Goal: Task Accomplishment & Management: Complete application form

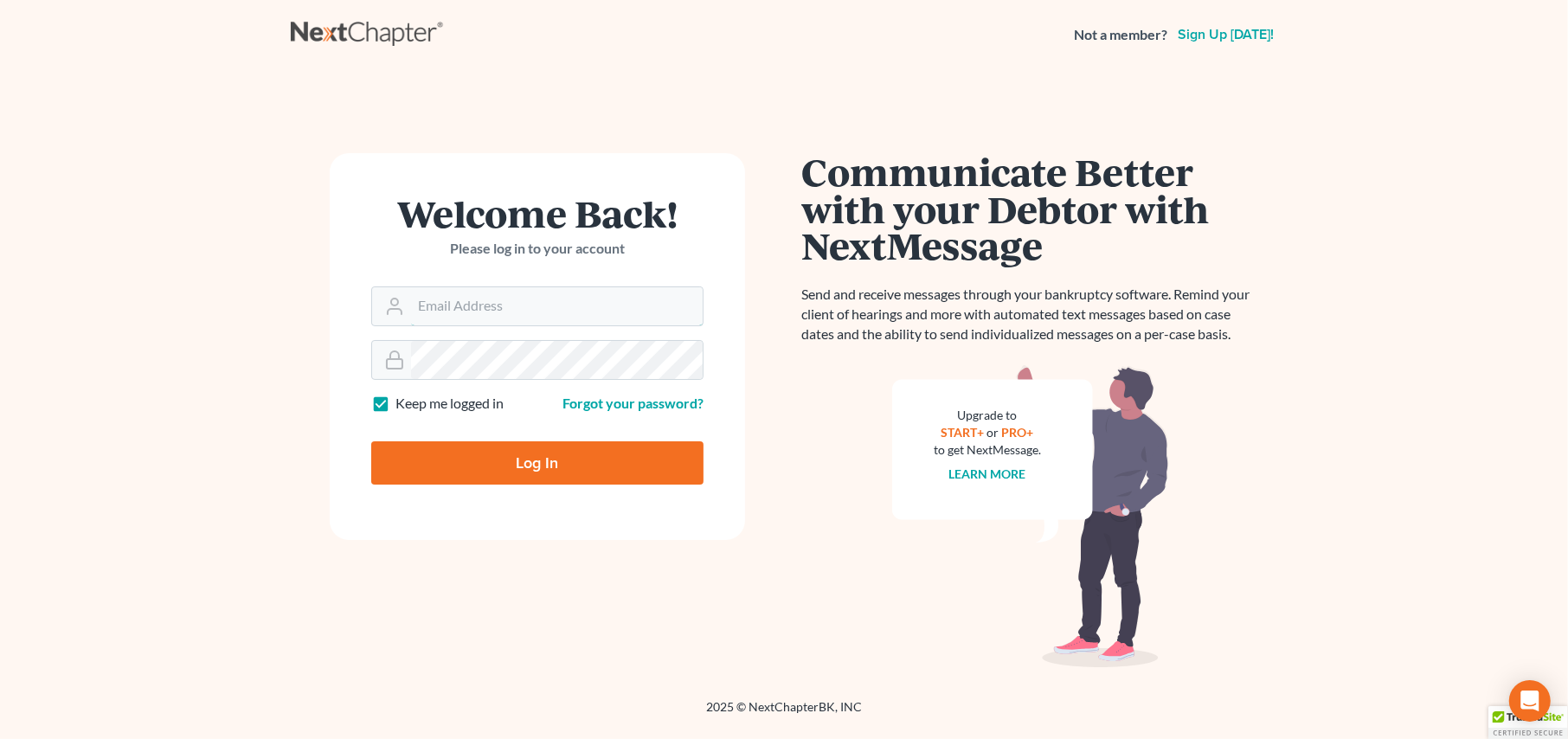
type input "[PERSON_NAME][EMAIL_ADDRESS][DOMAIN_NAME]"
click at [597, 446] on input "Log In" at bounding box center [537, 463] width 332 height 44
type input "Thinking..."
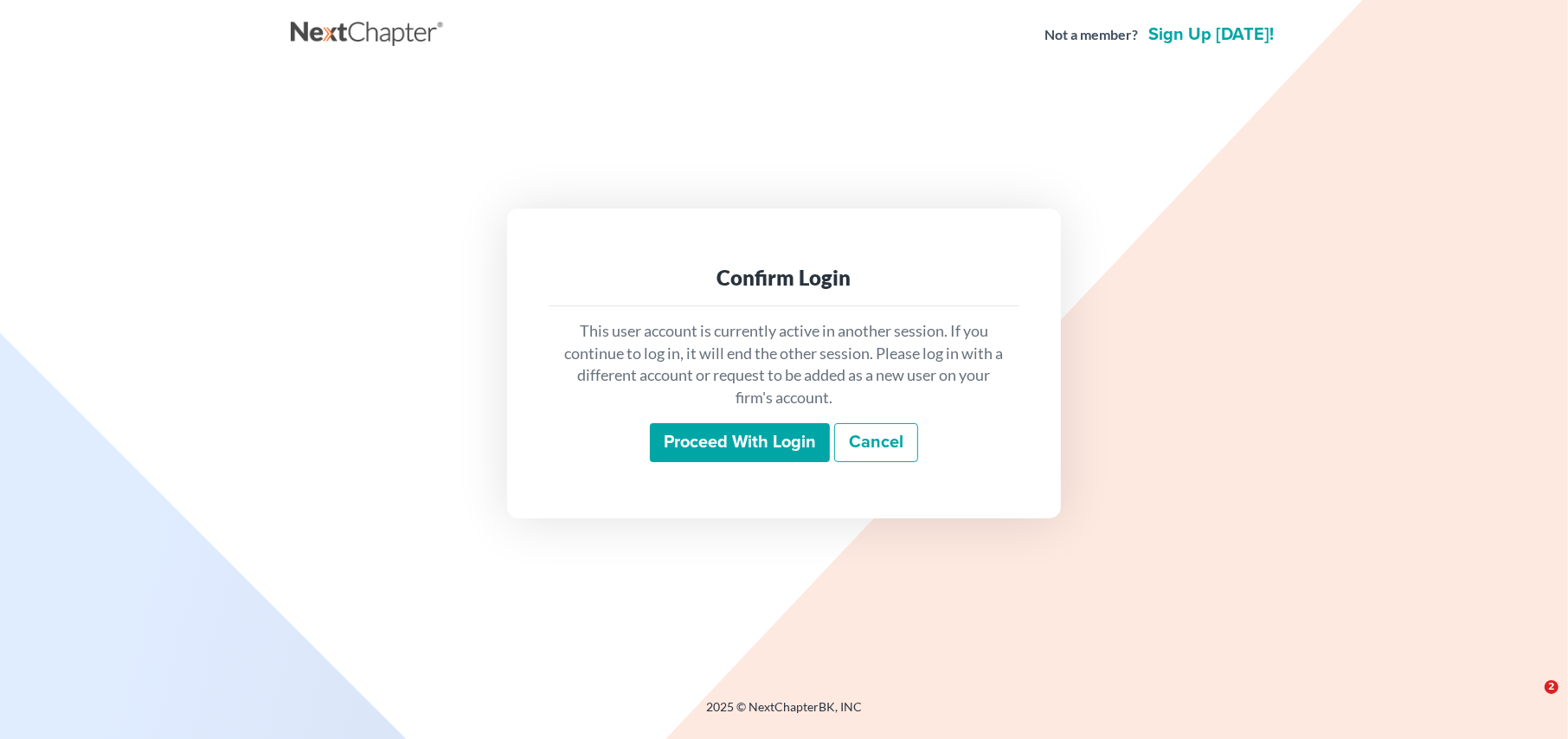
click at [764, 443] on input "Proceed with login" at bounding box center [740, 443] width 180 height 40
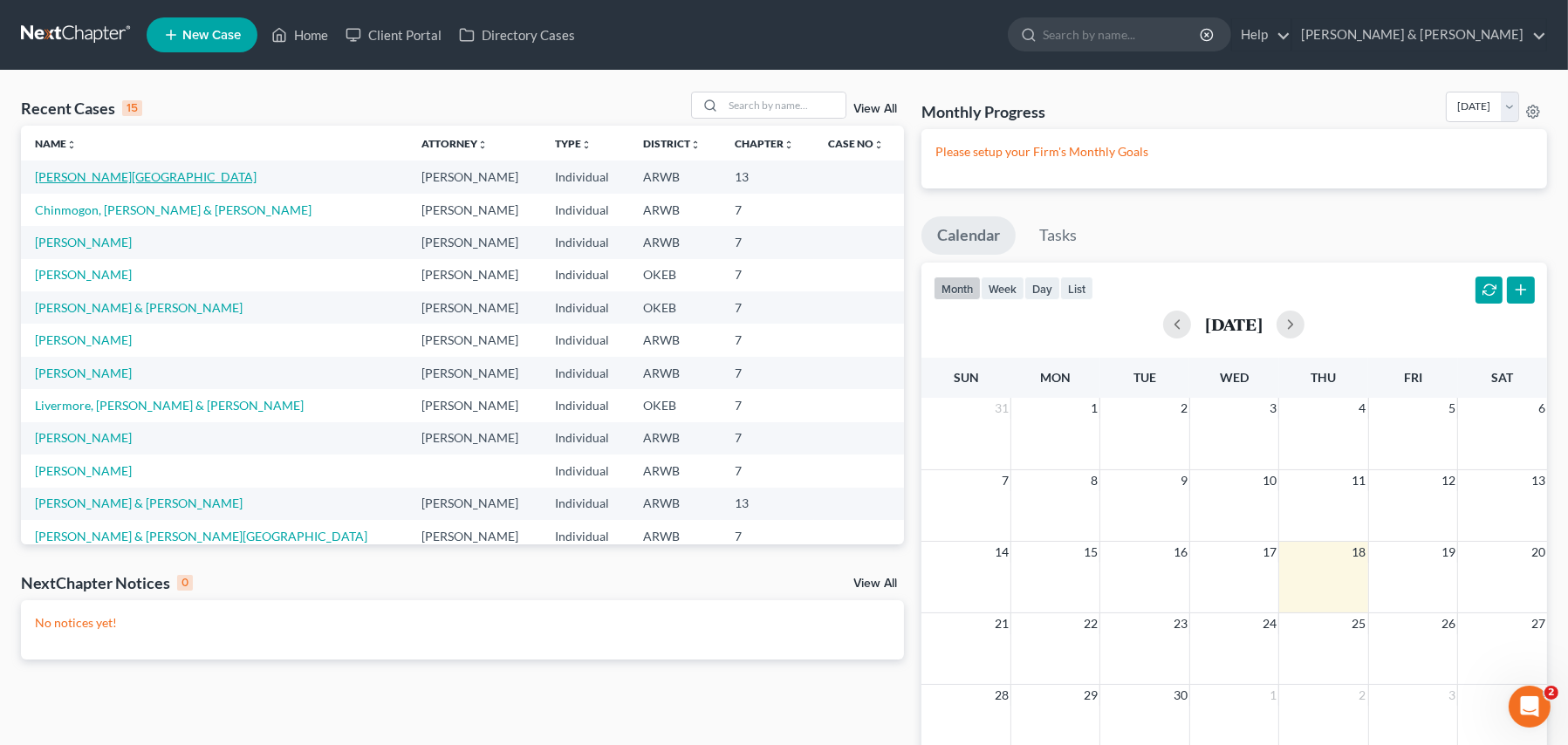
click at [101, 180] on link "[PERSON_NAME][GEOGRAPHIC_DATA]" at bounding box center [146, 176] width 221 height 15
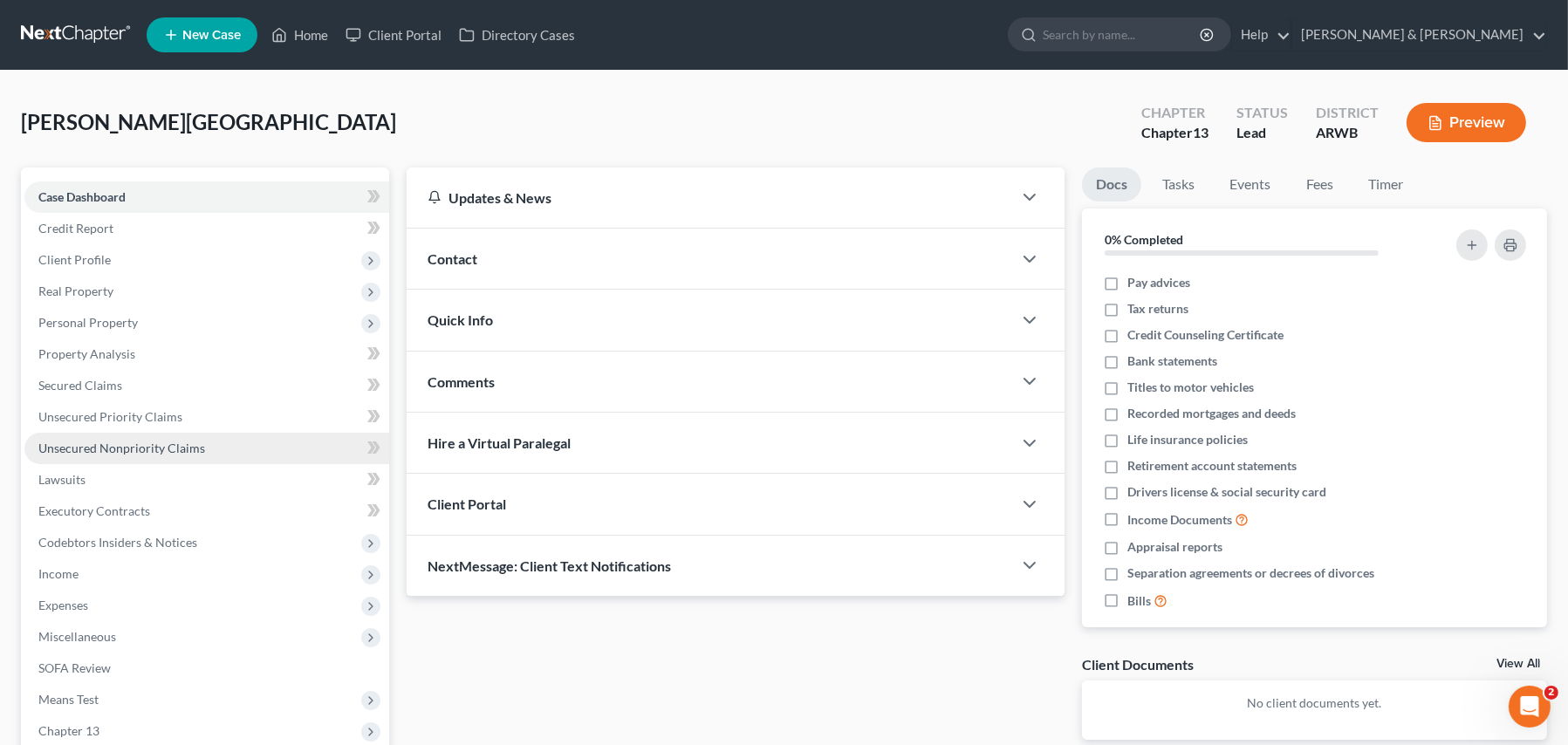
click at [175, 454] on link "Unsecured Nonpriority Claims" at bounding box center [207, 448] width 365 height 31
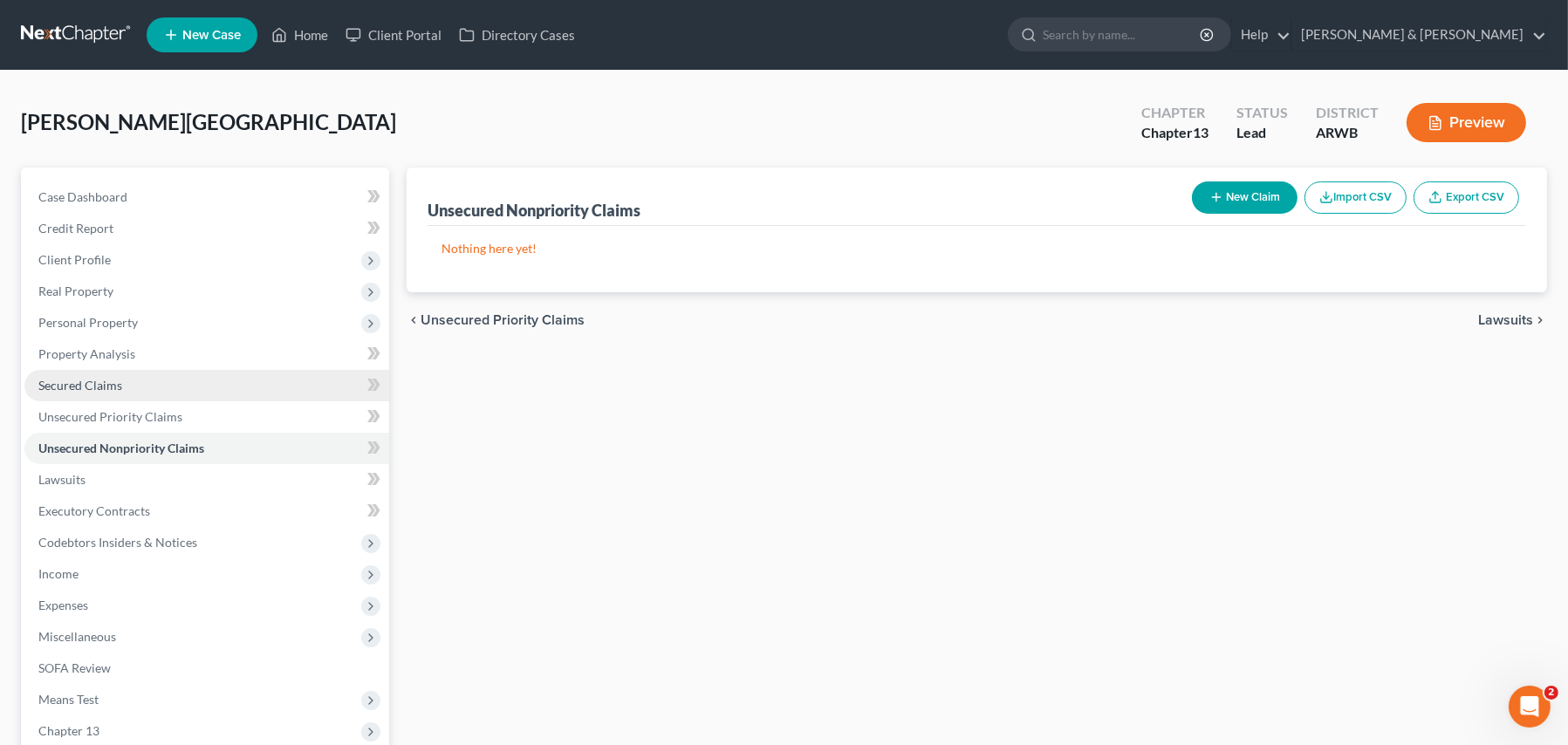
click at [102, 381] on span "Secured Claims" at bounding box center [80, 385] width 84 height 15
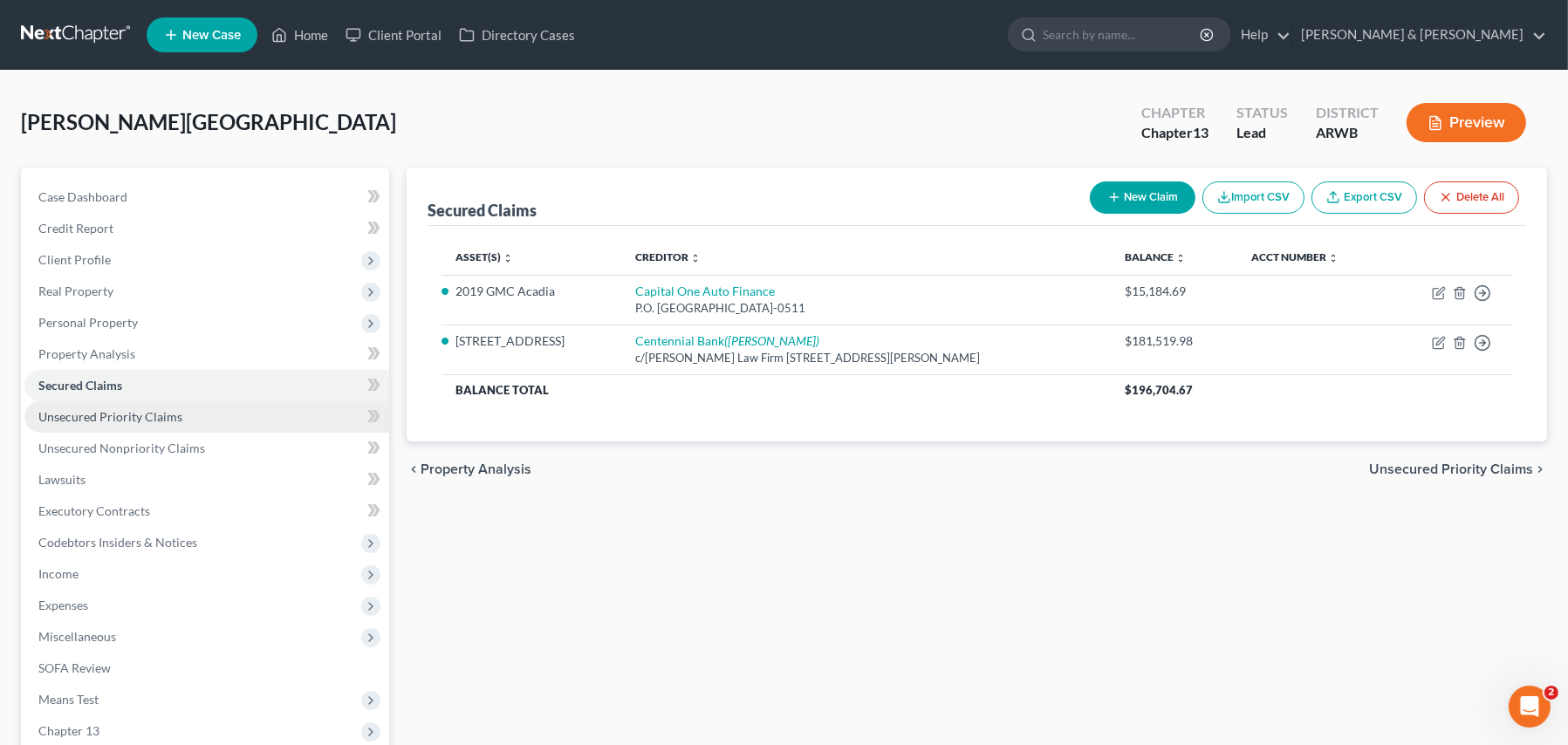
click at [138, 419] on span "Unsecured Priority Claims" at bounding box center [110, 416] width 144 height 15
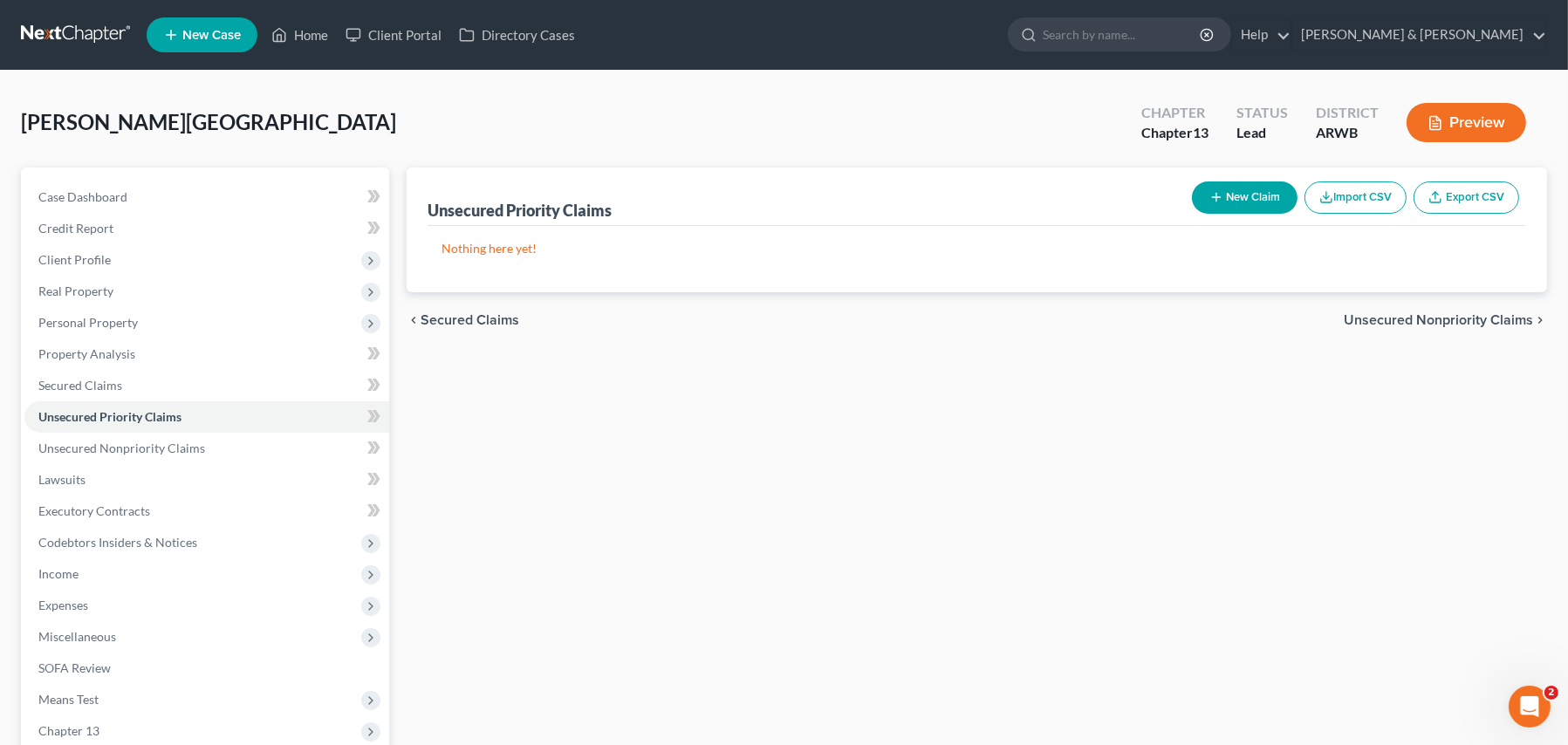
click at [1246, 192] on button "New Claim" at bounding box center [1245, 197] width 106 height 32
select select "0"
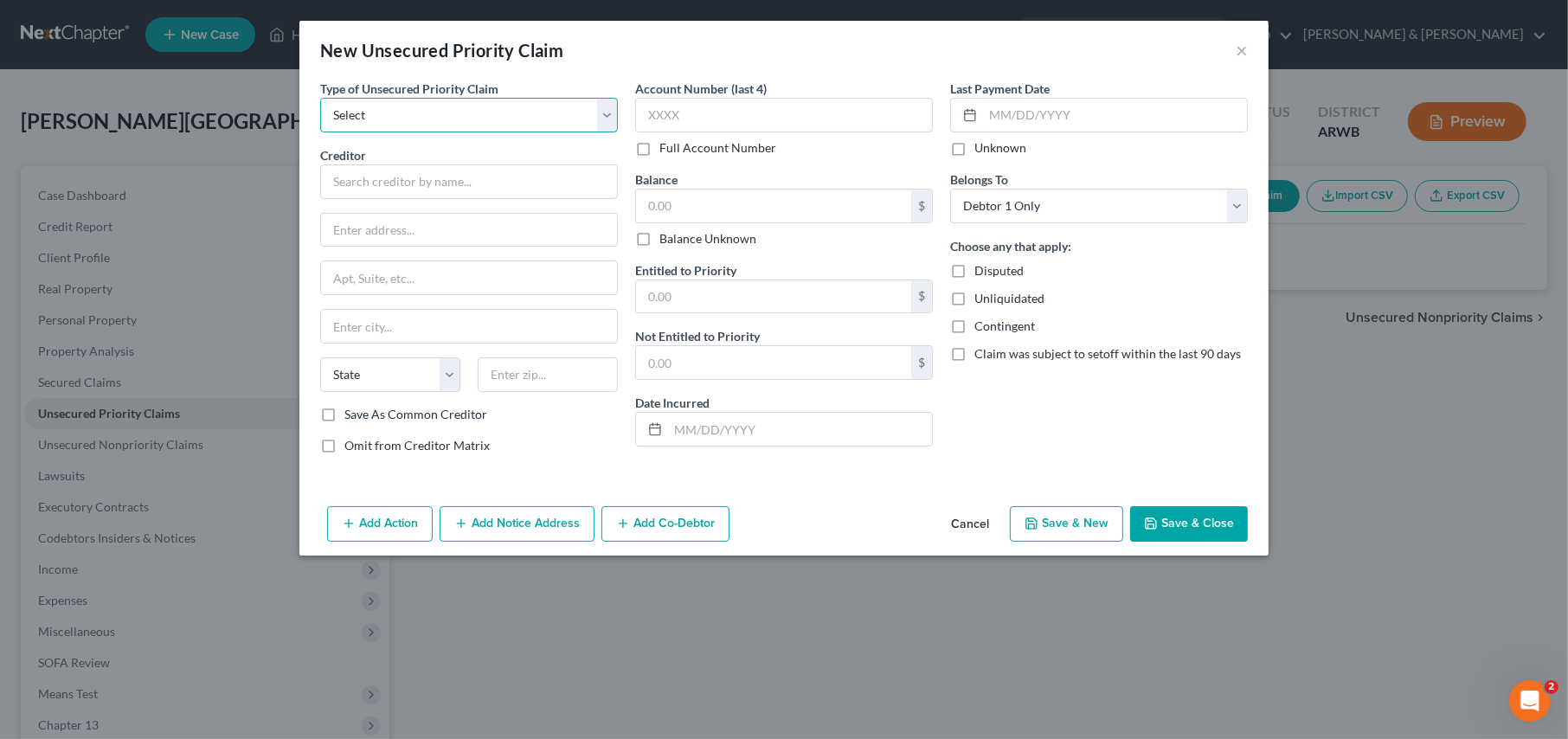
click at [452, 127] on select "Select Taxes & Other Government Units Domestic Support Obligations Extensions o…" at bounding box center [469, 116] width 298 height 35
click at [966, 522] on button "Cancel" at bounding box center [971, 525] width 66 height 35
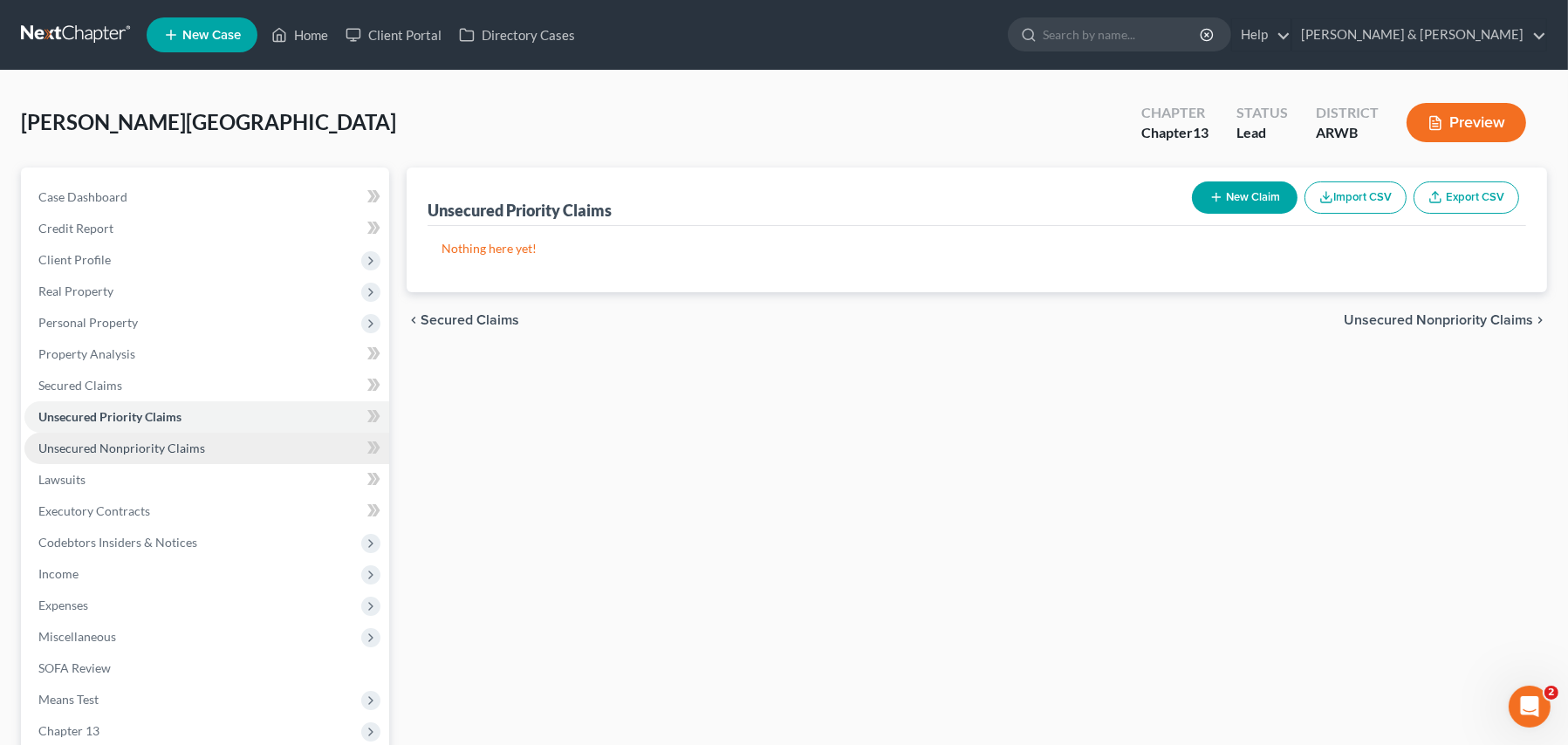
click at [154, 454] on span "Unsecured Nonpriority Claims" at bounding box center [121, 447] width 166 height 15
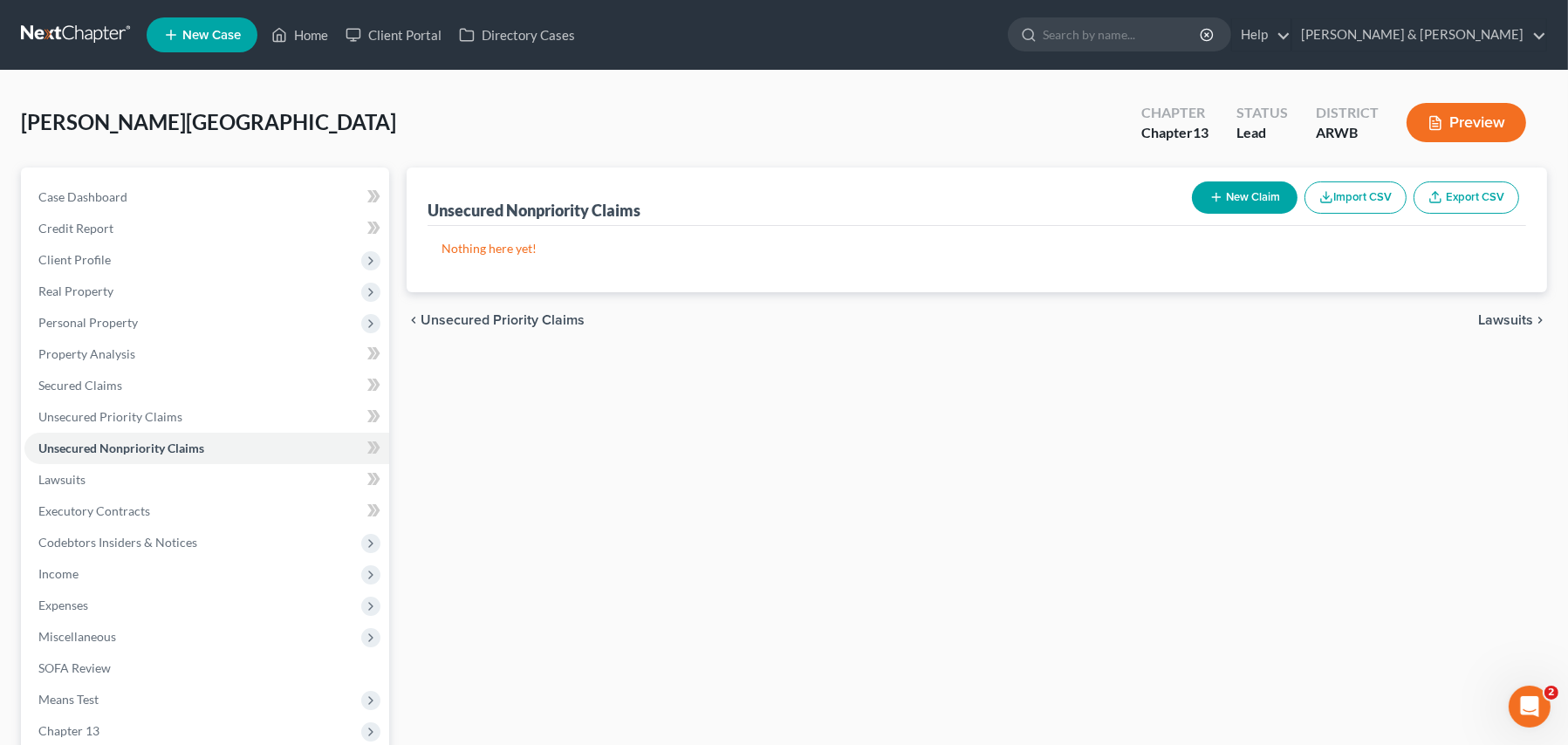
click at [1246, 202] on button "New Claim" at bounding box center [1245, 197] width 106 height 32
select select "0"
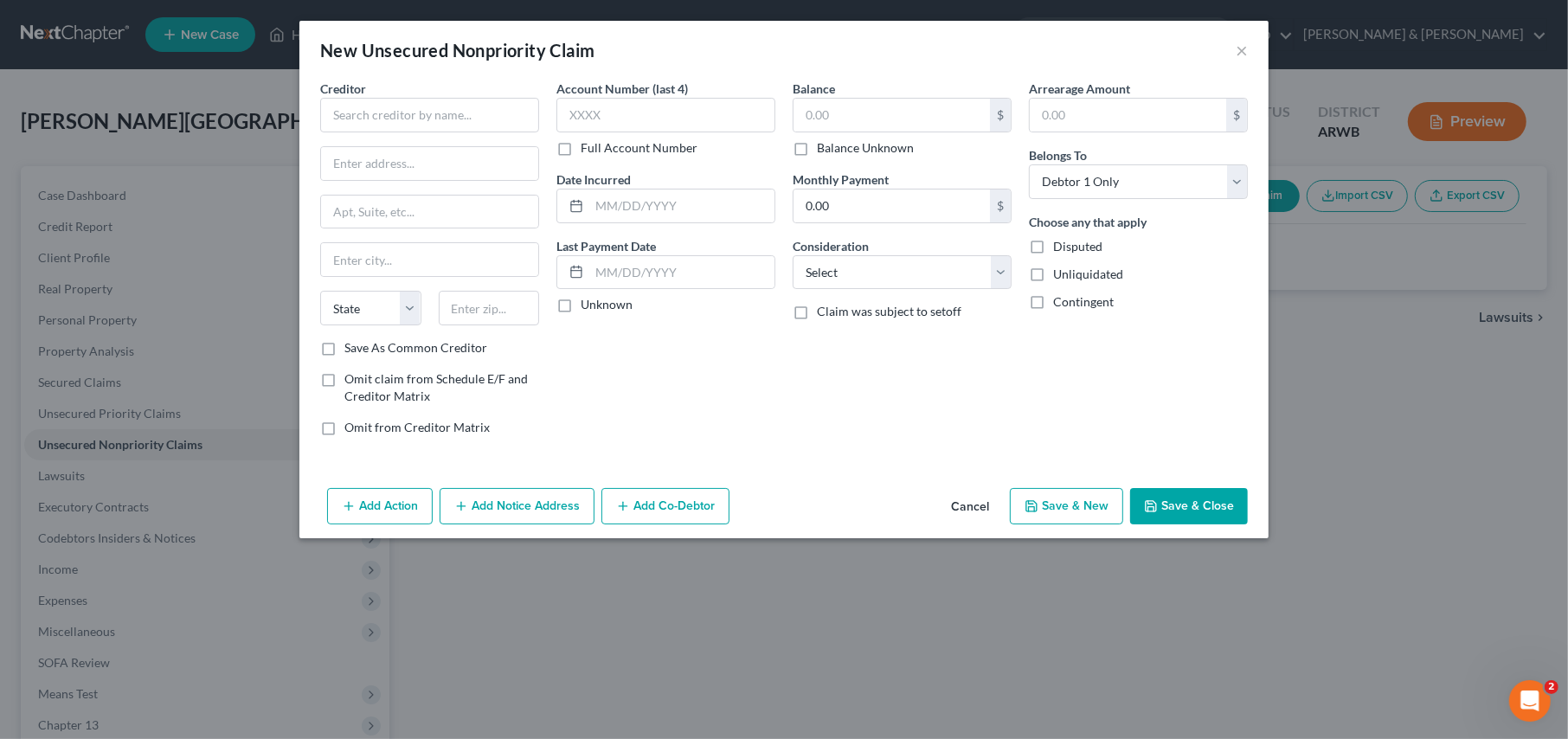
click at [959, 504] on button "Cancel" at bounding box center [971, 508] width 66 height 35
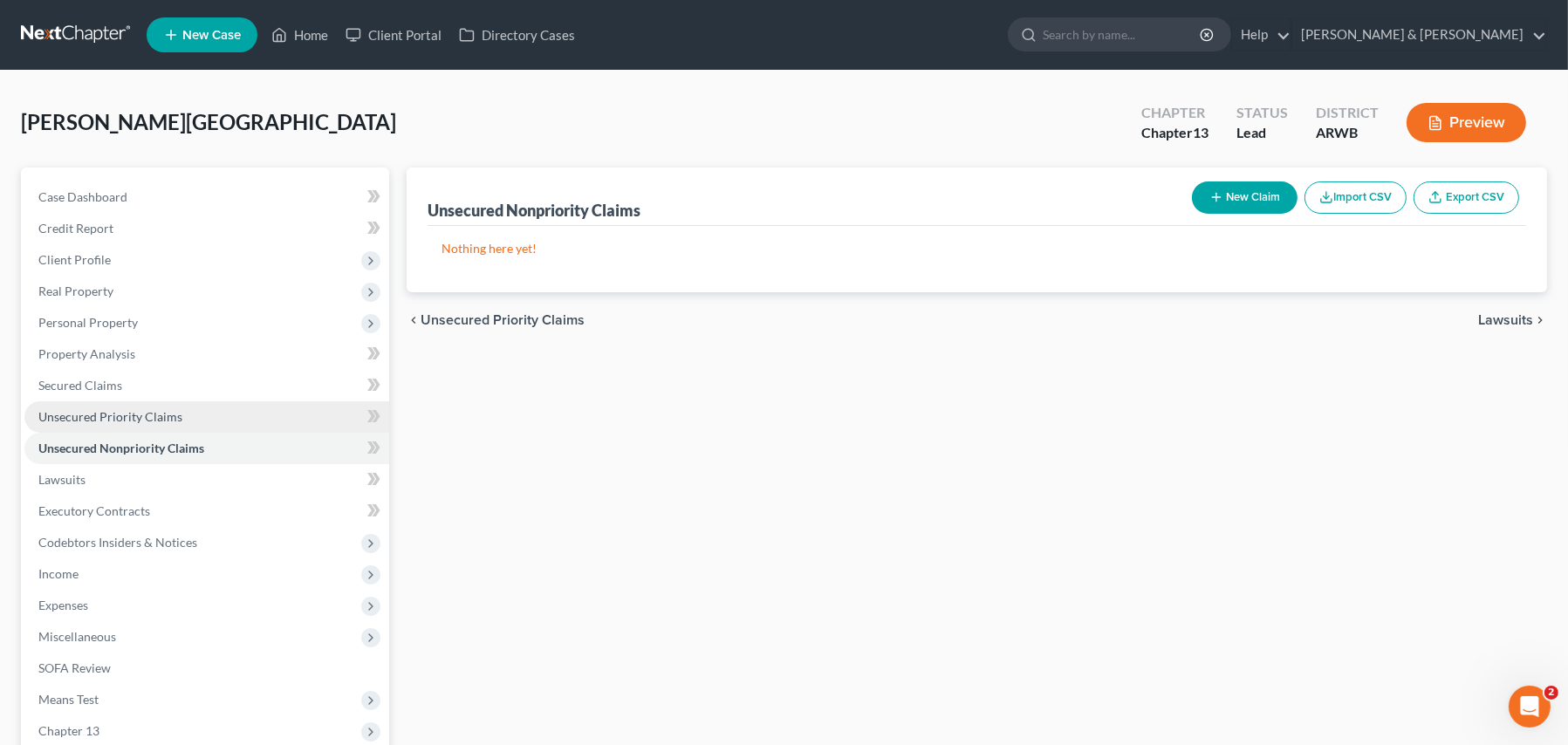
click at [142, 418] on span "Unsecured Priority Claims" at bounding box center [110, 416] width 144 height 15
click at [1211, 198] on icon "button" at bounding box center [1217, 197] width 14 height 14
select select "0"
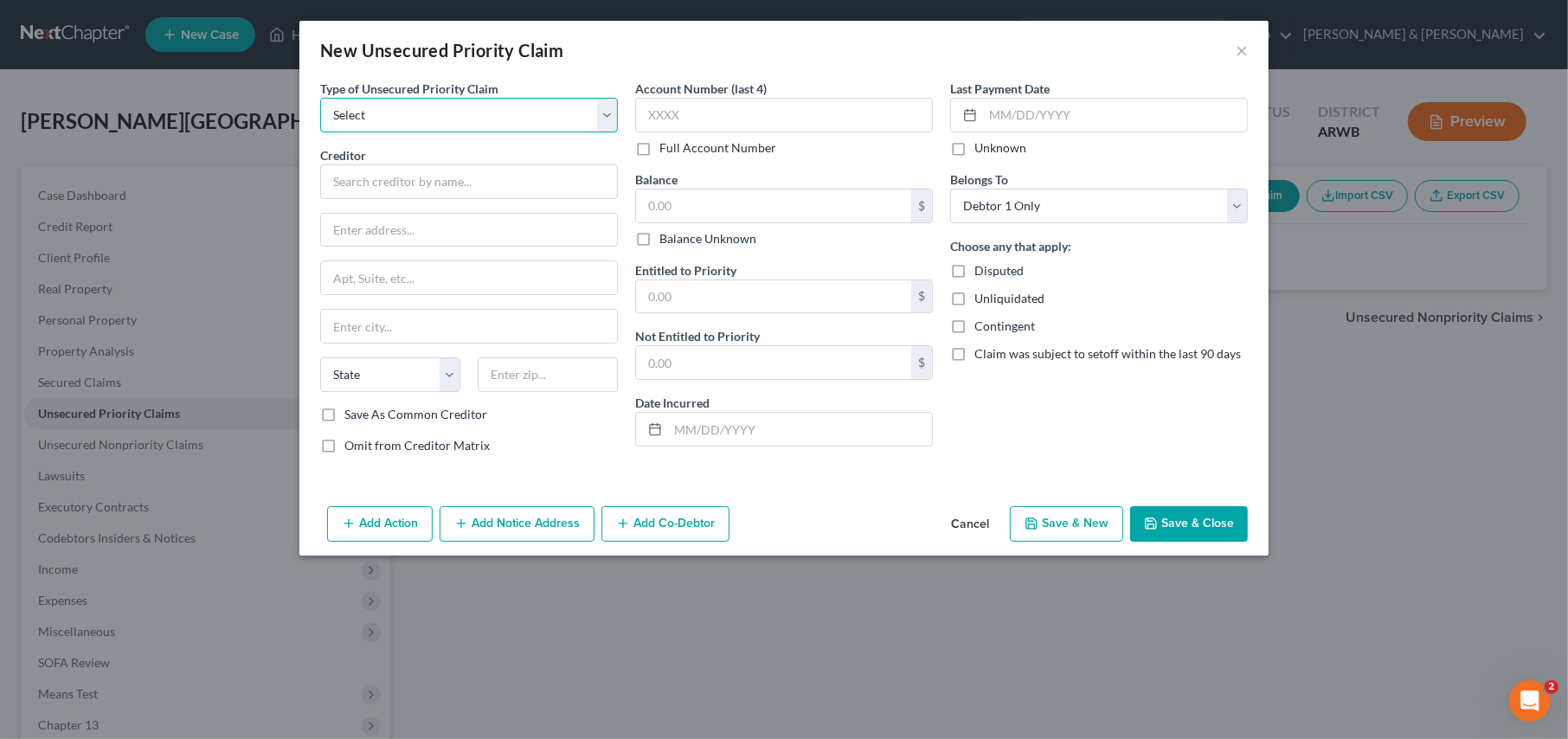
click at [403, 117] on select "Select Taxes & Other Government Units Domestic Support Obligations Extensions o…" at bounding box center [469, 116] width 298 height 35
select select "0"
click at [320, 98] on select "Select Taxes & Other Government Units Domestic Support Obligations Extensions o…" at bounding box center [469, 116] width 298 height 35
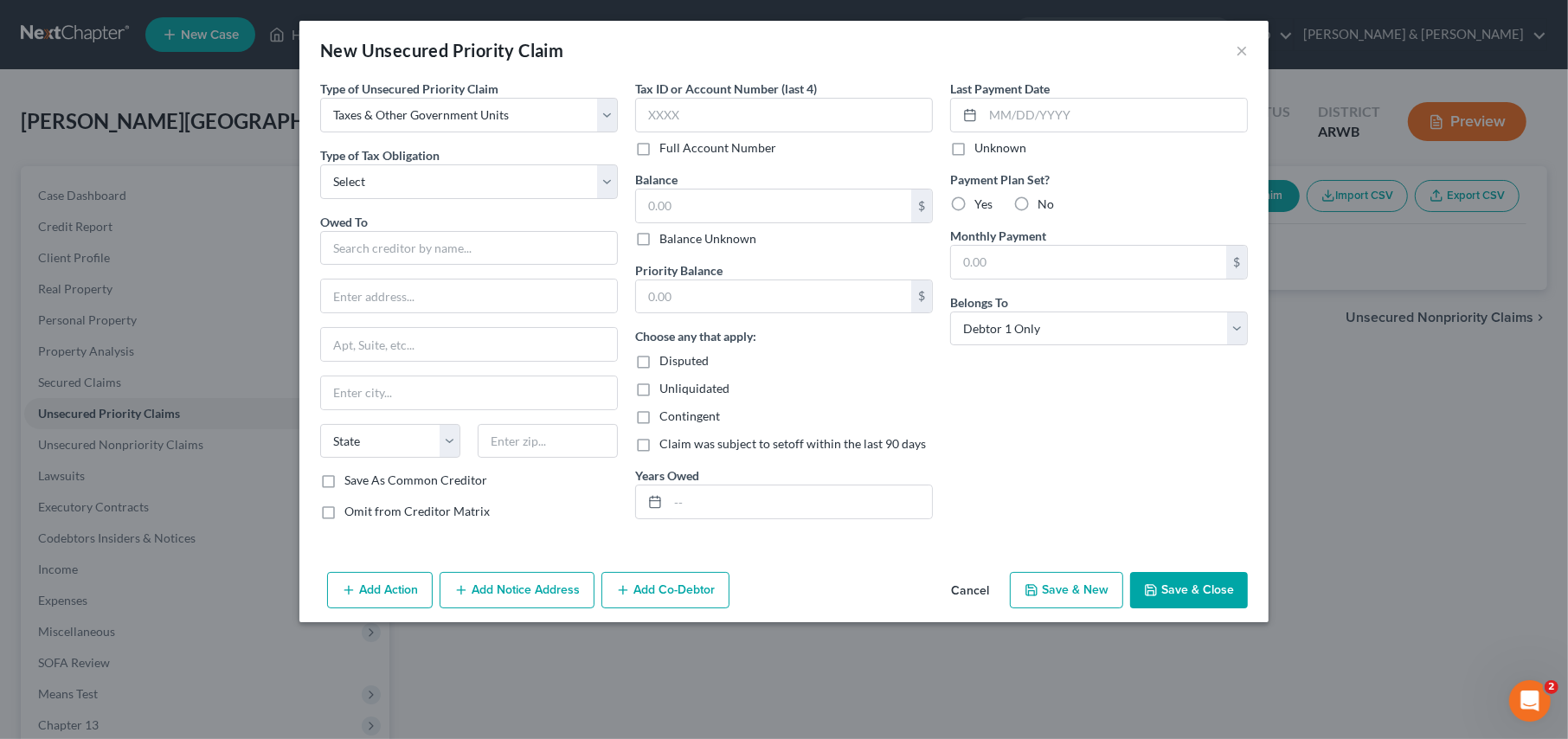
click at [419, 198] on div "Type of Unsecured Priority Claim * Select Taxes & Other Government Units Domest…" at bounding box center [469, 307] width 316 height 454
click at [408, 187] on select "Select Federal City State Franchise Tax Board Other" at bounding box center [469, 182] width 298 height 35
select select "0"
click at [320, 164] on select "Select Federal City State Franchise Tax Board Other" at bounding box center [469, 182] width 298 height 35
click at [425, 254] on input "text" at bounding box center [469, 249] width 298 height 35
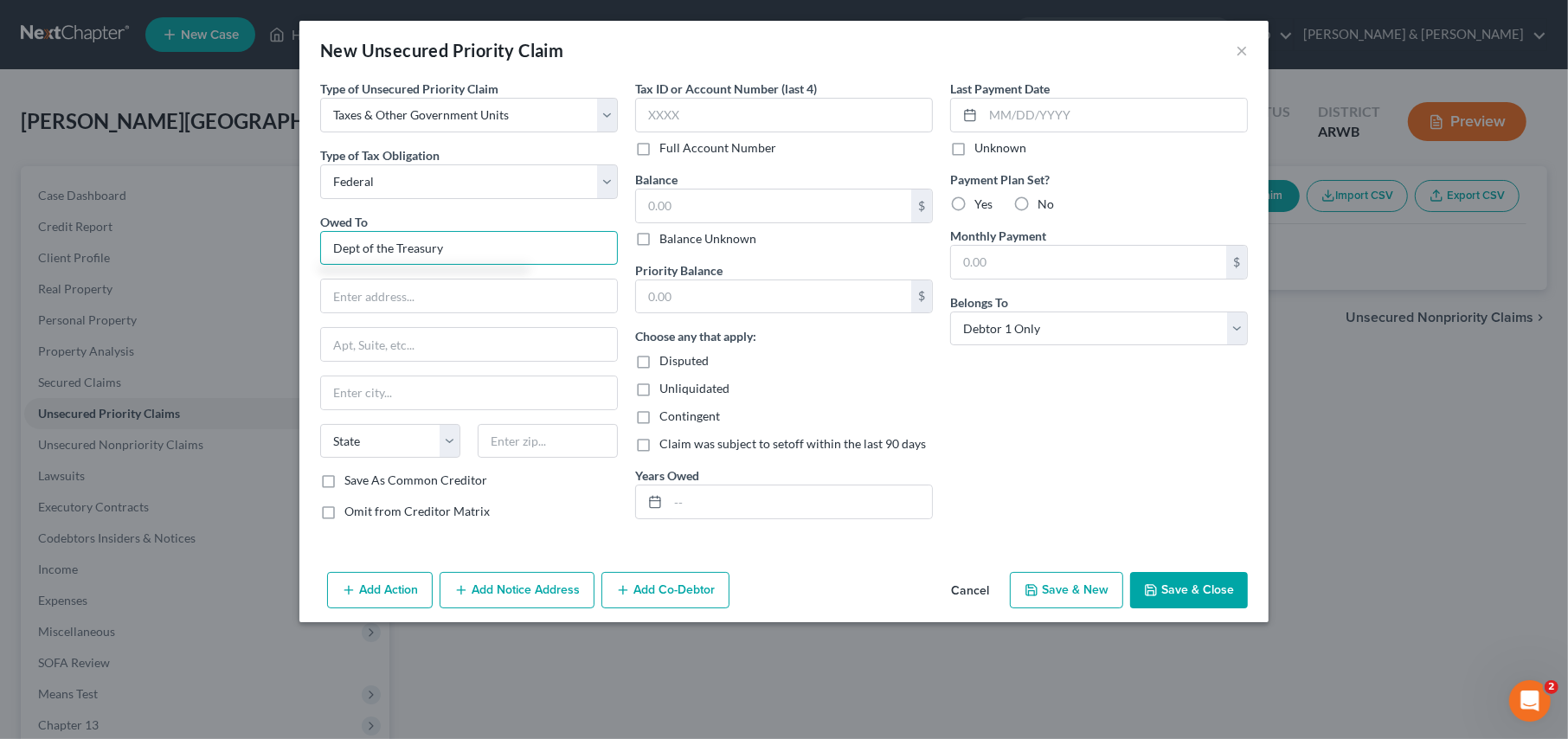
type input "Dept of the Treasury"
type input "IRS"
type input "P.O. box 321501"
type input "Altanta"
select select "10"
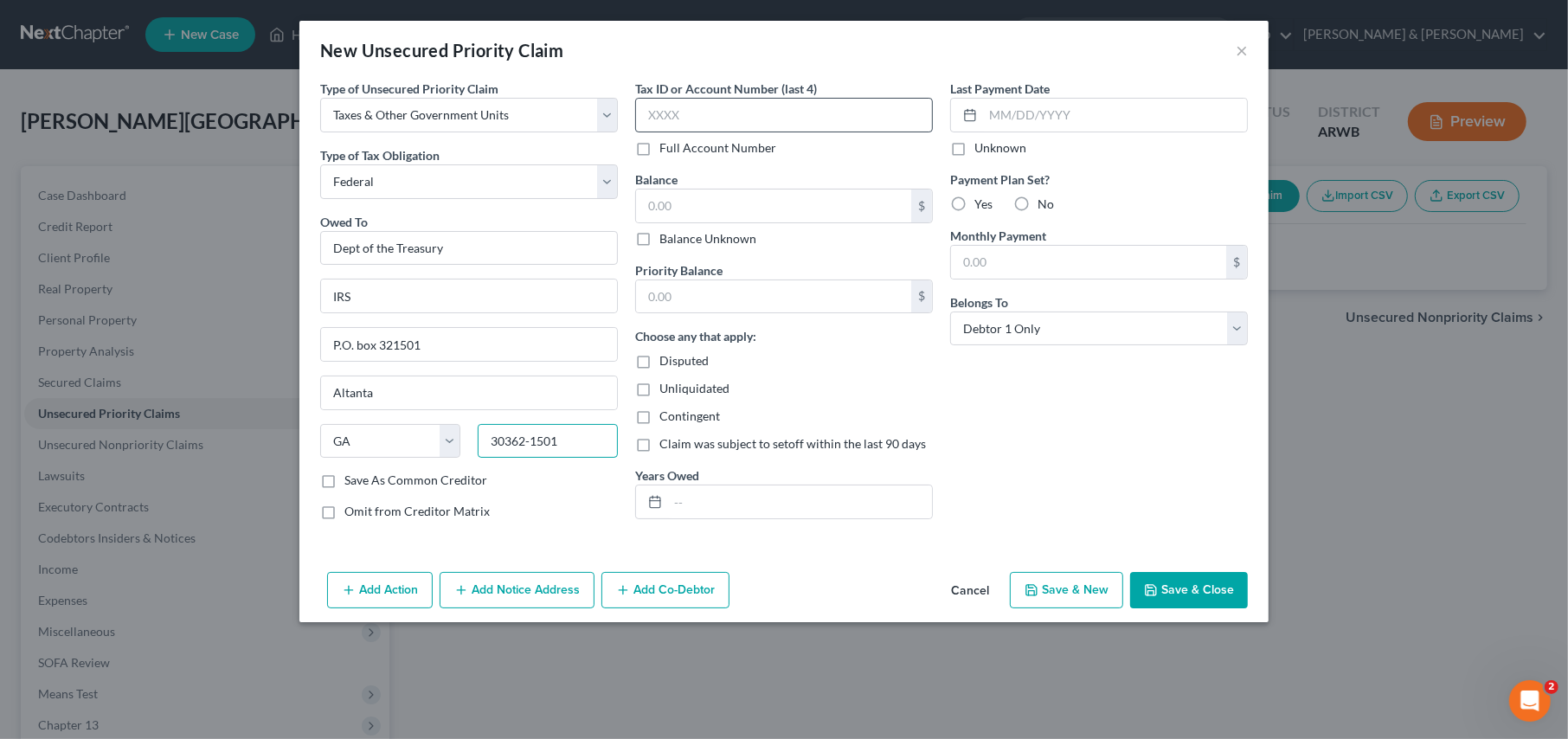
type input "30362-1501"
click at [701, 103] on input "text" at bounding box center [784, 116] width 298 height 35
type input "8126"
click at [726, 205] on input "text" at bounding box center [774, 206] width 276 height 33
type input "6,145.67"
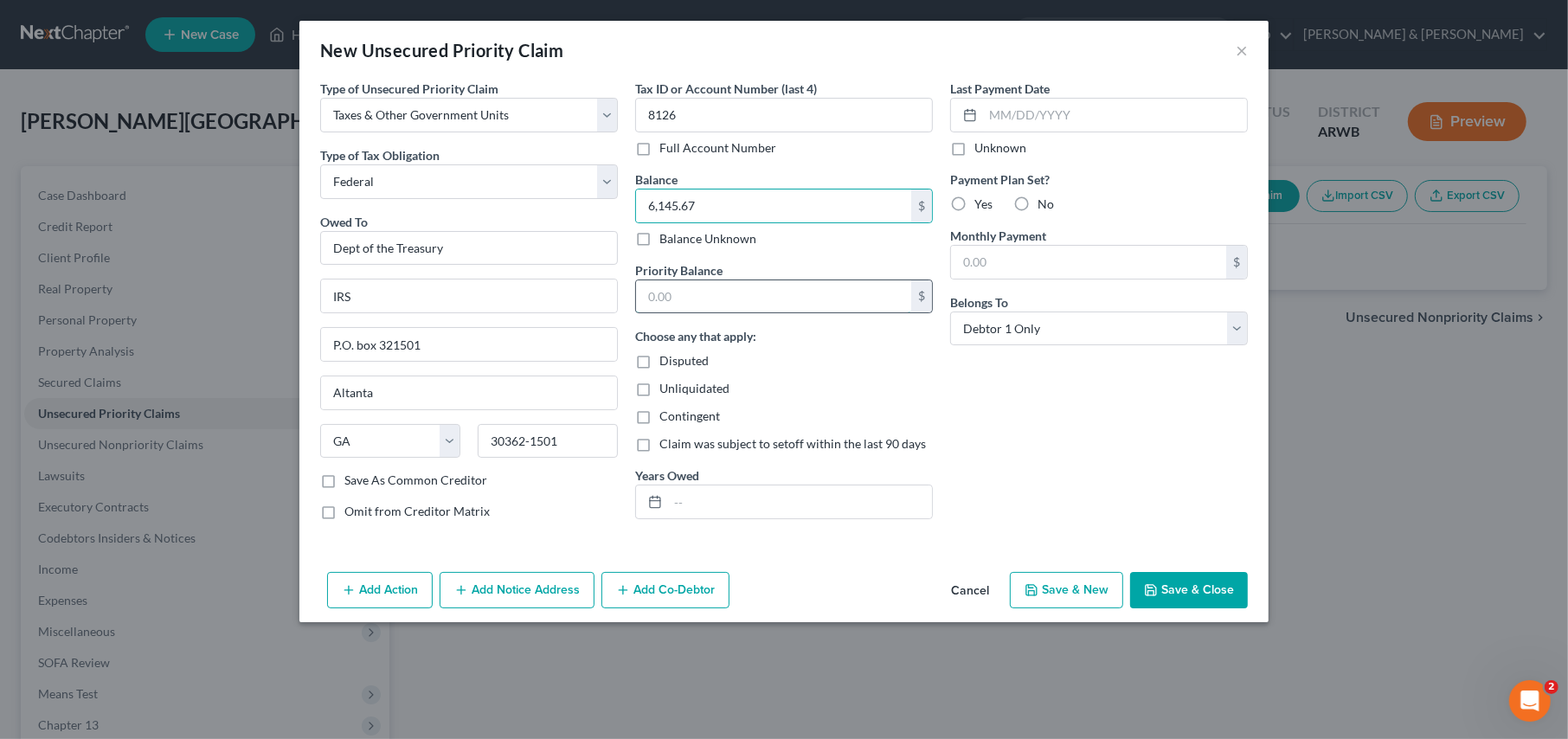
click at [724, 299] on input "text" at bounding box center [774, 297] width 276 height 33
type input "6,145.67"
click at [730, 513] on input "text" at bounding box center [800, 502] width 264 height 33
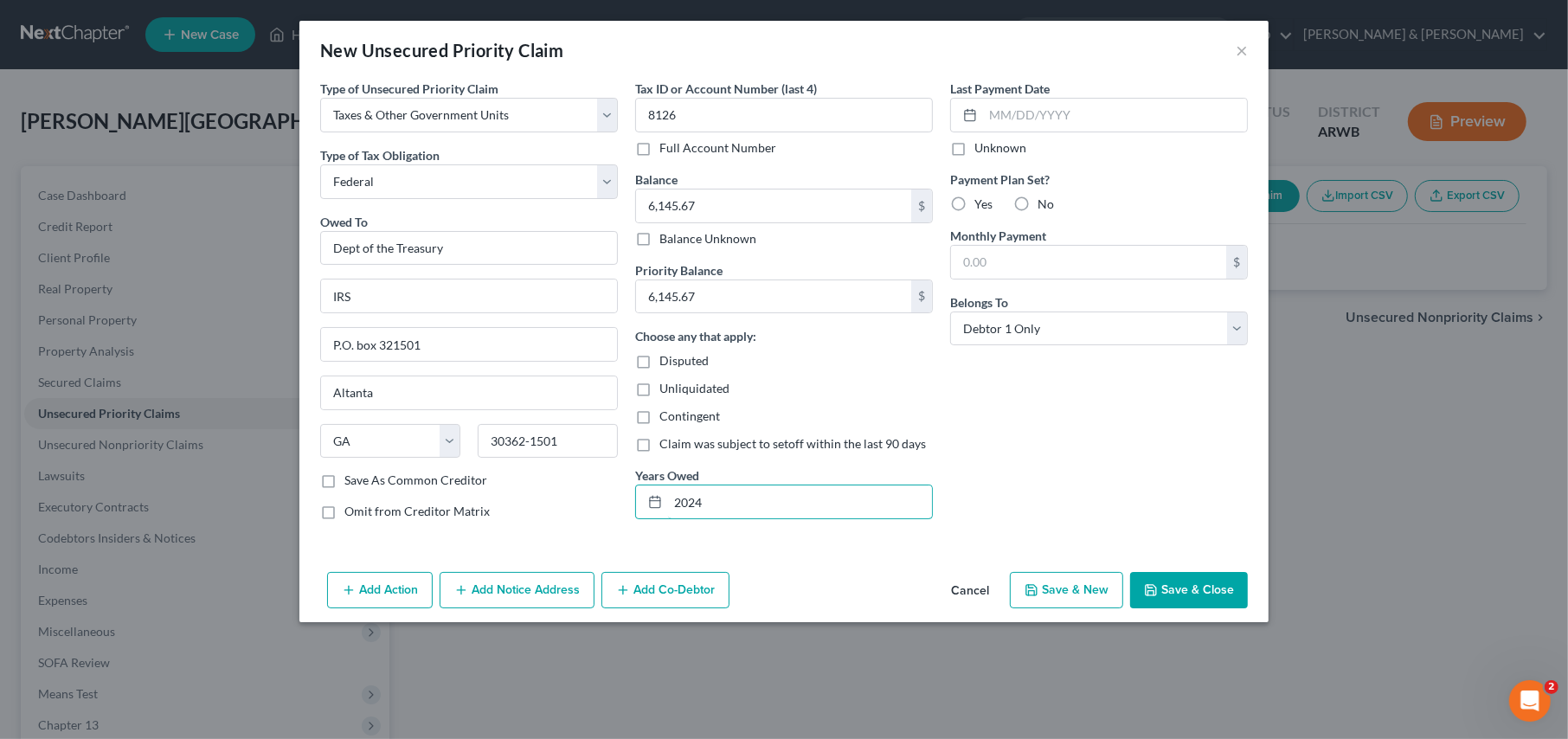
type input "2024"
drag, startPoint x: 1021, startPoint y: 210, endPoint x: 1025, endPoint y: 234, distance: 24.3
click at [1038, 210] on label "No" at bounding box center [1046, 204] width 17 height 17
click at [1045, 207] on input "No" at bounding box center [1051, 201] width 12 height 12
radio input "true"
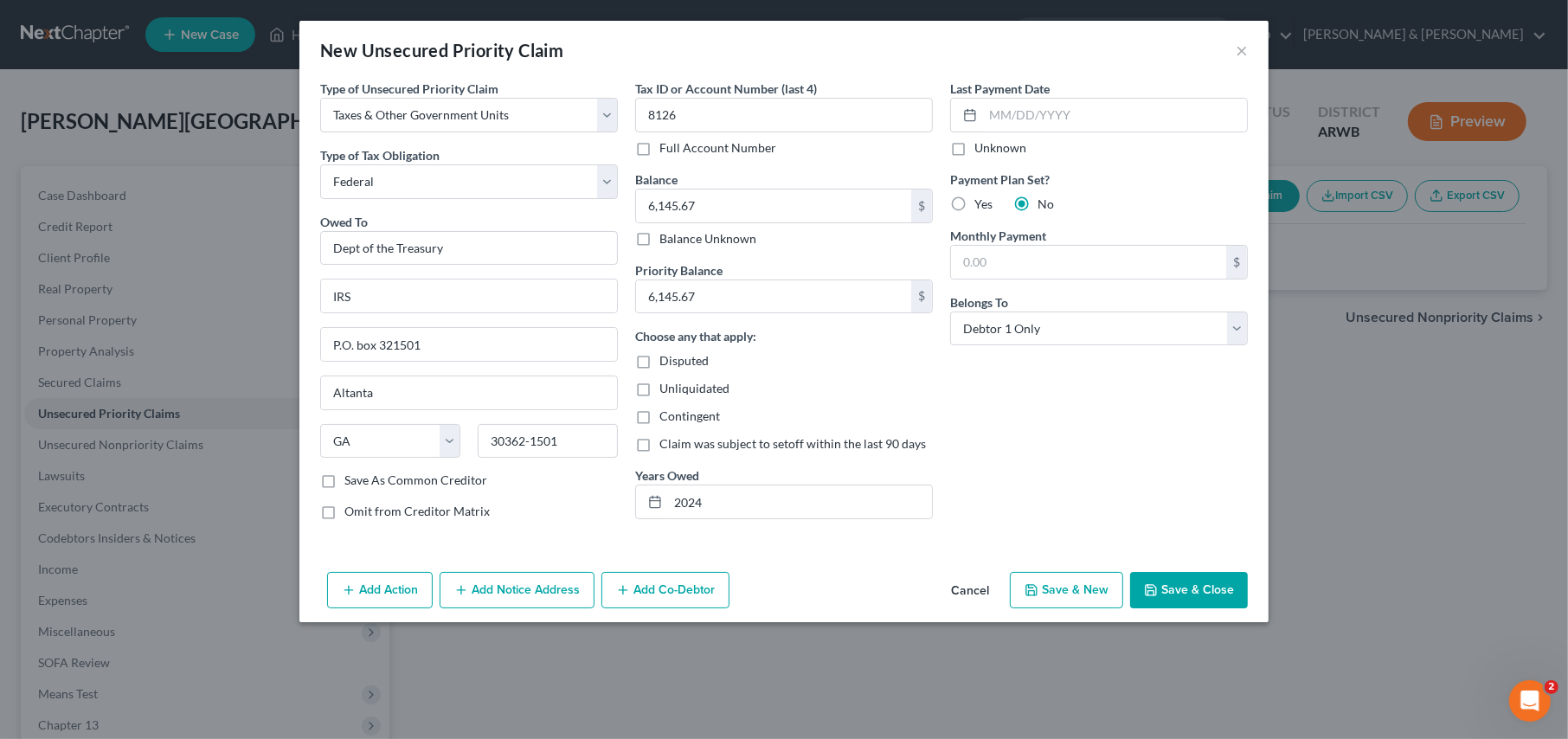
click at [1074, 594] on button "Save & New" at bounding box center [1066, 589] width 114 height 36
select select "0"
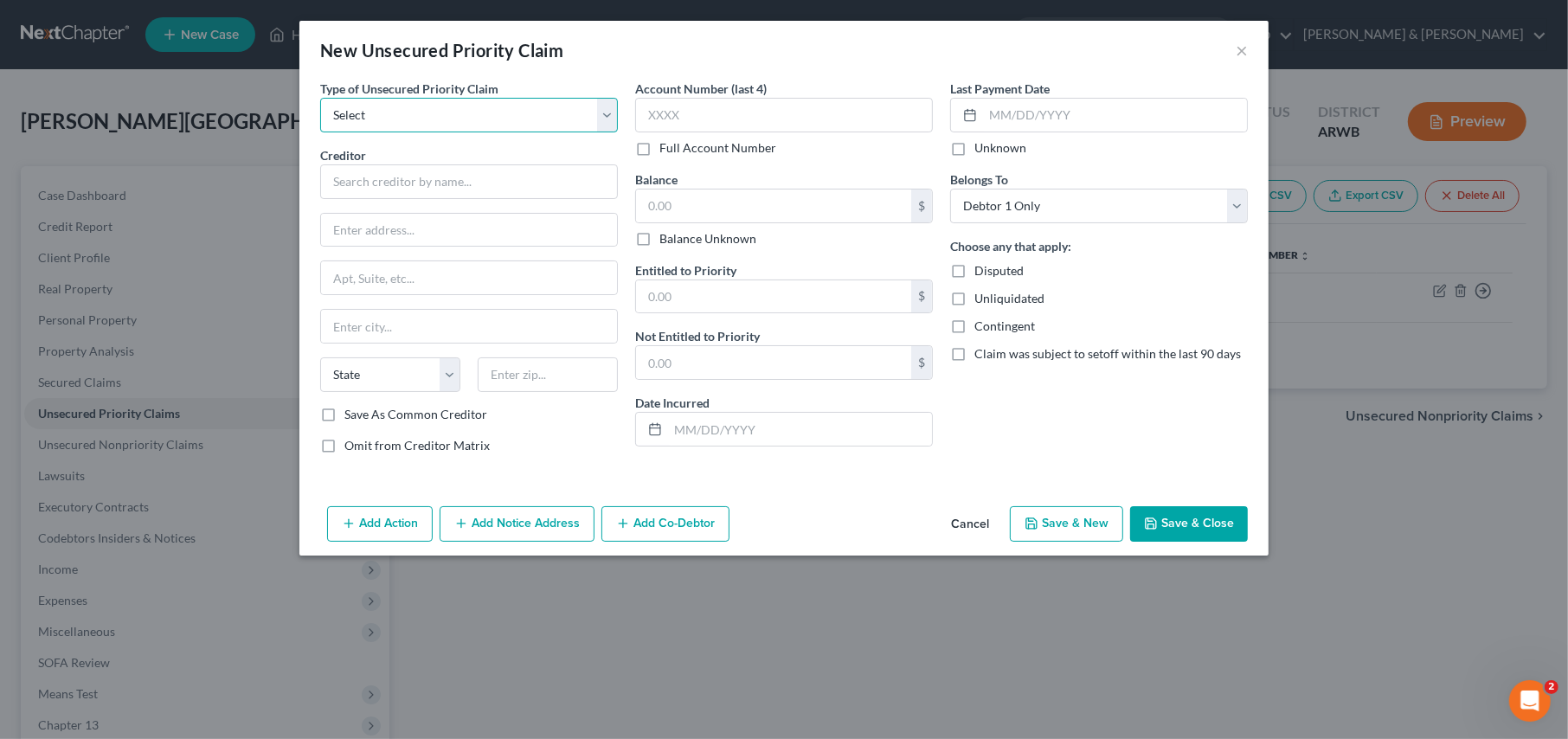
click at [363, 118] on select "Select Taxes & Other Government Units Domestic Support Obligations Extensions o…" at bounding box center [469, 116] width 298 height 35
select select "0"
click at [320, 98] on select "Select Taxes & Other Government Units Domestic Support Obligations Extensions o…" at bounding box center [469, 116] width 298 height 35
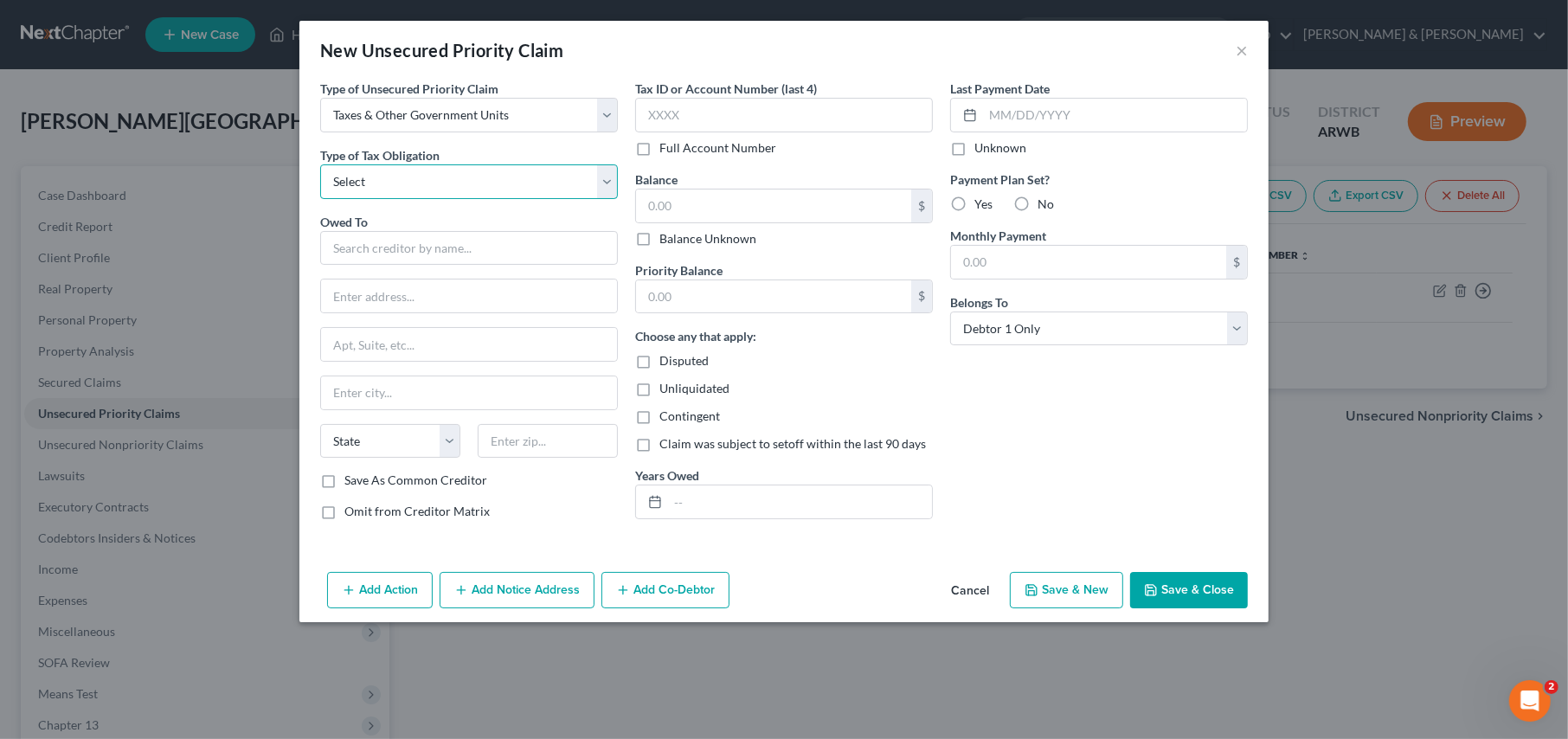
click at [361, 194] on select "Select Federal City State Franchise Tax Board Other" at bounding box center [469, 182] width 298 height 35
select select "0"
click at [320, 164] on select "Select Federal City State Franchise Tax Board Other" at bounding box center [469, 182] width 298 height 35
click at [349, 252] on input "text" at bounding box center [469, 249] width 298 height 35
type input "Department of Treasury"
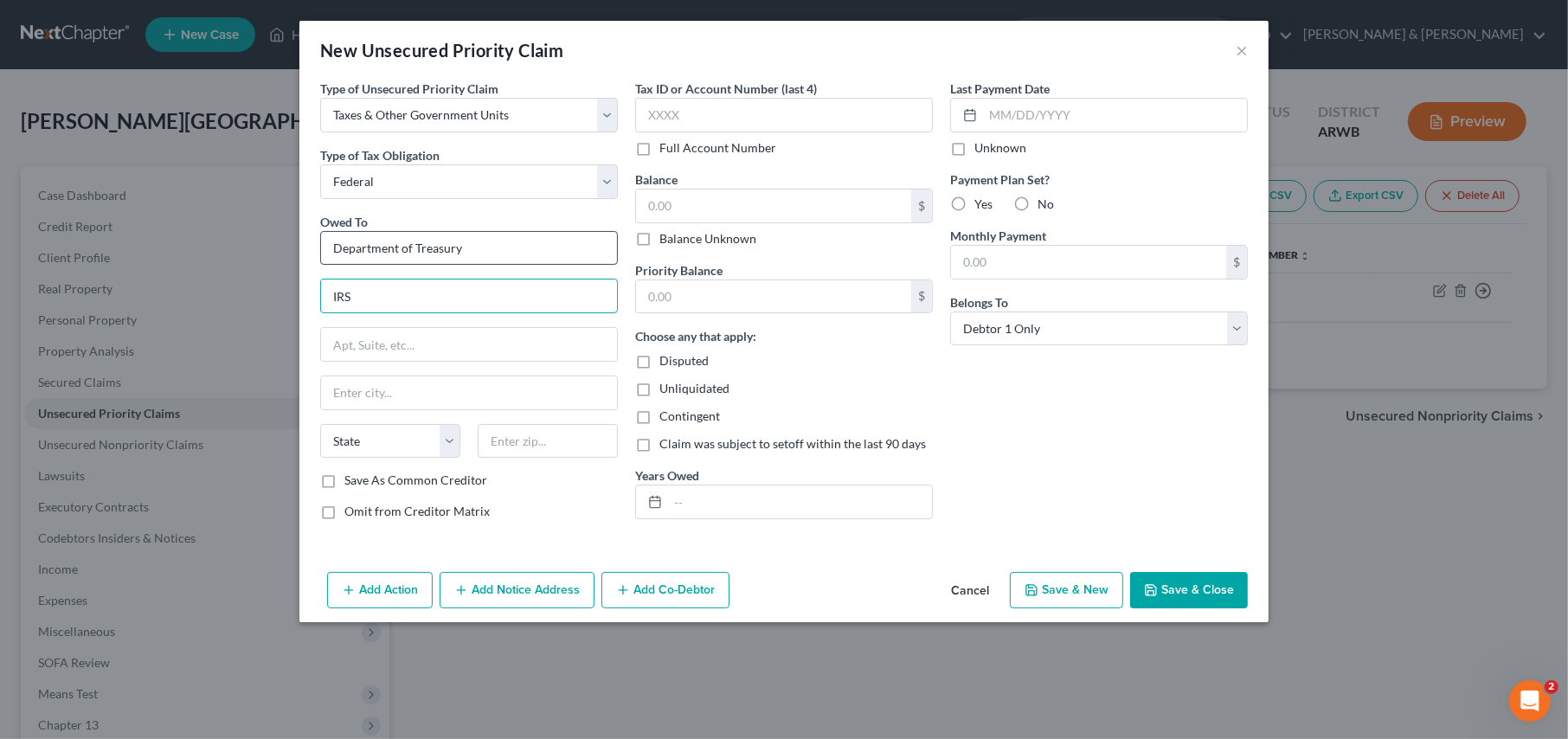
type input "IRS"
type input "P.O. Box 621501"
select select "0"
type input "Atlanta"
select select "10"
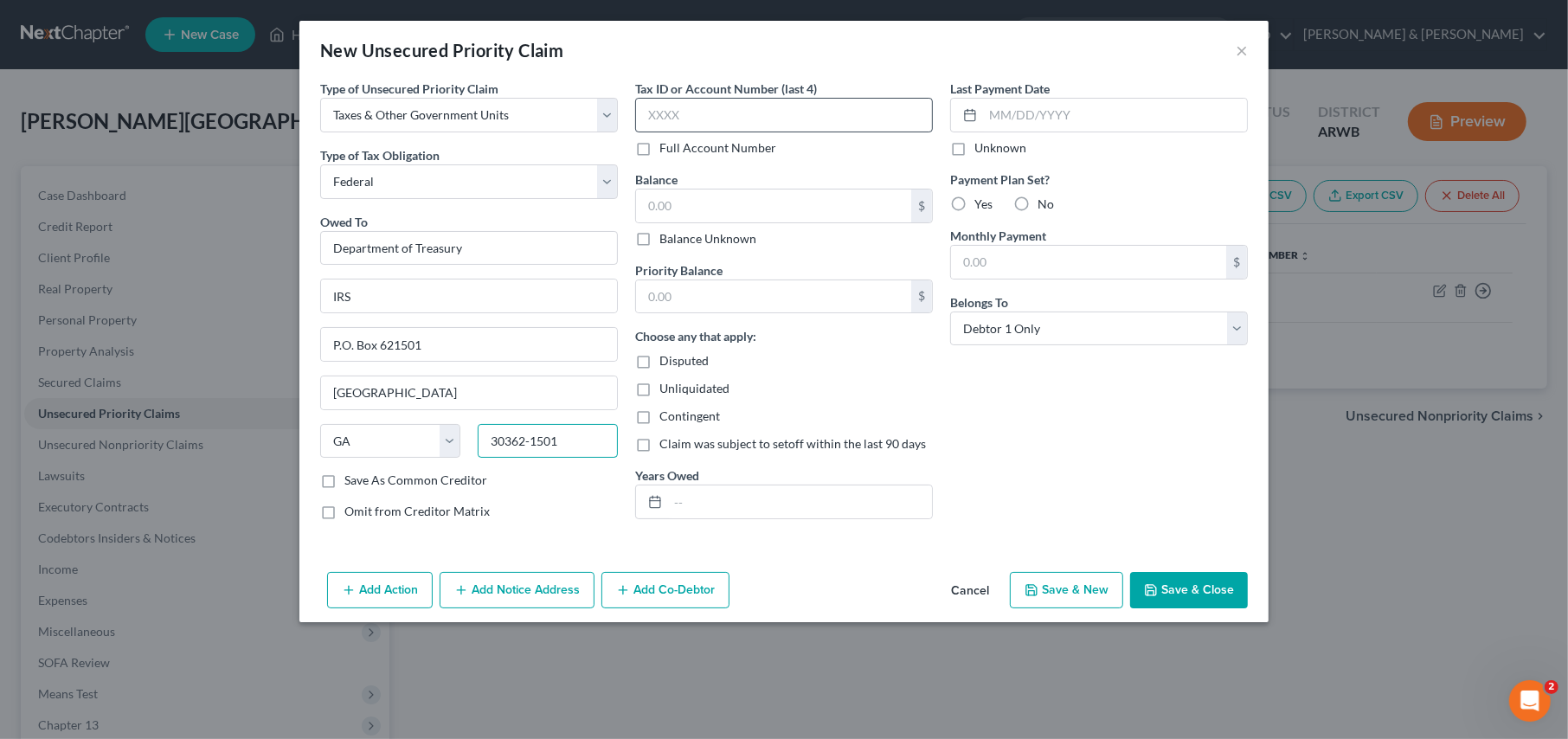
type input "30362-1501"
click at [661, 119] on input "text" at bounding box center [784, 116] width 298 height 35
type input "8126"
click at [692, 198] on input "text" at bounding box center [774, 206] width 276 height 33
type input "12,862.63"
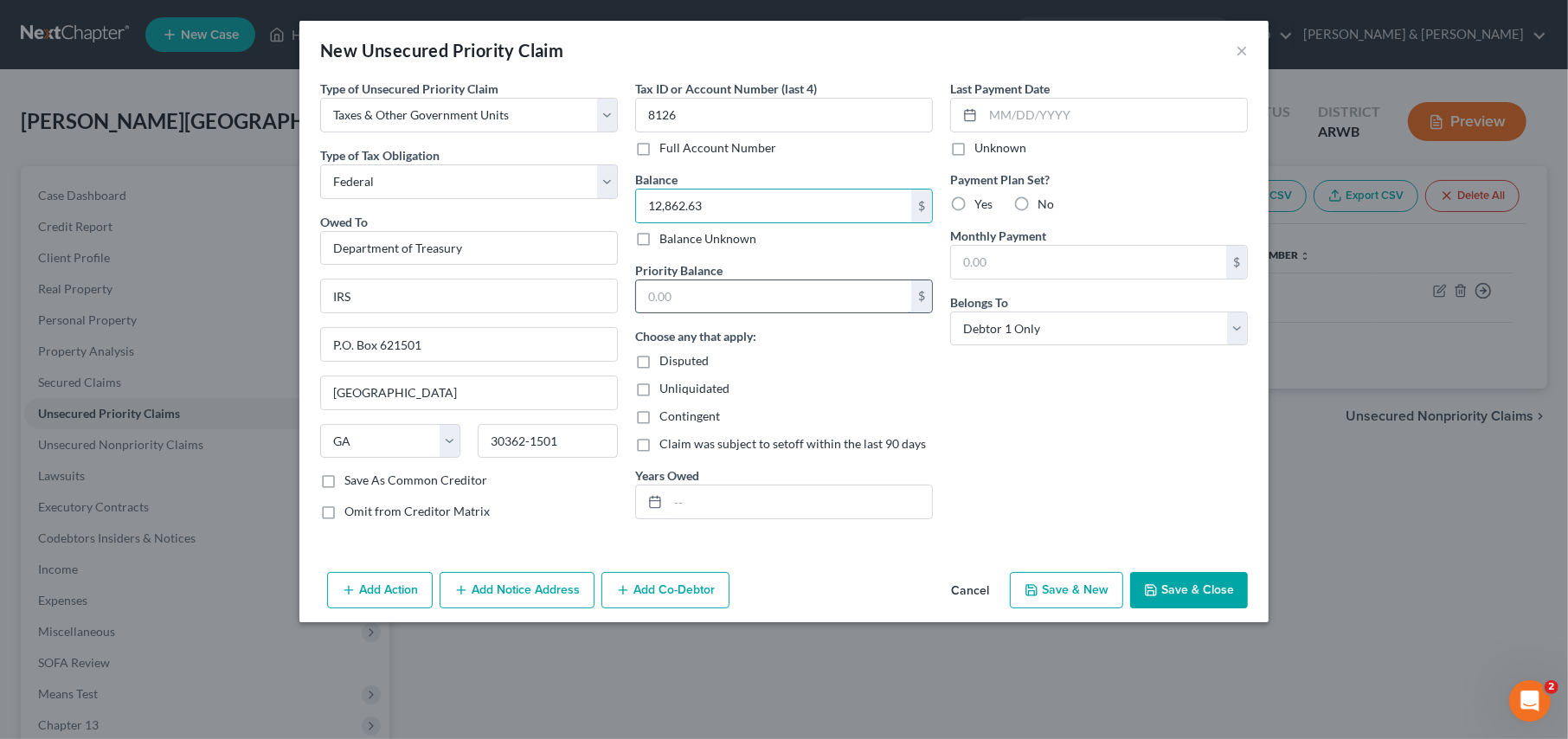
click at [699, 296] on input "text" at bounding box center [774, 297] width 276 height 33
type input "12,862.63"
click at [1038, 205] on label "No" at bounding box center [1046, 204] width 17 height 17
click at [1045, 205] on input "No" at bounding box center [1051, 201] width 12 height 12
radio input "true"
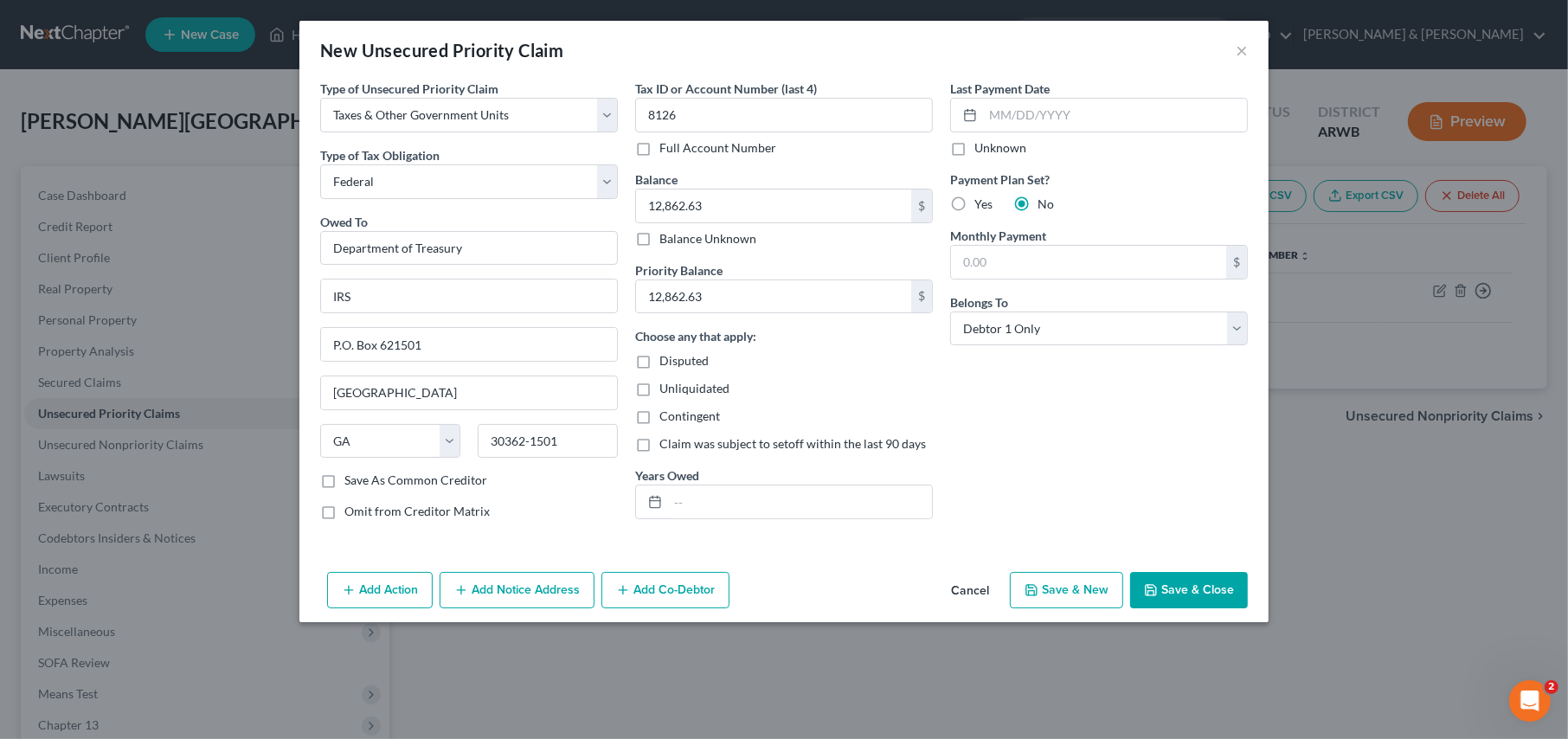
drag, startPoint x: 1195, startPoint y: 588, endPoint x: 1200, endPoint y: 572, distance: 16.8
click at [1195, 588] on button "Save & Close" at bounding box center [1188, 589] width 117 height 36
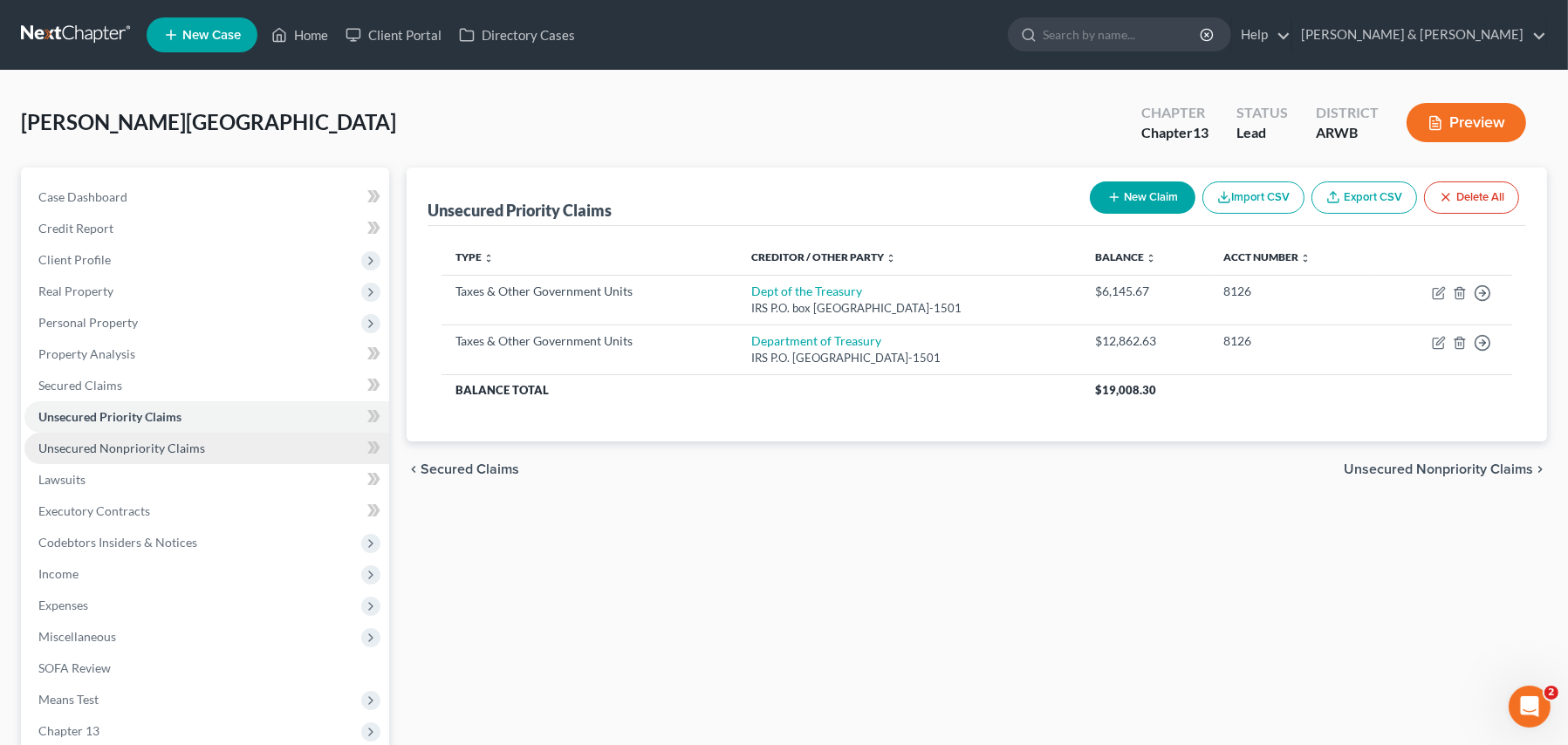
click at [116, 460] on link "Unsecured Nonpriority Claims" at bounding box center [207, 448] width 365 height 31
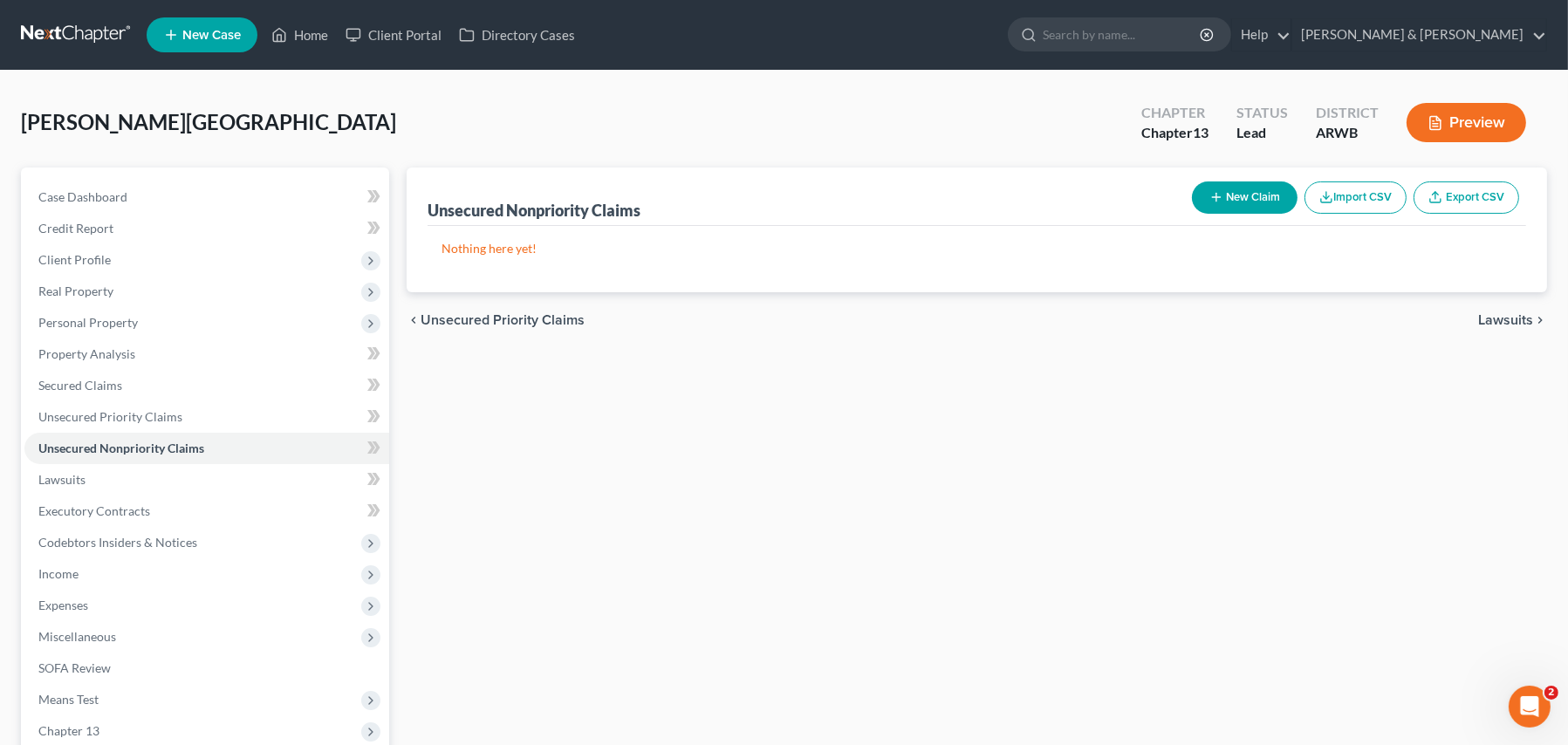
click at [1230, 190] on button "New Claim" at bounding box center [1245, 197] width 106 height 32
select select "0"
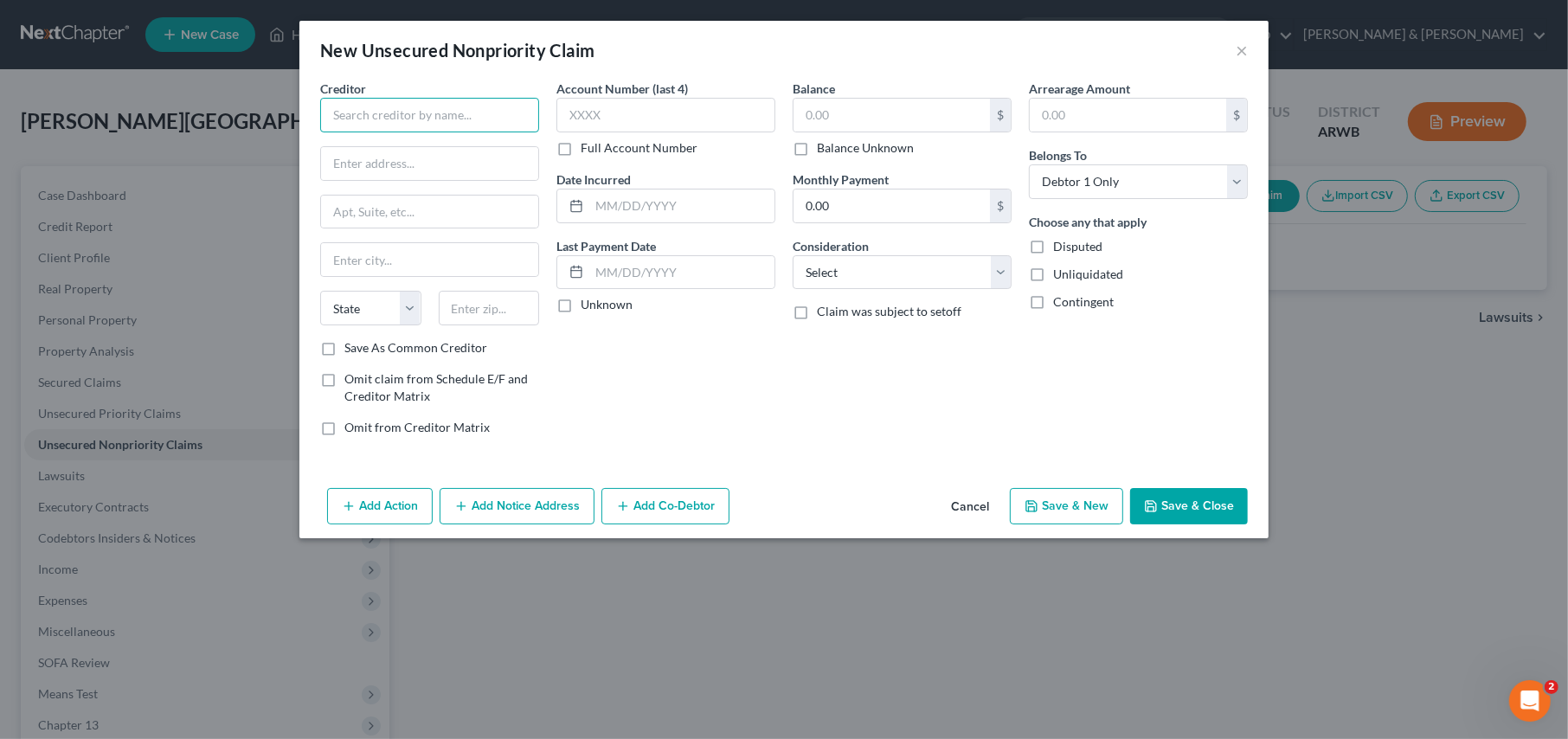
click at [375, 119] on input "text" at bounding box center [430, 116] width 219 height 35
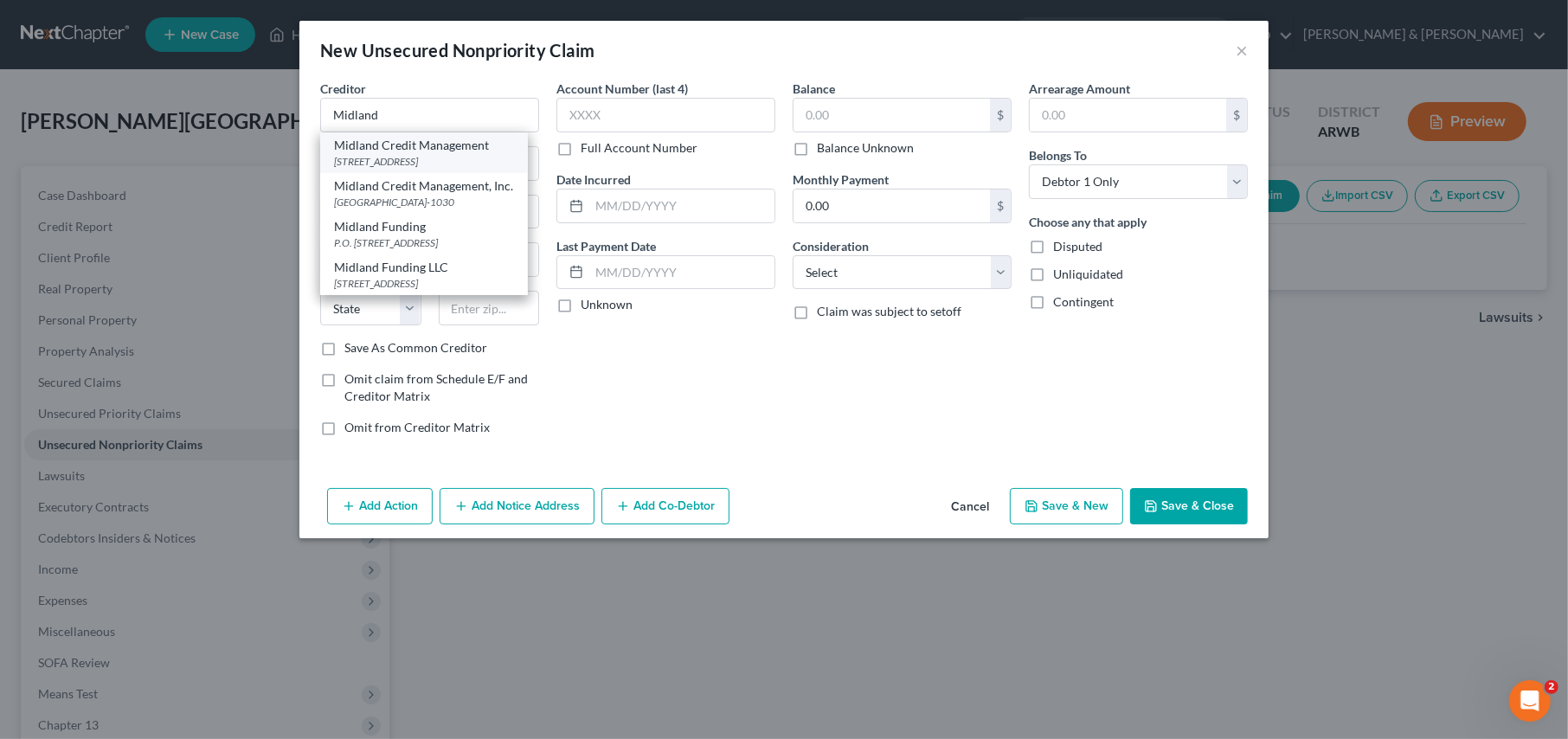
click at [382, 156] on div "320 E. Big Beaver Rd., Saint Clair Shores, MI 48082" at bounding box center [423, 161] width 180 height 15
type input "Midland Credit Management"
type input "320 E. Big Beaver Rd."
type input "Saint Clair Shores"
select select "23"
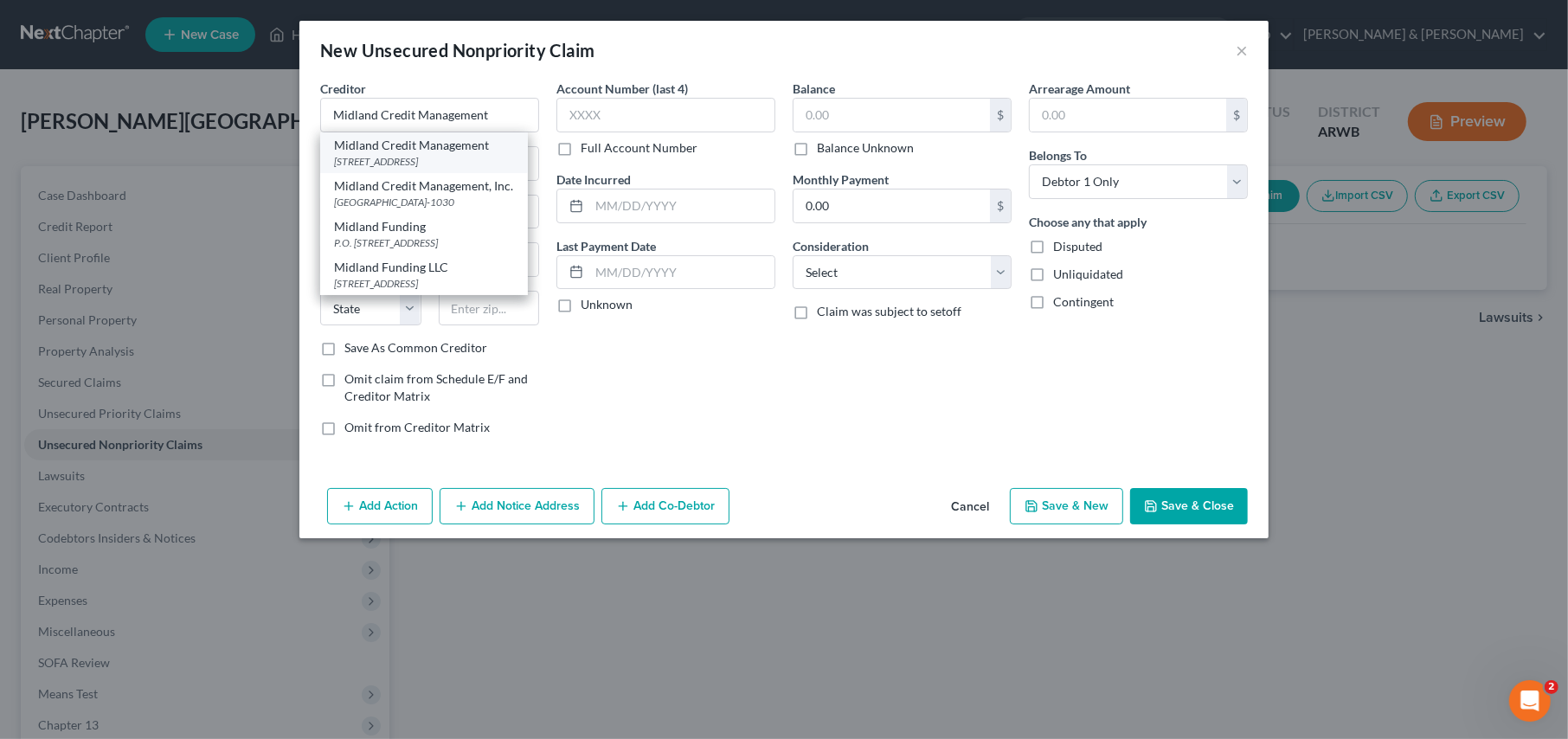
type input "48082"
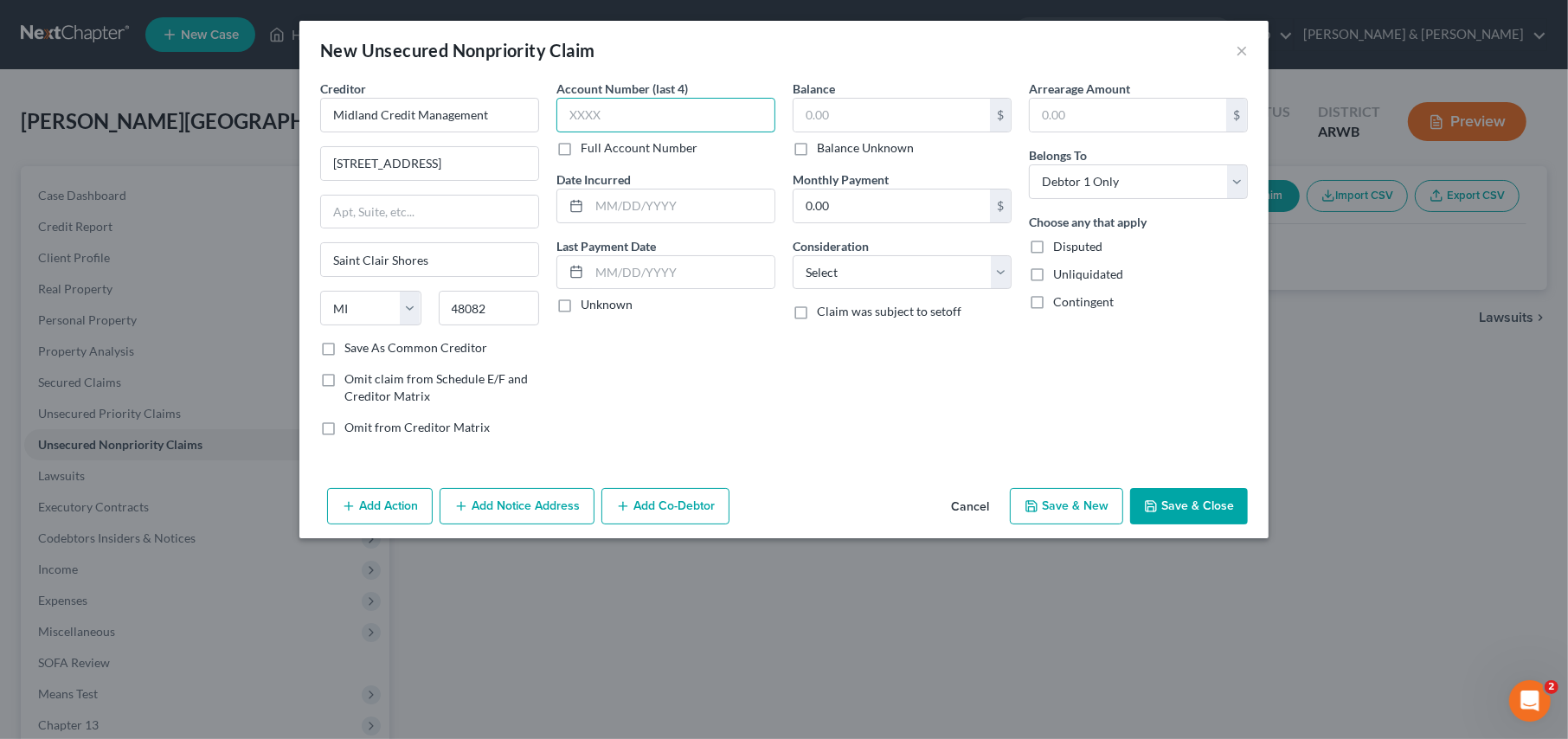
click at [623, 119] on input "text" at bounding box center [666, 116] width 219 height 35
type input "5123"
click at [840, 120] on input "text" at bounding box center [892, 116] width 196 height 33
type input "408.00"
click at [817, 284] on select "Select Cable / Satellite Services Collection Agency Credit Card Debt Debt Couns…" at bounding box center [903, 273] width 219 height 35
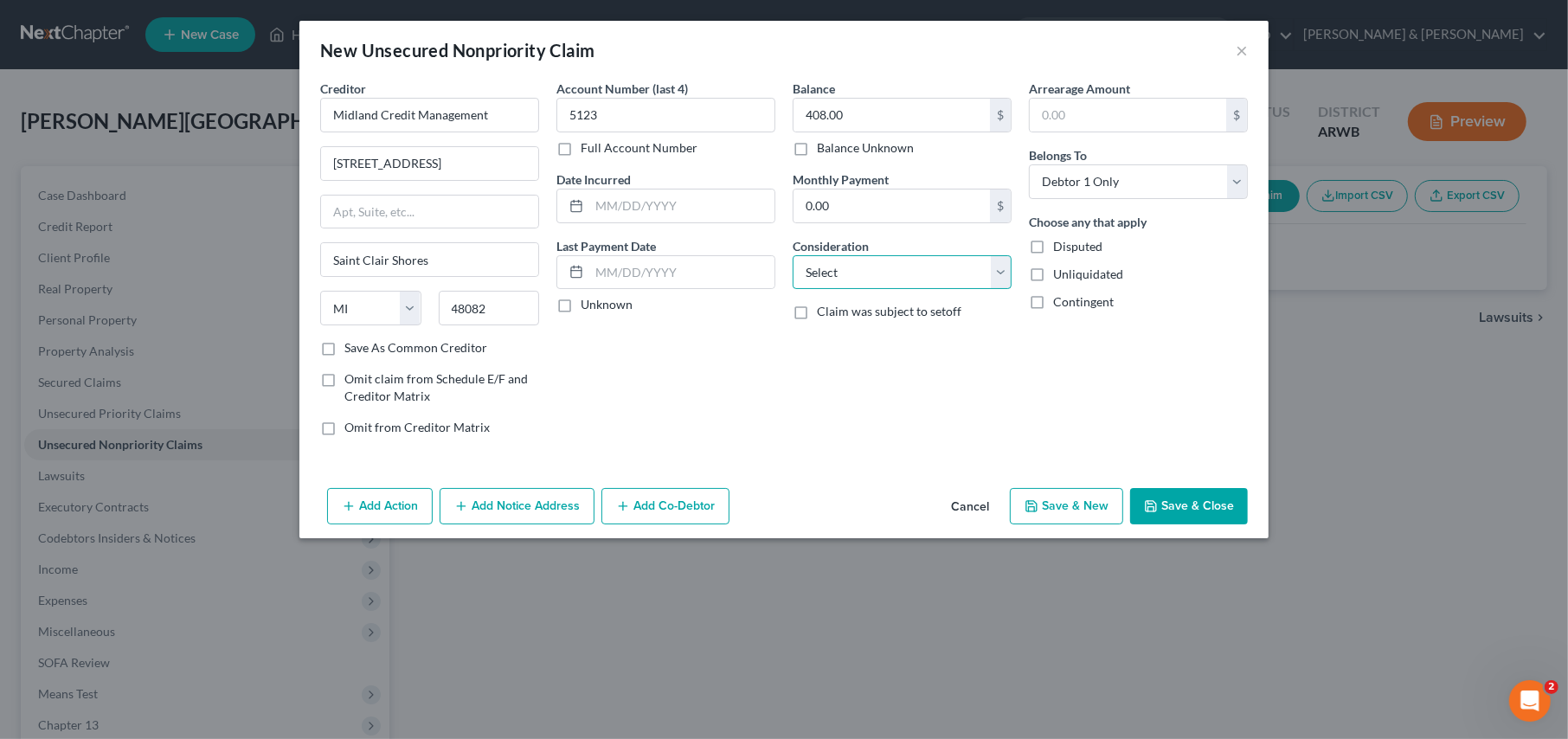
select select "1"
click at [793, 255] on select "Select Cable / Satellite Services Collection Agency Credit Card Debt Debt Couns…" at bounding box center [903, 273] width 219 height 35
click at [1058, 501] on button "Save & New" at bounding box center [1066, 506] width 114 height 36
select select "0"
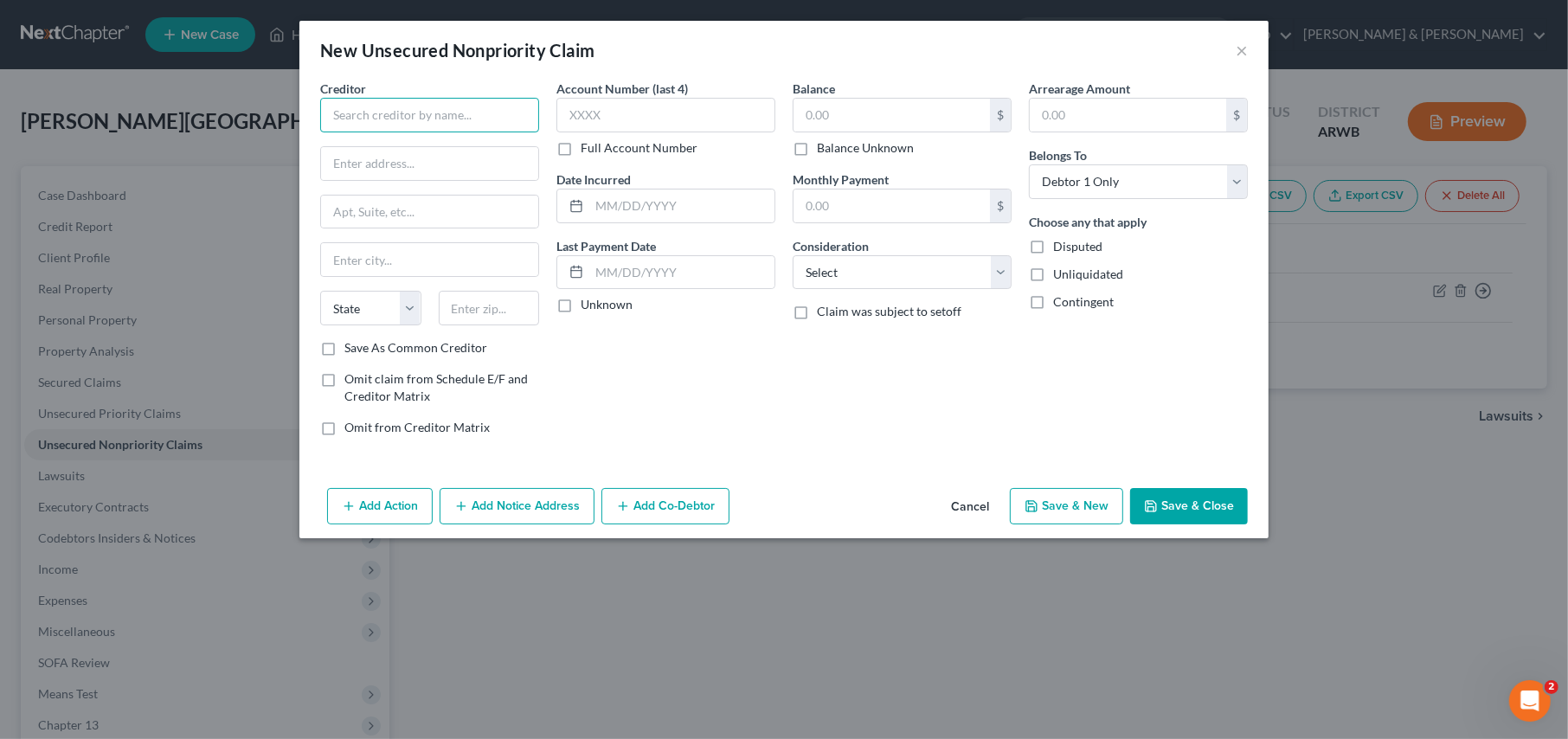
click at [359, 124] on input "text" at bounding box center [430, 116] width 219 height 35
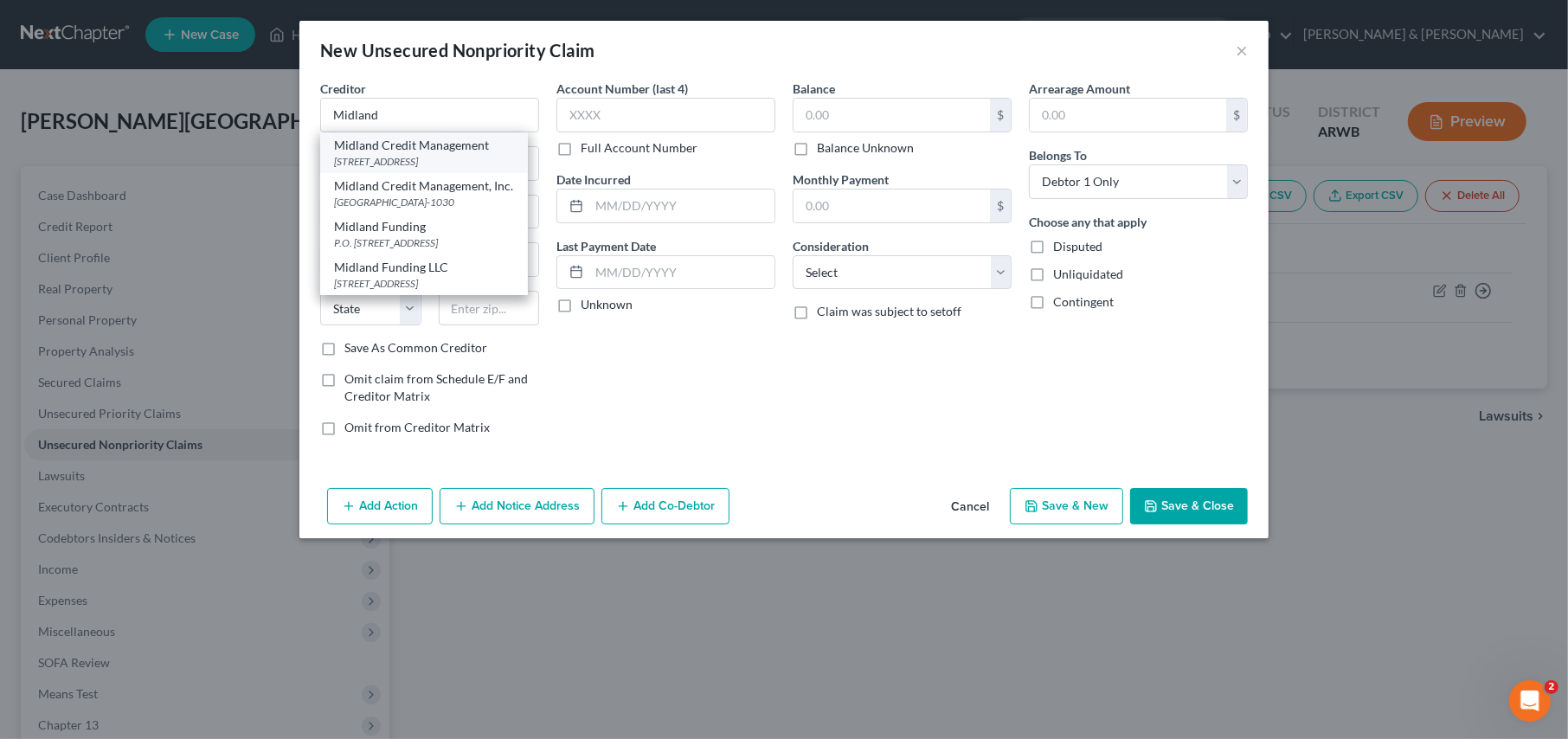
click at [367, 148] on div "Midland Credit Management" at bounding box center [423, 146] width 180 height 17
type input "Midland Credit Management"
type input "320 E. Big Beaver Rd."
type input "Saint Clair Shores"
select select "23"
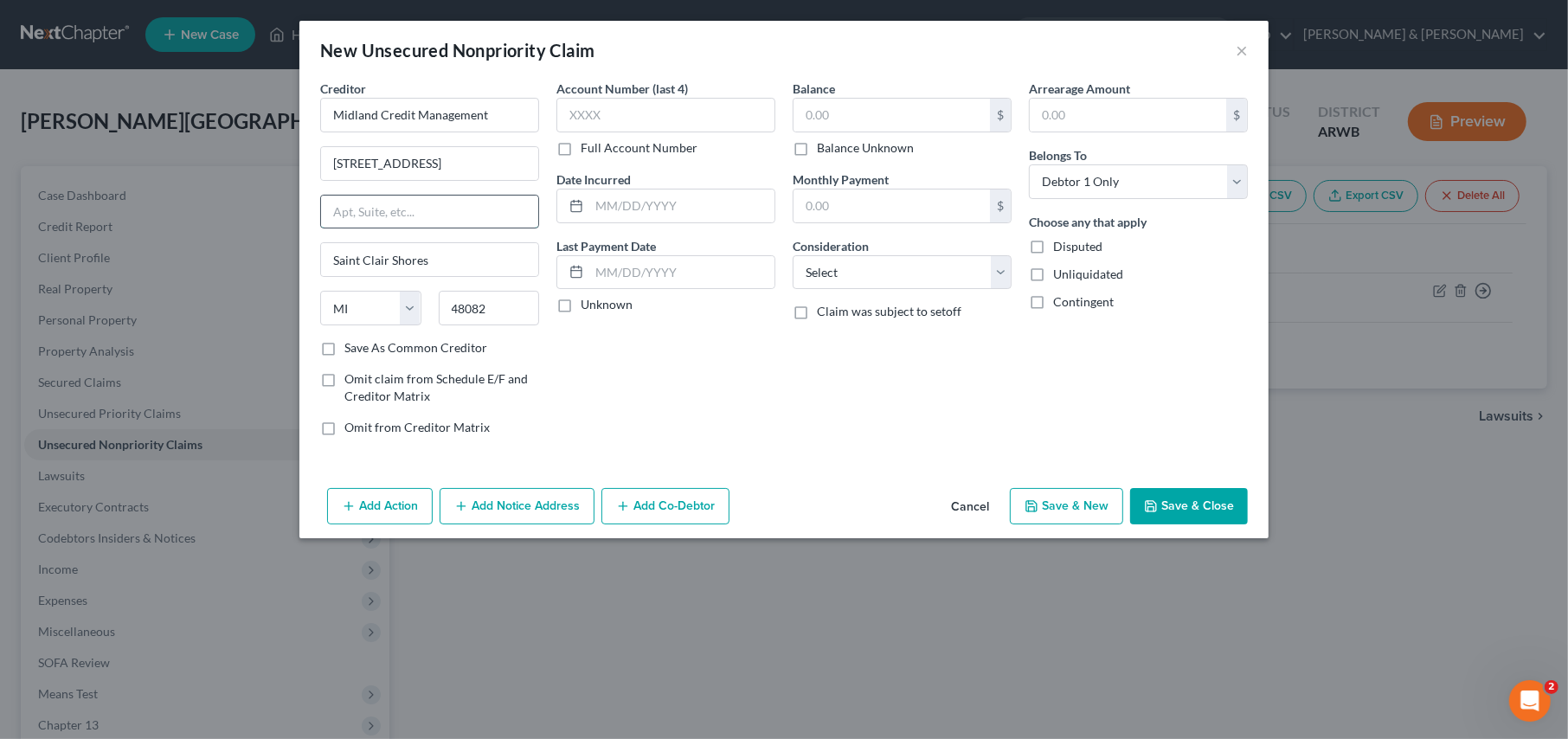
click at [350, 218] on input "text" at bounding box center [430, 212] width 217 height 33
click at [629, 386] on div "Account Number (last 4) Full Account Number Date Incurred Last Payment Date Unk…" at bounding box center [665, 265] width 236 height 371
click at [494, 312] on input "48082" at bounding box center [489, 309] width 101 height 35
type input "48083"
type input "Troy"
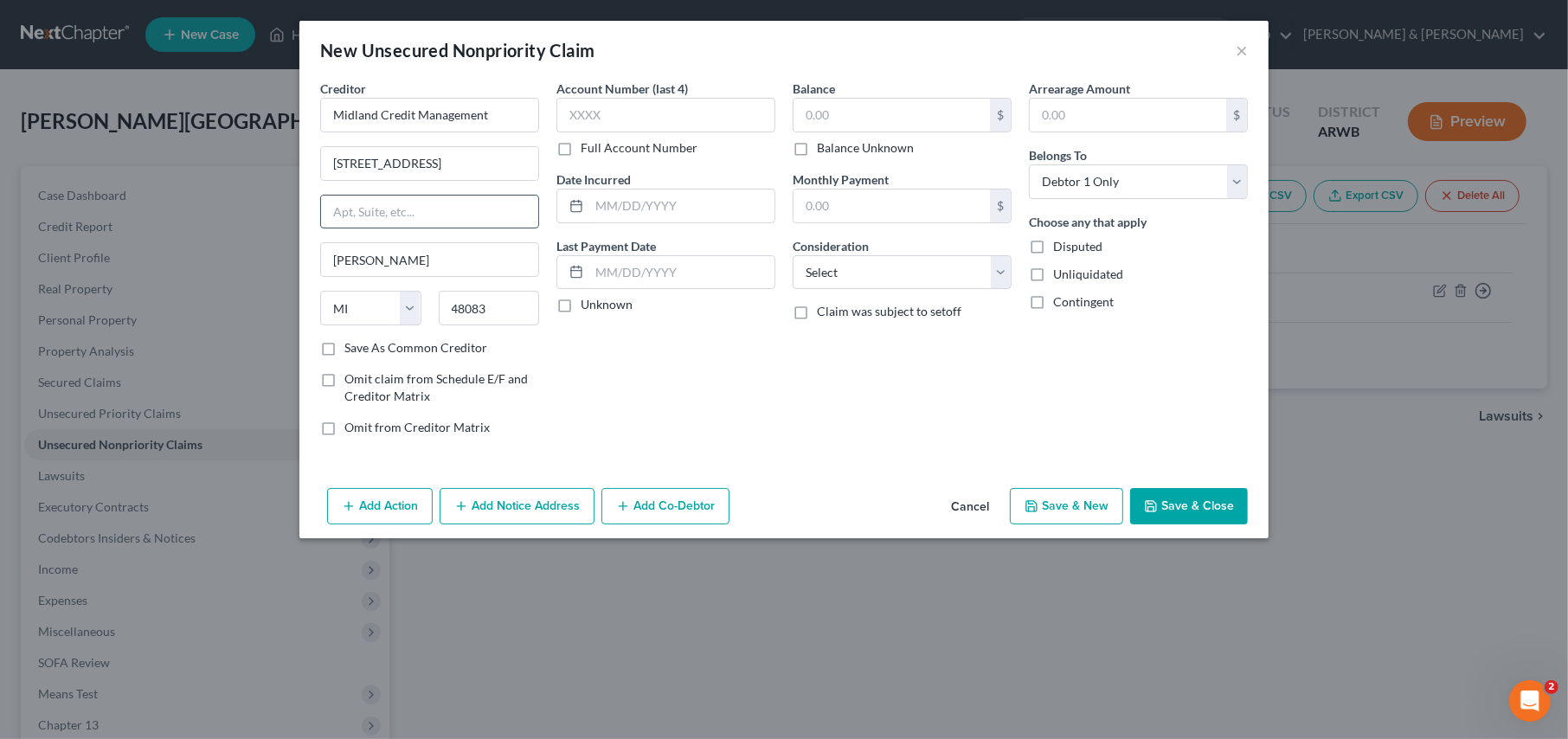
click at [371, 223] on input "text" at bounding box center [430, 212] width 217 height 33
type input "Ste. 300"
click at [633, 115] on input "text" at bounding box center [666, 116] width 219 height 35
type input "8075"
click at [817, 107] on input "text" at bounding box center [892, 116] width 196 height 33
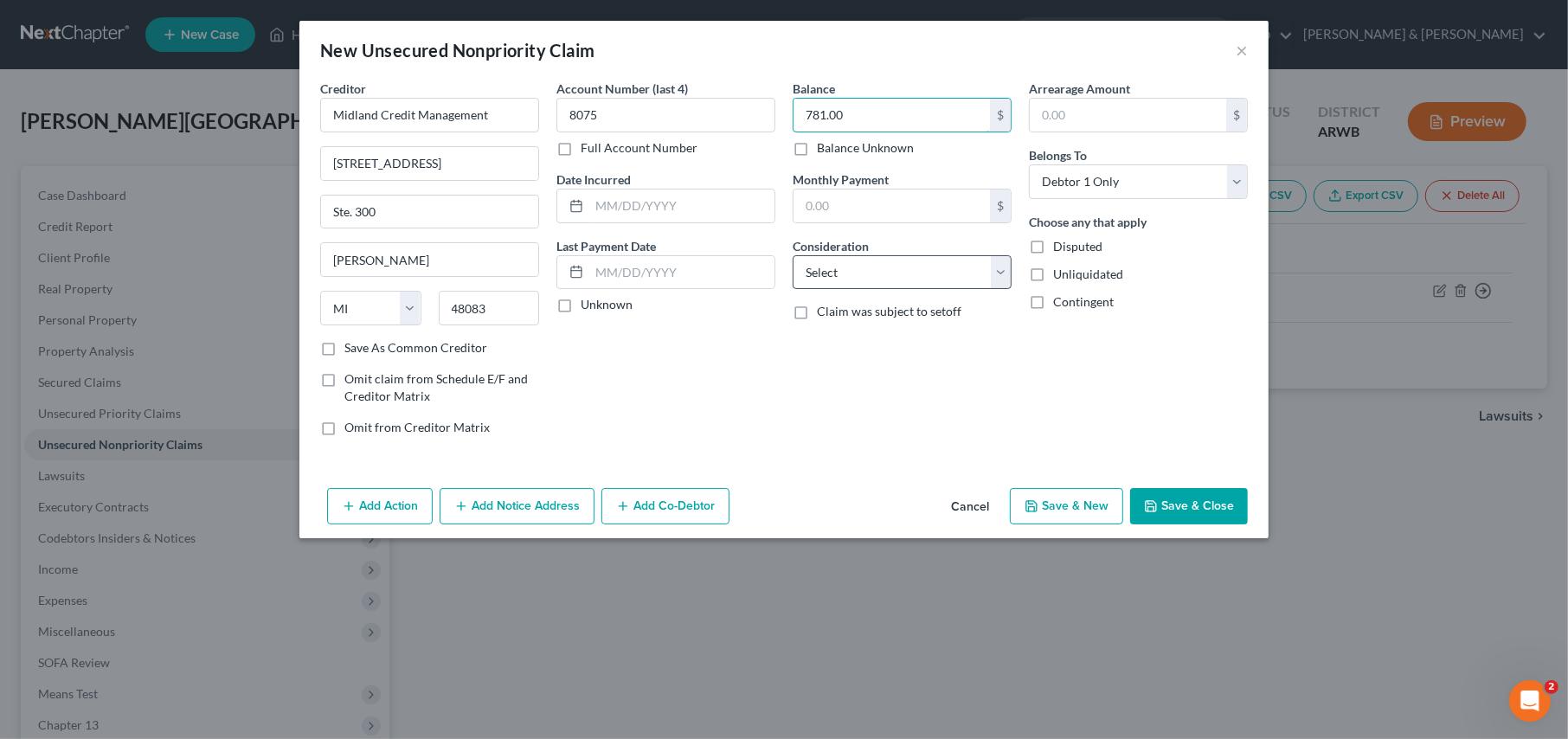
type input "781.00"
click at [817, 276] on select "Select Cable / Satellite Services Collection Agency Credit Card Debt Debt Couns…" at bounding box center [903, 273] width 219 height 35
select select "1"
click at [793, 255] on select "Select Cable / Satellite Services Collection Agency Credit Card Debt Debt Couns…" at bounding box center [903, 273] width 219 height 35
click at [1076, 510] on button "Save & New" at bounding box center [1066, 506] width 114 height 36
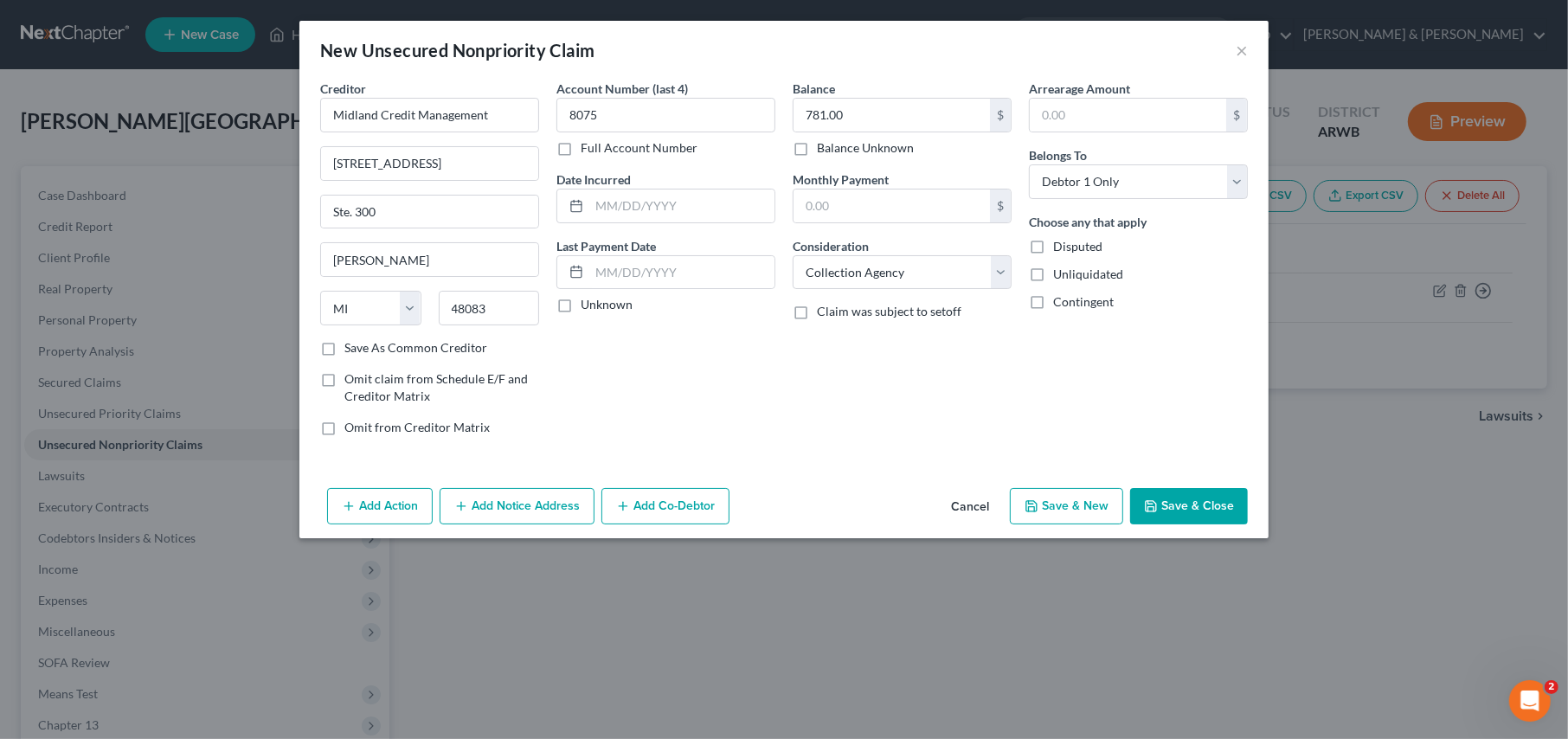
select select "0"
type input "0.00"
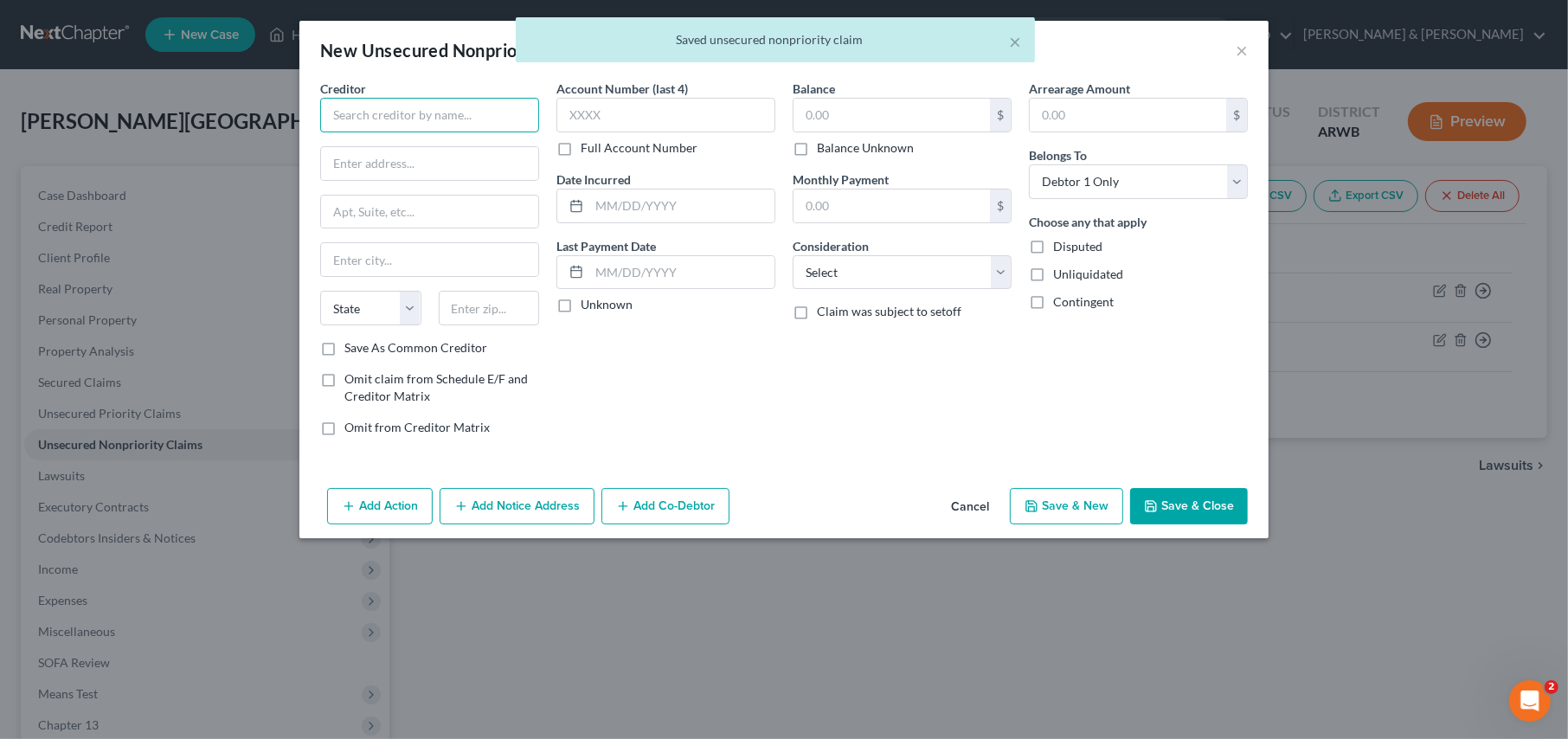
click at [352, 109] on input "text" at bounding box center [430, 116] width 219 height 35
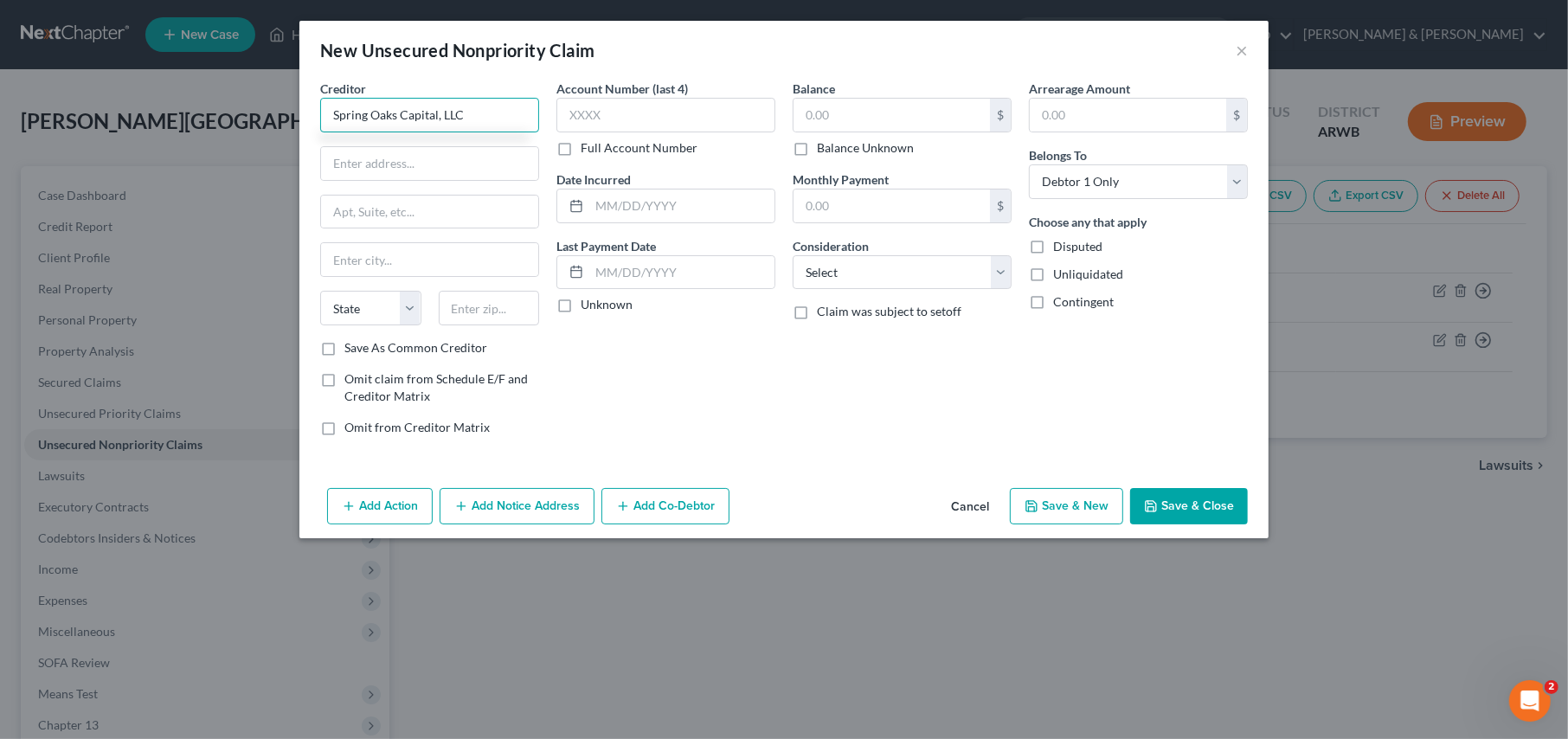
type input "Spring Oaks Capital, LLC"
type input "1400 Crossways Blvd"
type input "Ste 100B"
type input "Chesapeak"
select select "48"
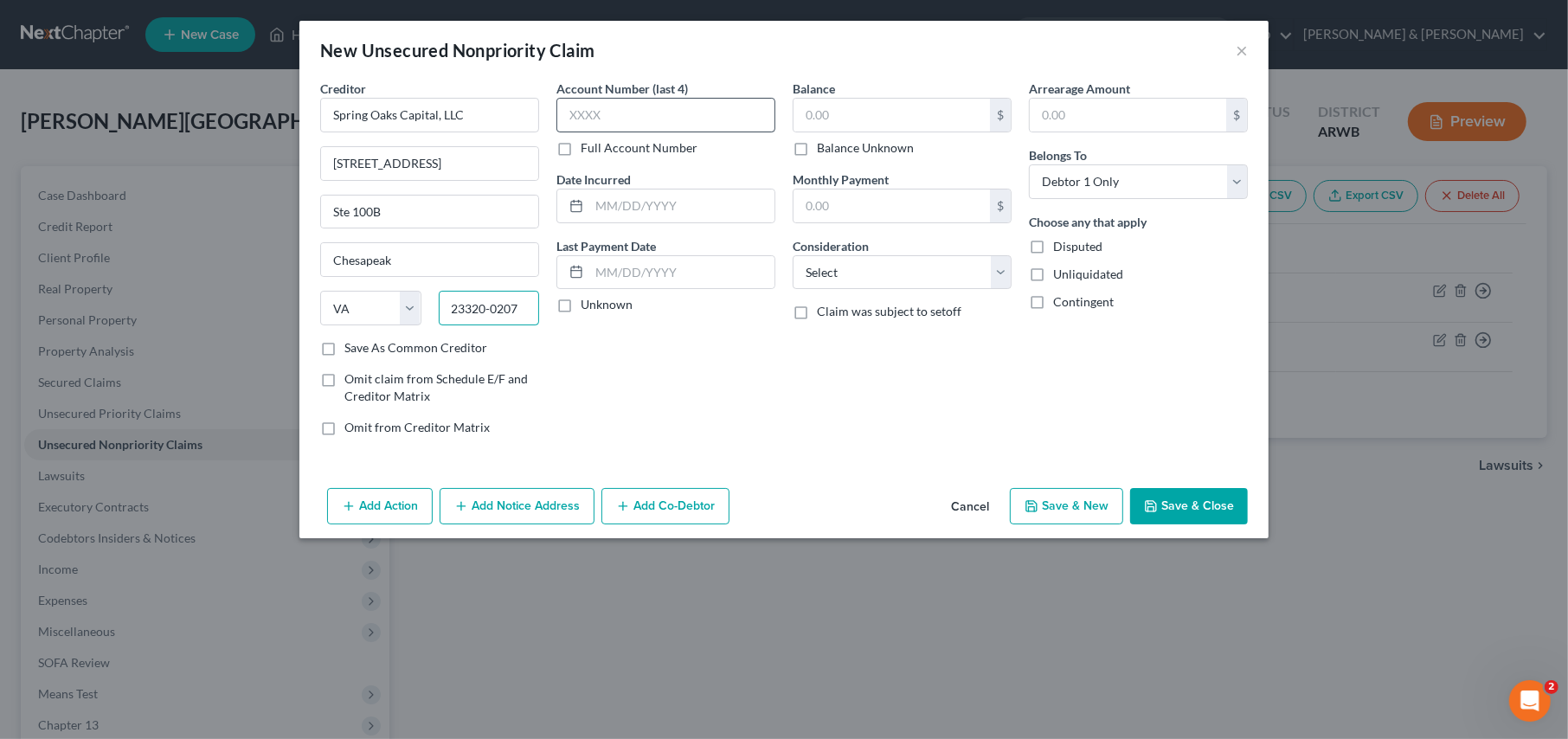
type input "23320-0207"
click at [648, 115] on input "text" at bounding box center [666, 116] width 219 height 35
type input "3411"
click at [817, 119] on input "text" at bounding box center [892, 116] width 196 height 33
type input "2,167.00"
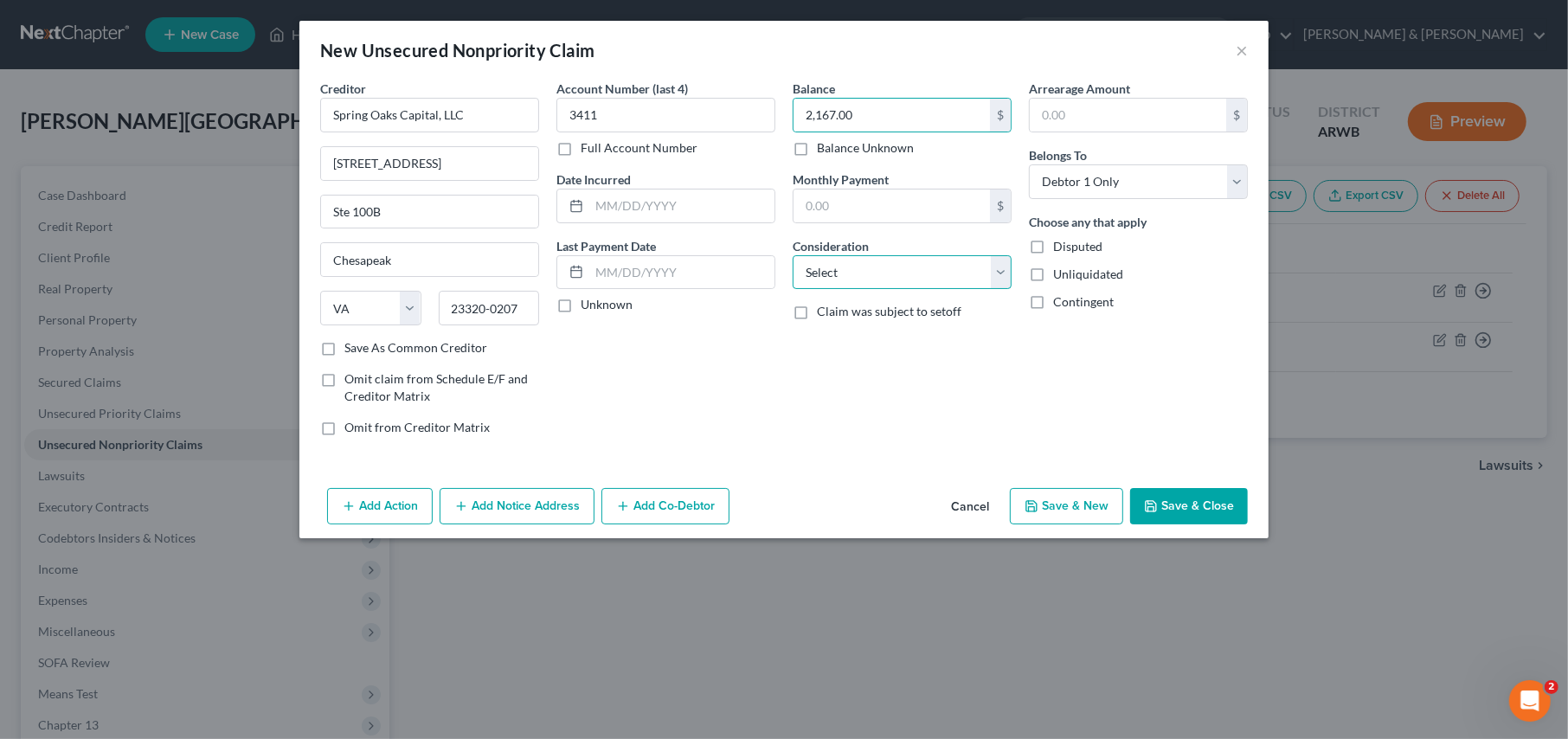
click at [831, 260] on select "Select Cable / Satellite Services Collection Agency Credit Card Debt Debt Couns…" at bounding box center [903, 273] width 219 height 35
select select "1"
click at [793, 255] on select "Select Cable / Satellite Services Collection Agency Credit Card Debt Debt Couns…" at bounding box center [903, 273] width 219 height 35
click at [1062, 508] on button "Save & New" at bounding box center [1066, 506] width 114 height 36
select select "0"
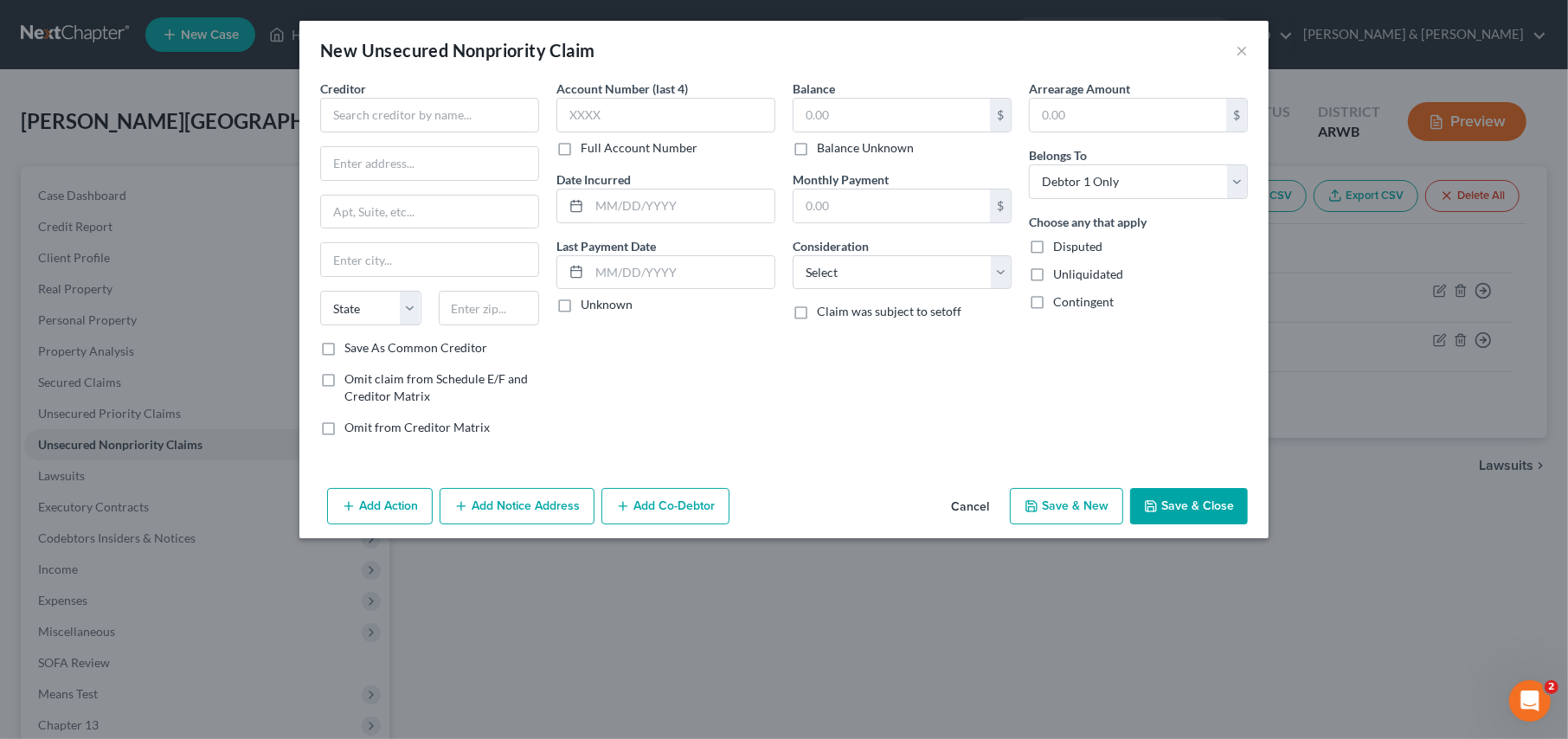
type input "0.00"
click at [341, 116] on input "text" at bounding box center [430, 116] width 219 height 35
type input "Springs Oak Capital, LLC"
type input "1400 Crossways Blvd."
type input "Ste. 100B"
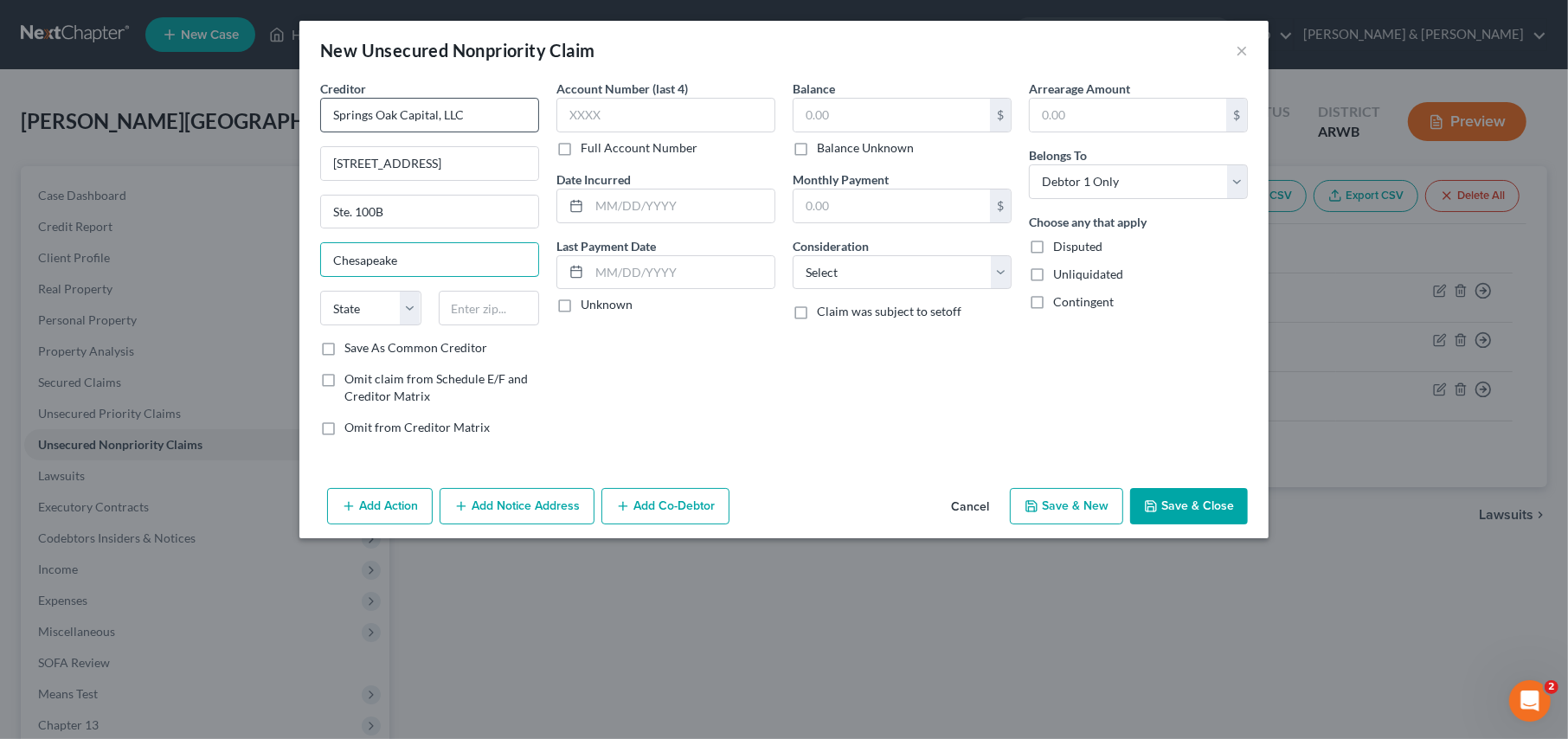
type input "Chesapeake"
click at [411, 314] on select "State AL AK AR AZ CA CO CT DE DC FL GA GU HI ID IL IN IA KS KY LA ME MD MA MI M…" at bounding box center [371, 309] width 101 height 35
select select "48"
click at [452, 316] on input "text" at bounding box center [489, 309] width 101 height 35
type input "23220-0207"
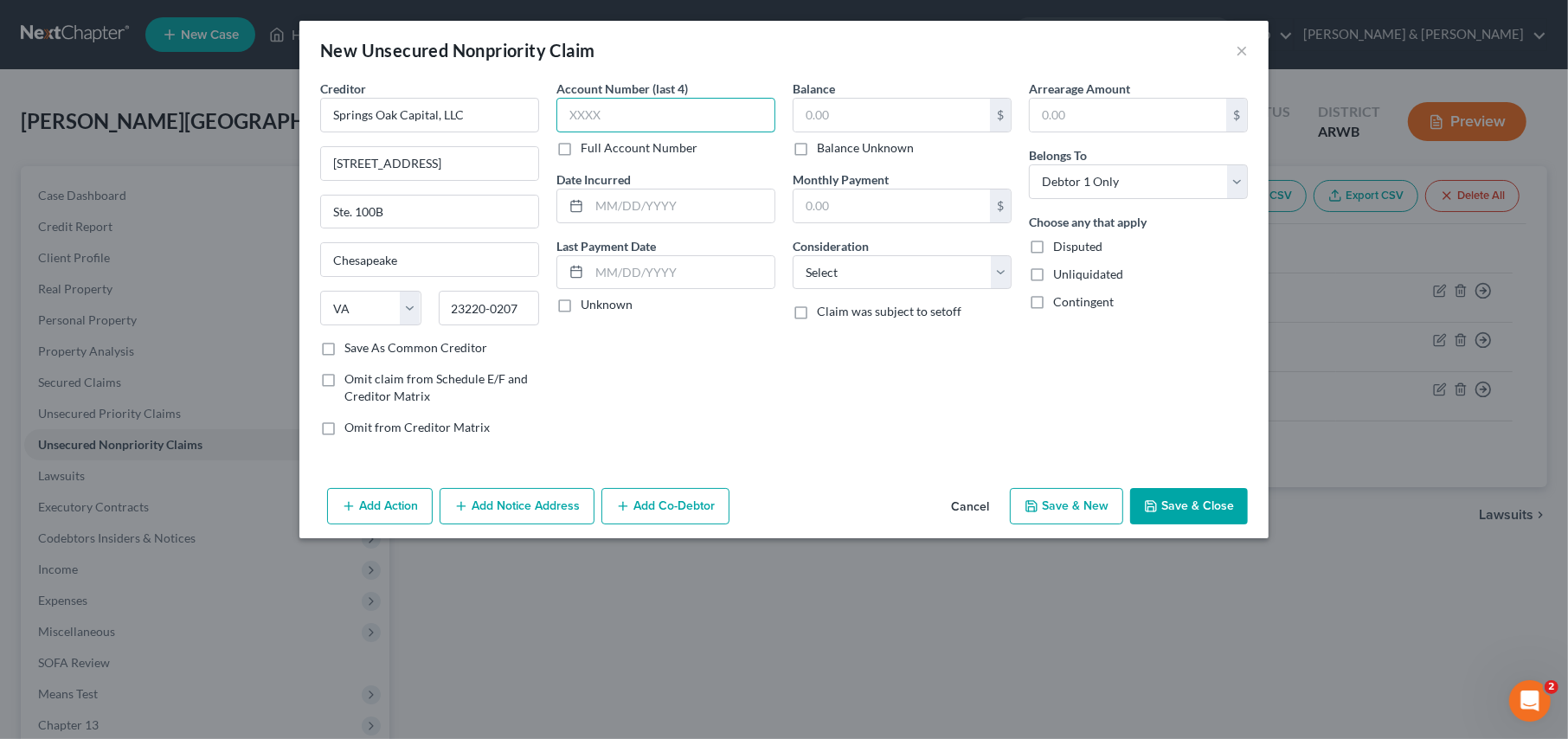
click at [627, 111] on input "text" at bounding box center [666, 116] width 219 height 35
type input "3999"
click at [819, 123] on input "text" at bounding box center [892, 116] width 196 height 33
type input "1,911.00"
click at [859, 284] on select "Select Cable / Satellite Services Collection Agency Credit Card Debt Debt Couns…" at bounding box center [903, 273] width 219 height 35
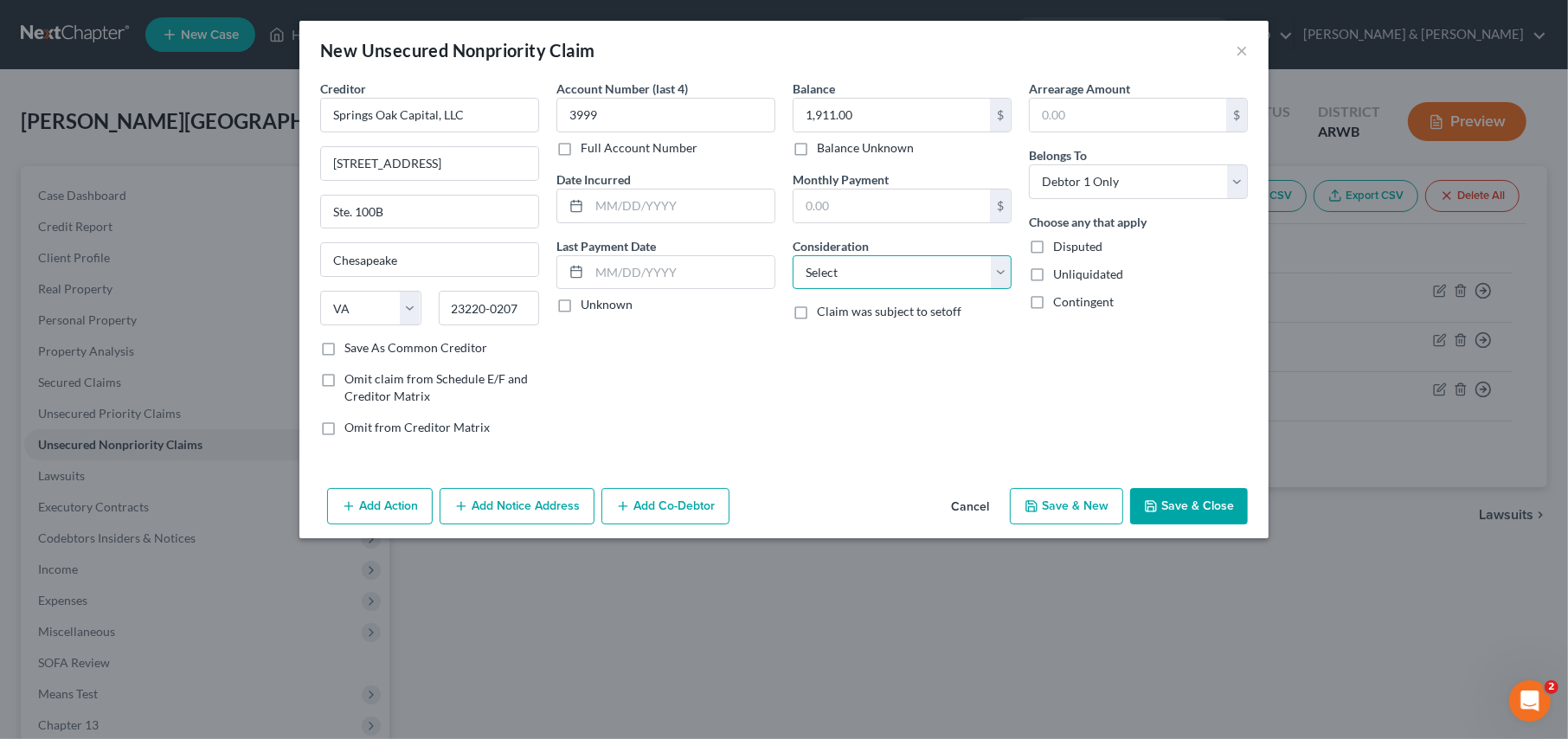
select select "1"
click at [793, 255] on select "Select Cable / Satellite Services Collection Agency Credit Card Debt Debt Couns…" at bounding box center [903, 273] width 219 height 35
click at [1087, 509] on button "Save & New" at bounding box center [1066, 506] width 114 height 36
select select "0"
type input "0.00"
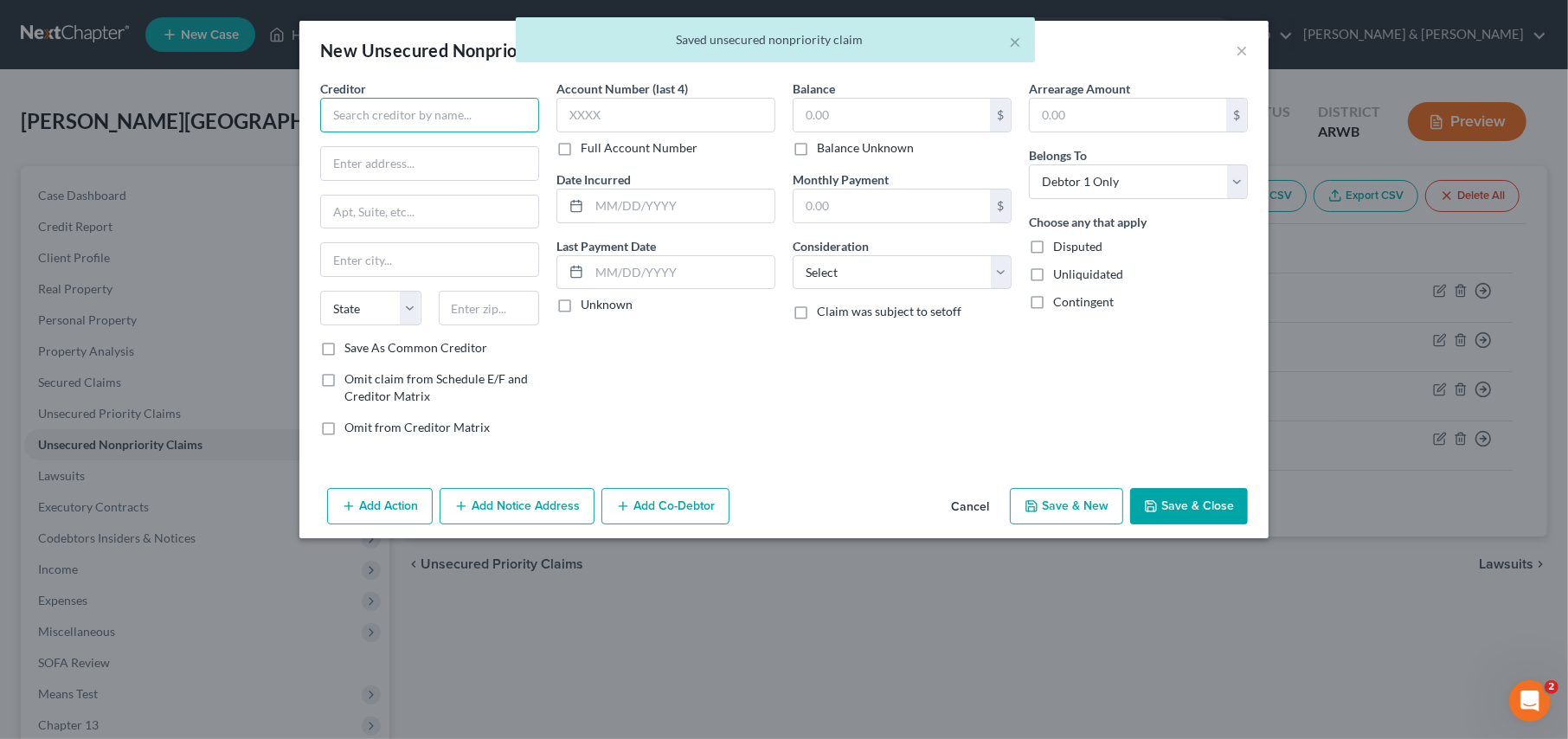
click at [369, 114] on input "text" at bounding box center [430, 116] width 219 height 35
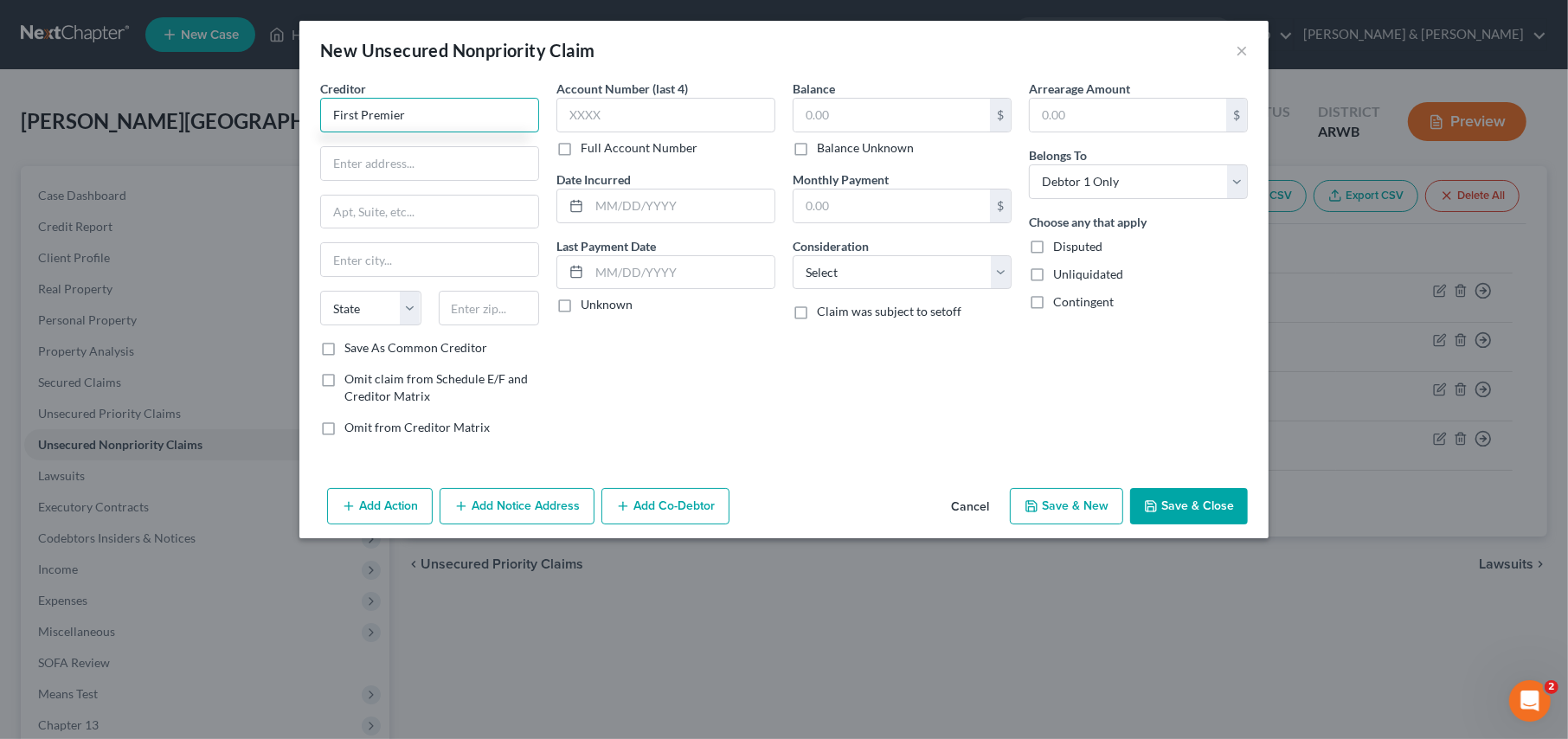
type input "First Premier"
type input "3820 N. Louise Ave."
type input "Sioux Falls"
select select "43"
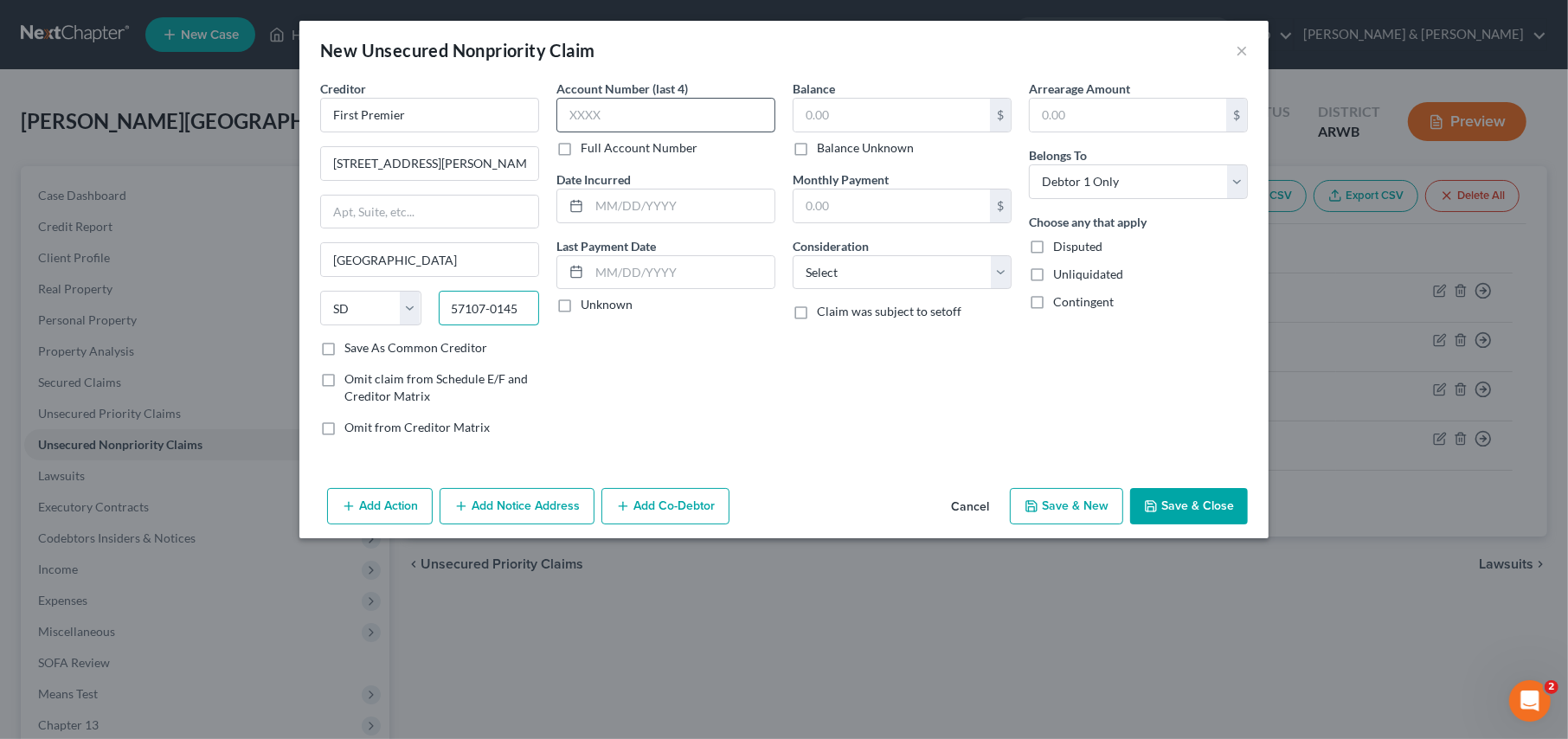
type input "57107-0145"
click at [608, 111] on input "text" at bounding box center [666, 116] width 219 height 35
type input "1062"
click at [863, 102] on input "text" at bounding box center [892, 116] width 196 height 33
type input "838.00"
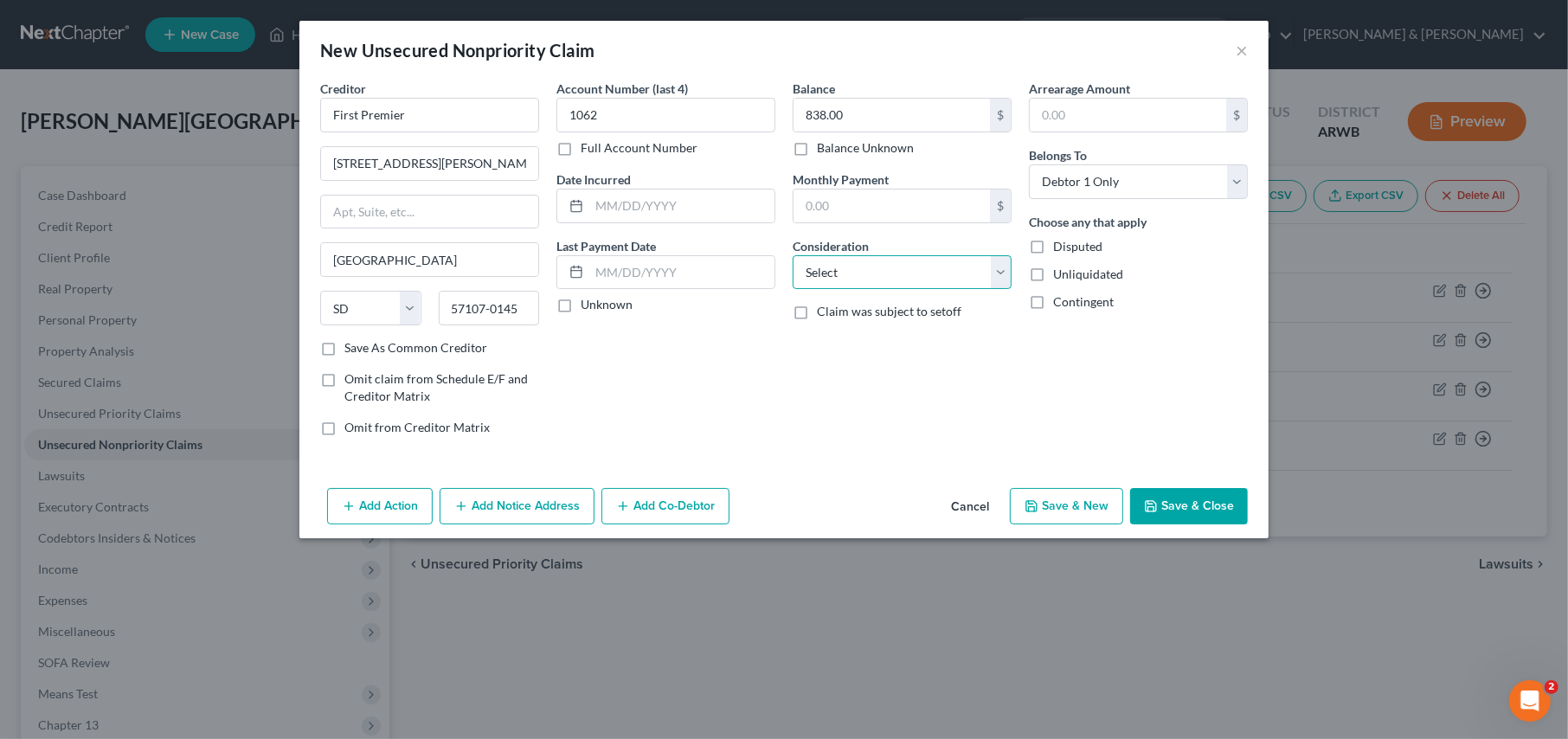
click at [850, 276] on select "Select Cable / Satellite Services Collection Agency Credit Card Debt Debt Couns…" at bounding box center [903, 273] width 219 height 35
select select "1"
click at [793, 255] on select "Select Cable / Satellite Services Collection Agency Credit Card Debt Debt Couns…" at bounding box center [903, 273] width 219 height 35
click at [1042, 508] on button "Save & New" at bounding box center [1066, 506] width 114 height 36
select select "0"
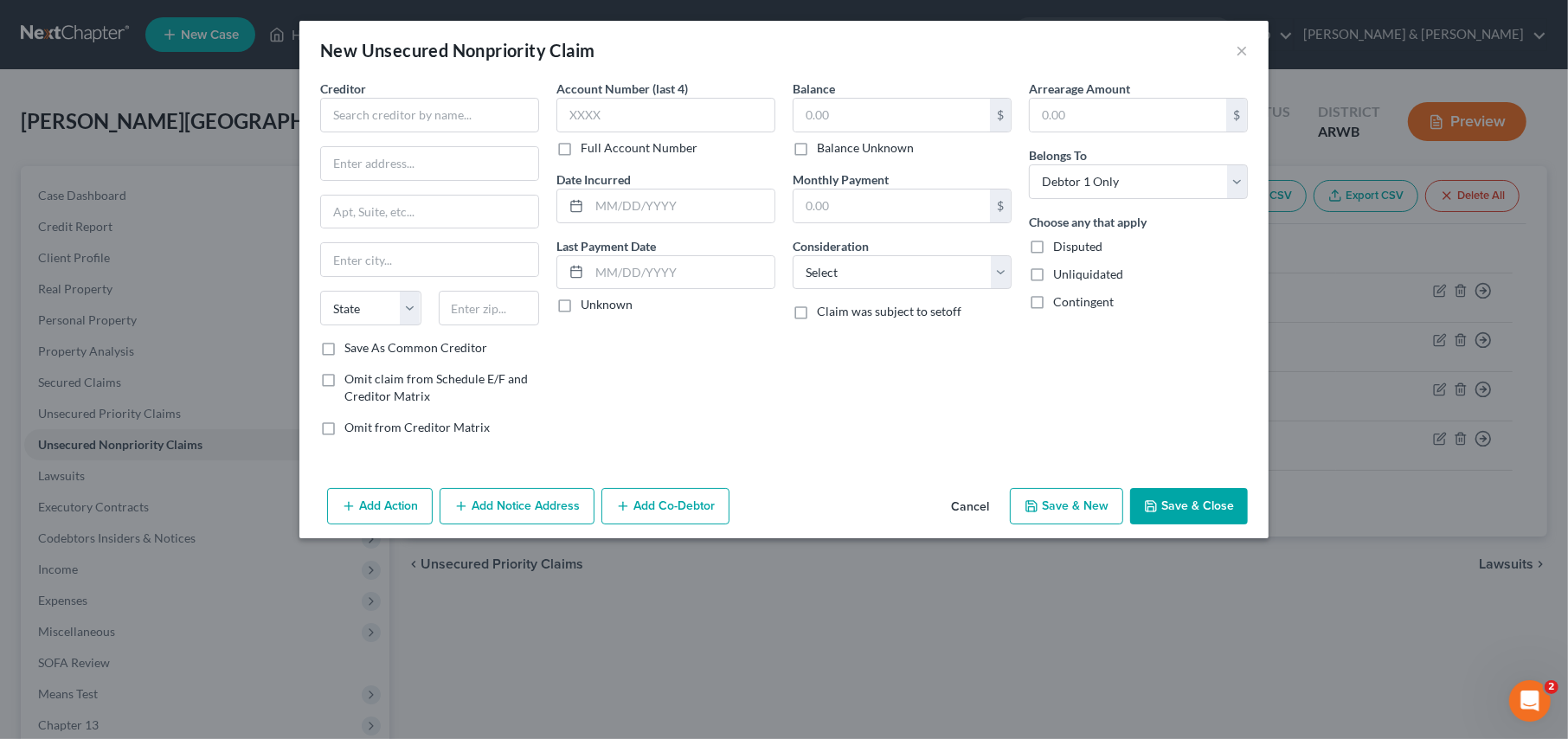
type input "0.00"
click at [359, 112] on input "text" at bounding box center [430, 116] width 219 height 35
type input "Capital One Bank USA"
type input "P.O. Box 31293"
type input "Salt Lake City"
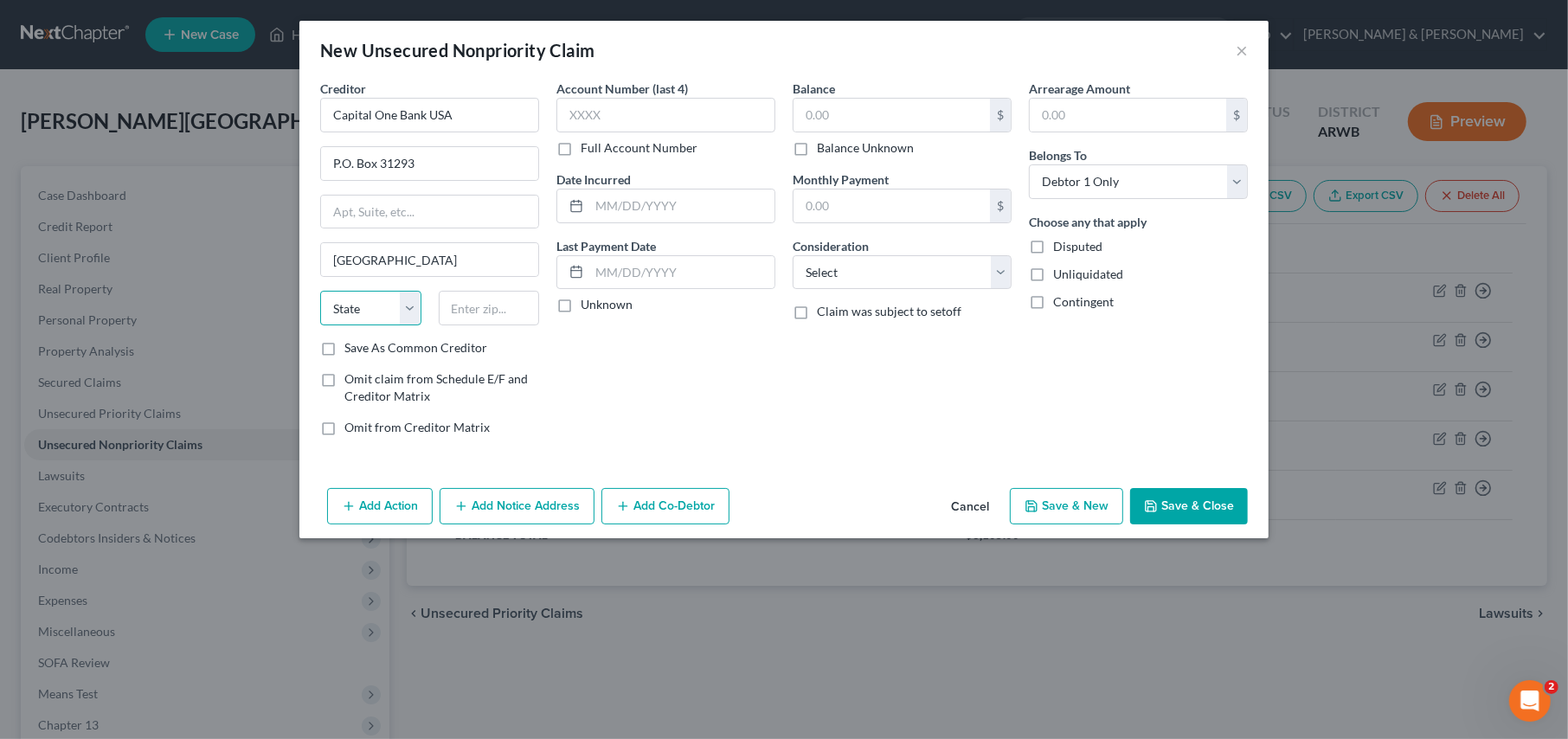
select select "46"
type input "84131-1293"
click at [642, 101] on input "text" at bounding box center [666, 116] width 219 height 35
type input "7404"
click at [817, 123] on input "text" at bounding box center [892, 116] width 196 height 33
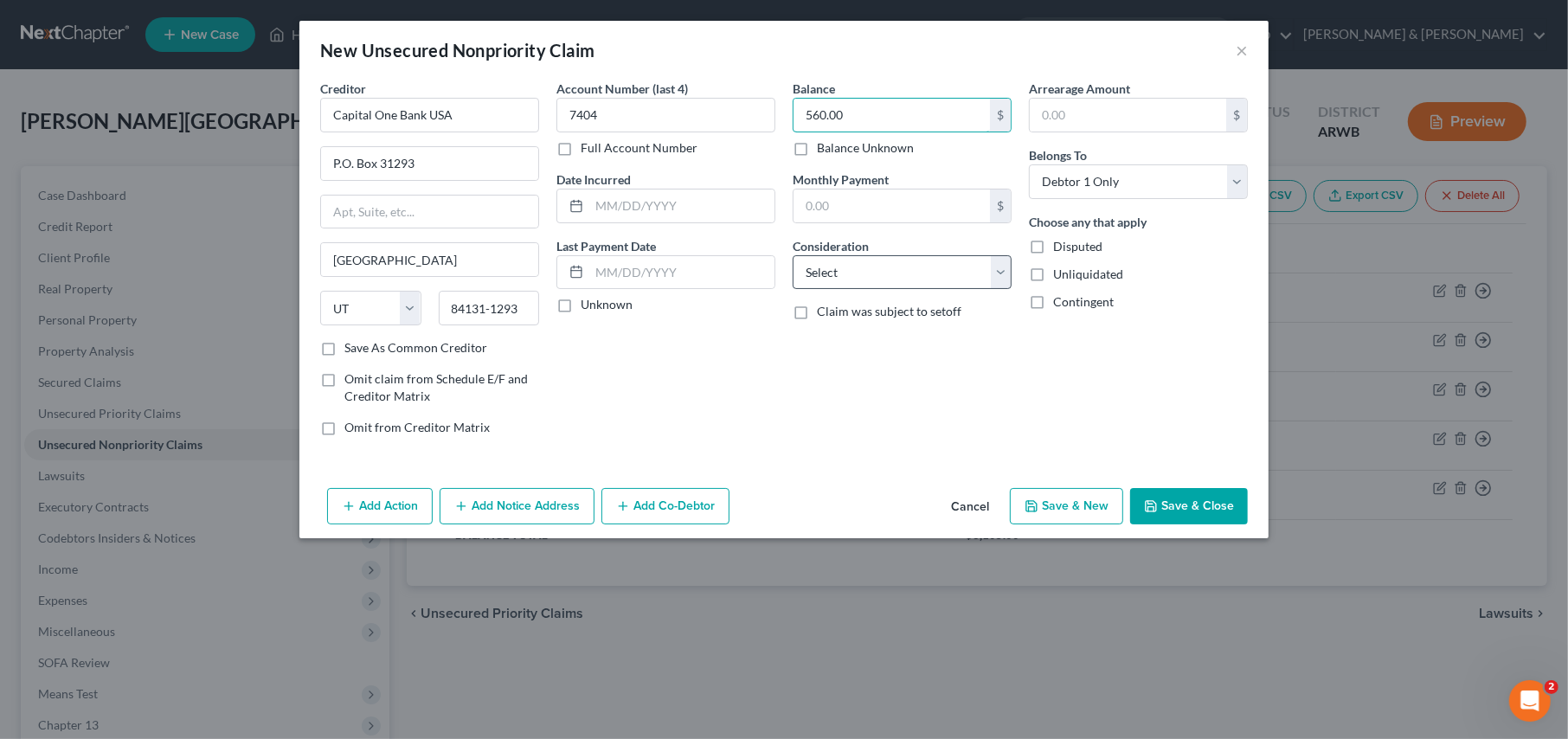
type input "560.00"
click at [827, 269] on select "Select Cable / Satellite Services Collection Agency Credit Card Debt Debt Couns…" at bounding box center [903, 273] width 219 height 35
select select "2"
click at [793, 255] on select "Select Cable / Satellite Services Collection Agency Credit Card Debt Debt Couns…" at bounding box center [903, 273] width 219 height 35
click at [1084, 511] on button "Save & New" at bounding box center [1066, 506] width 114 height 36
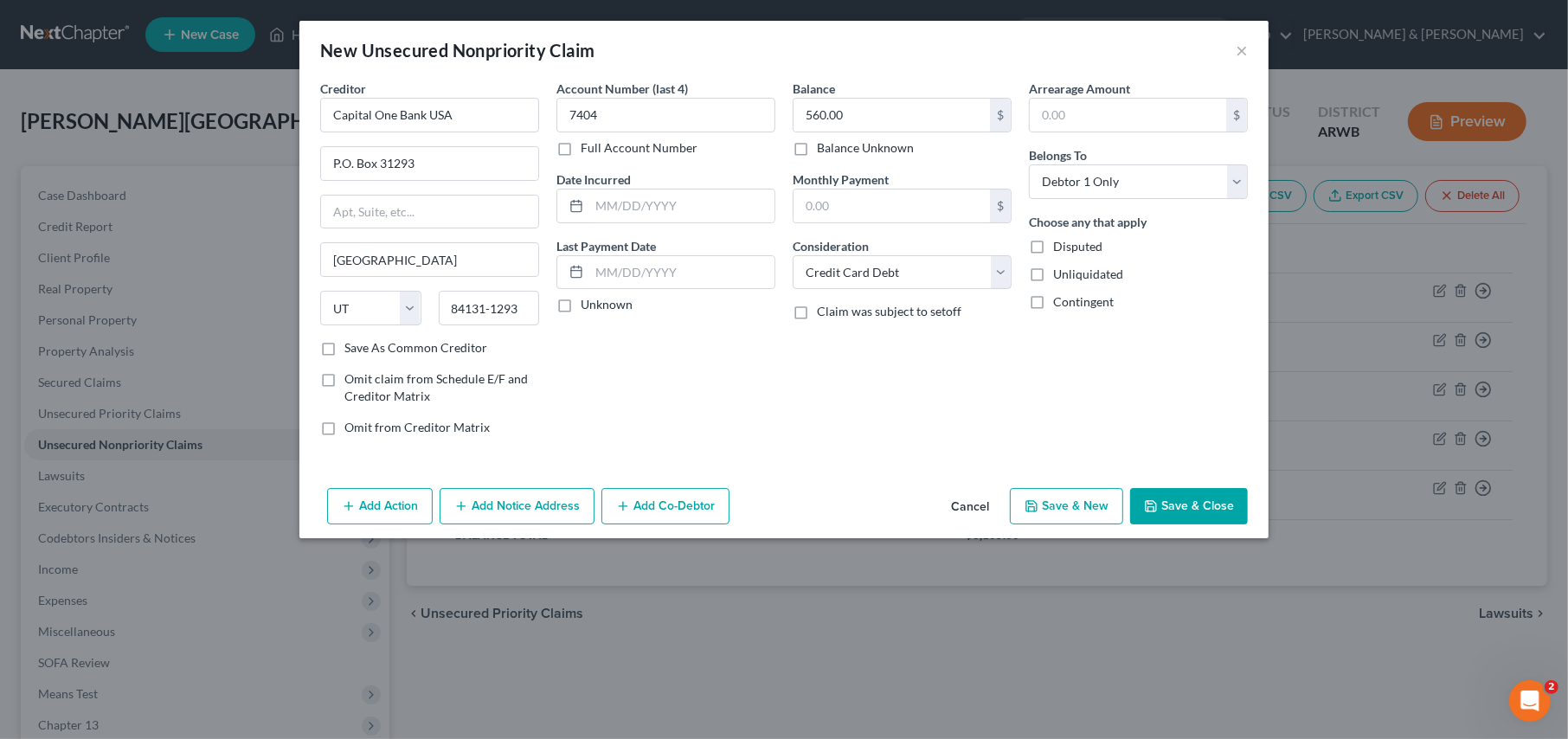
select select "0"
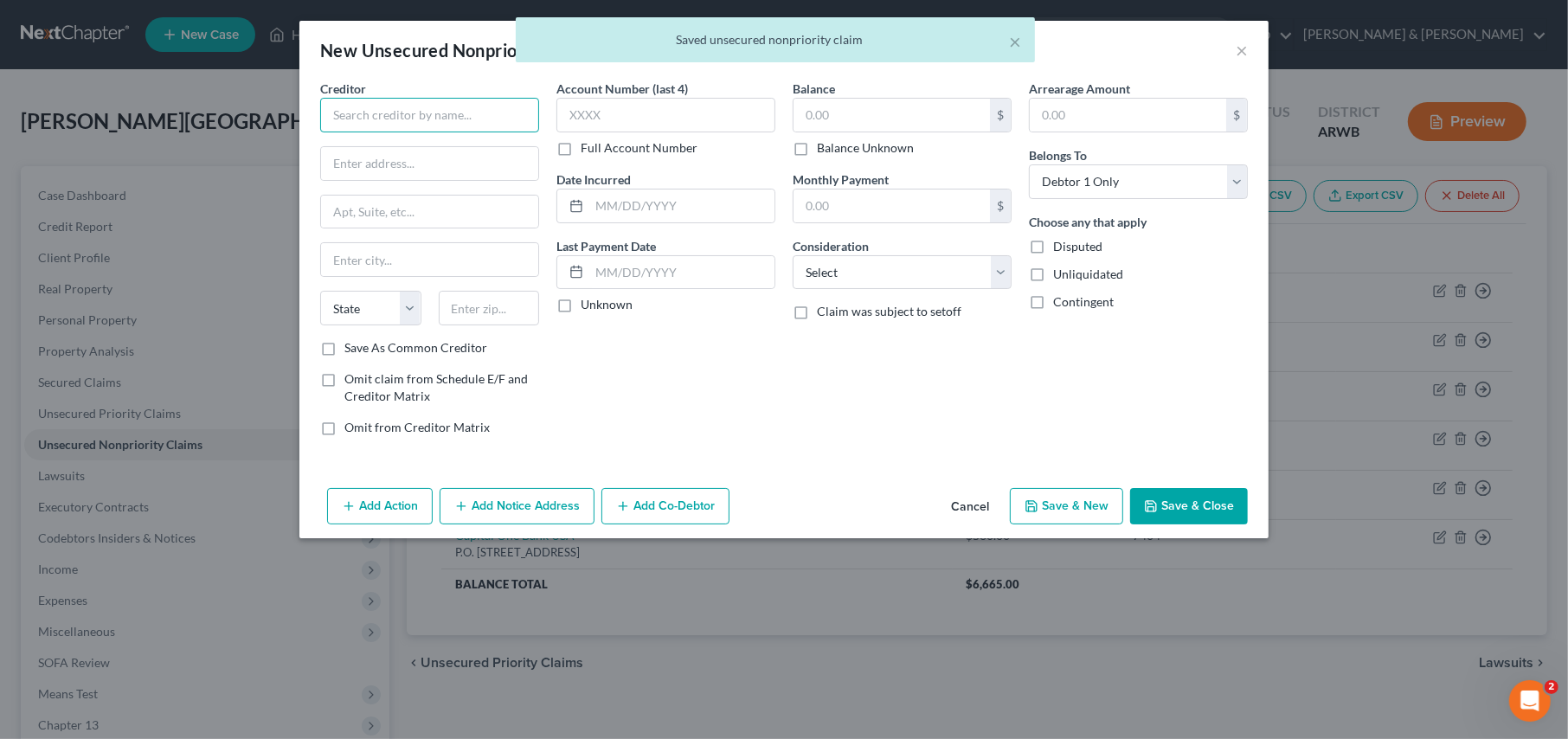
click at [406, 116] on input "text" at bounding box center [430, 116] width 219 height 35
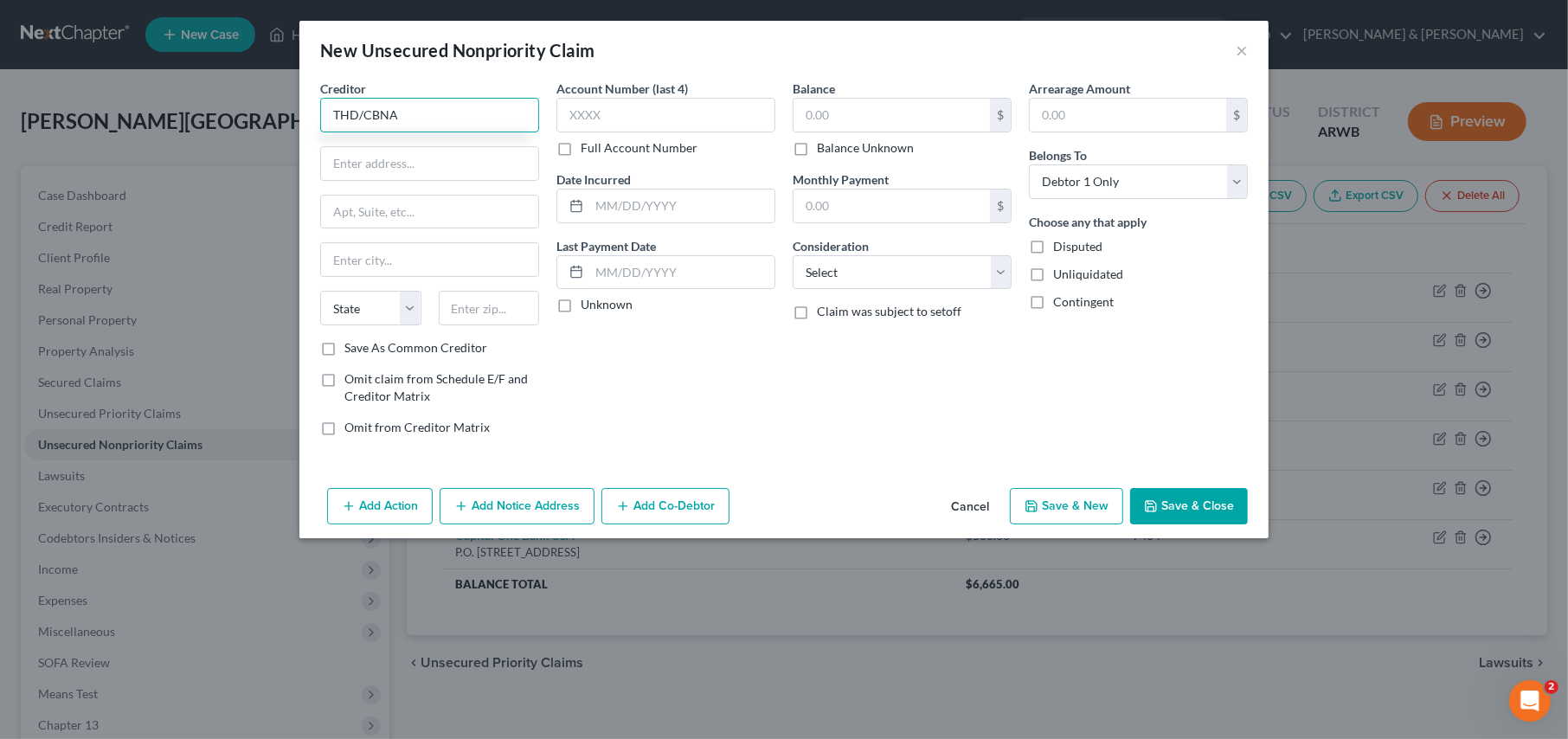
type input "THD/CBNA"
type input "5800 South Corporate Place"
type input "i"
type input "Sioux Falls"
select select "43"
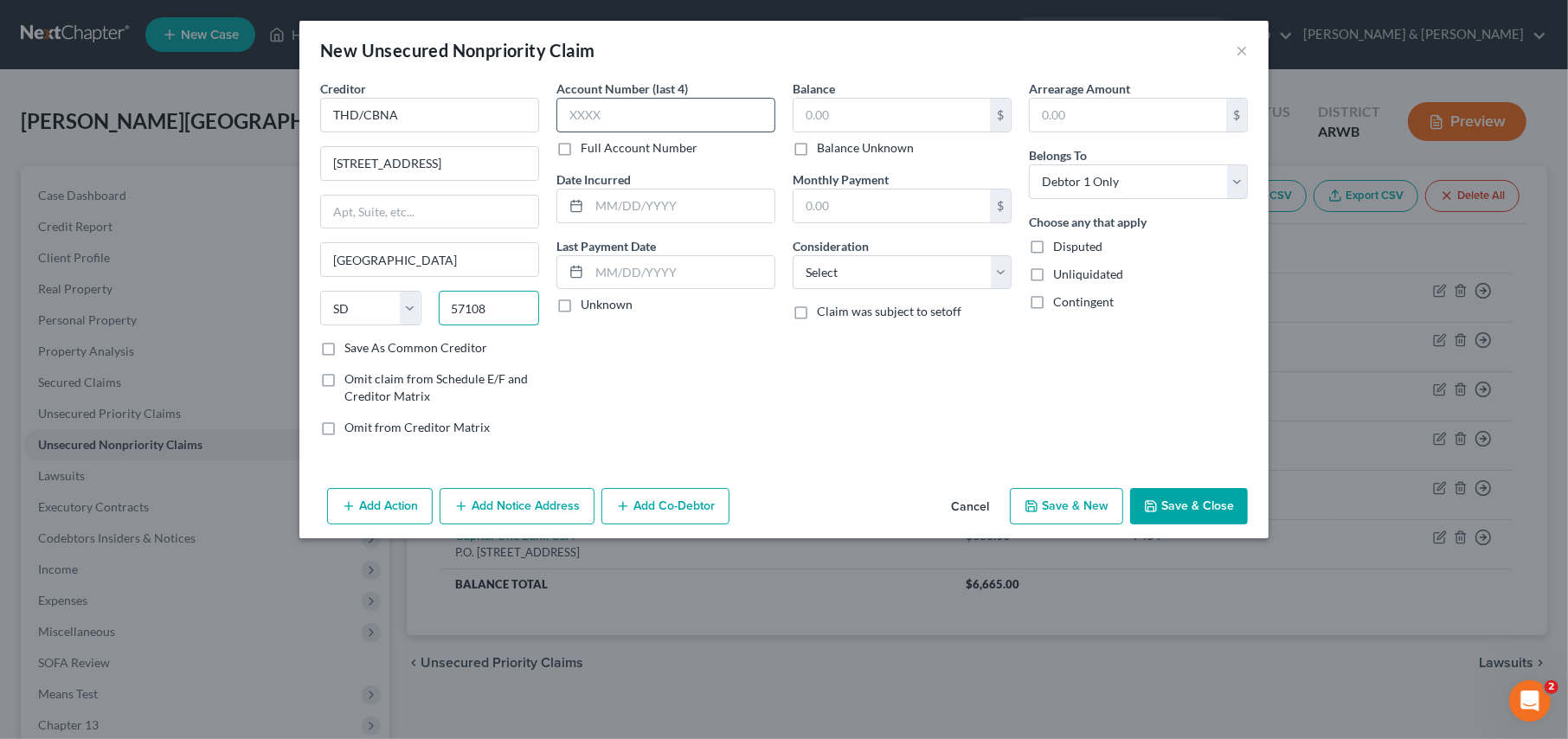
type input "57108"
click at [677, 115] on input "text" at bounding box center [666, 116] width 219 height 35
type input "6238"
click at [834, 124] on input "text" at bounding box center [892, 116] width 196 height 33
type input "25.00"
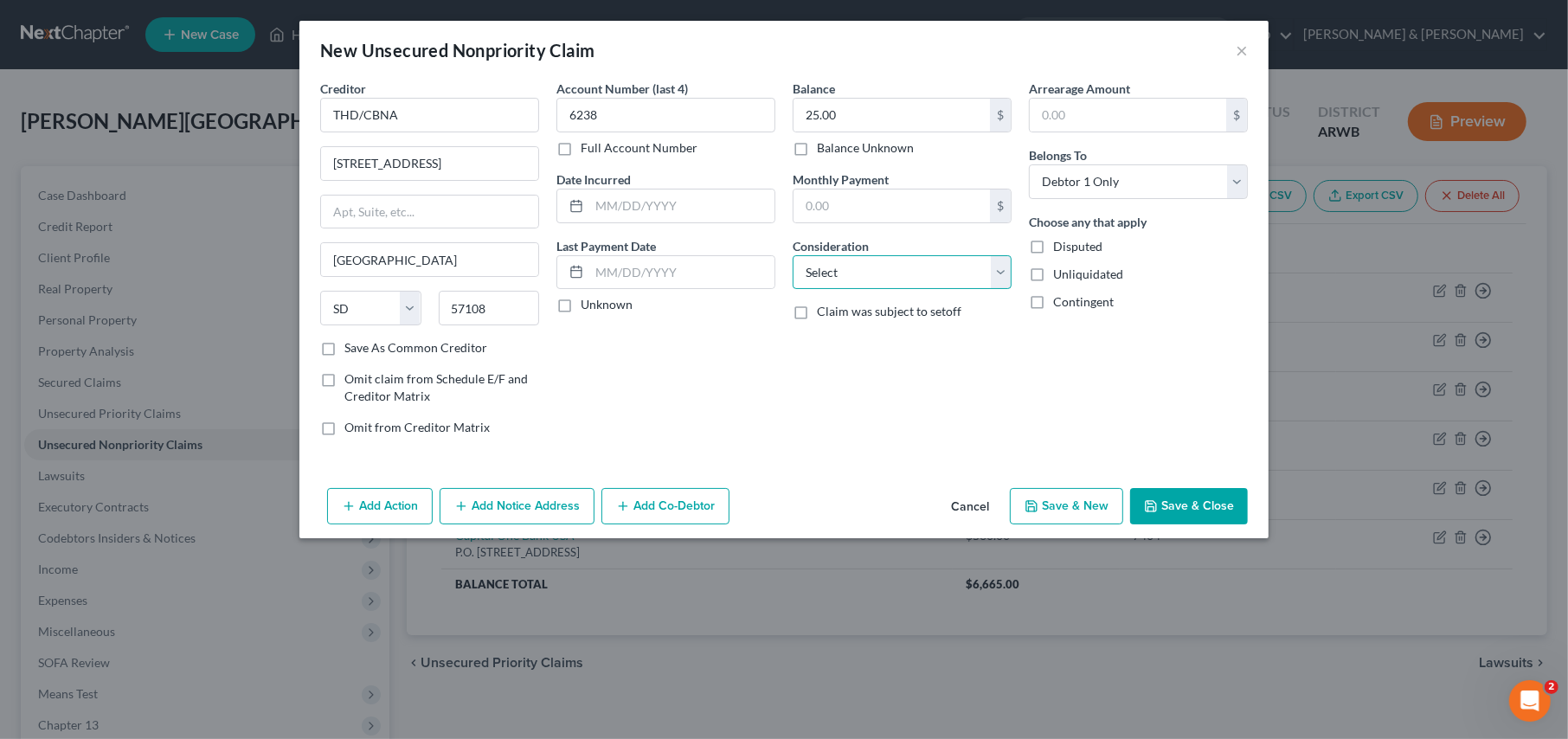
click at [812, 272] on select "Select Cable / Satellite Services Collection Agency Credit Card Debt Debt Couns…" at bounding box center [903, 273] width 219 height 35
select select "2"
click at [793, 255] on select "Select Cable / Satellite Services Collection Agency Credit Card Debt Debt Couns…" at bounding box center [903, 273] width 219 height 35
click at [1077, 499] on button "Save & New" at bounding box center [1066, 506] width 114 height 36
select select "0"
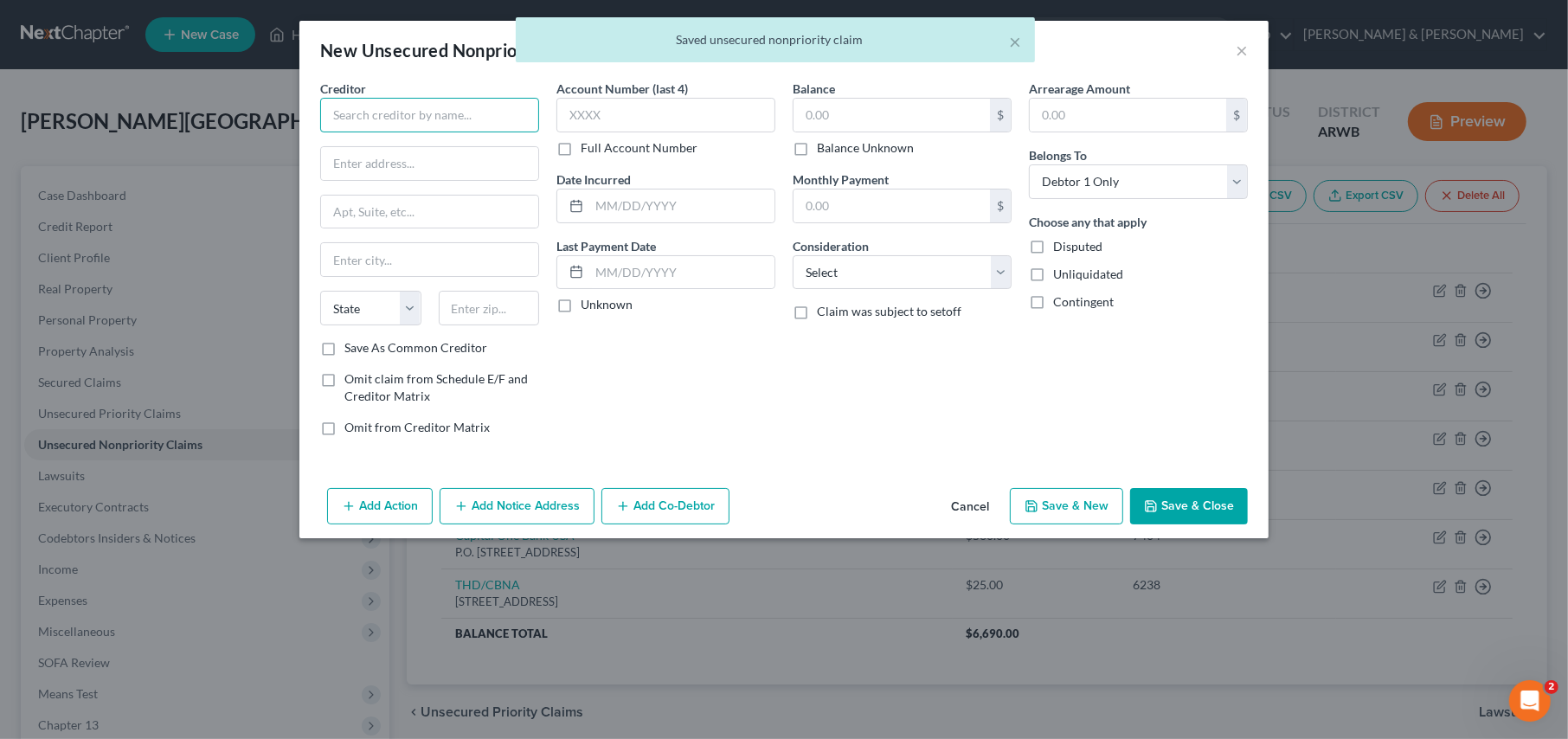
click at [360, 106] on input "text" at bounding box center [430, 116] width 219 height 35
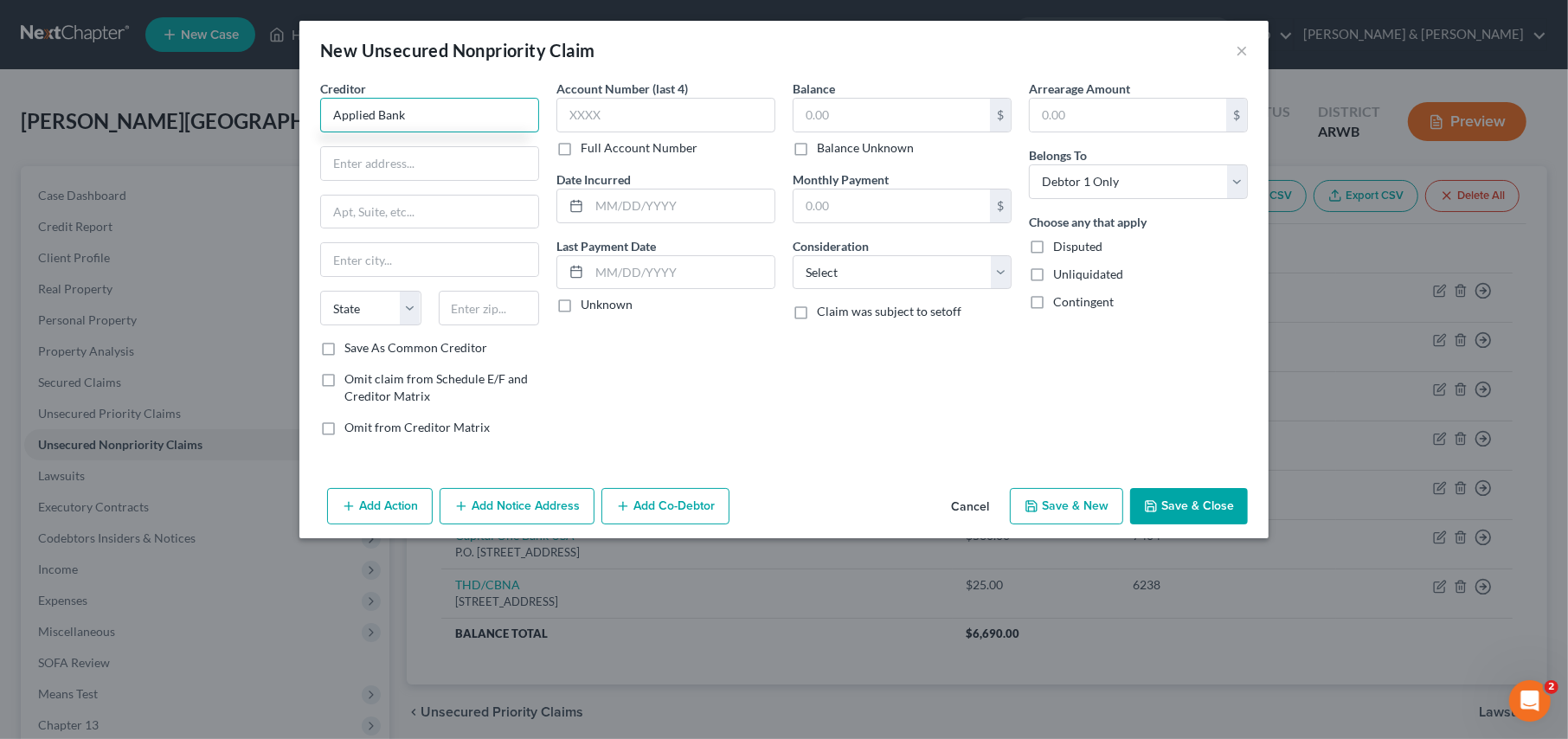
type input "Applied Bank"
type input "601 Delaware Ave"
click at [348, 252] on input "text" at bounding box center [430, 260] width 217 height 33
type input "Wilmington"
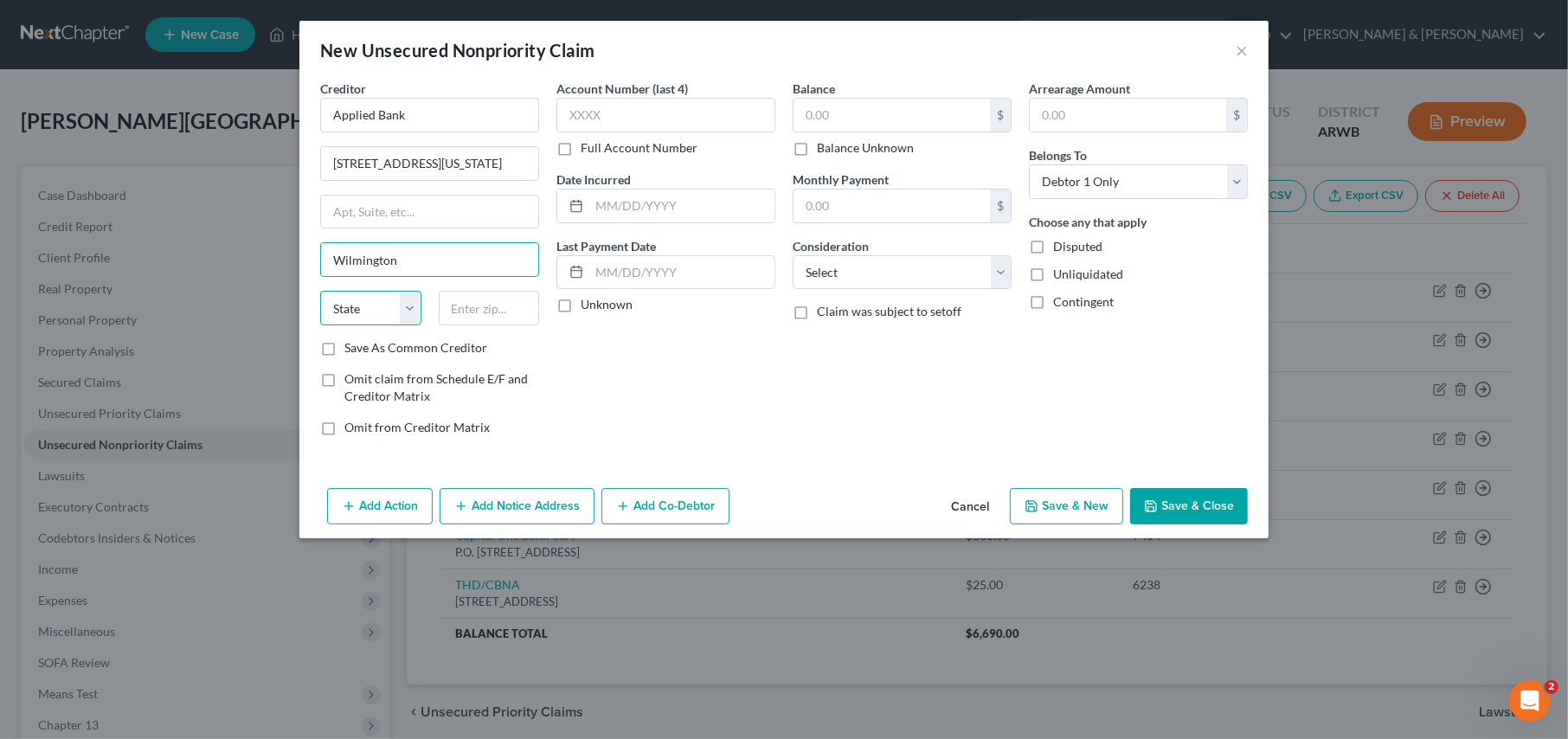
click at [330, 306] on select "State AL AK AR AZ CA CO CT DE DC FL GA GU HI ID IL IN IA KS KY LA ME MD MA MI M…" at bounding box center [371, 309] width 101 height 35
select select "7"
click at [320, 291] on select "State AL AK AR AZ CA CO CT DE DC FL GA GU HI ID IL IN IA KS KY LA ME MD MA MI M…" at bounding box center [371, 309] width 101 height 35
click at [472, 317] on input "text" at bounding box center [489, 309] width 101 height 35
type input "19801-1462"
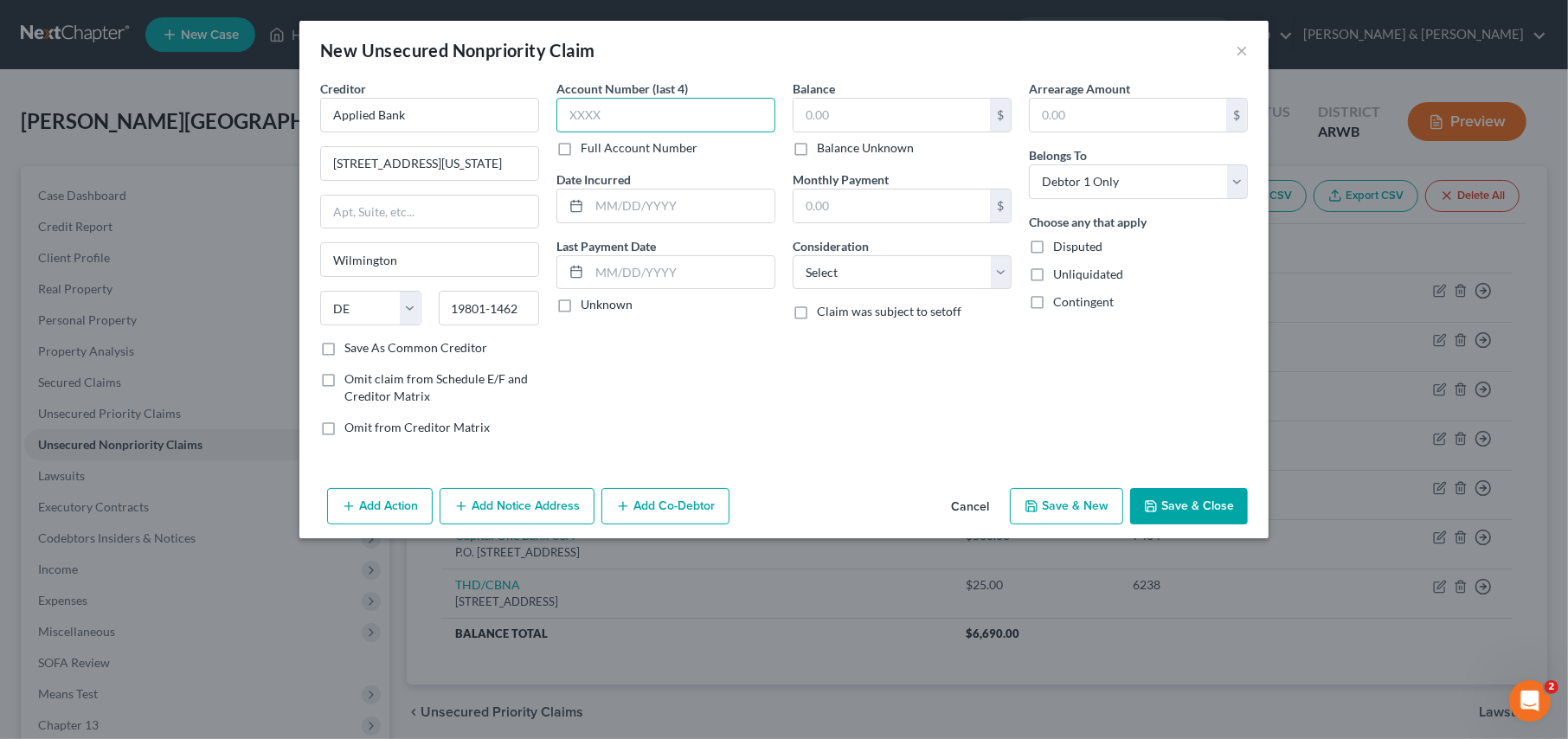
click at [594, 107] on input "text" at bounding box center [666, 116] width 219 height 35
type input "0439"
click at [826, 115] on input "text" at bounding box center [892, 116] width 196 height 33
type input "968.00"
click at [841, 277] on select "Select Cable / Satellite Services Collection Agency Credit Card Debt Debt Couns…" at bounding box center [903, 273] width 219 height 35
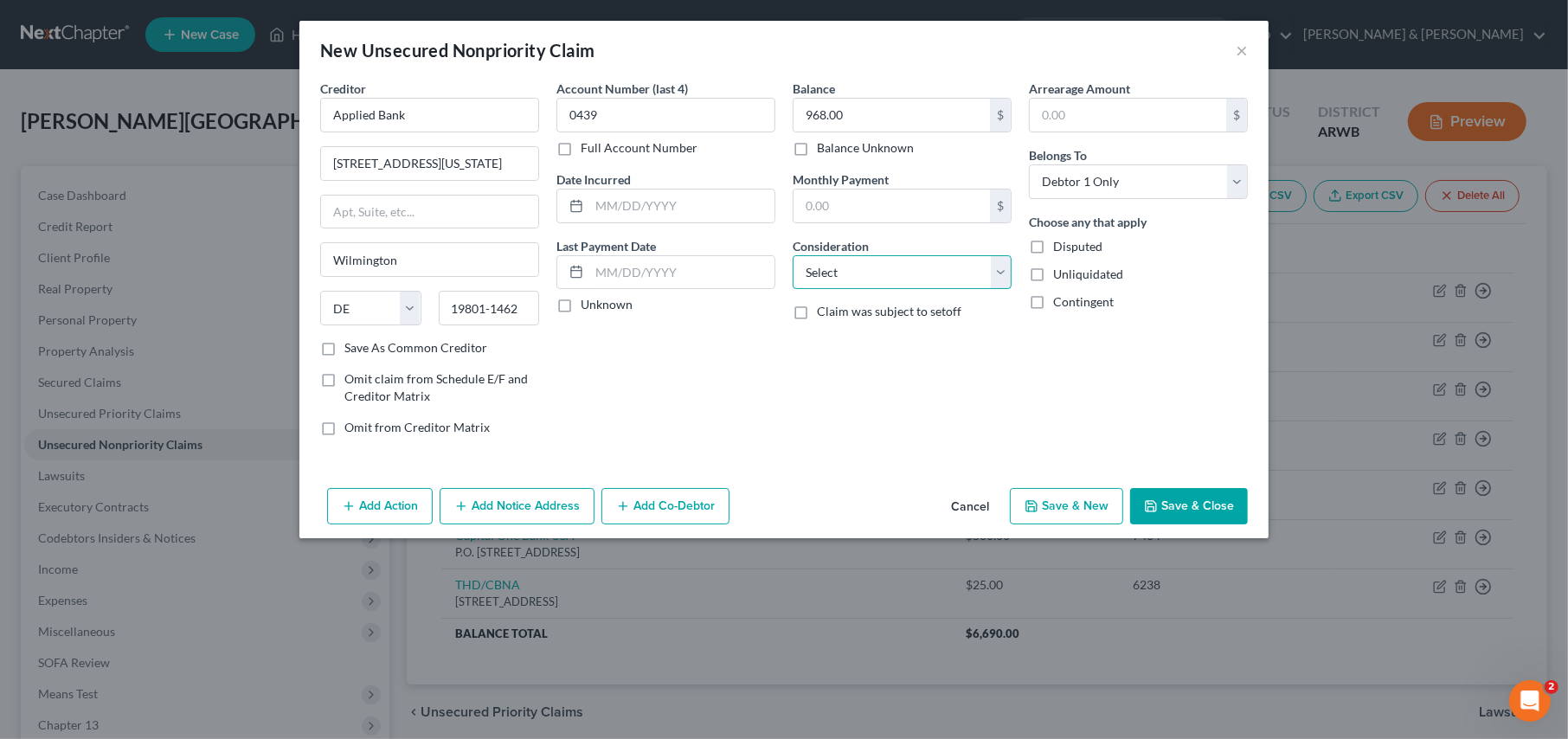
select select "2"
click at [793, 255] on select "Select Cable / Satellite Services Collection Agency Credit Card Debt Debt Couns…" at bounding box center [903, 273] width 219 height 35
click at [1056, 503] on button "Save & New" at bounding box center [1066, 506] width 114 height 36
select select "0"
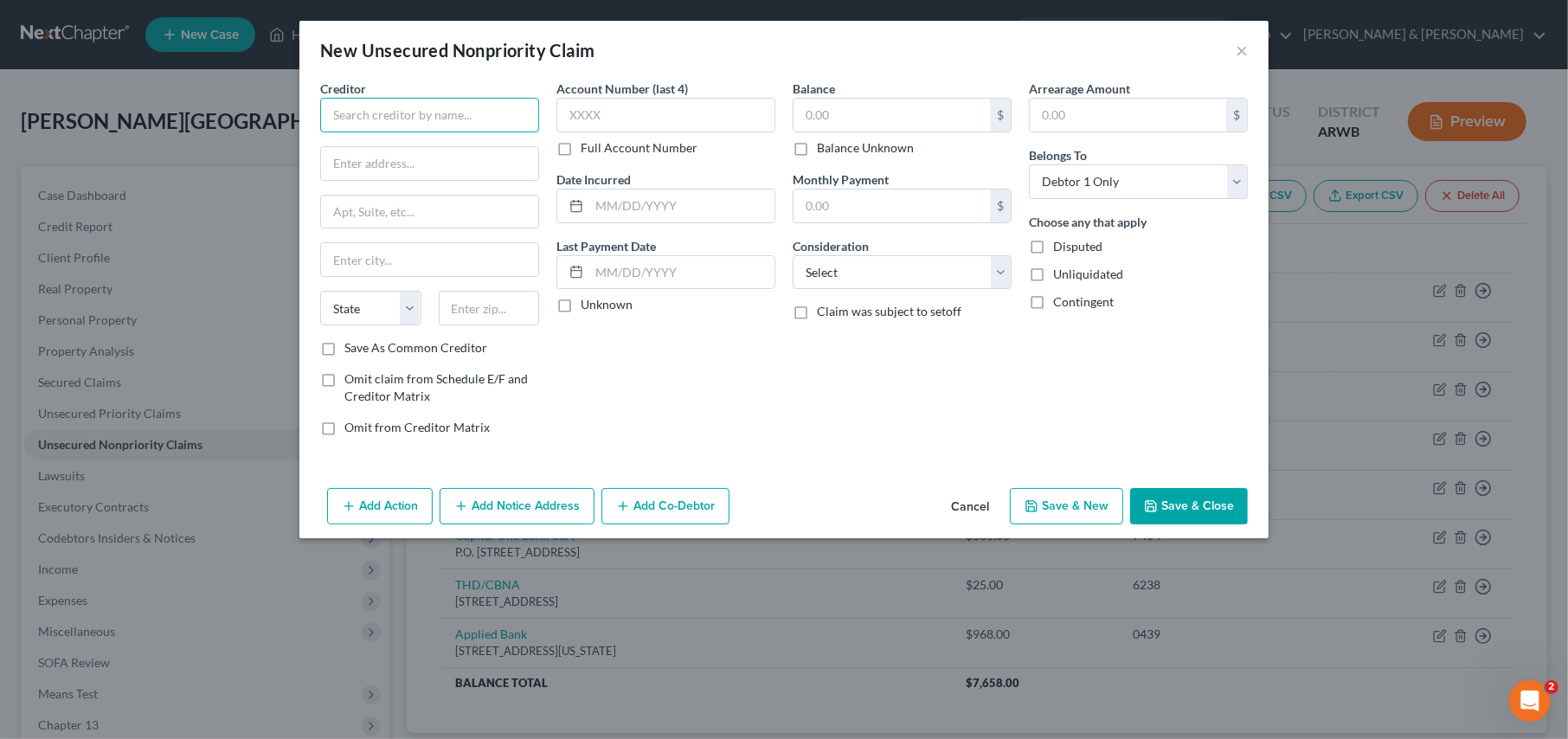
click at [363, 116] on input "text" at bounding box center [430, 116] width 219 height 35
type input "CRDT First"
type input "BK 14"
type input "Cleveland"
select select "36"
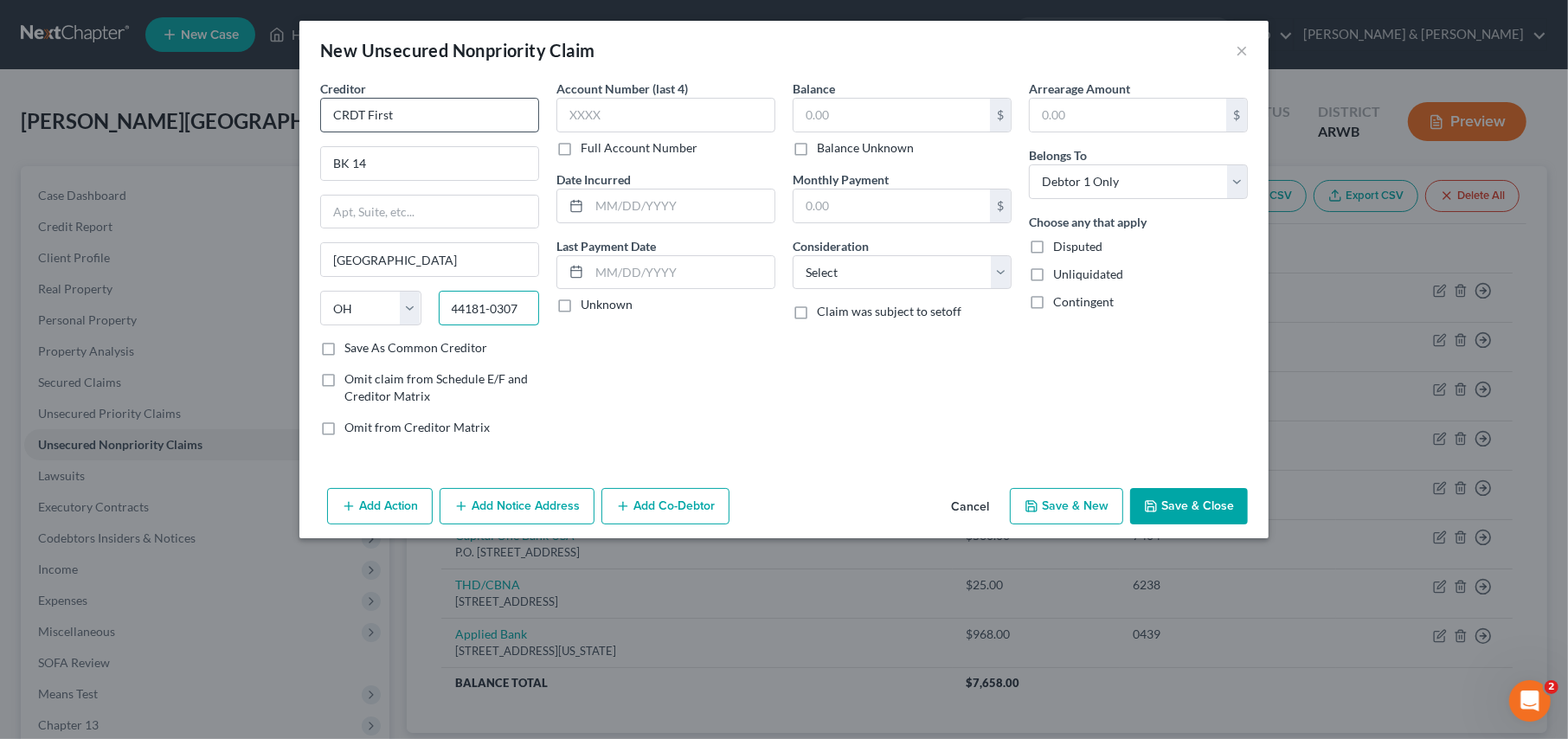
type input "44181-0307"
type input "8055"
type input "1,019.00"
click at [819, 284] on select "Select Cable / Satellite Services Collection Agency Credit Card Debt Debt Couns…" at bounding box center [903, 273] width 219 height 35
select select "2"
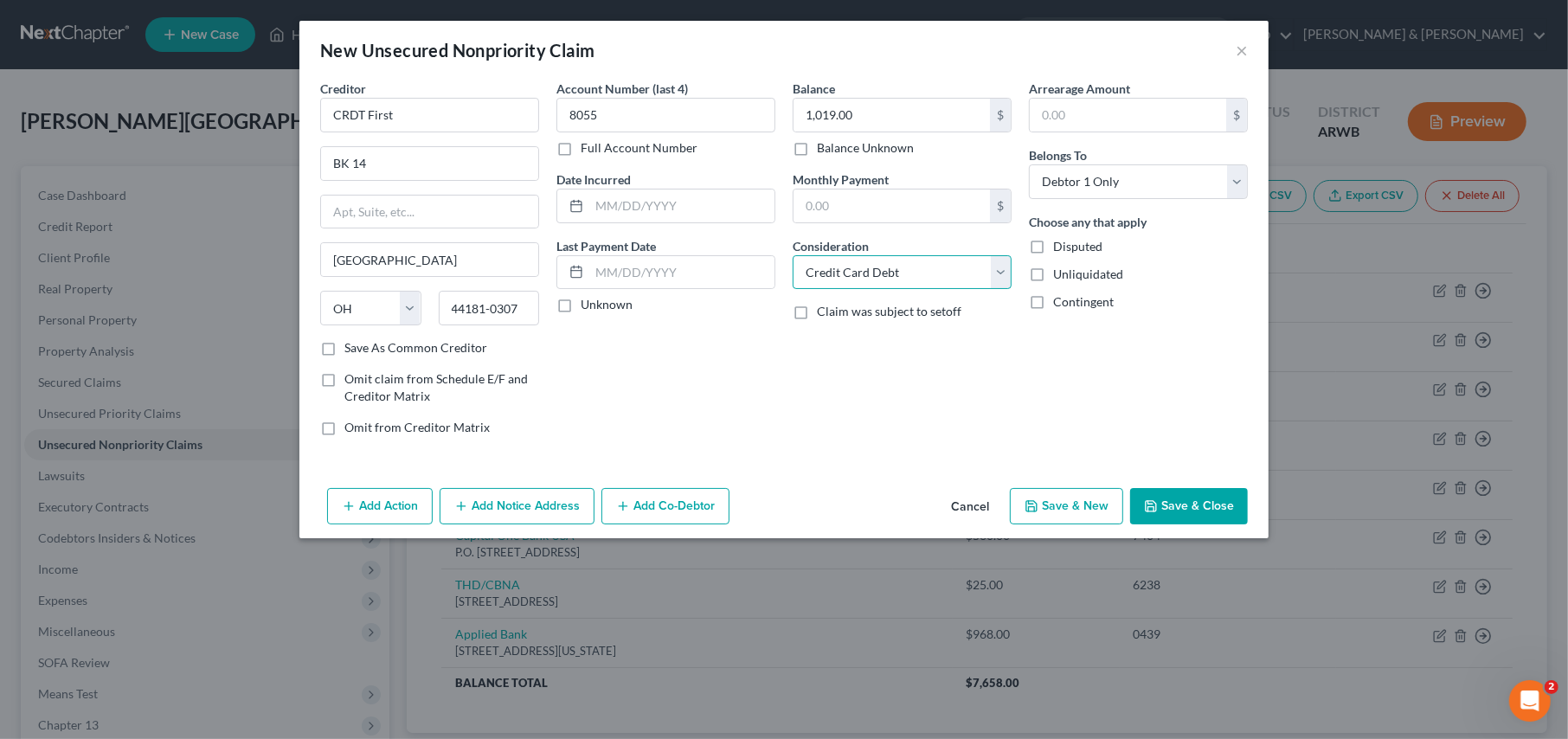
click at [793, 255] on select "Select Cable / Satellite Services Collection Agency Credit Card Debt Debt Couns…" at bounding box center [903, 273] width 219 height 35
click at [1169, 499] on button "Save & Close" at bounding box center [1188, 506] width 117 height 36
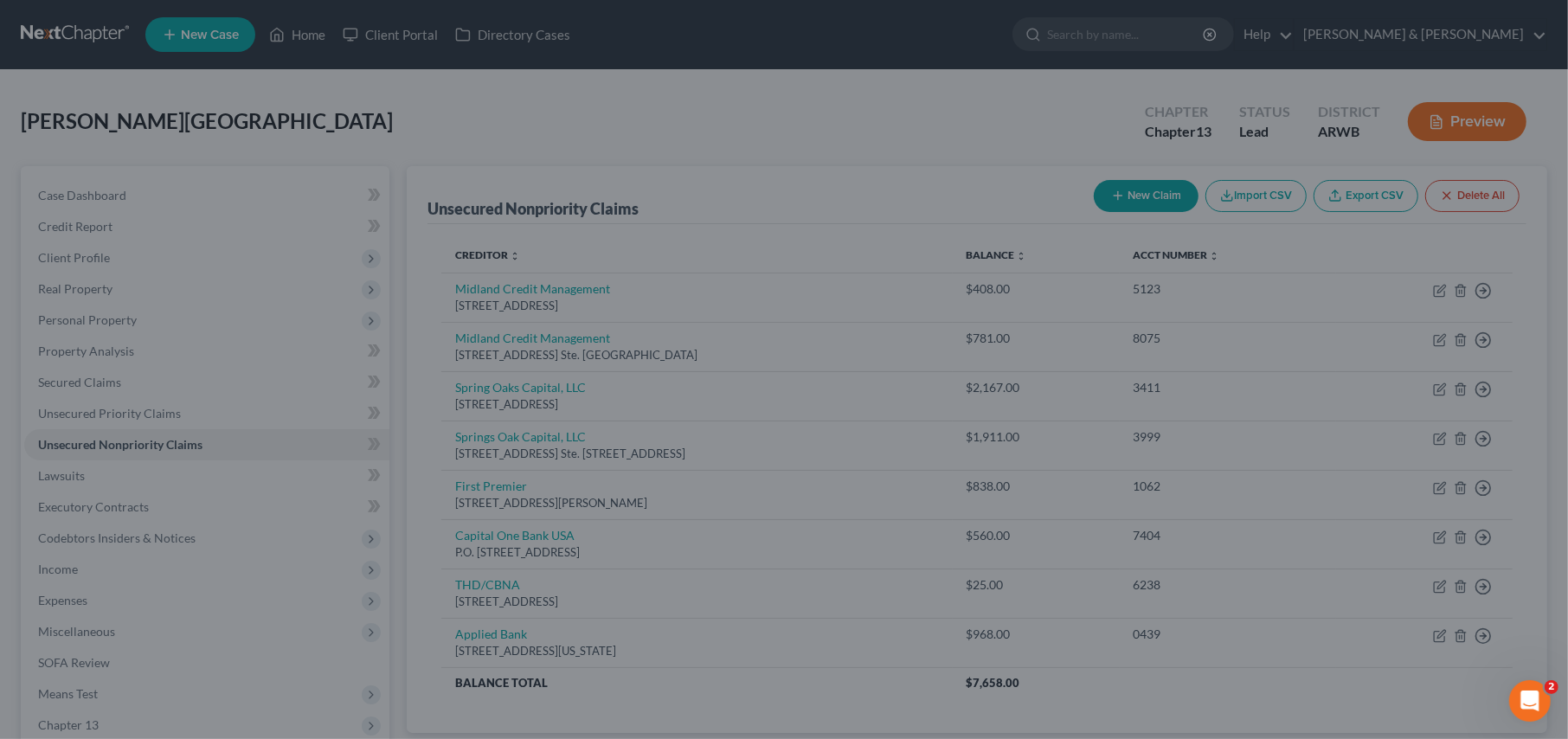
type input "0.00"
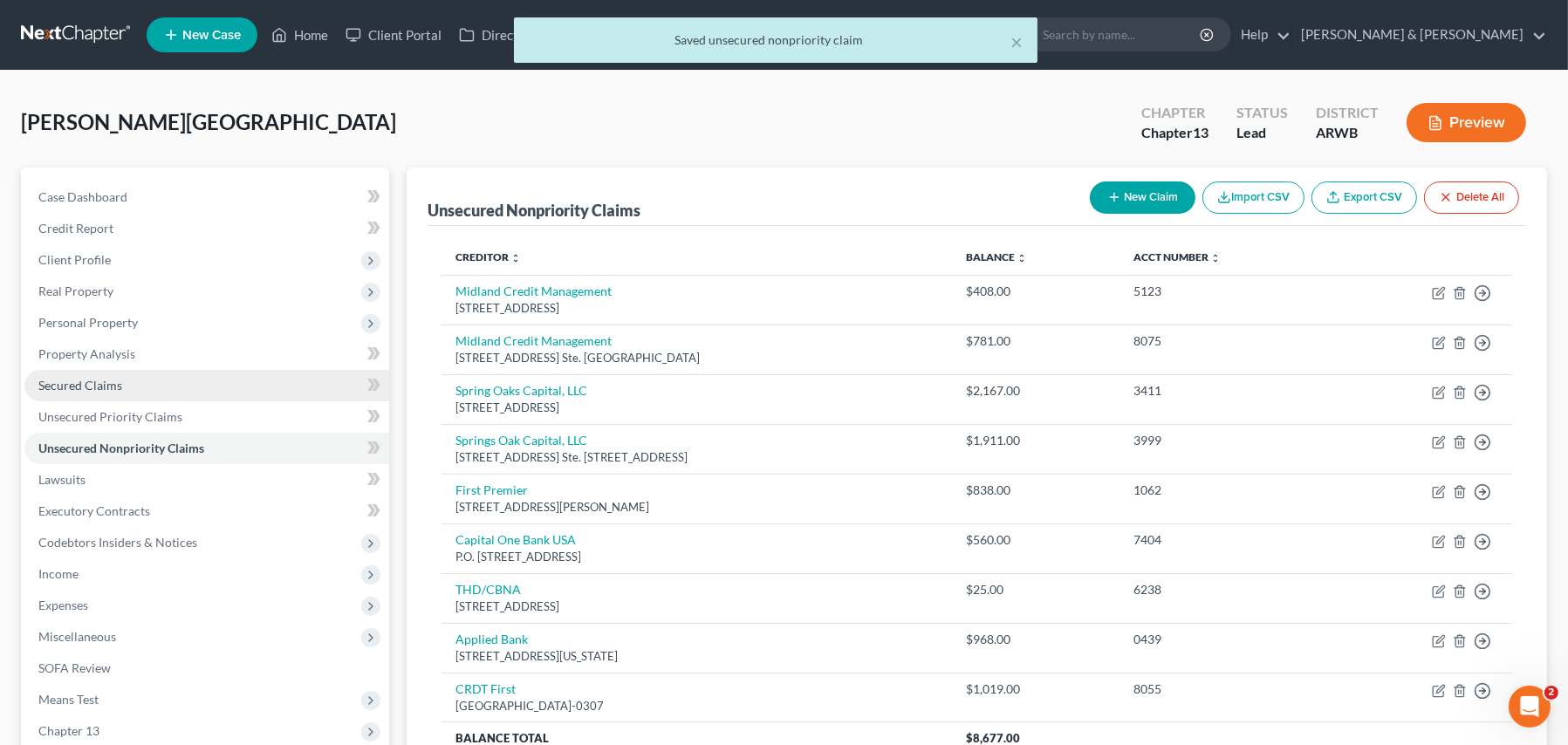
click at [61, 378] on span "Secured Claims" at bounding box center [80, 385] width 84 height 15
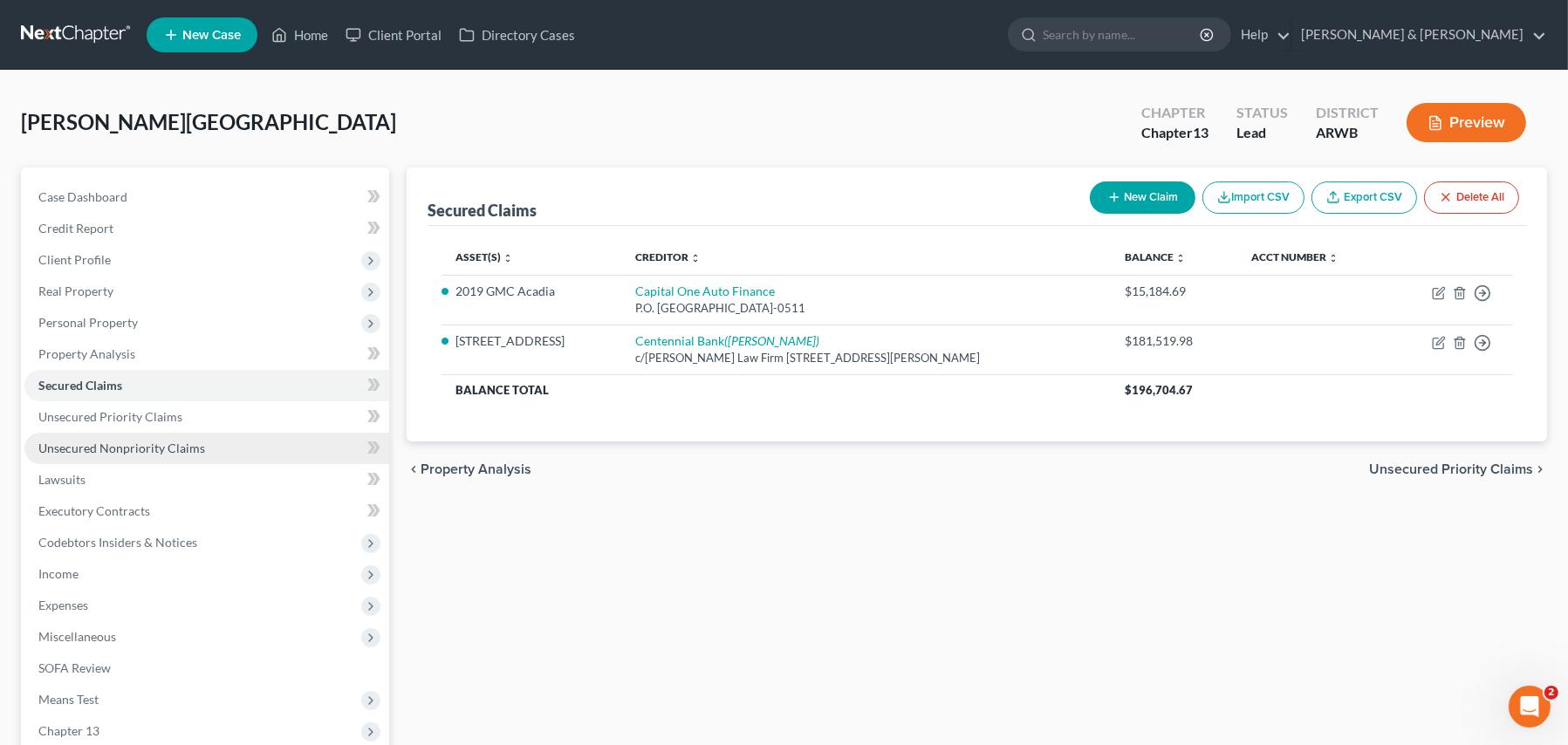
click at [88, 435] on link "Unsecured Nonpriority Claims" at bounding box center [207, 448] width 365 height 31
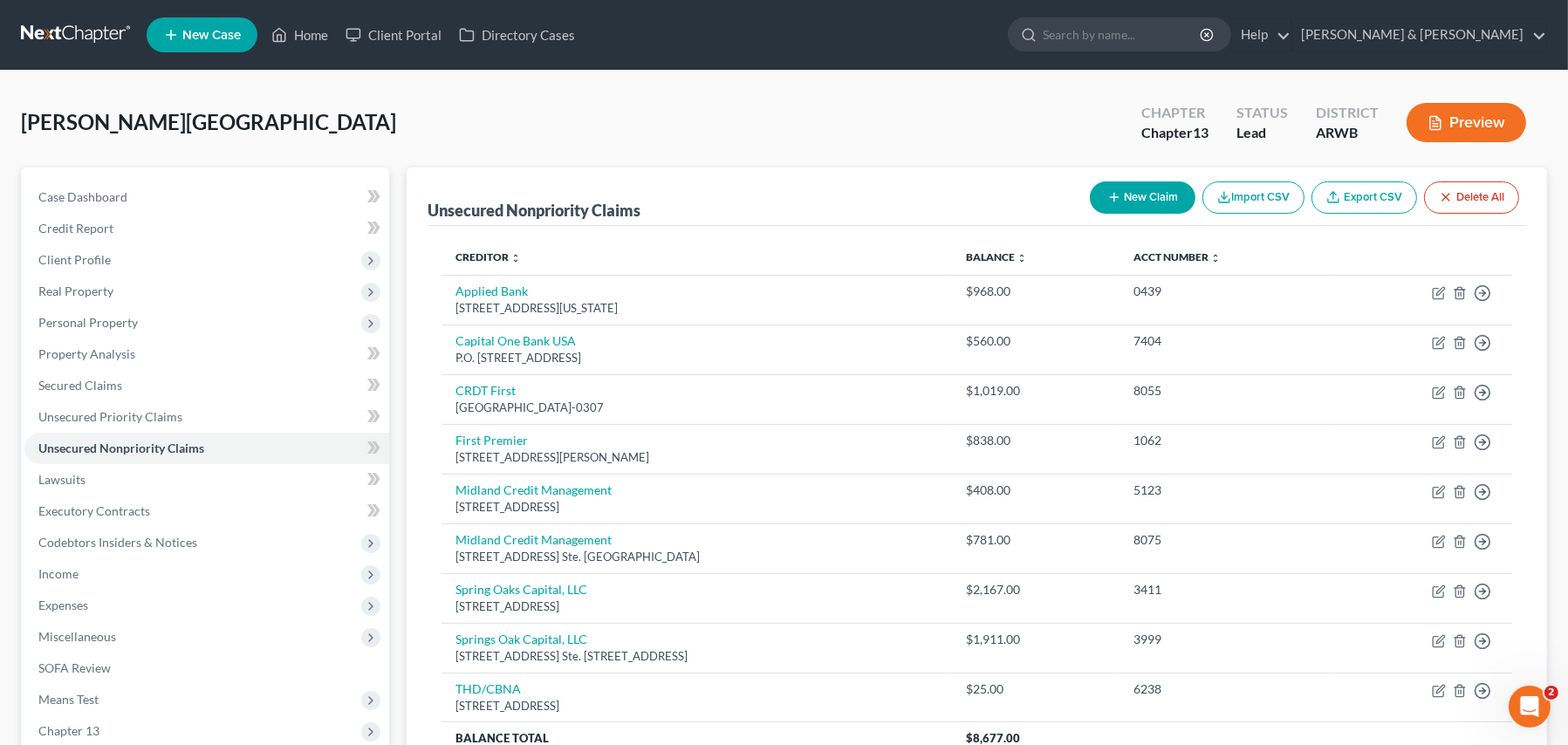
click at [1141, 195] on button "New Claim" at bounding box center [1143, 197] width 106 height 32
select select "0"
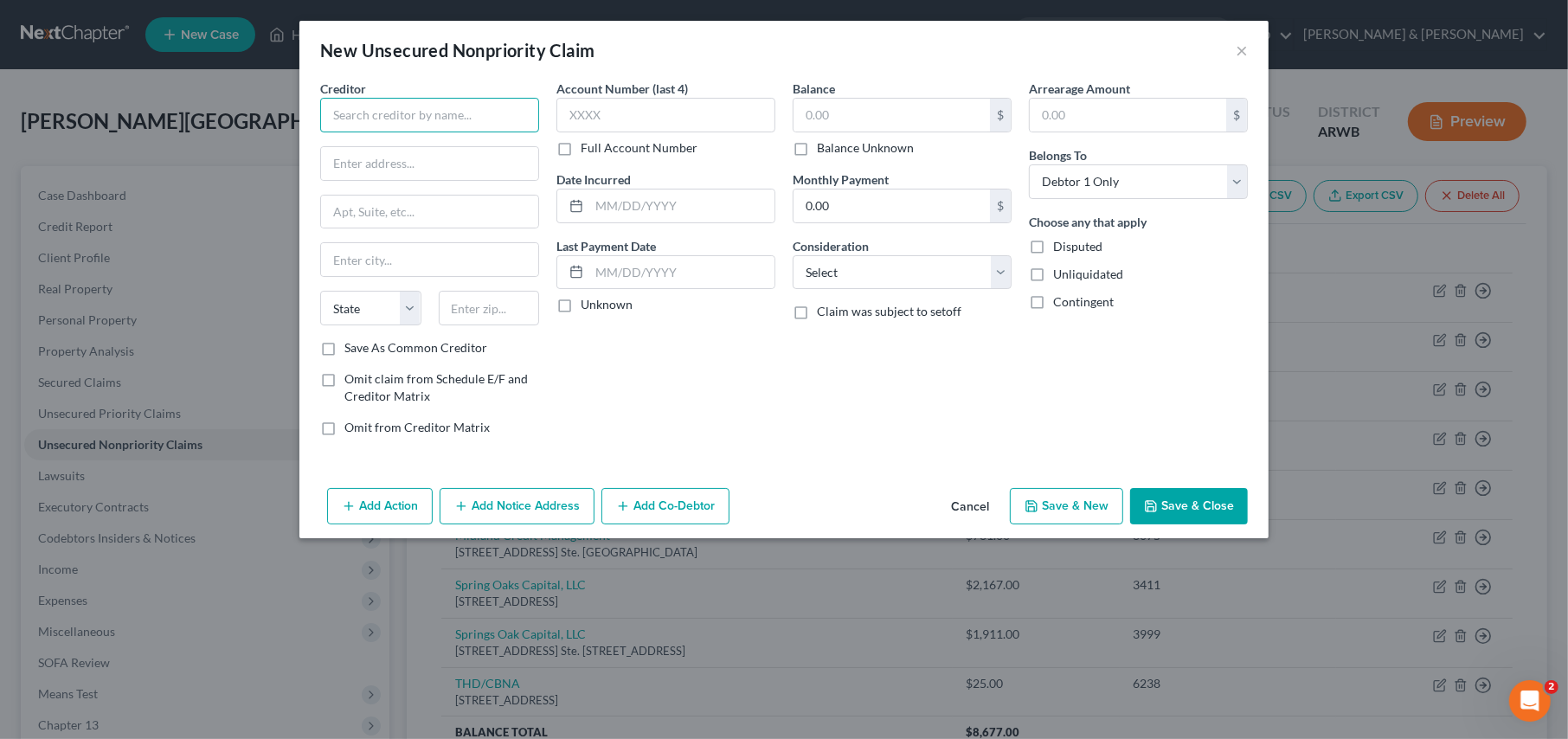
click at [350, 113] on input "text" at bounding box center [430, 116] width 219 height 35
type input "Comenity Capital/Burlington"
type input "P.O. Box 182120"
type input "Columbus"
select select "36"
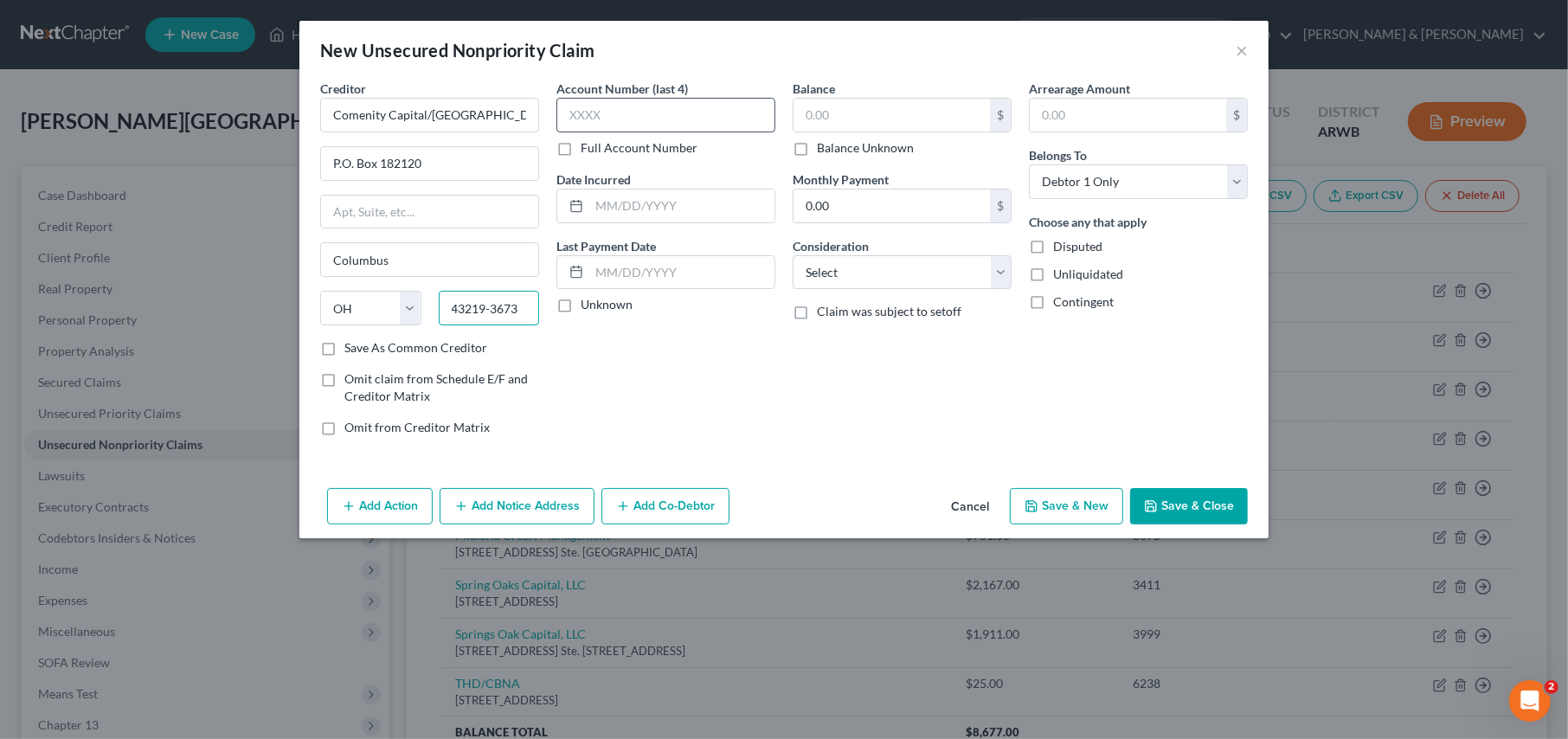
type input "43219-3673"
click at [574, 111] on input "text" at bounding box center [666, 116] width 219 height 35
type input "5107"
click at [868, 126] on input "text" at bounding box center [892, 116] width 196 height 33
type input "408.00"
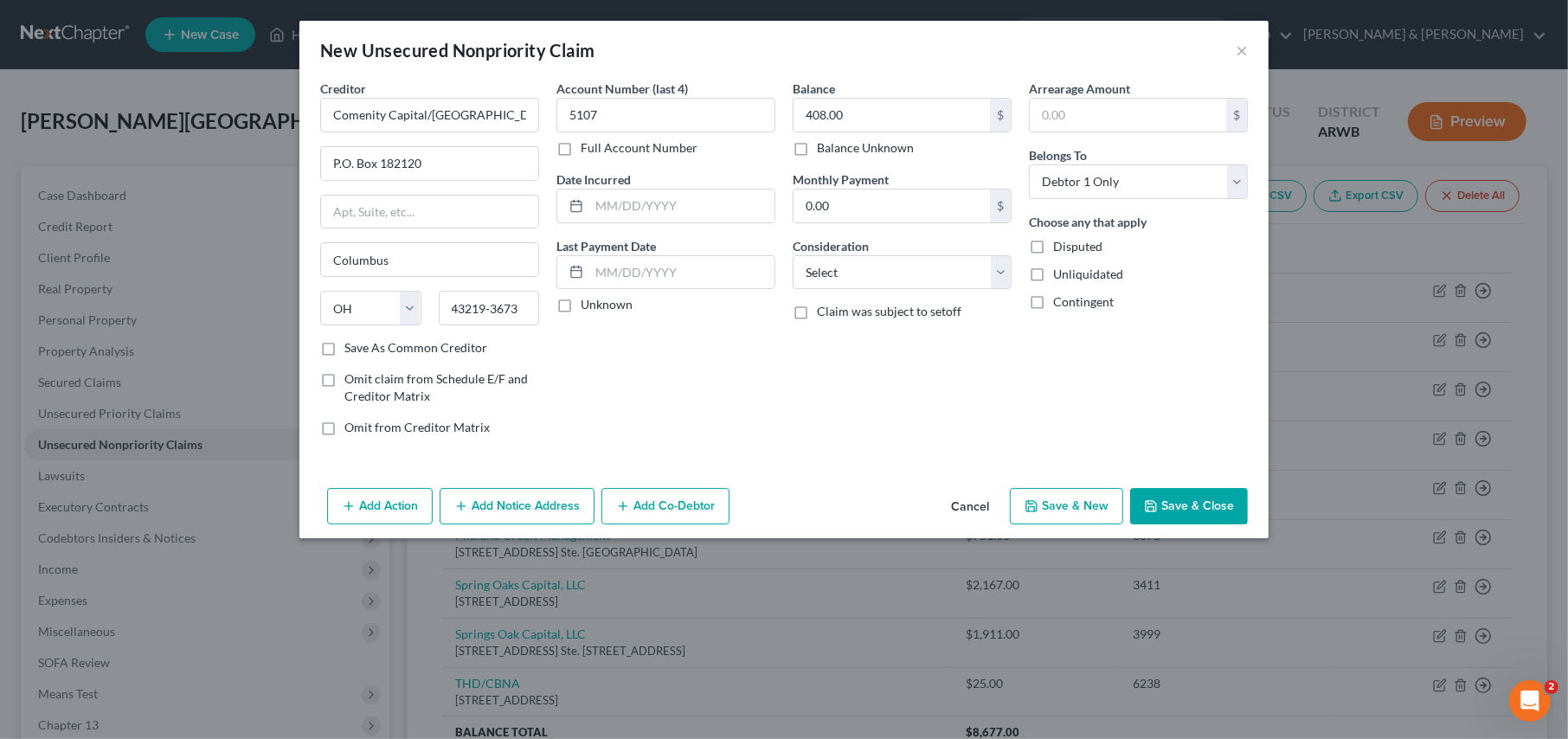
click at [821, 299] on div "Balance 408.00 $ Balance Unknown Balance Undetermined 408.00 $ Balance Unknown …" at bounding box center [902, 265] width 236 height 371
click at [828, 282] on select "Select Cable / Satellite Services Collection Agency Credit Card Debt Debt Couns…" at bounding box center [903, 273] width 219 height 35
select select "2"
click at [793, 255] on select "Select Cable / Satellite Services Collection Agency Credit Card Debt Debt Couns…" at bounding box center [903, 273] width 219 height 35
click at [1165, 515] on button "Save & Close" at bounding box center [1188, 506] width 117 height 36
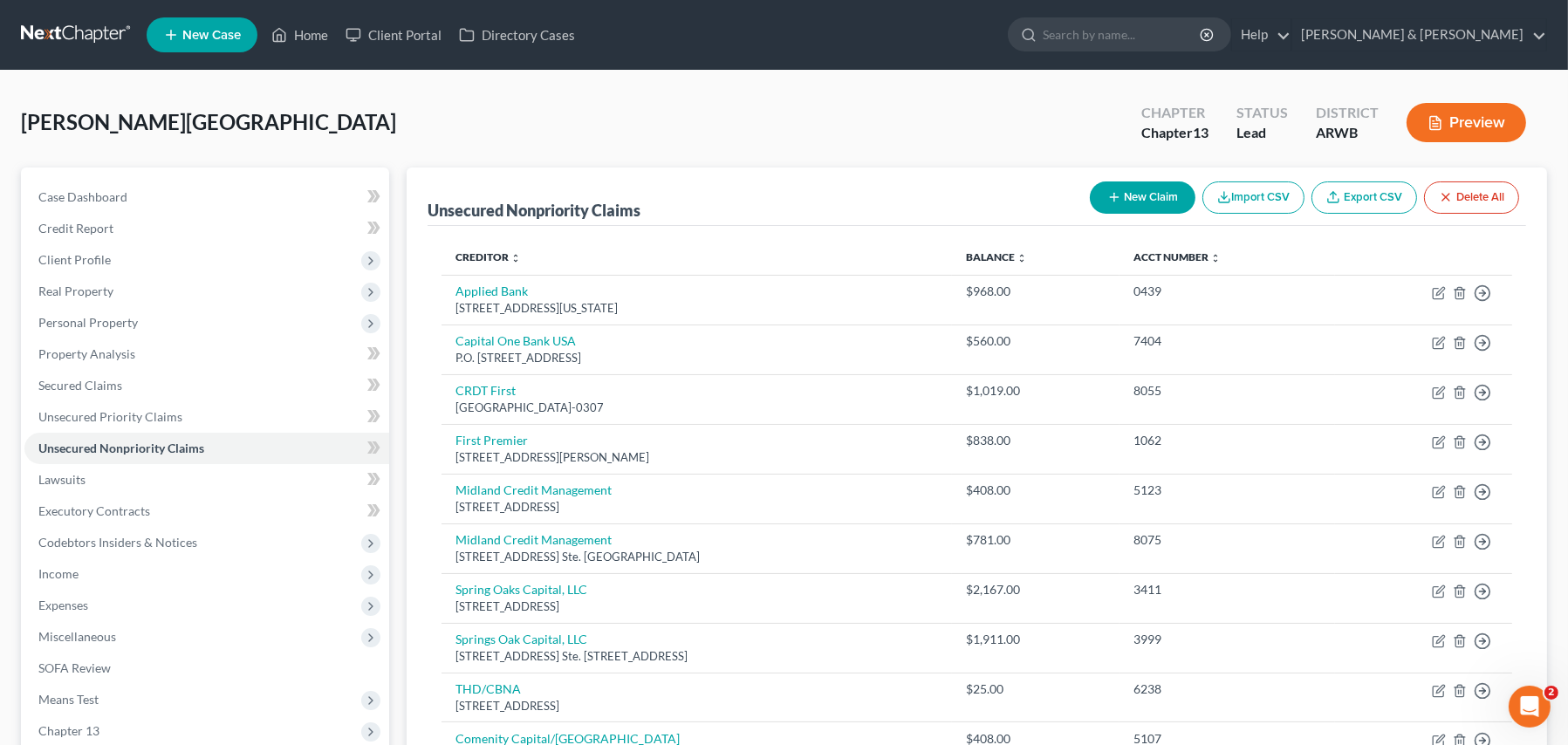
click at [1138, 199] on button "New Claim" at bounding box center [1143, 197] width 106 height 32
select select "0"
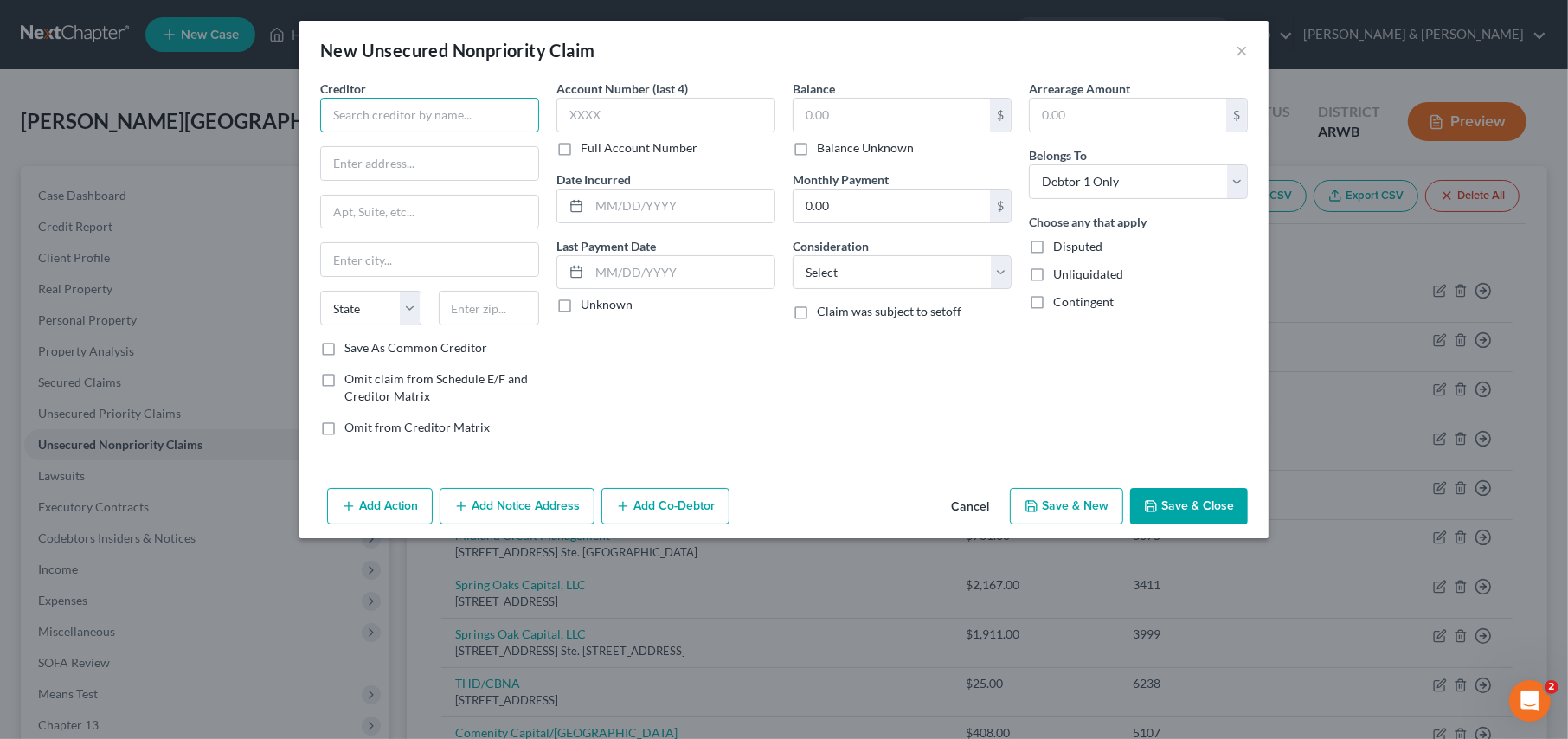
click at [383, 108] on input "text" at bounding box center [430, 116] width 219 height 35
click at [400, 166] on div "P.O. Box 1503, San Carlos, CA 94070" at bounding box center [423, 161] width 180 height 15
type input "Upstart"
type input "P.O. Box 1503"
type input "San Carlos"
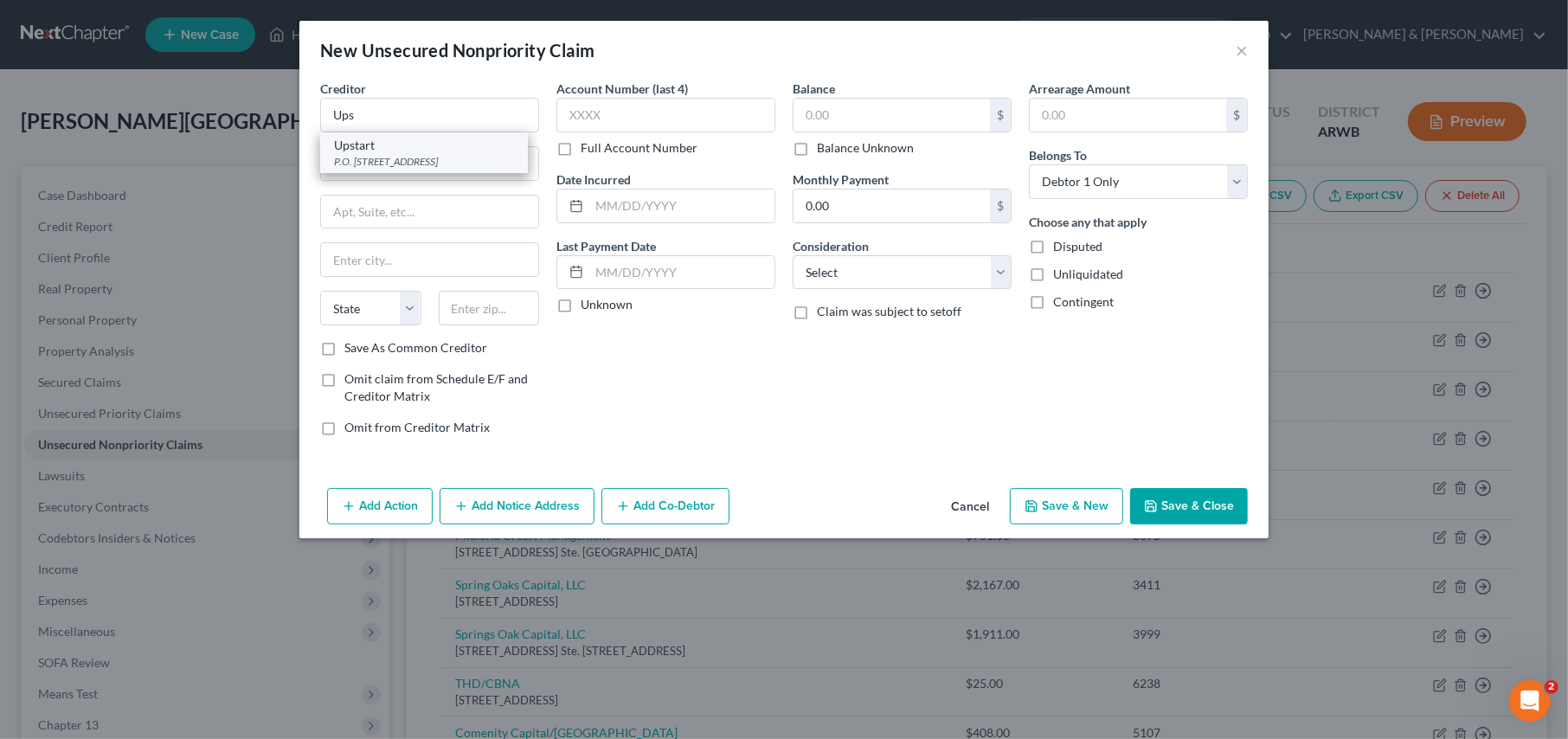
select select "4"
type input "94070"
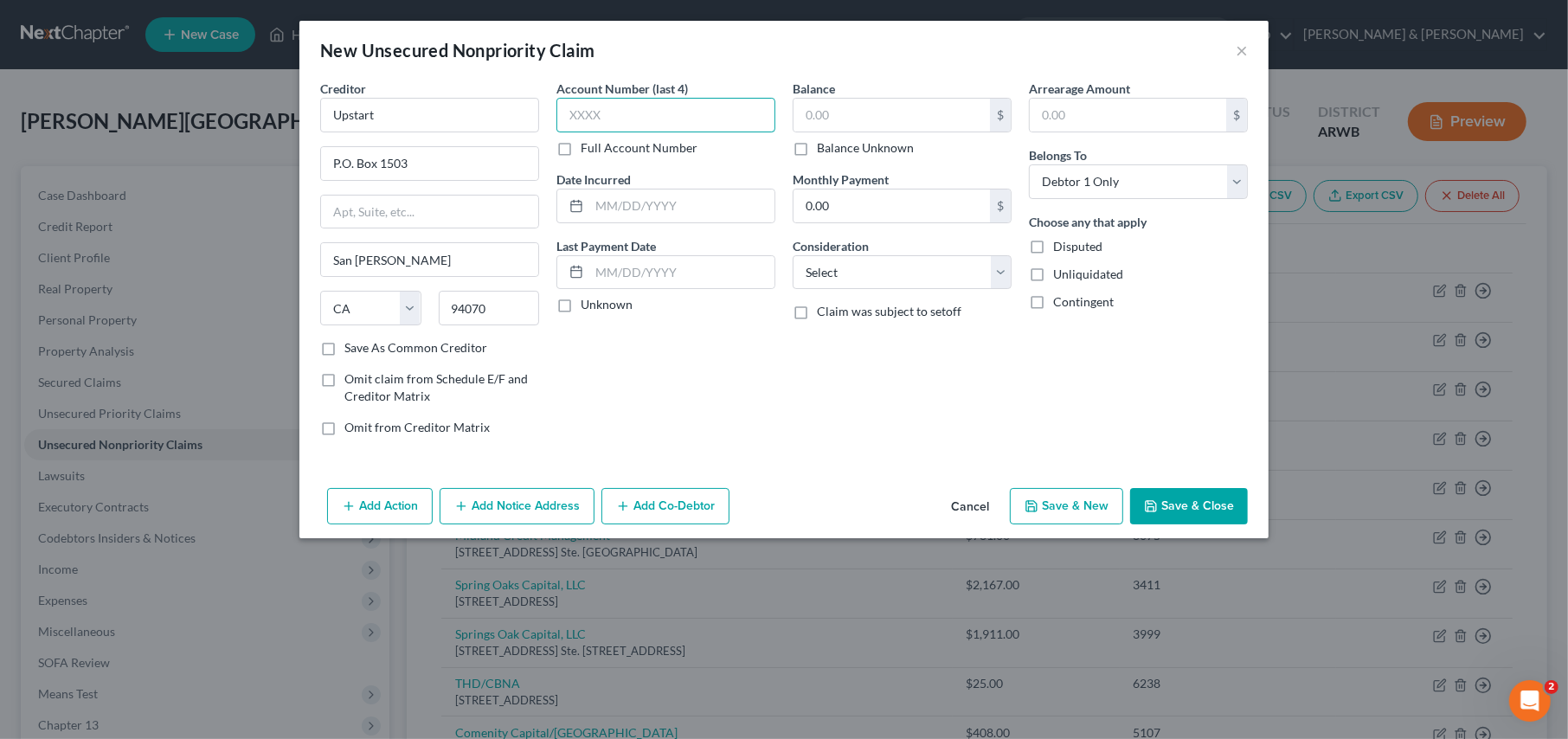
click at [614, 111] on input "text" at bounding box center [666, 116] width 219 height 35
type input "3604"
click at [843, 100] on input "text" at bounding box center [892, 116] width 196 height 33
type input "1,724.00"
click at [845, 274] on select "Select Cable / Satellite Services Collection Agency Credit Card Debt Debt Couns…" at bounding box center [903, 273] width 219 height 35
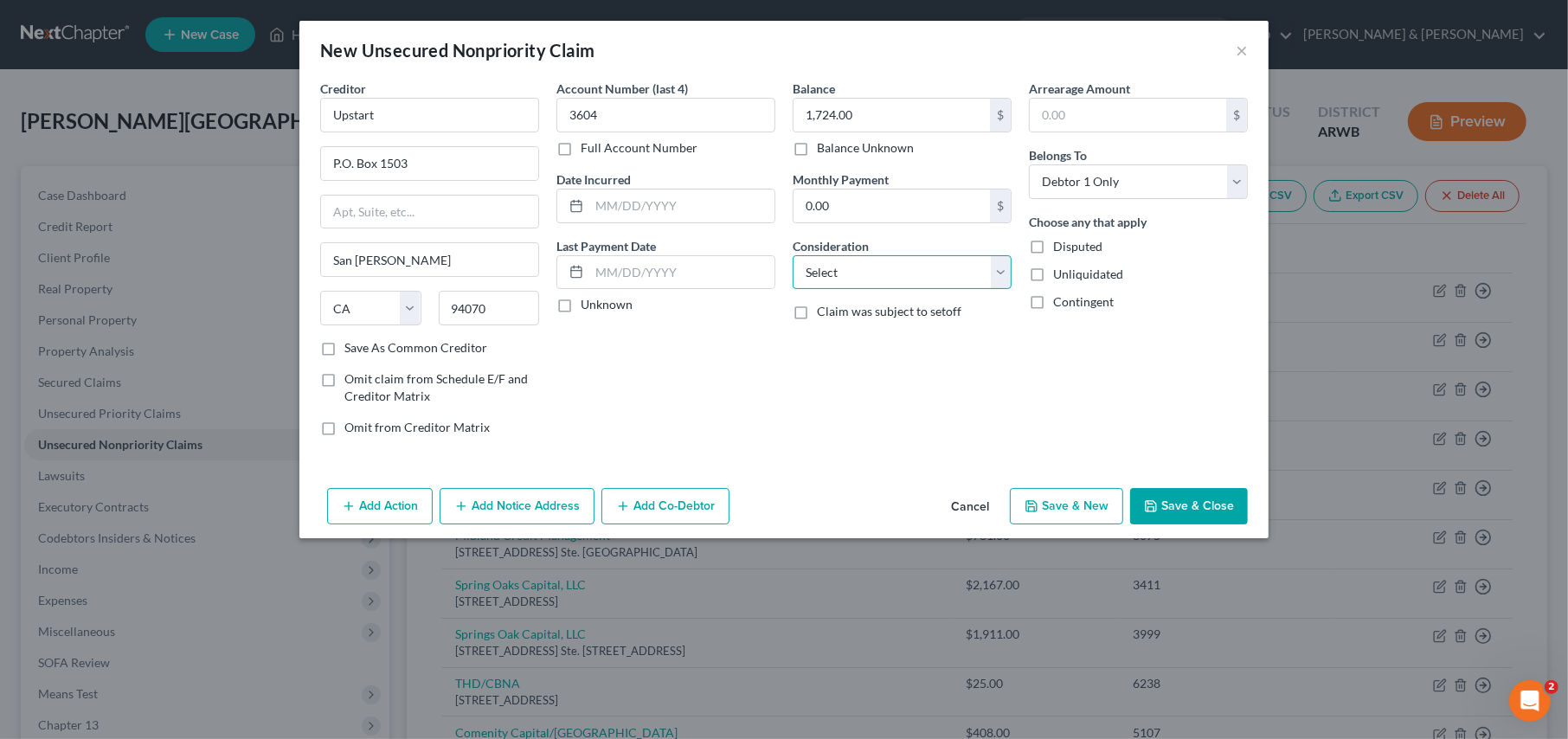
select select "2"
click at [793, 255] on select "Select Cable / Satellite Services Collection Agency Credit Card Debt Debt Couns…" at bounding box center [903, 273] width 219 height 35
click at [1065, 507] on button "Save & New" at bounding box center [1066, 506] width 114 height 36
select select "0"
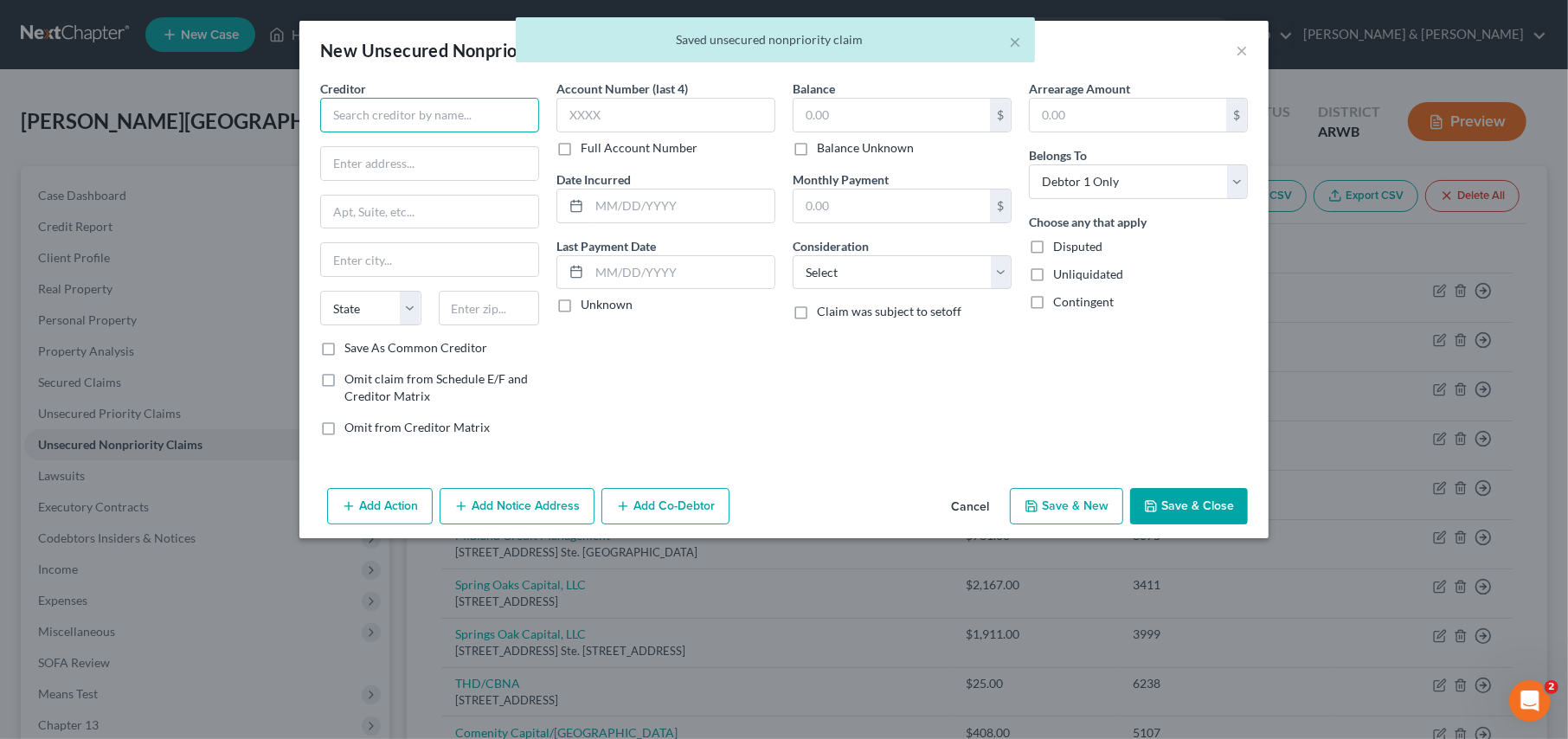
click at [355, 111] on input "text" at bounding box center [430, 116] width 219 height 35
type input "Merchants Adjustment Service"
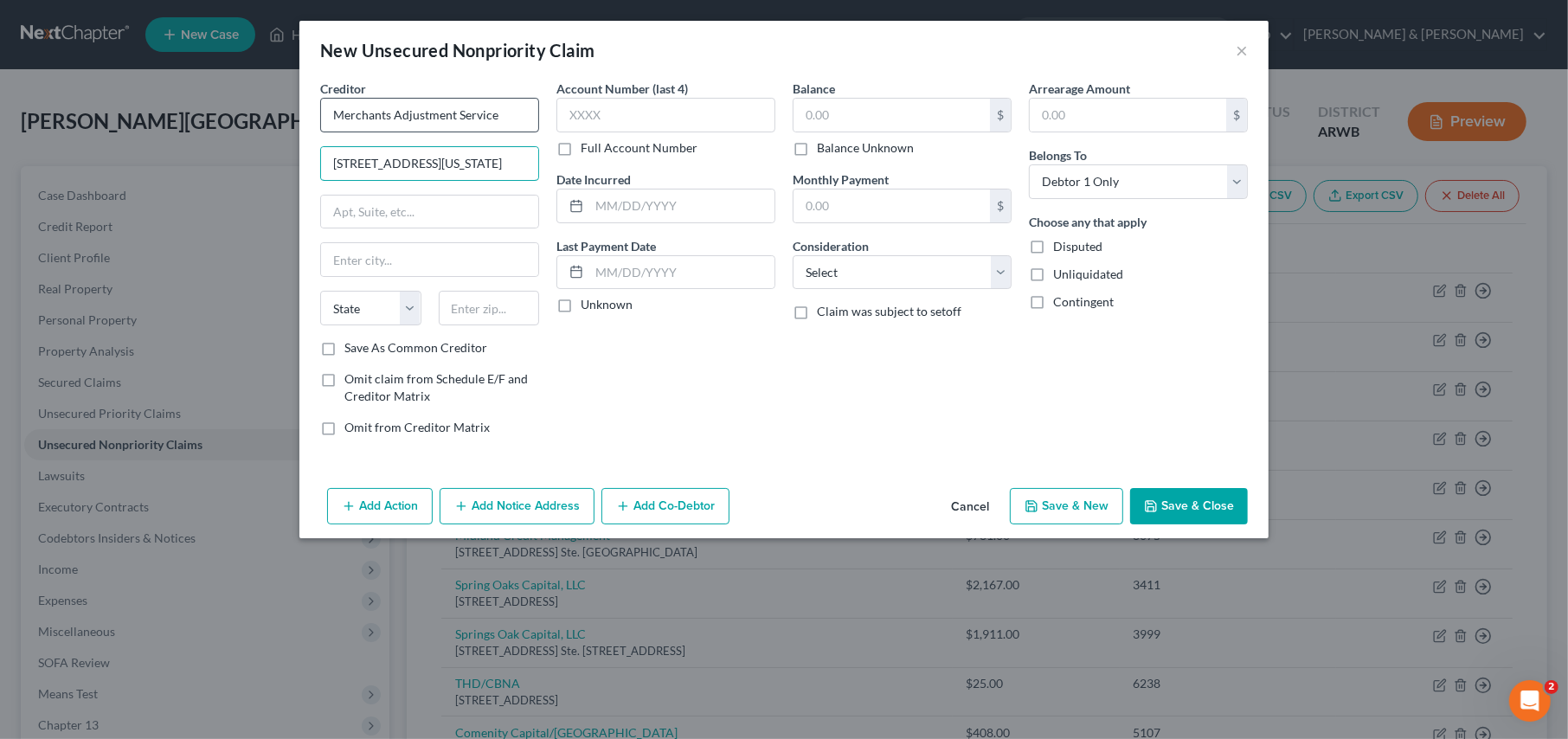
type input "56 N. Florida St."
type input "Mobile"
select select "0"
type input "36607-3108"
click at [650, 124] on input "text" at bounding box center [666, 116] width 219 height 35
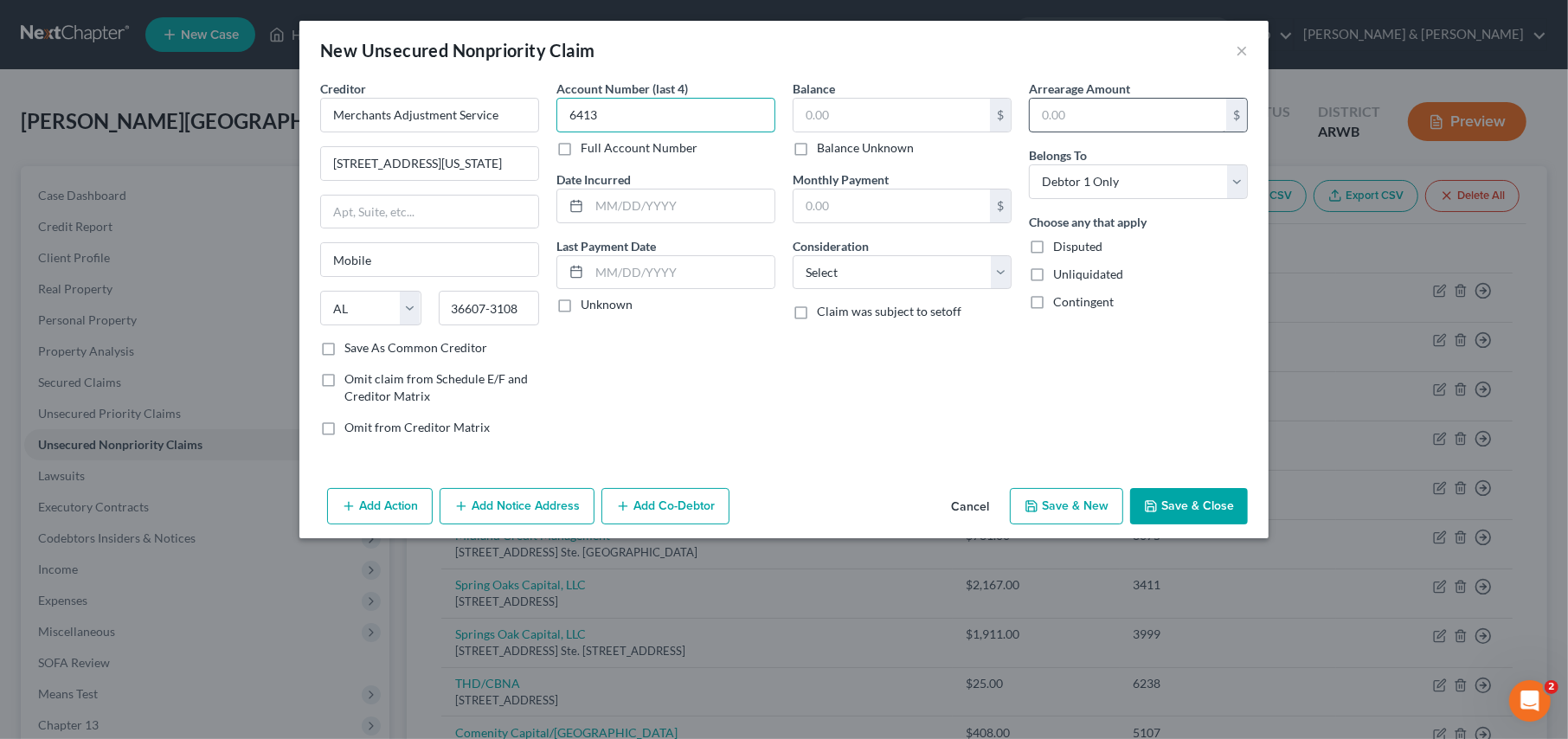
type input "6413"
click at [1054, 110] on input "text" at bounding box center [1128, 116] width 196 height 33
type input "5"
click at [830, 96] on label "Balance" at bounding box center [815, 88] width 43 height 18
click at [828, 117] on input "text" at bounding box center [892, 116] width 196 height 33
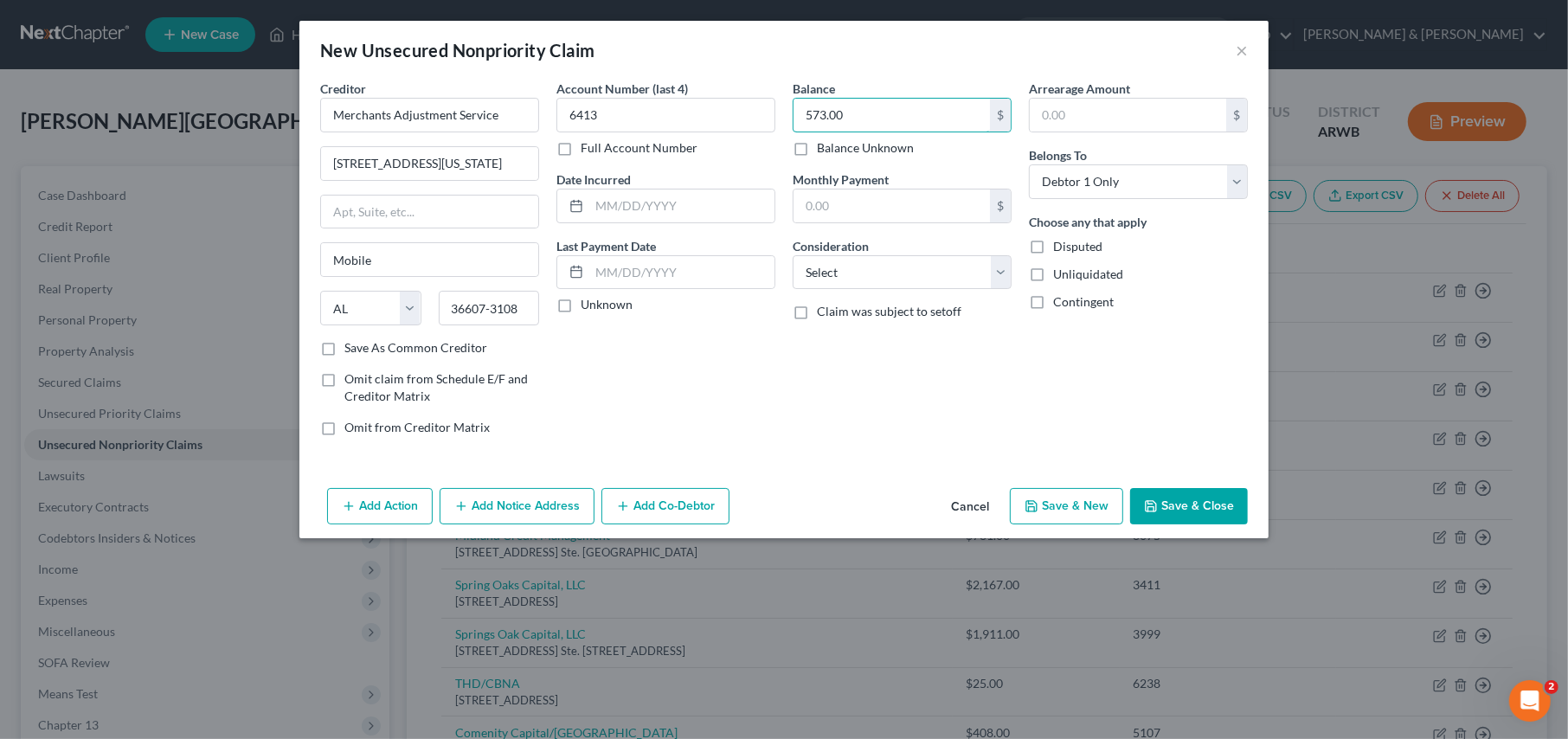
type input "573.00"
click at [1145, 501] on button "Save & Close" at bounding box center [1188, 506] width 117 height 36
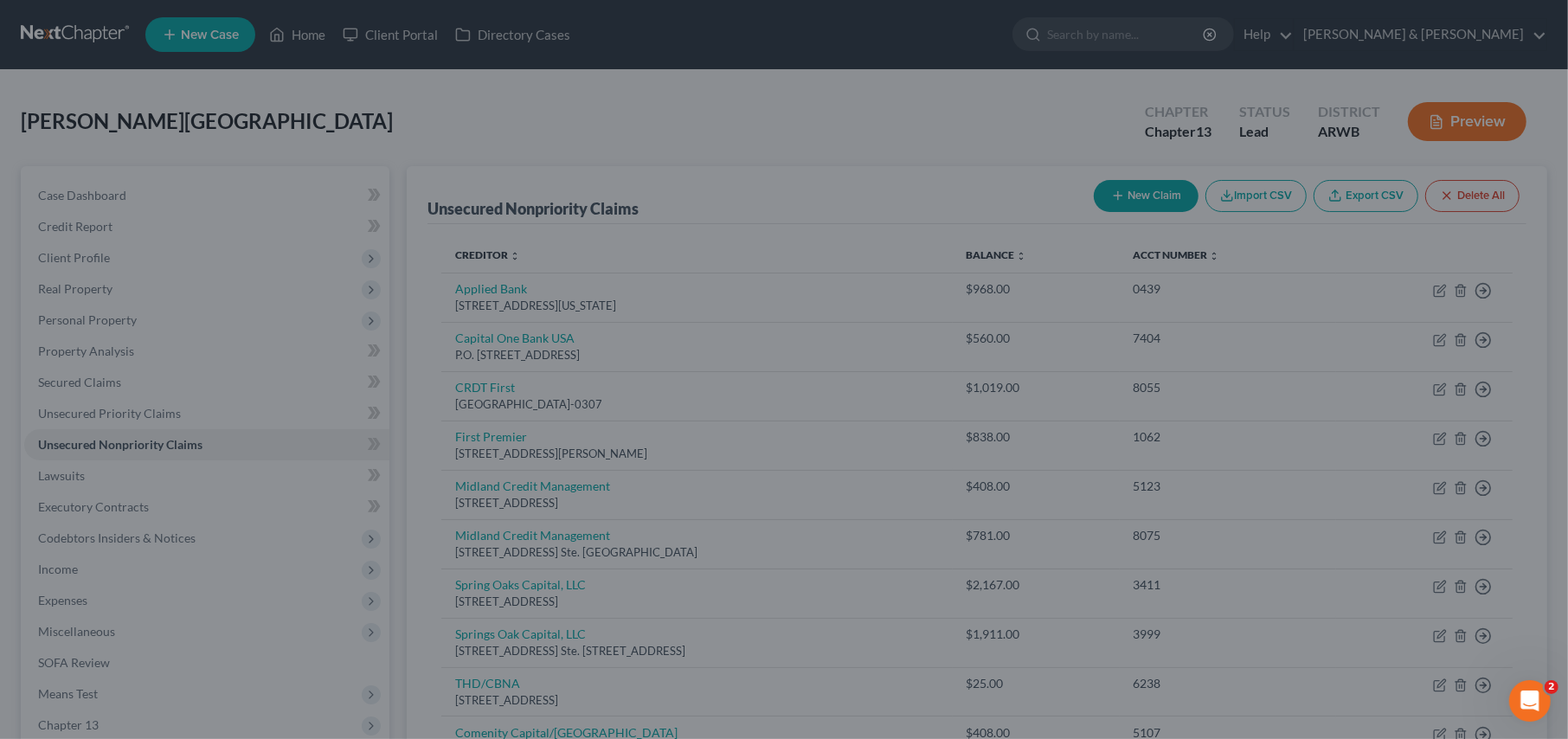
type input "0.00"
type input "0"
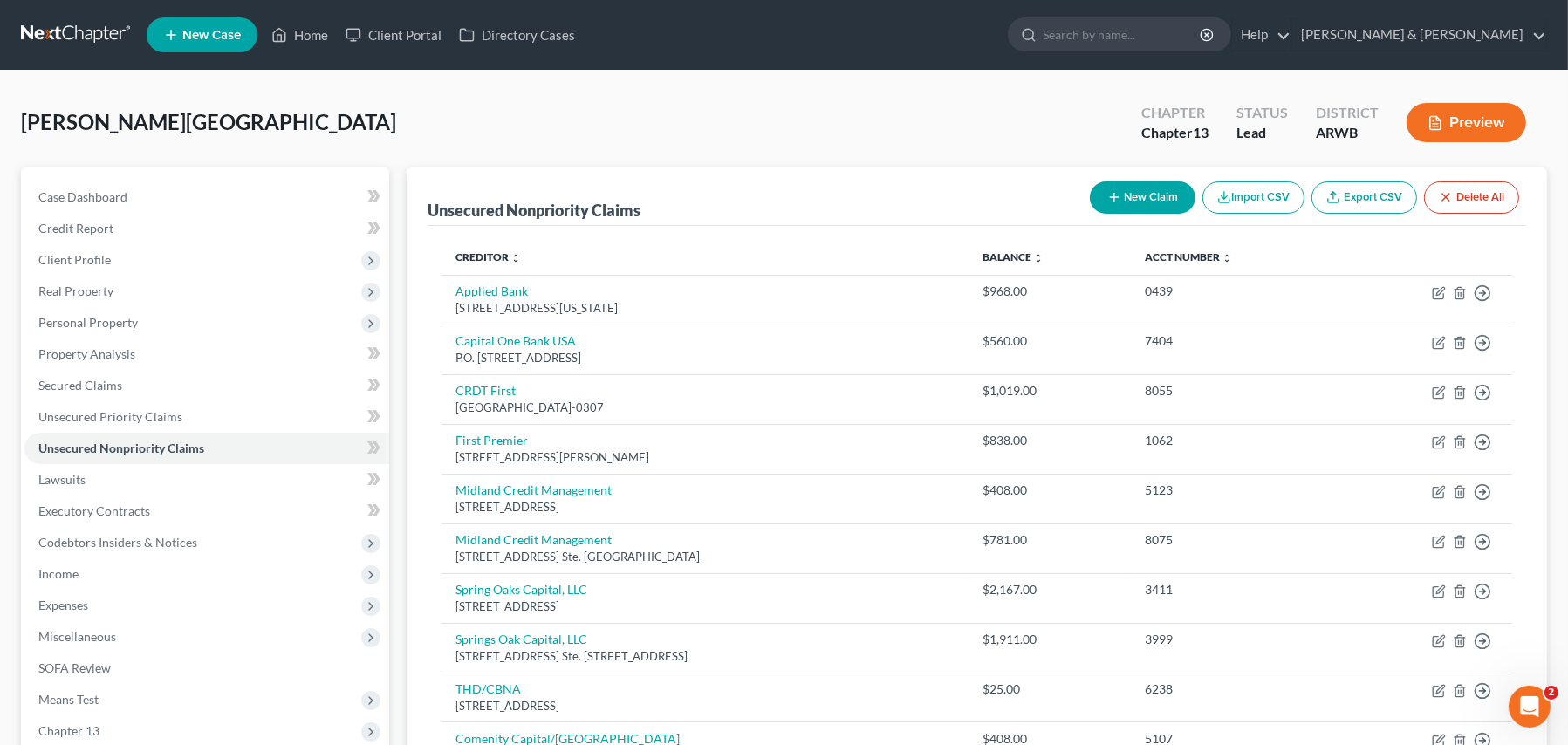
click at [1133, 185] on button "New Claim" at bounding box center [1143, 197] width 106 height 32
select select "0"
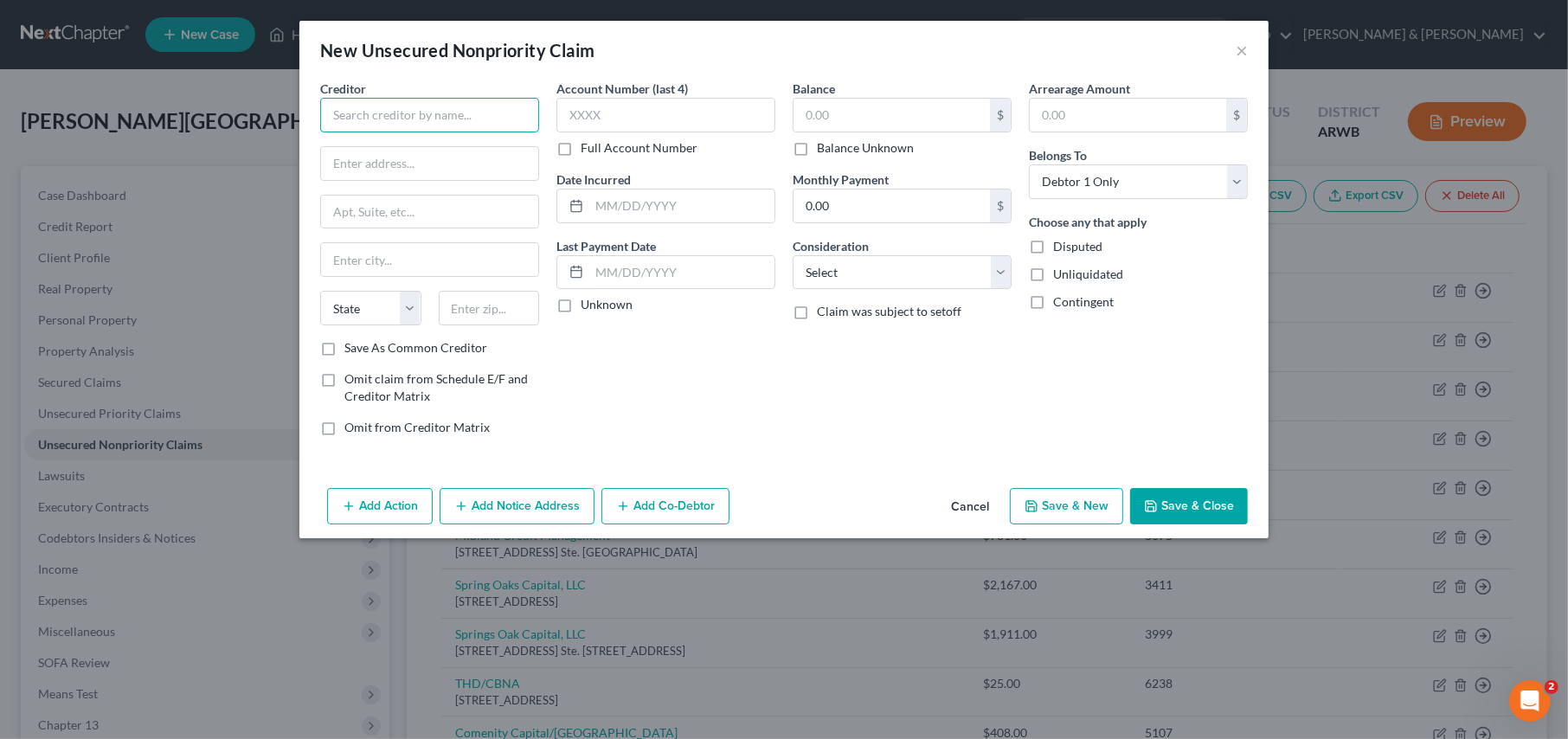
click at [396, 112] on input "text" at bounding box center [430, 116] width 219 height 35
click at [966, 506] on button "Cancel" at bounding box center [971, 508] width 66 height 35
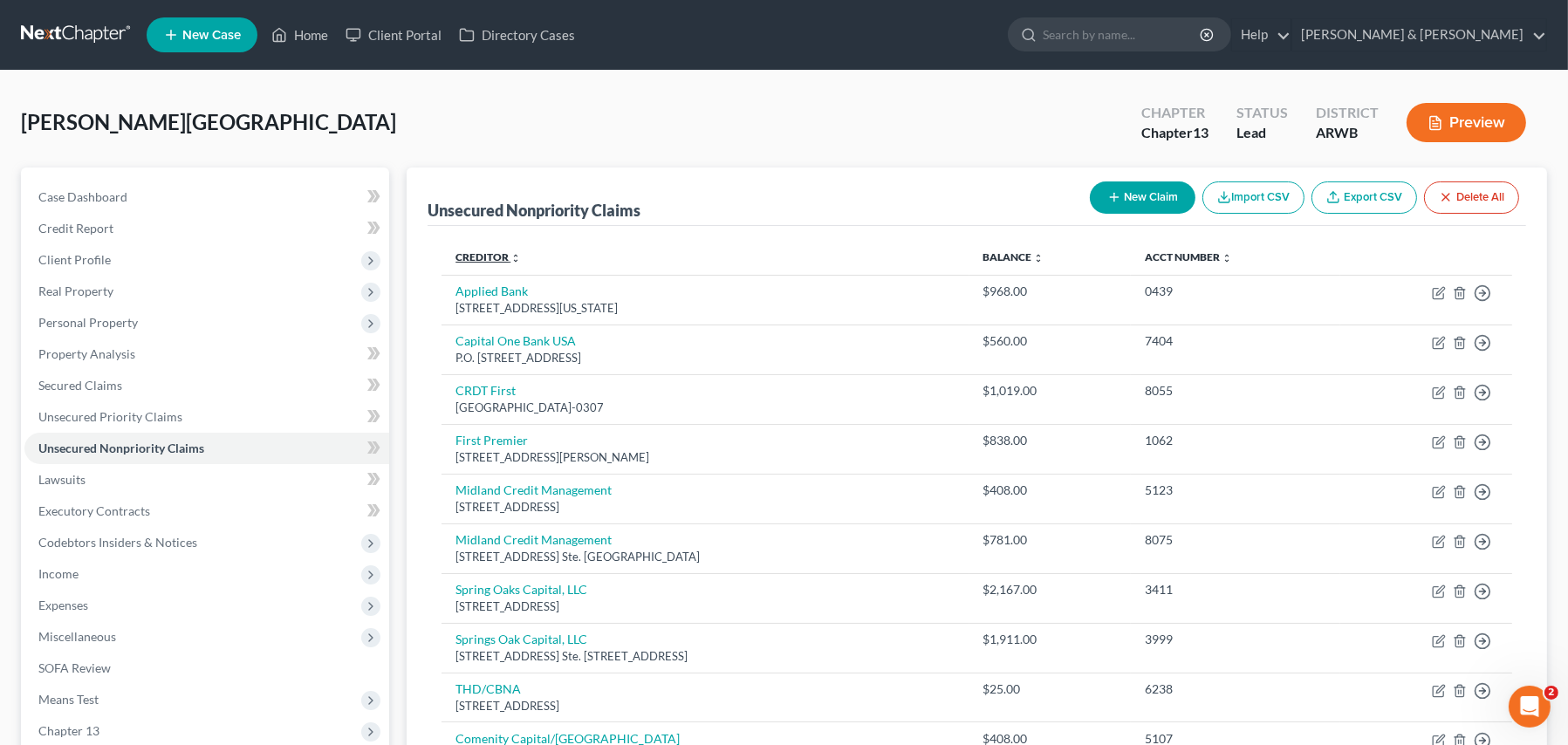
click at [472, 251] on link "Creditor expand_more expand_less unfold_more" at bounding box center [487, 256] width 66 height 13
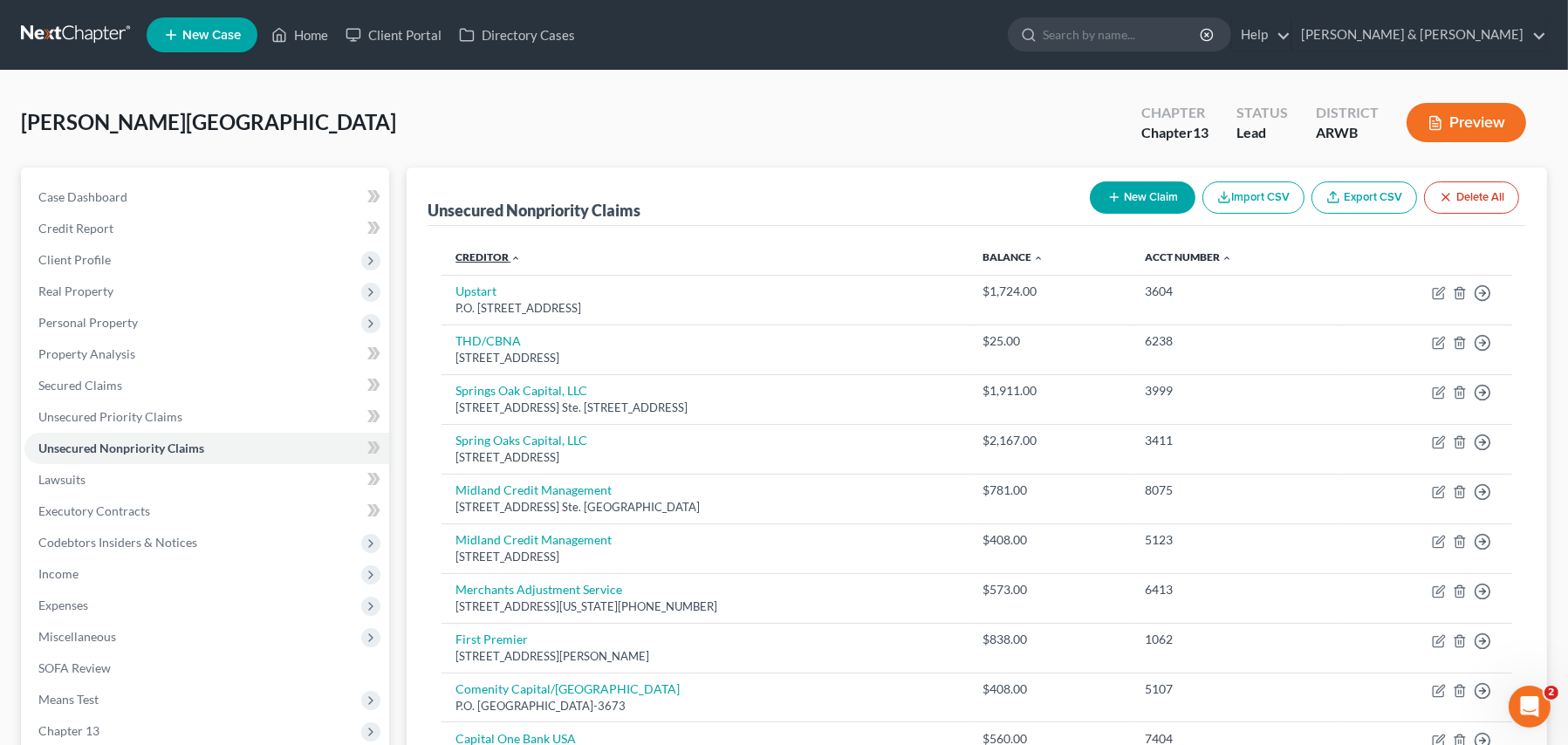
click at [472, 251] on link "Creditor expand_more expand_less unfold_more" at bounding box center [487, 256] width 66 height 13
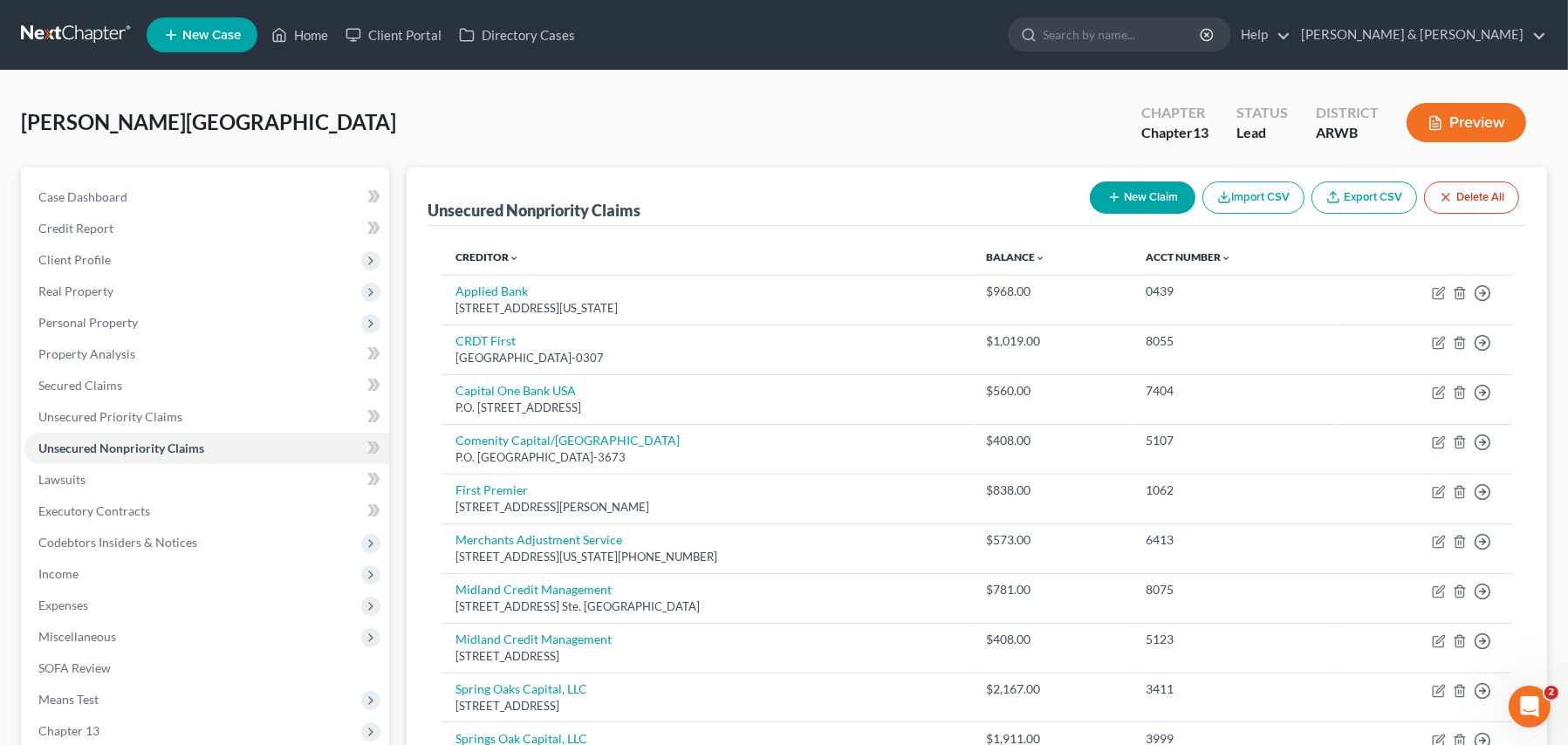
click at [1137, 195] on button "New Claim" at bounding box center [1143, 197] width 106 height 32
select select "0"
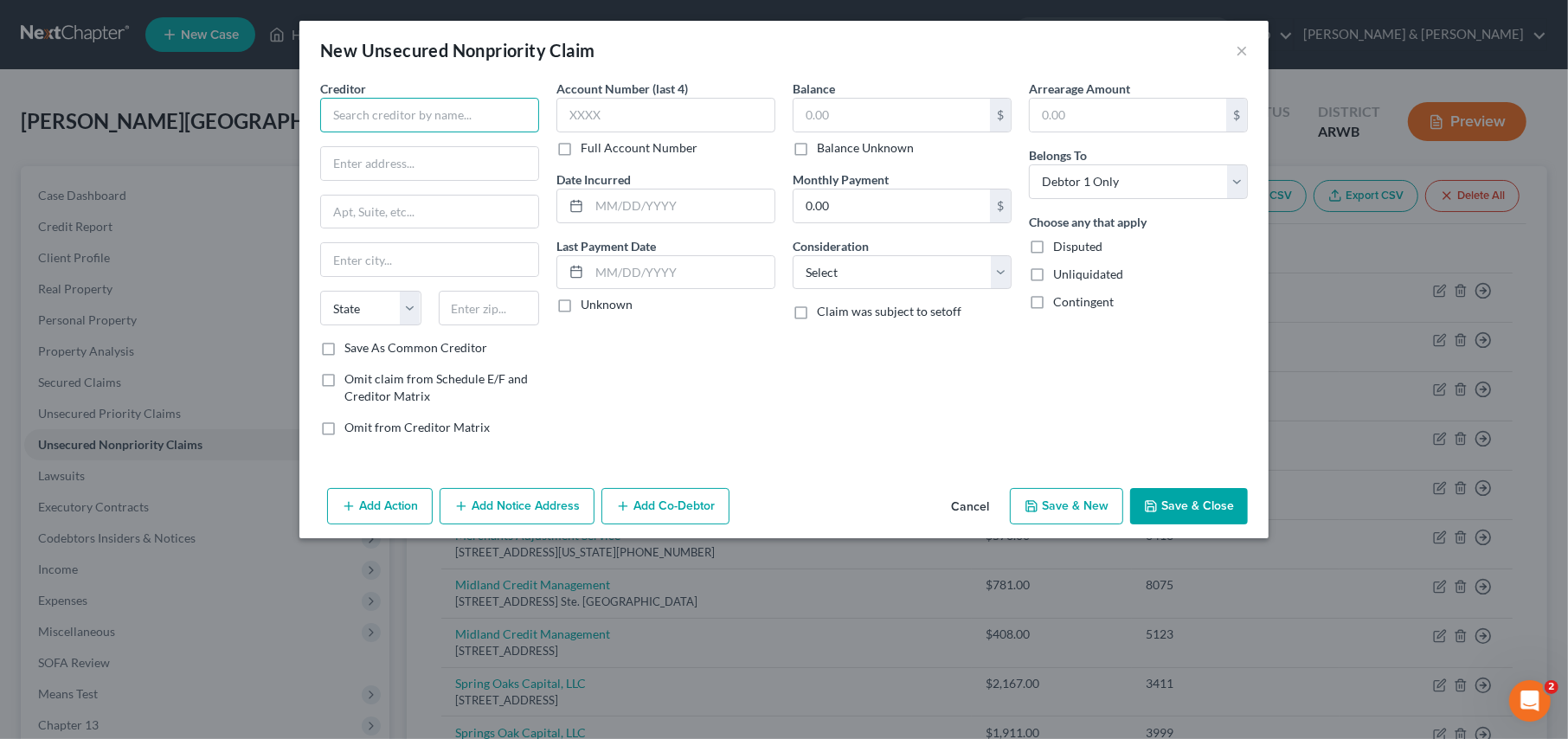
click at [401, 101] on input "text" at bounding box center [430, 116] width 219 height 35
type input "Client Services, Inc."
type input "514 Earth City Expy"
type input "Ste 310"
type input "Earth City"
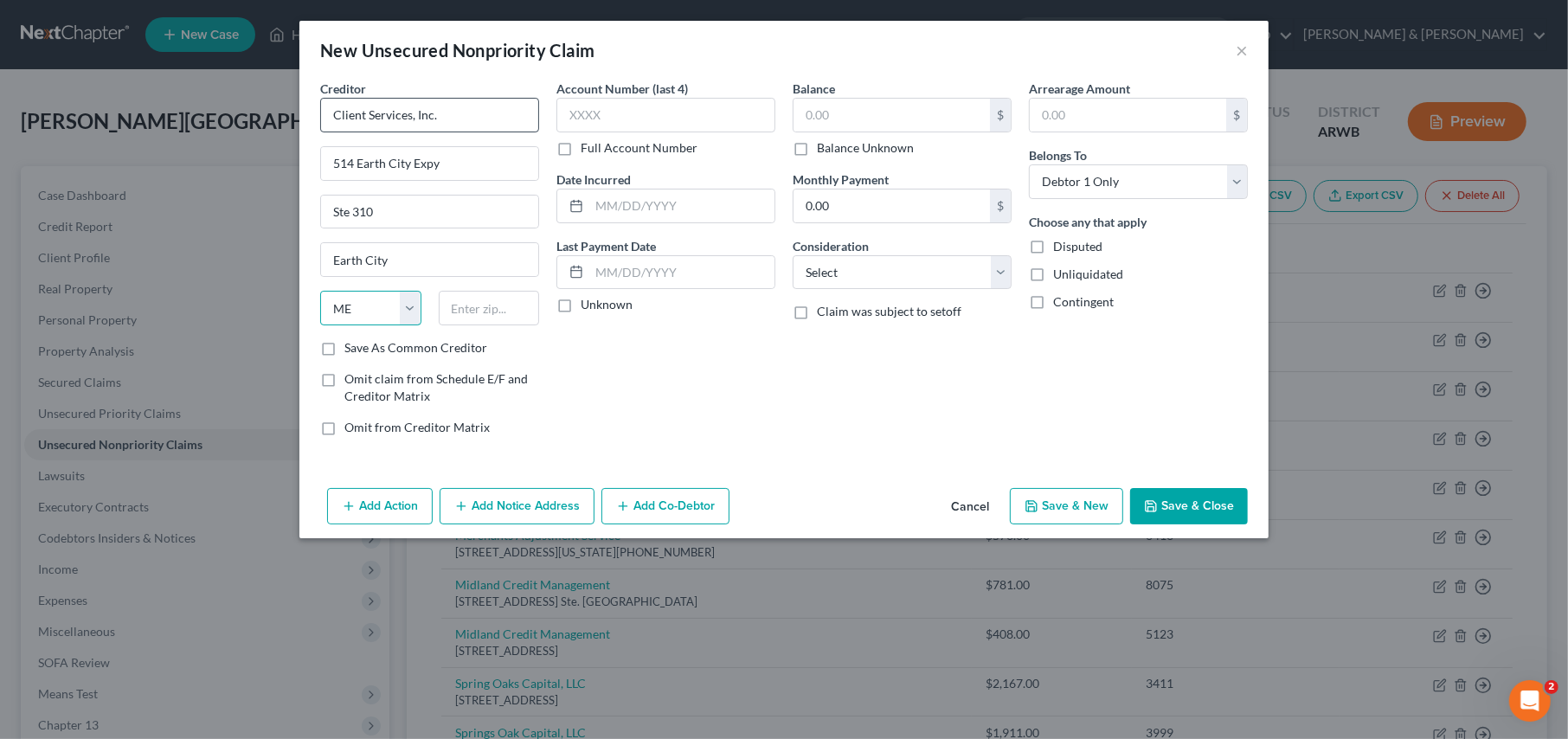
select select "26"
type input "63045-1303"
click at [608, 118] on input "text" at bounding box center [666, 116] width 219 height 35
type input "9340"
click at [850, 119] on input "text" at bounding box center [892, 116] width 196 height 33
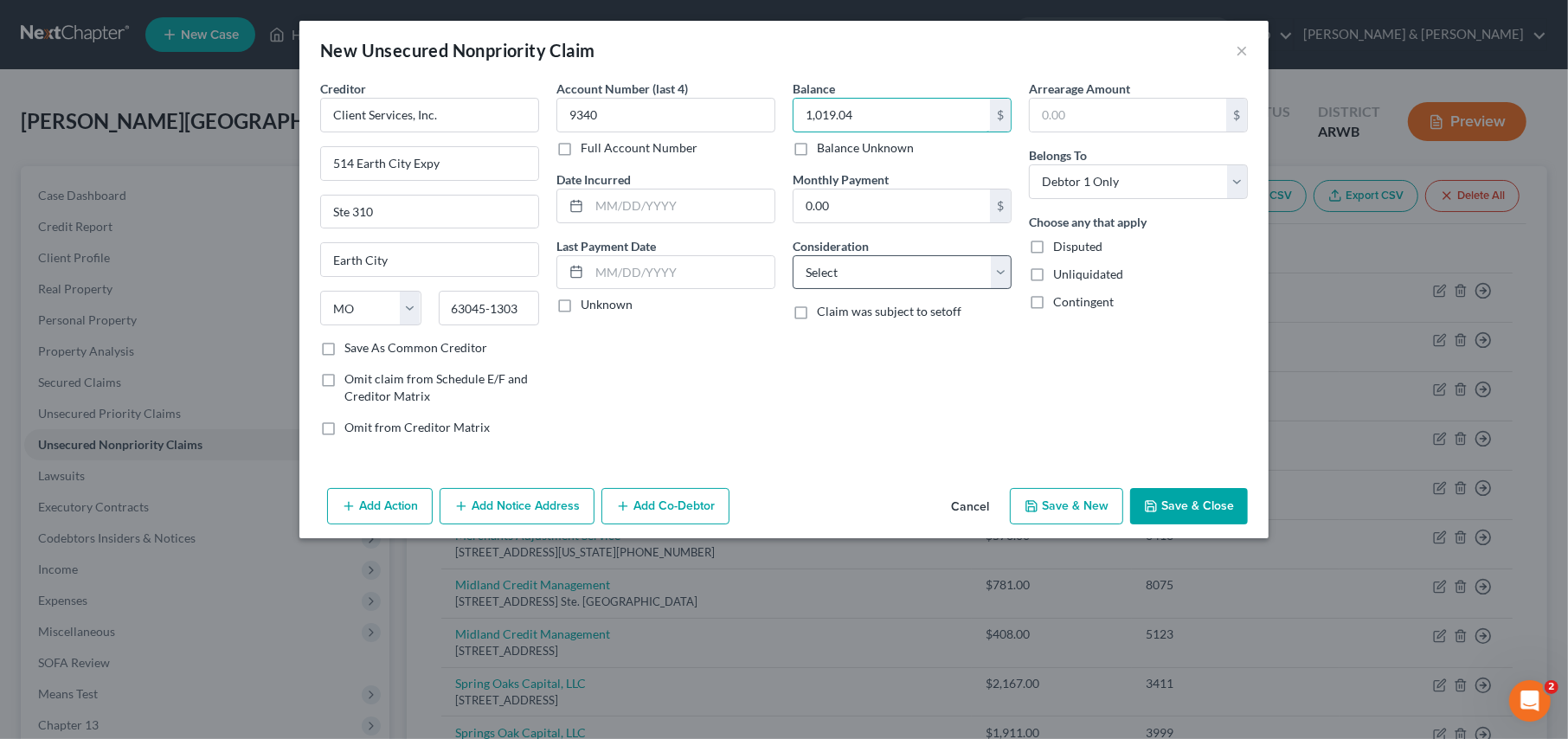
type input "1,019.04"
click at [895, 271] on select "Select Cable / Satellite Services Collection Agency Credit Card Debt Debt Couns…" at bounding box center [903, 273] width 219 height 35
select select "1"
click at [793, 255] on select "Select Cable / Satellite Services Collection Agency Credit Card Debt Debt Couns…" at bounding box center [903, 273] width 219 height 35
click at [485, 506] on button "Add Notice Address" at bounding box center [517, 506] width 155 height 36
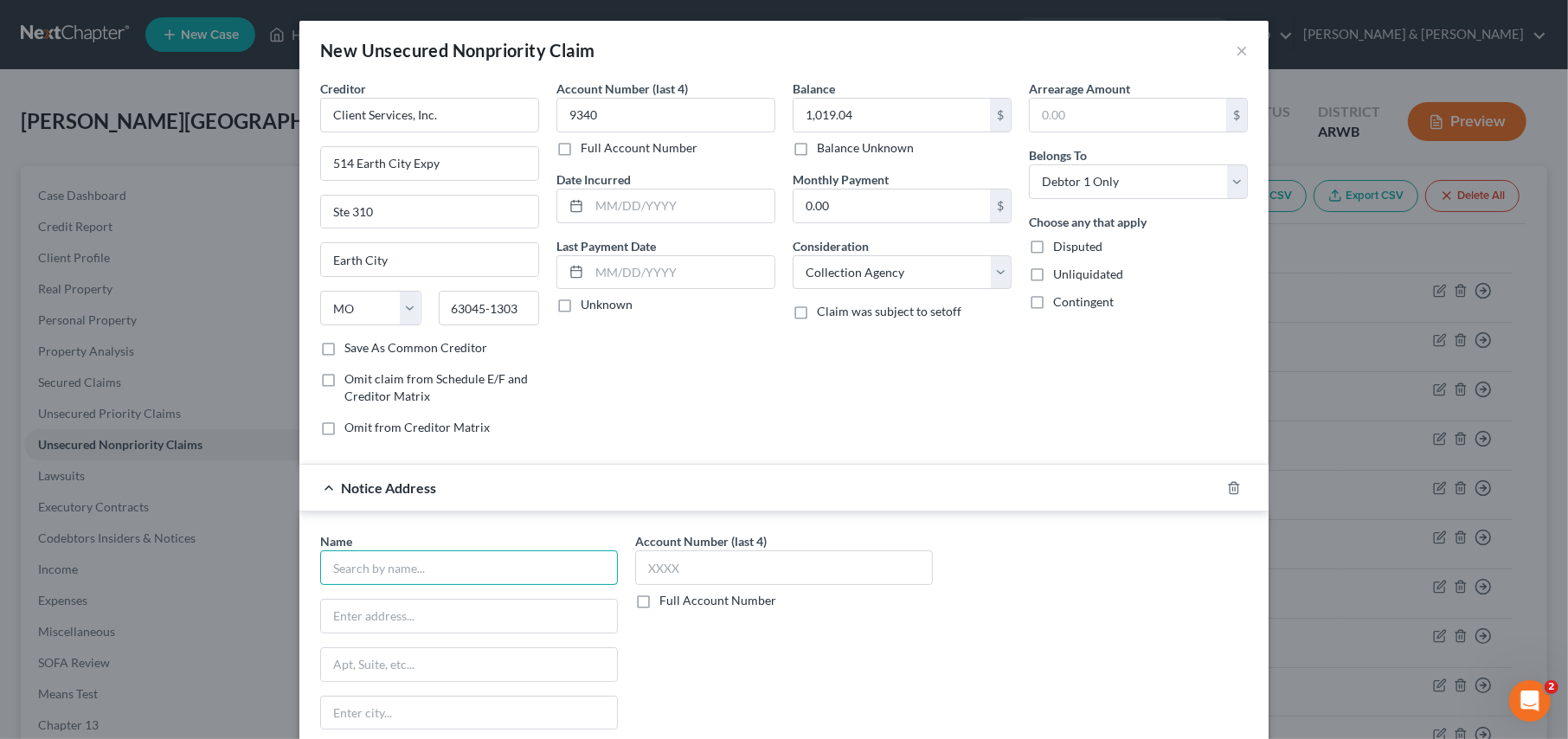
click at [370, 572] on input "text" at bounding box center [469, 568] width 298 height 35
type input "Bridgestone Firestone"
type input "c/o Client Services, Inc."
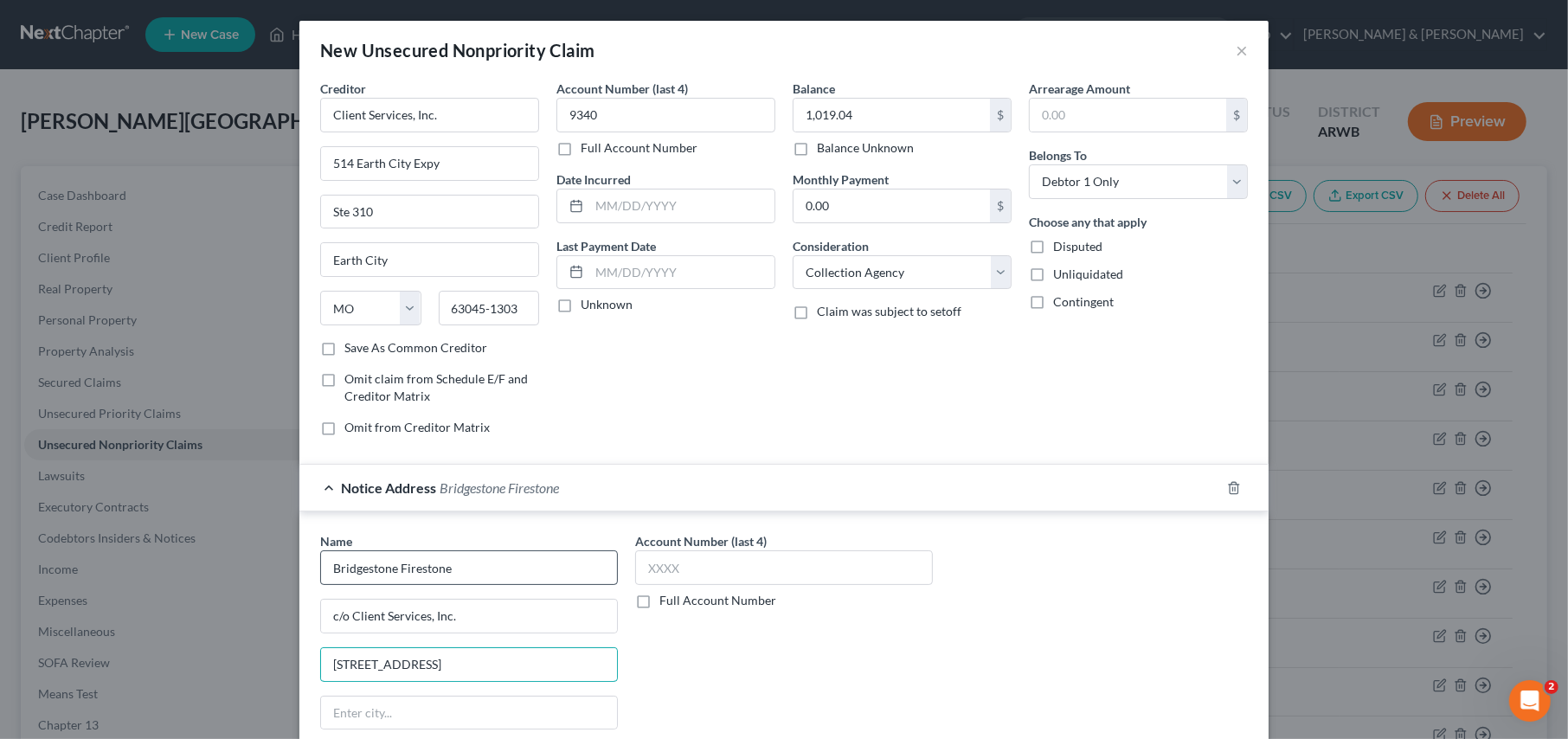
type input "514 Earth Cty Exp, Ste. 310"
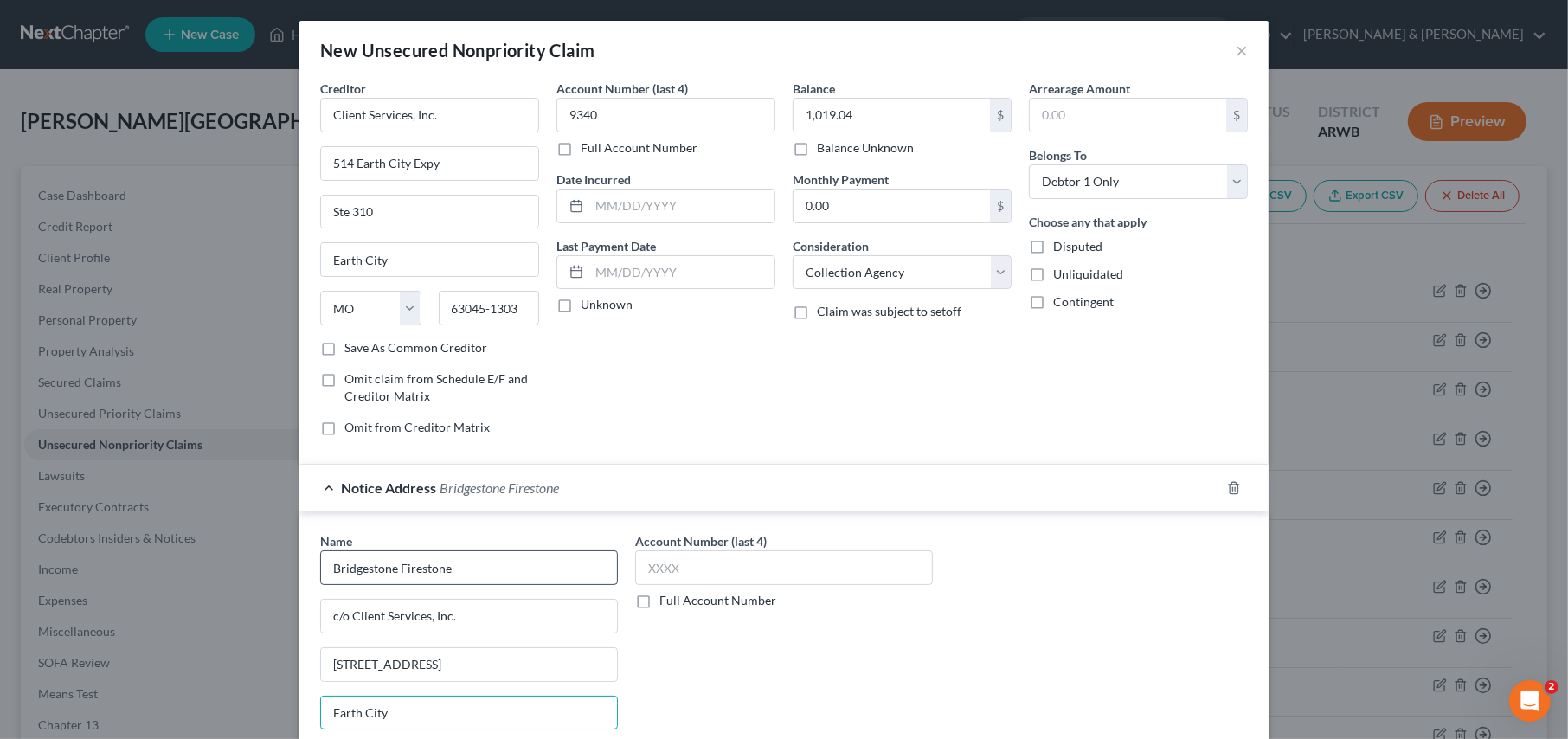
type input "Earth City"
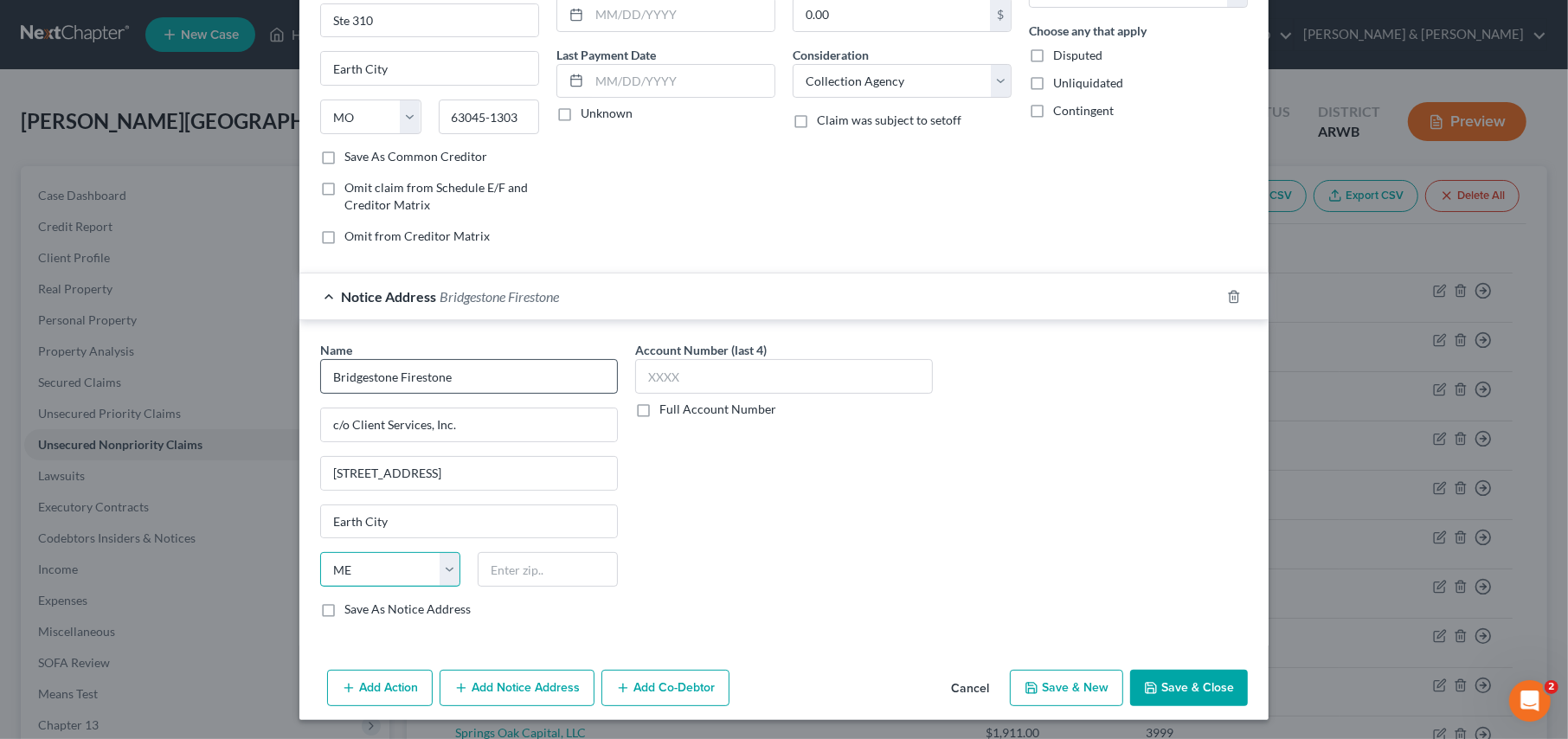
select select "26"
type input "63045-1303"
click at [1190, 674] on button "Save & Close" at bounding box center [1188, 688] width 117 height 36
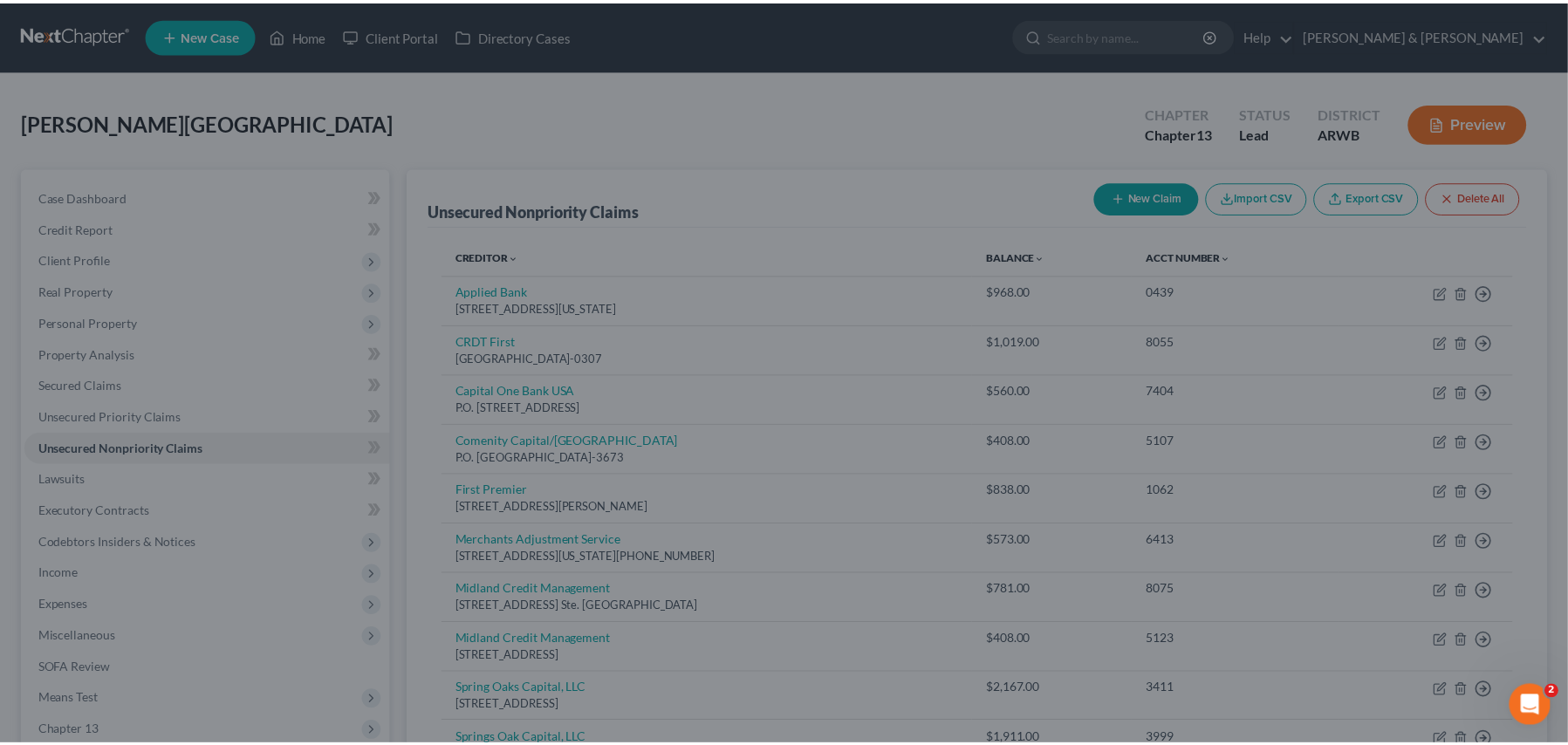
scroll to position [0, 0]
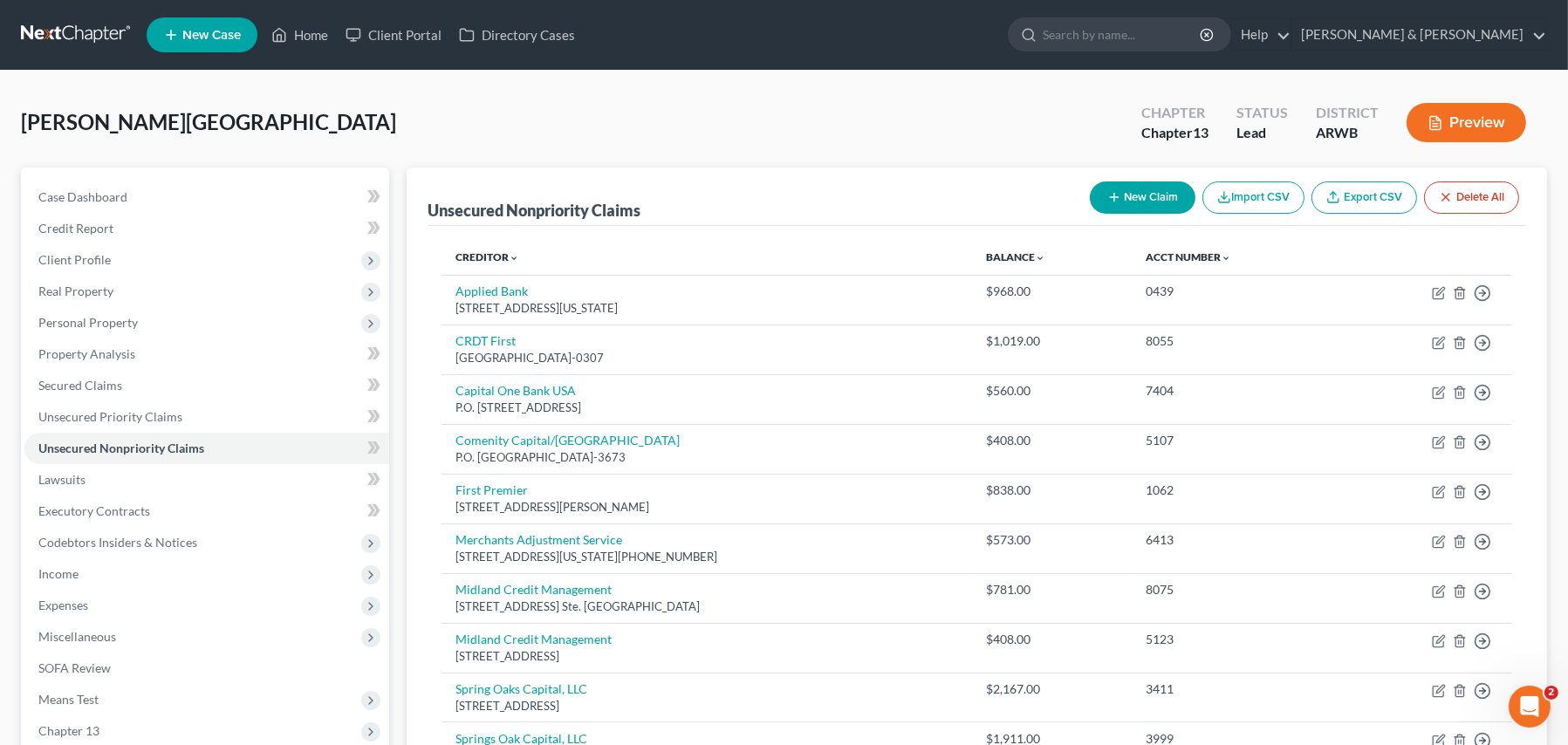
click at [1139, 191] on button "New Claim" at bounding box center [1143, 197] width 106 height 32
select select "0"
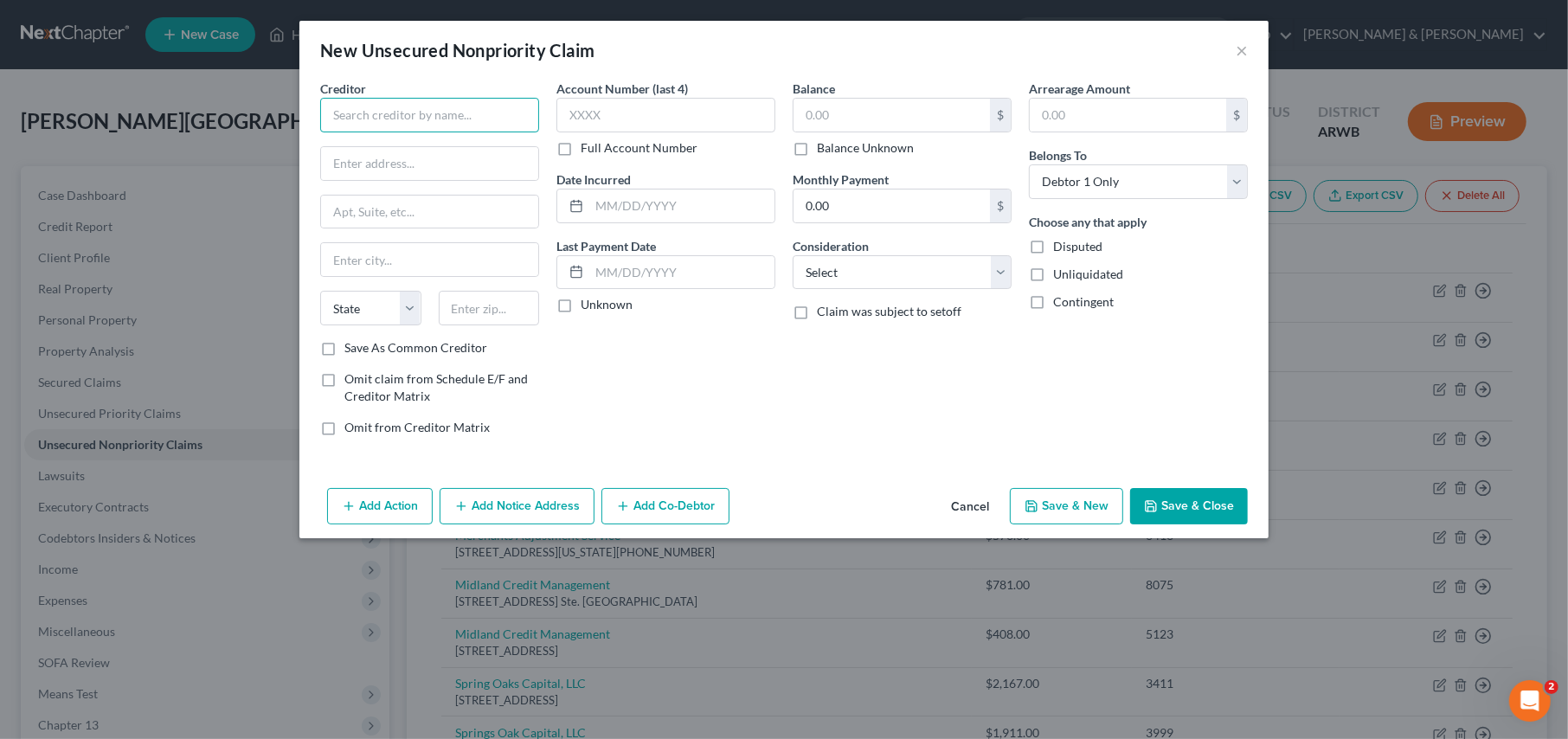
click at [363, 123] on input "text" at bounding box center [430, 116] width 219 height 35
type input "Ground Effects Lawn & Landscaping"
type input "8647 Crown Pt."
type input "Hackett"
select select "2"
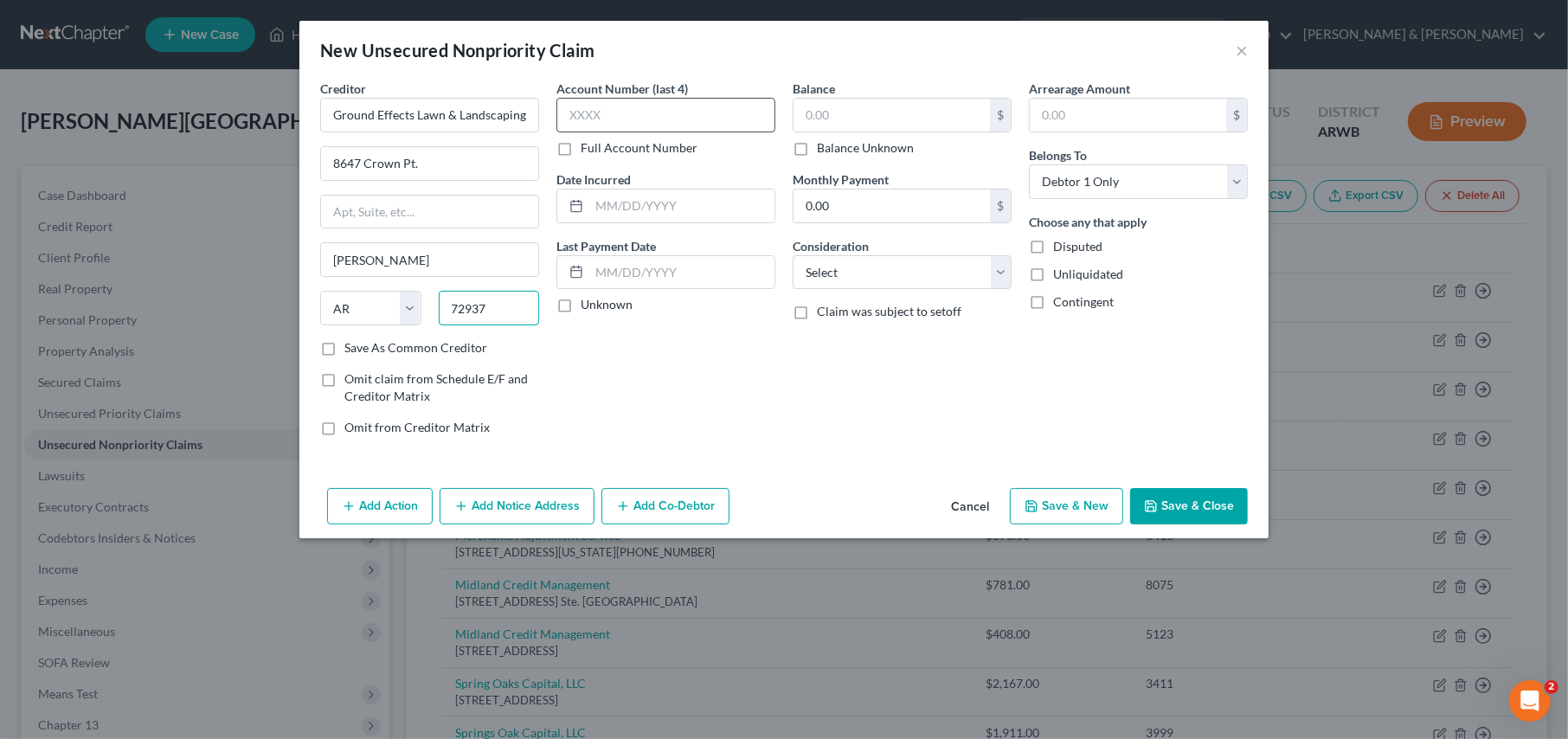
type input "72937"
click at [653, 115] on input "text" at bounding box center [666, 116] width 219 height 35
type input "2149"
click at [862, 122] on input "text" at bounding box center [892, 116] width 196 height 33
drag, startPoint x: 857, startPoint y: 114, endPoint x: 665, endPoint y: 83, distance: 194.5
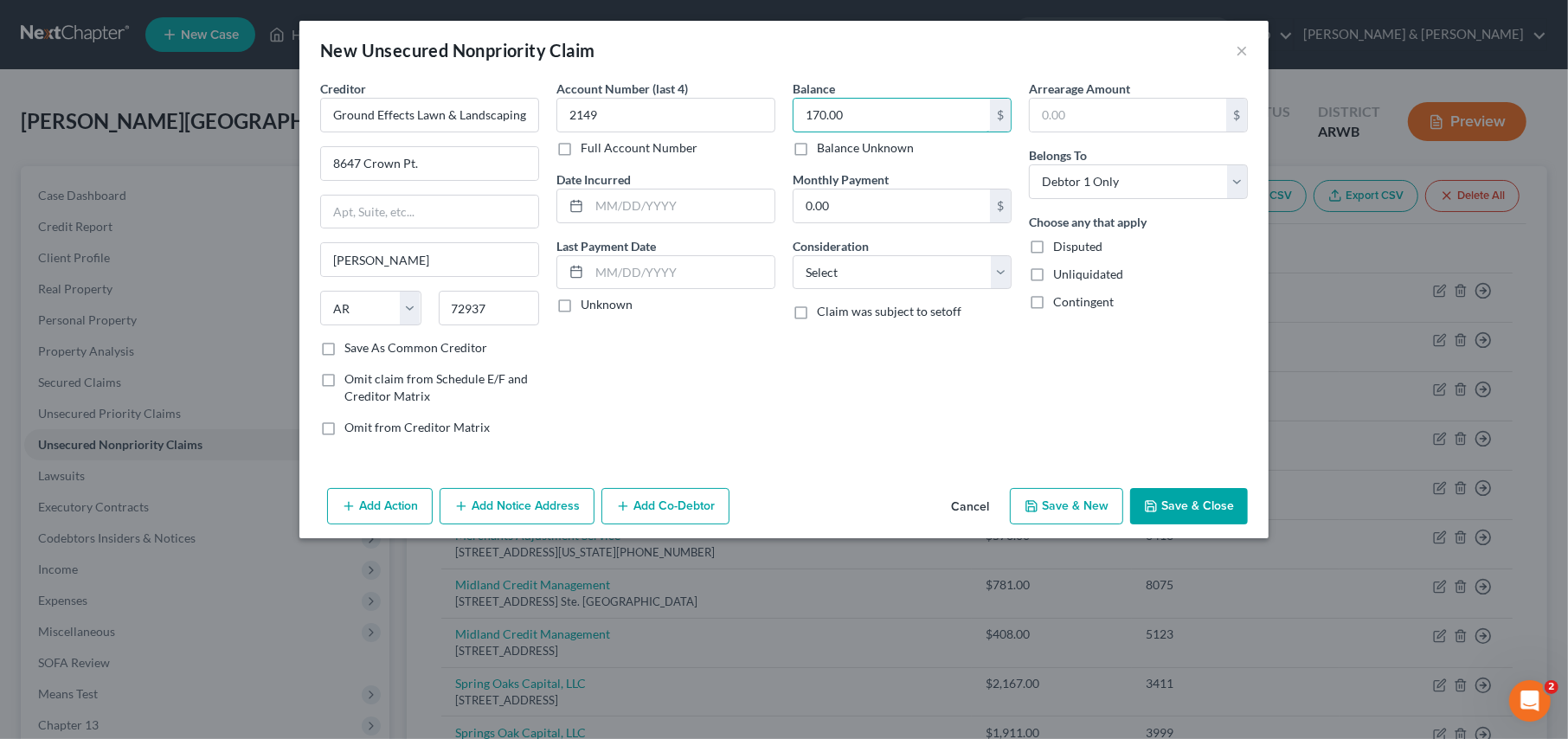
click at [665, 83] on div "Creditor * Ground Effects Lawn & Landscaping 8647 Crown Pt. Hackett State AL AK…" at bounding box center [784, 265] width 946 height 371
type input "340.00"
click at [601, 113] on input "2149" at bounding box center [666, 116] width 219 height 35
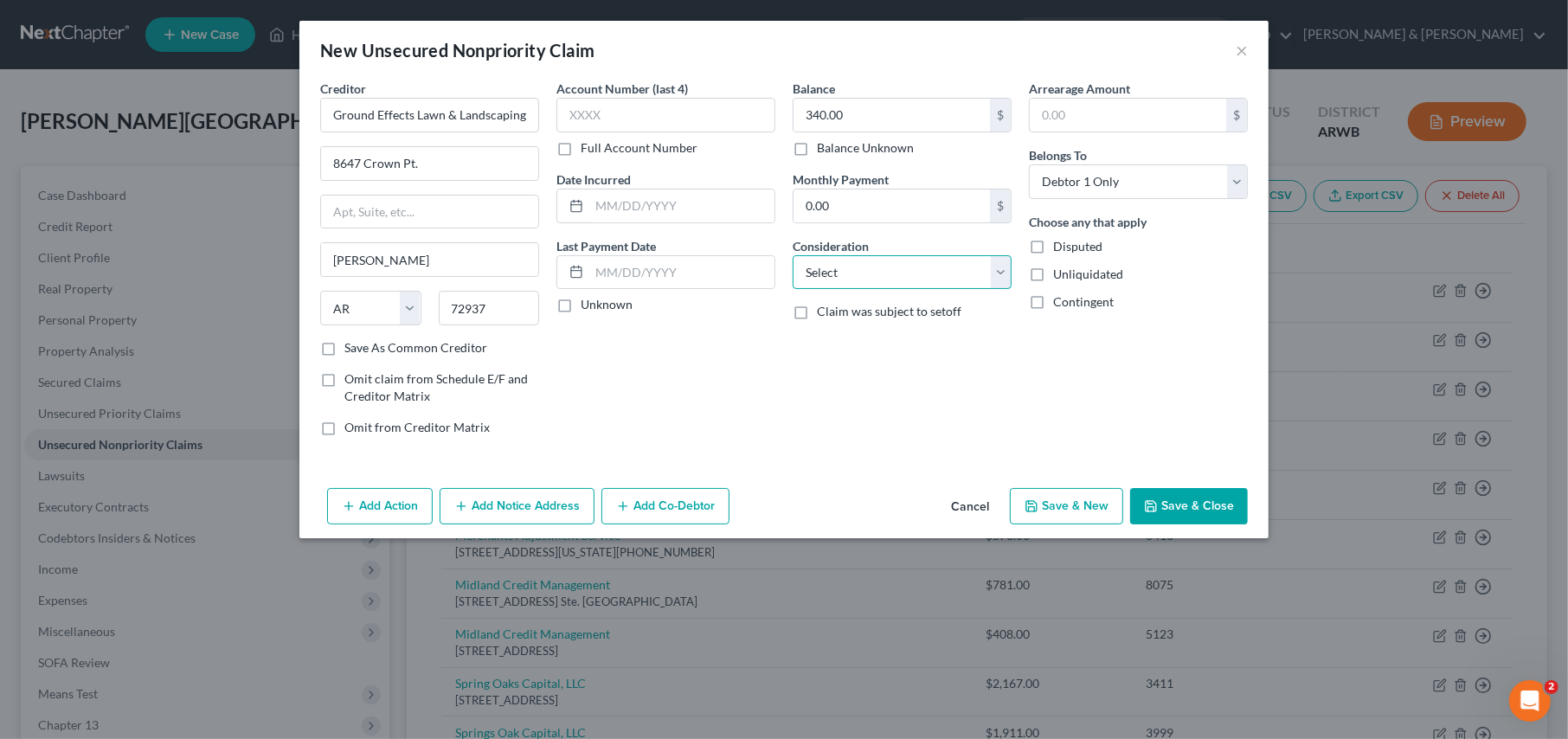
click at [826, 280] on select "Select Cable / Satellite Services Collection Agency Credit Card Debt Debt Couns…" at bounding box center [903, 273] width 219 height 35
select select "14"
click at [793, 255] on select "Select Cable / Satellite Services Collection Agency Credit Card Debt Debt Couns…" at bounding box center [903, 273] width 219 height 35
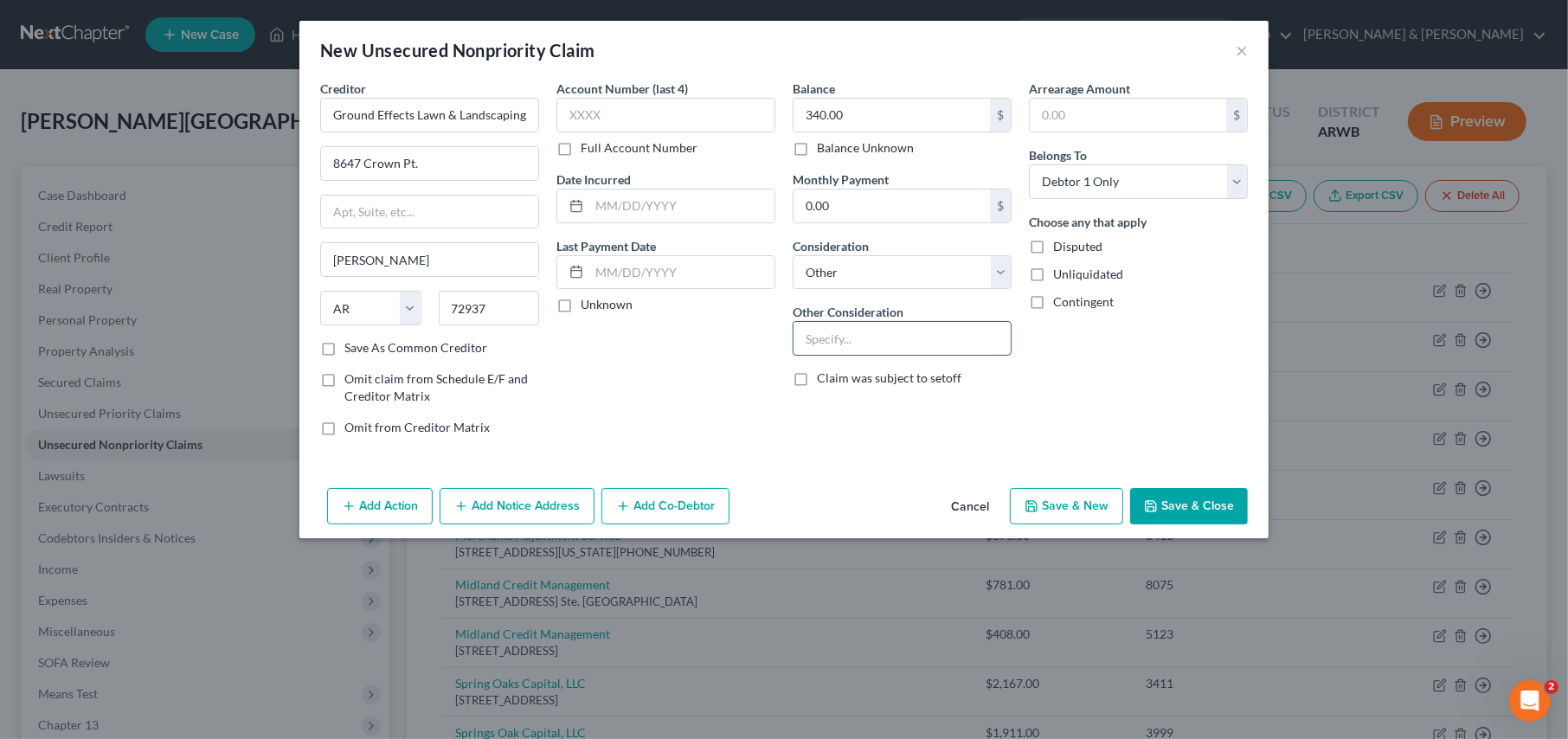
click at [841, 347] on input "text" at bounding box center [903, 339] width 217 height 33
type input "lawn care"
click at [1207, 499] on button "Save & Close" at bounding box center [1188, 506] width 117 height 36
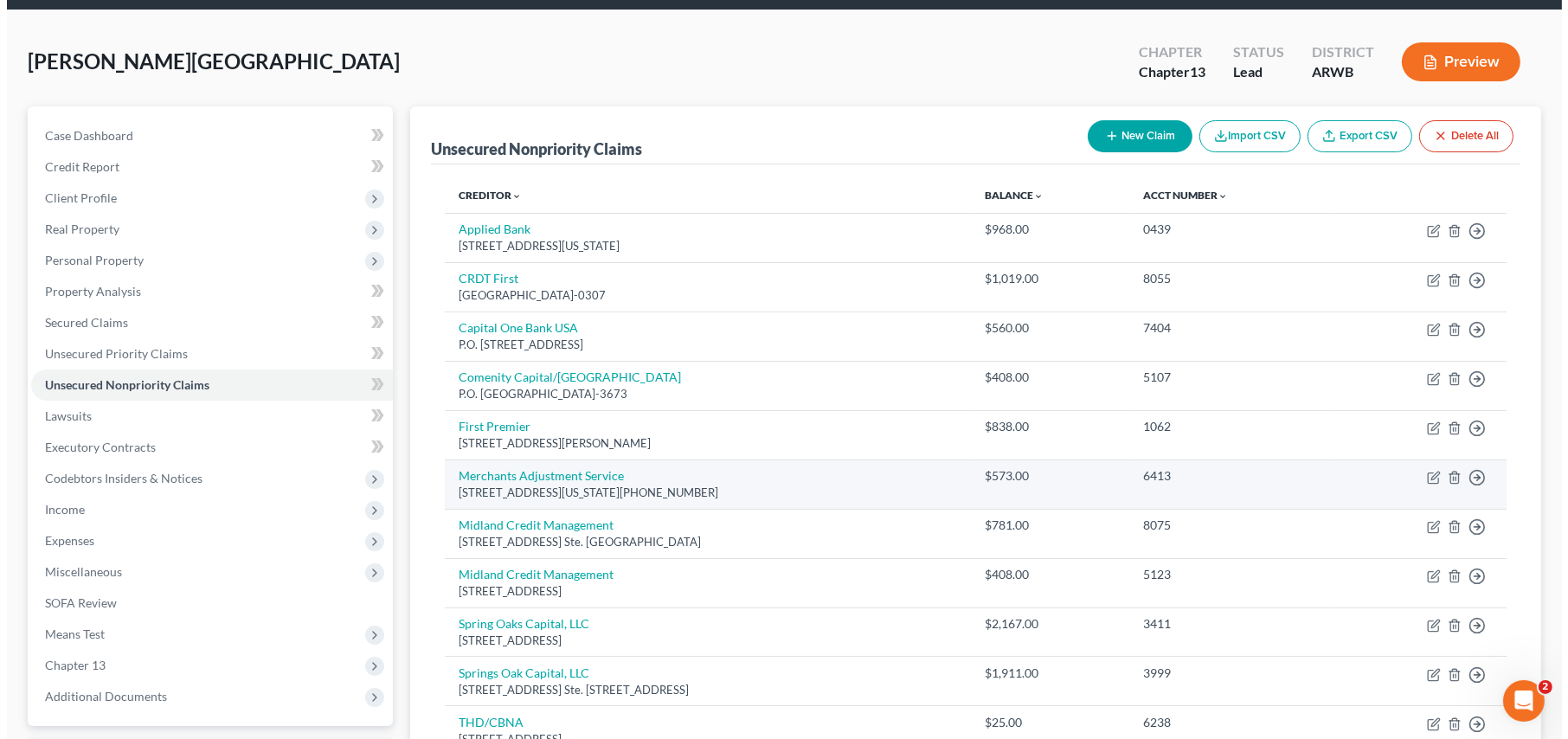
scroll to position [86, 0]
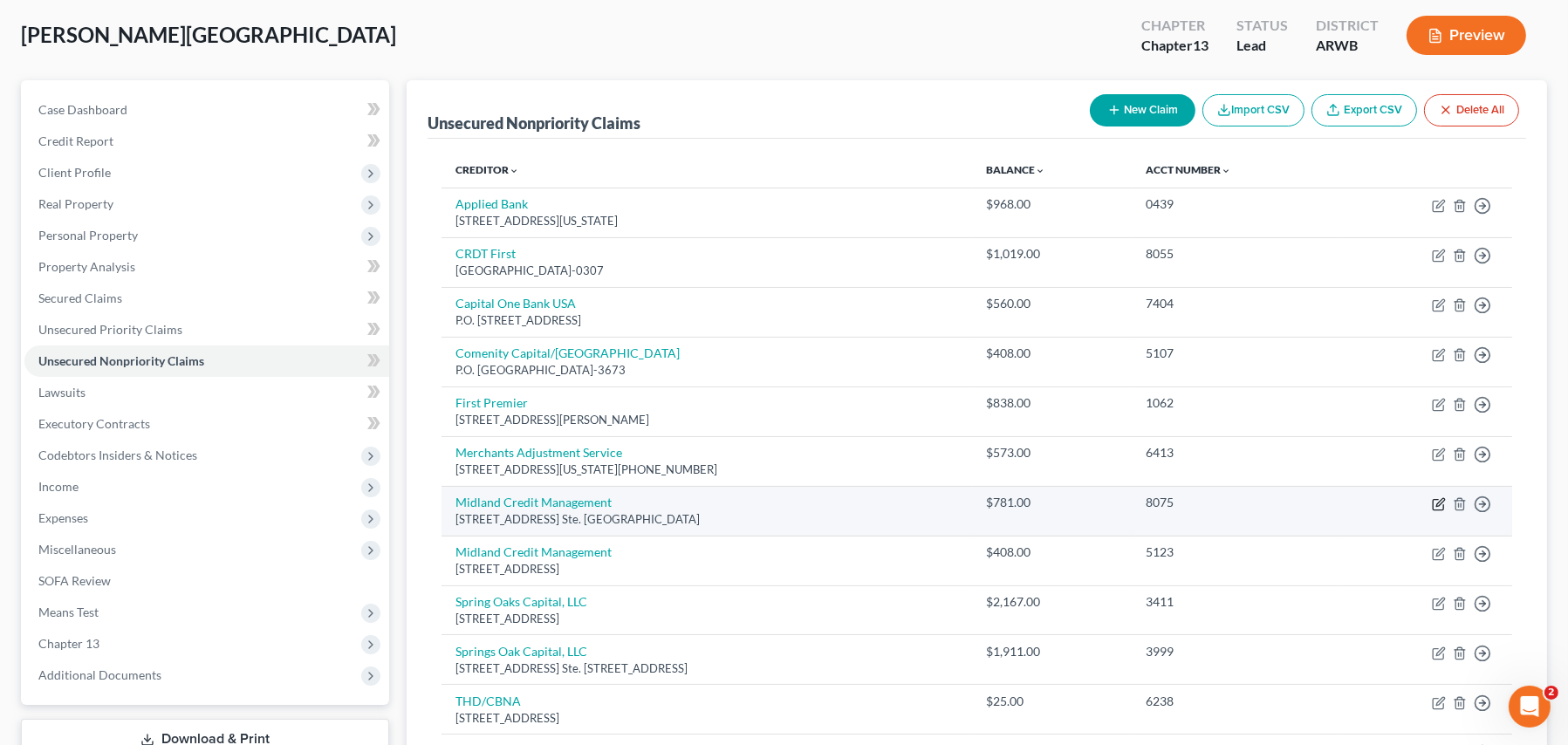
click at [1436, 500] on icon "button" at bounding box center [1439, 504] width 14 height 14
select select "23"
select select "1"
select select "0"
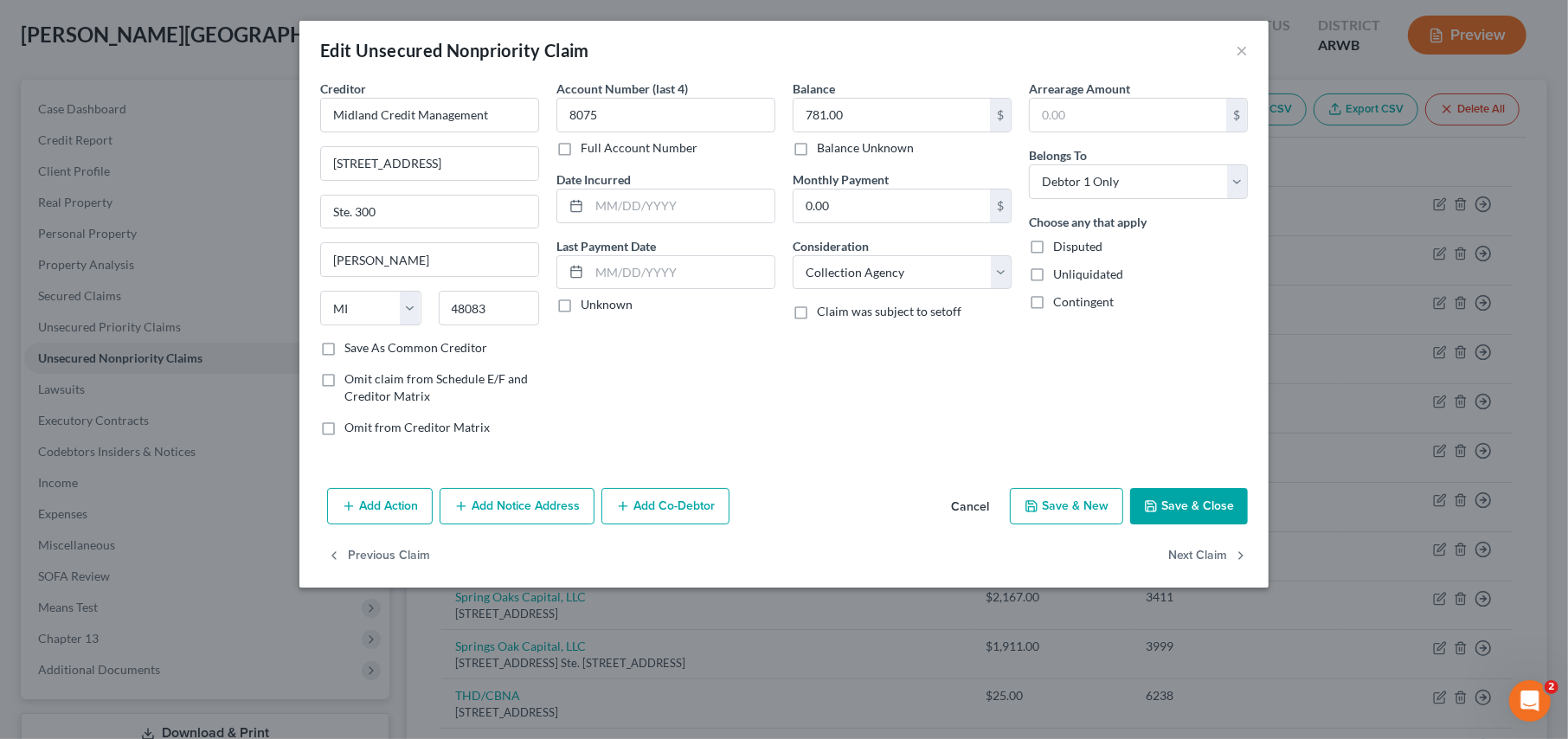
click at [499, 501] on button "Add Notice Address" at bounding box center [517, 506] width 155 height 36
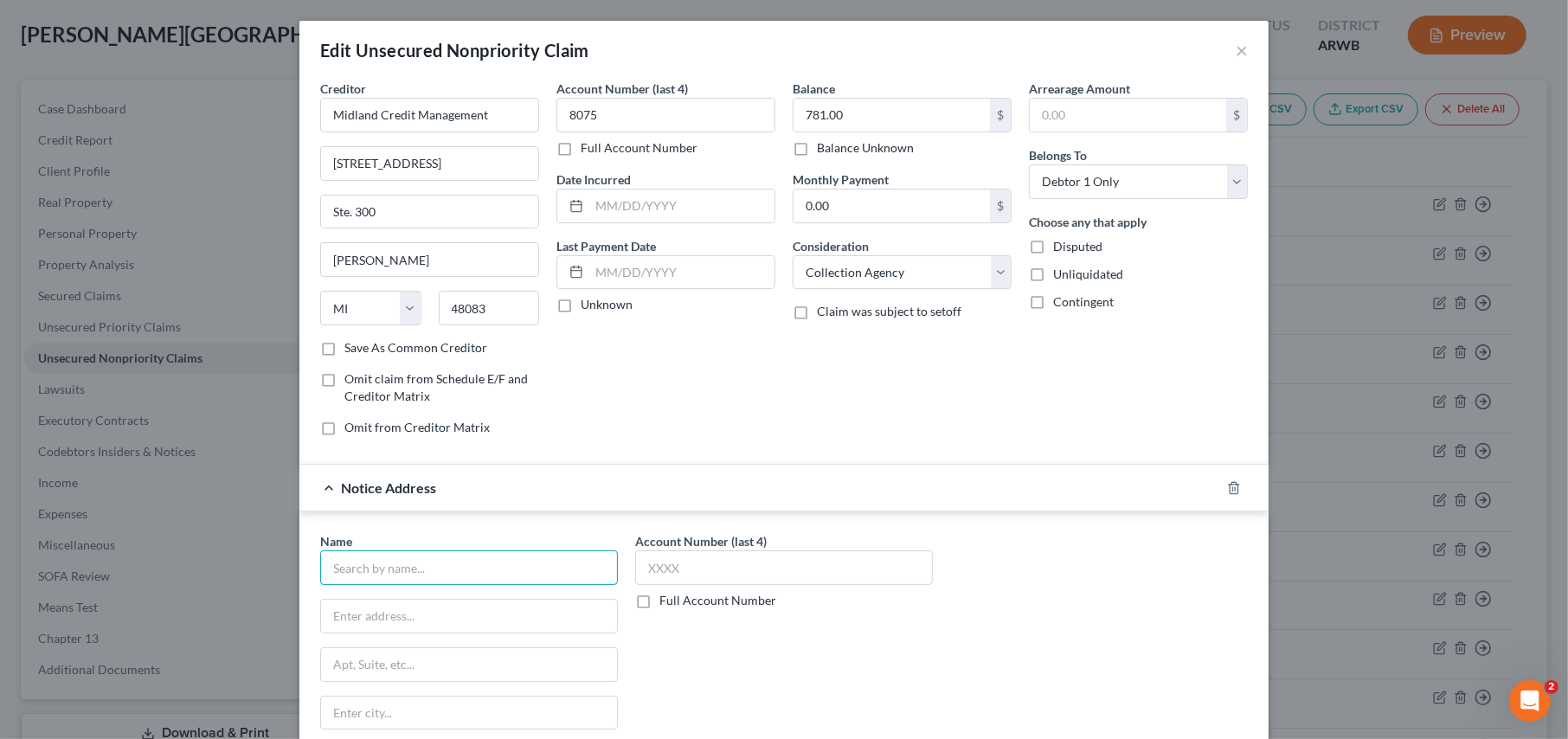
click at [345, 575] on input "text" at bounding box center [469, 568] width 298 height 35
type input "Portfolio Recovery Assoc. LLC"
click at [1227, 486] on icon "button" at bounding box center [1234, 488] width 14 height 14
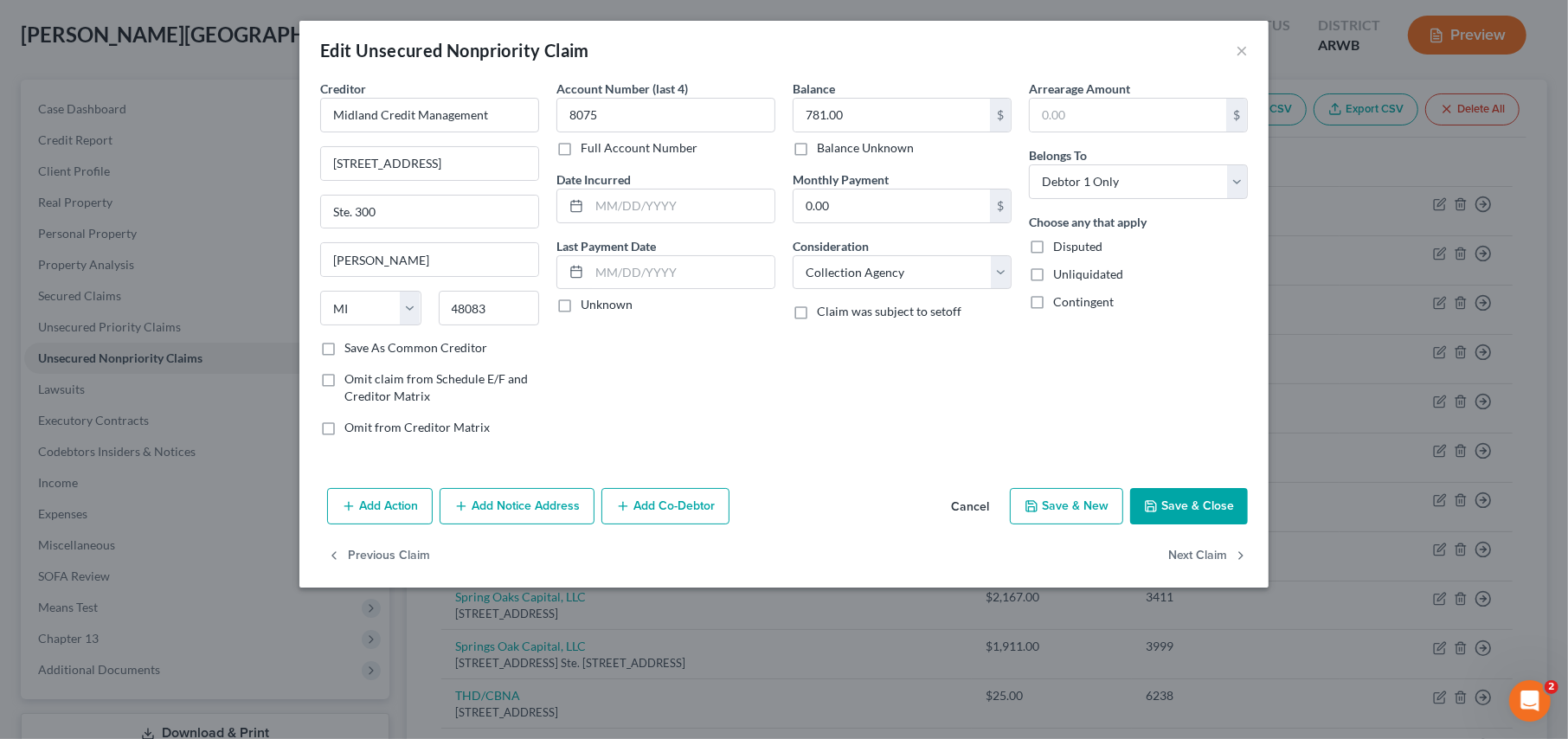
click at [1167, 503] on button "Save & Close" at bounding box center [1188, 506] width 117 height 36
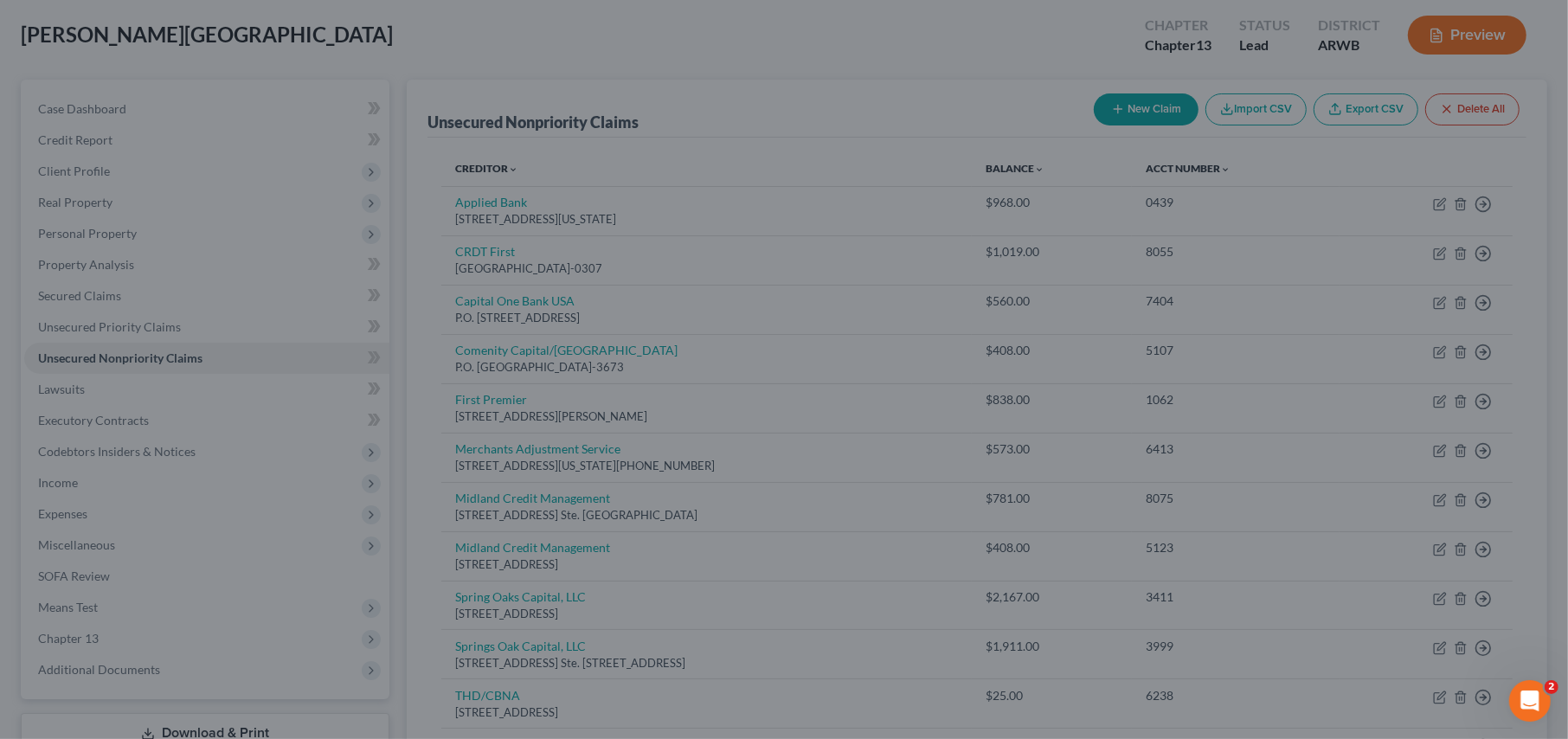
type input "0"
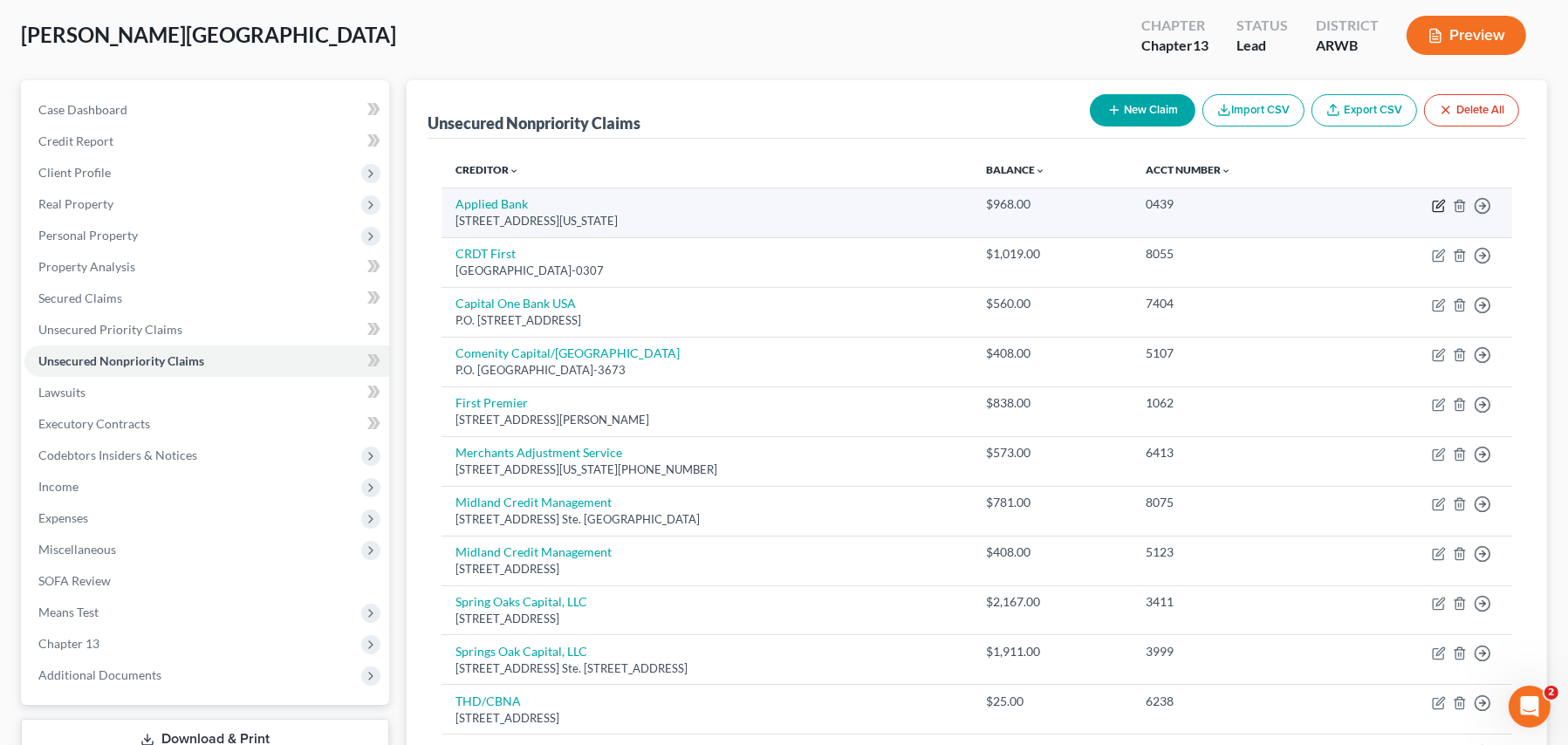
click at [1436, 210] on icon "button" at bounding box center [1439, 206] width 14 height 14
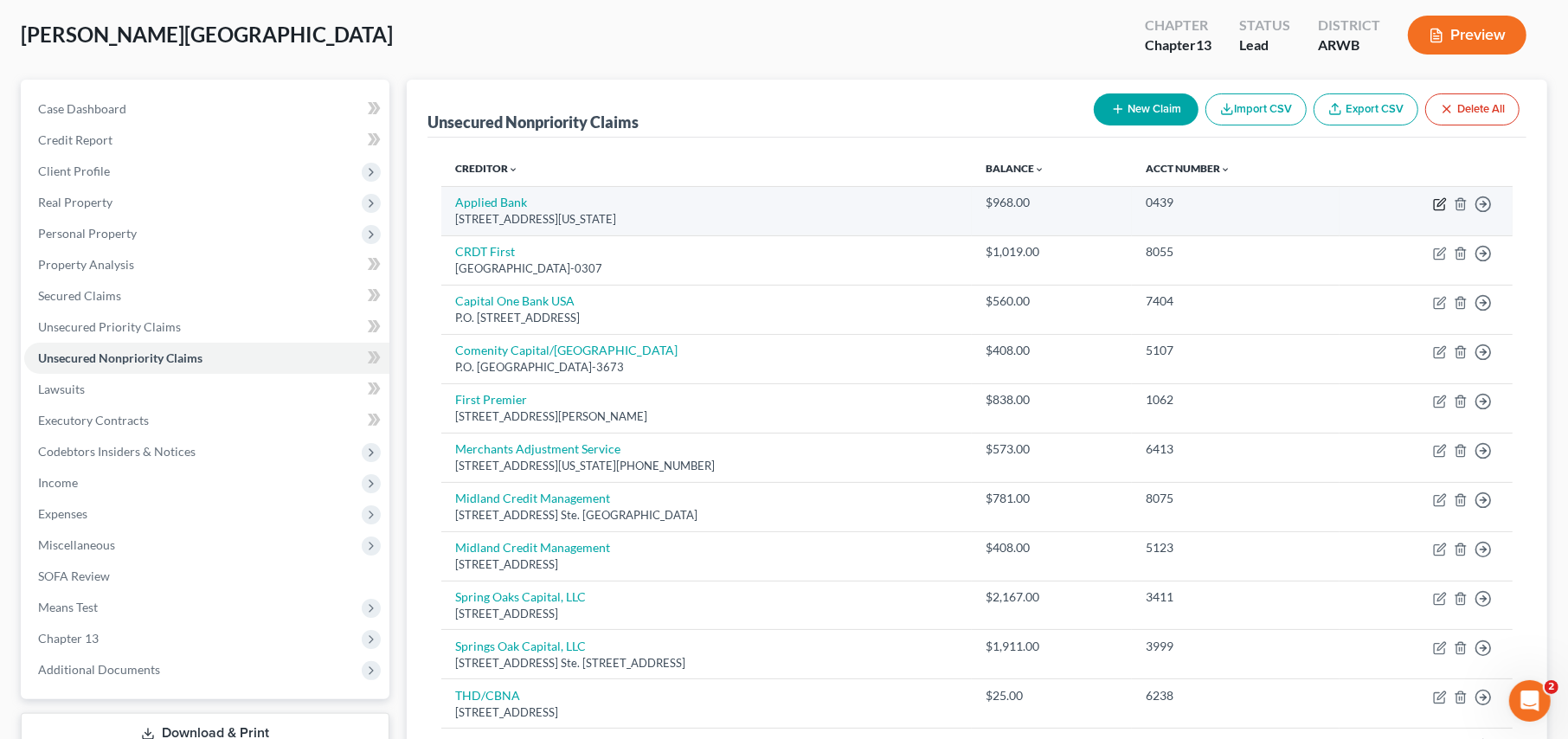
select select "7"
select select "2"
select select "0"
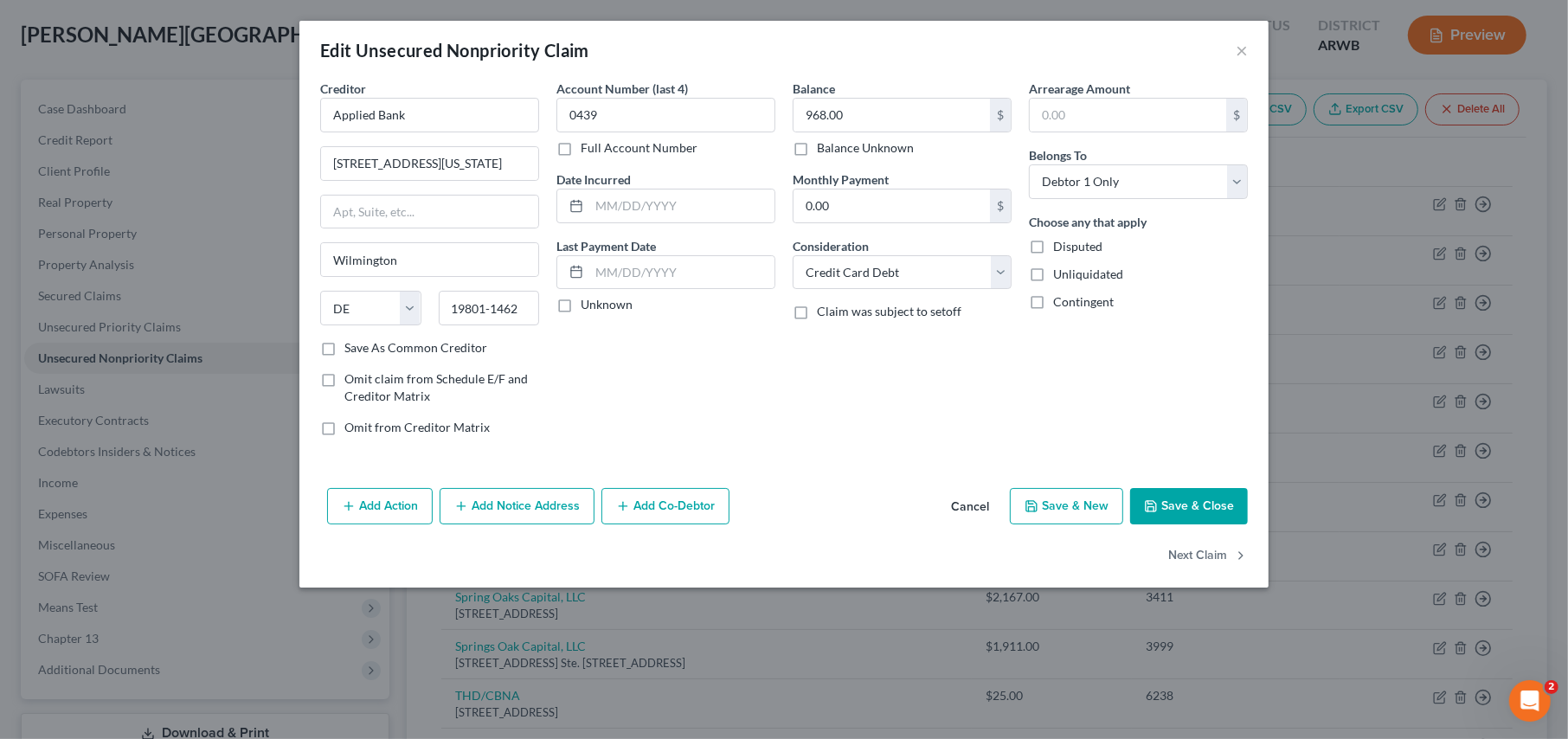
click at [400, 515] on button "Add Action" at bounding box center [380, 506] width 106 height 36
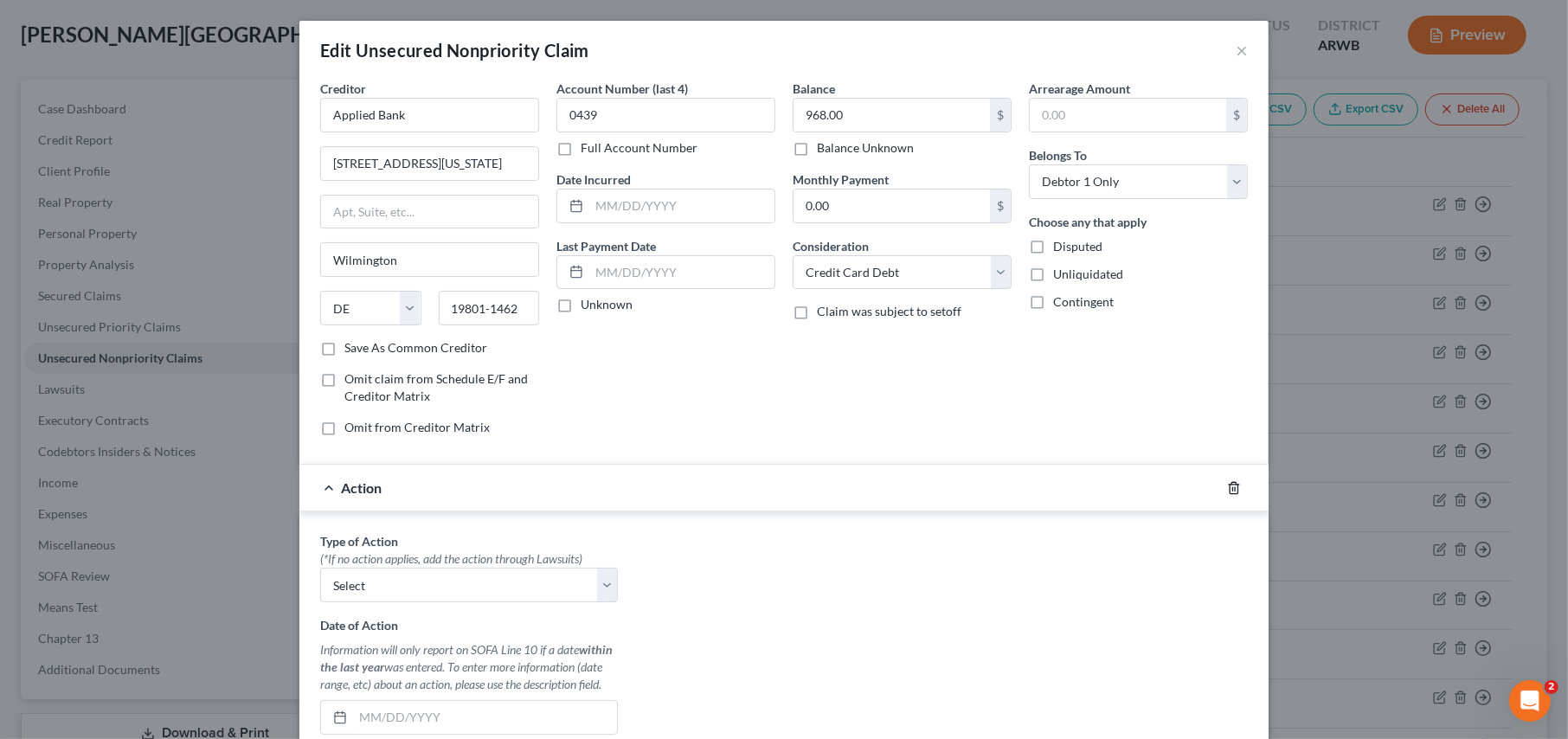
click at [1229, 490] on icon "button" at bounding box center [1234, 488] width 14 height 14
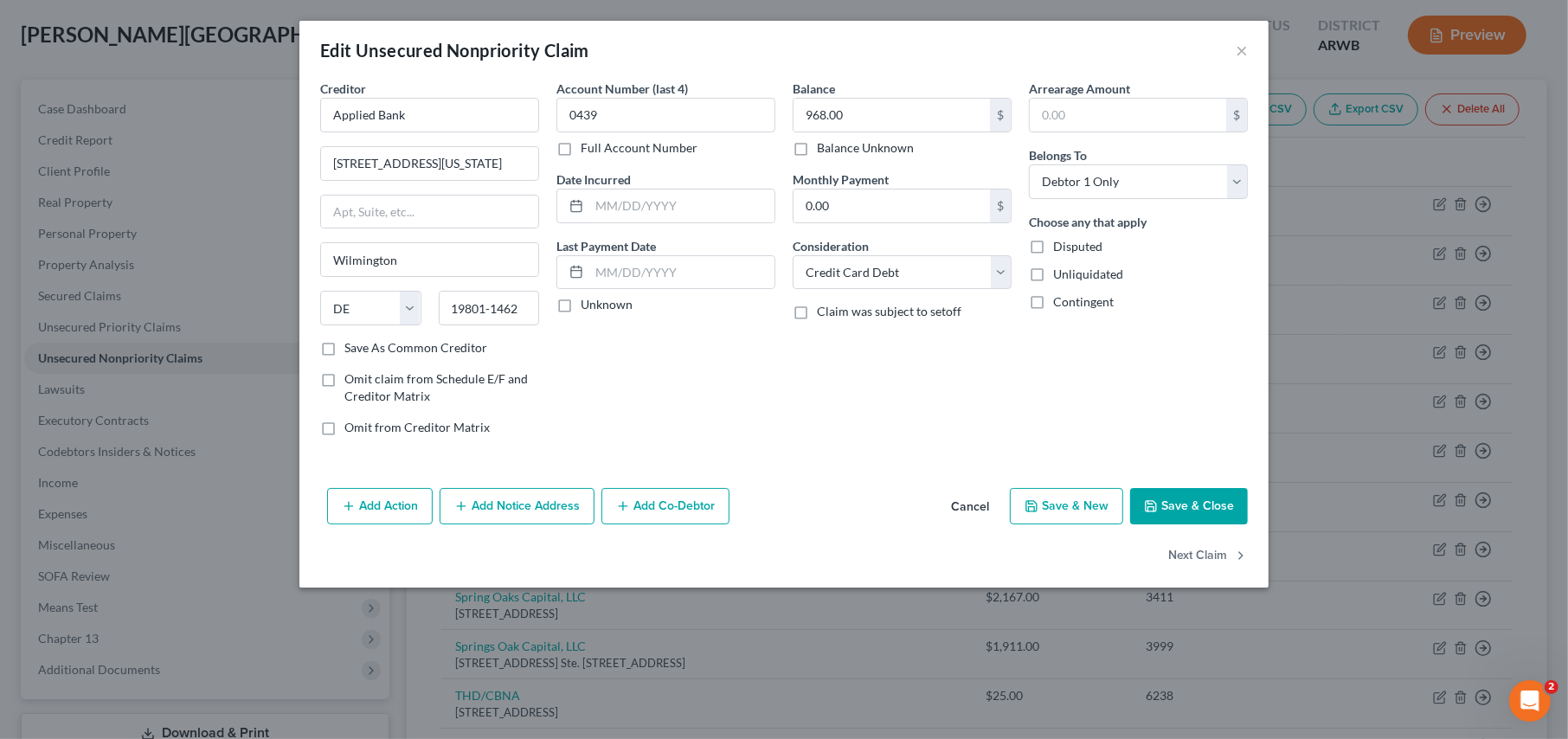
click at [528, 509] on button "Add Notice Address" at bounding box center [517, 506] width 155 height 36
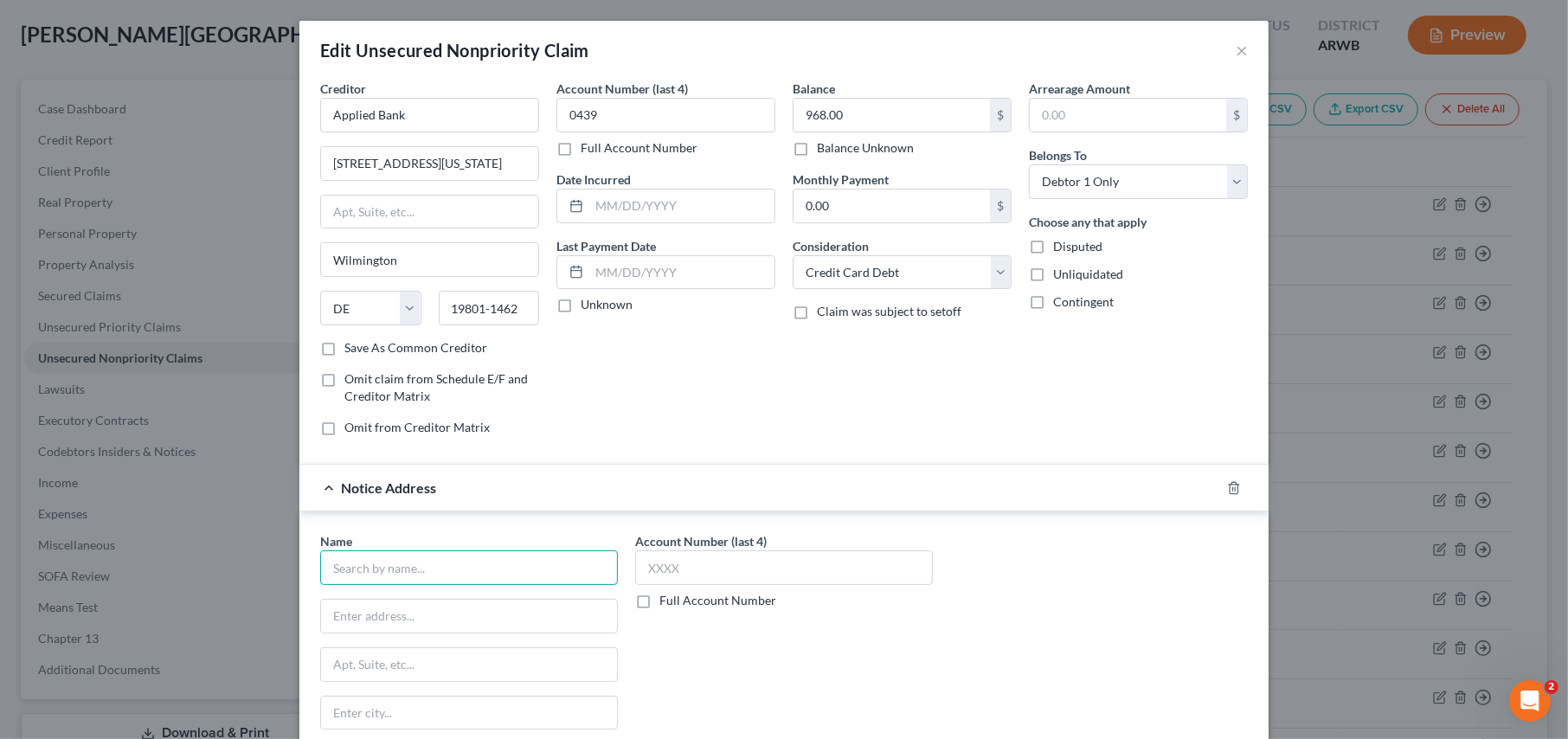
click at [381, 562] on input "text" at bounding box center [469, 568] width 298 height 35
type input "FNCB"
type input "50 Liberty Street"
type input "Ste. 250"
type input "Reno"
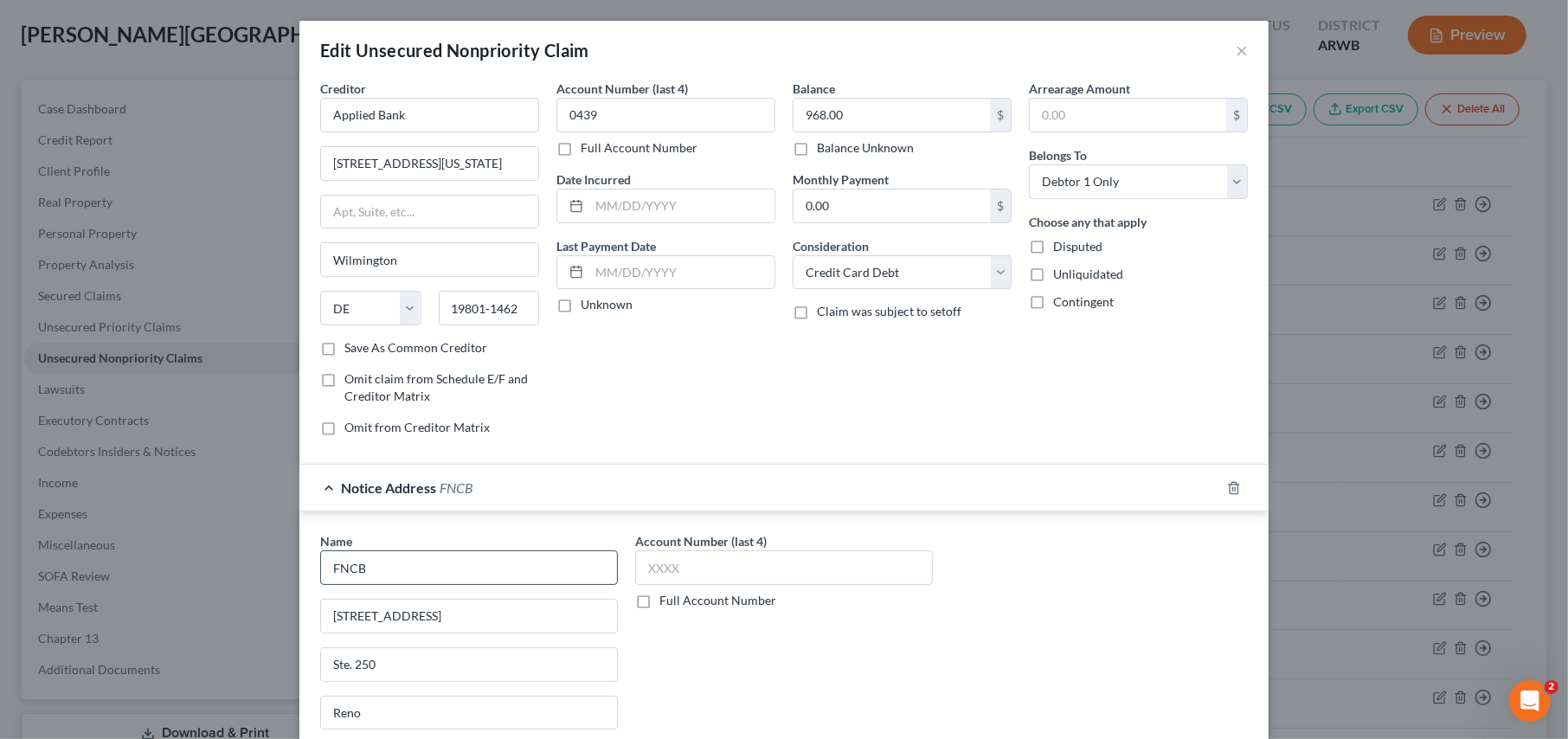
scroll to position [242, 0]
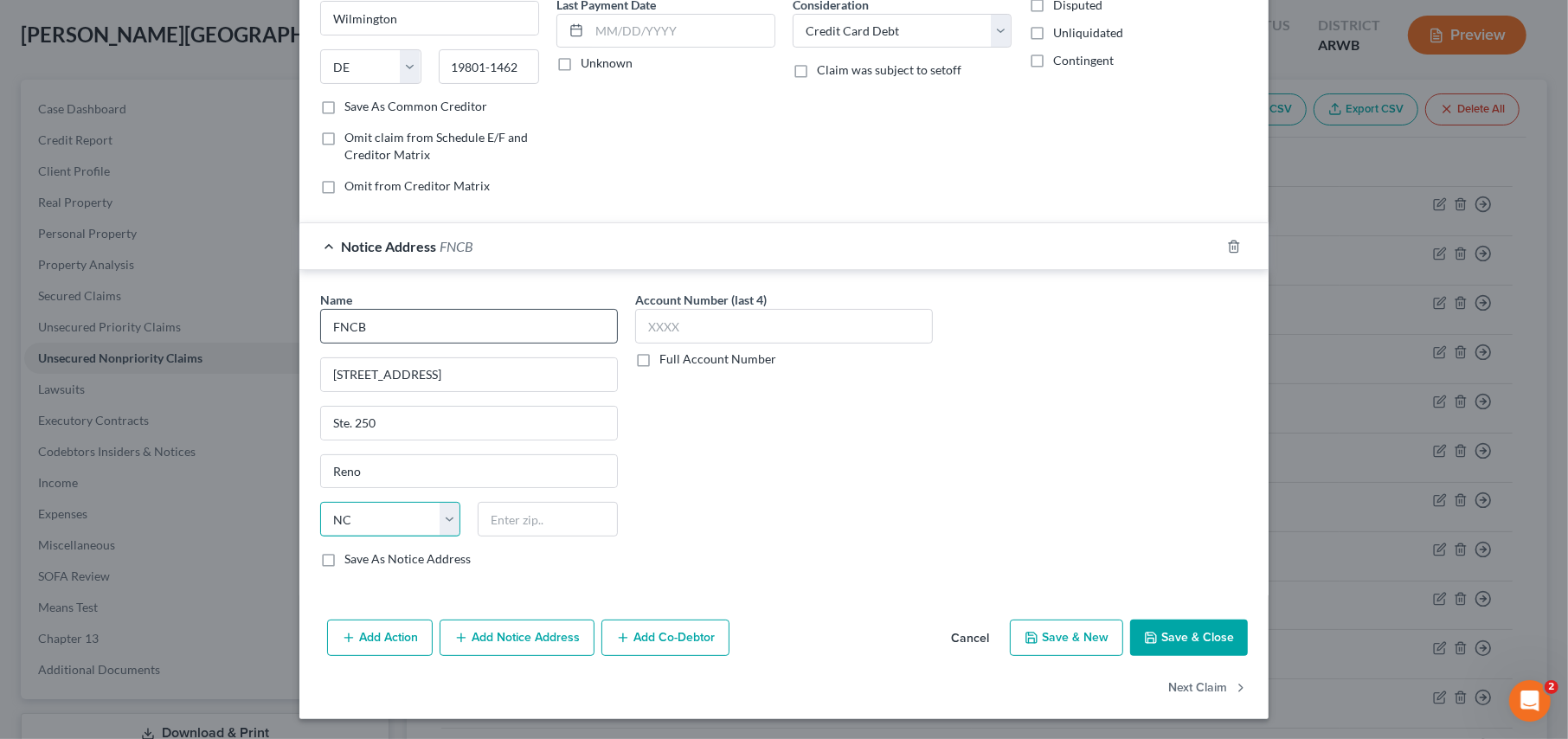
select select "31"
type input "89501"
click at [709, 315] on input "text" at bounding box center [784, 326] width 298 height 35
type input "0439"
click at [1147, 631] on icon "button" at bounding box center [1151, 638] width 14 height 14
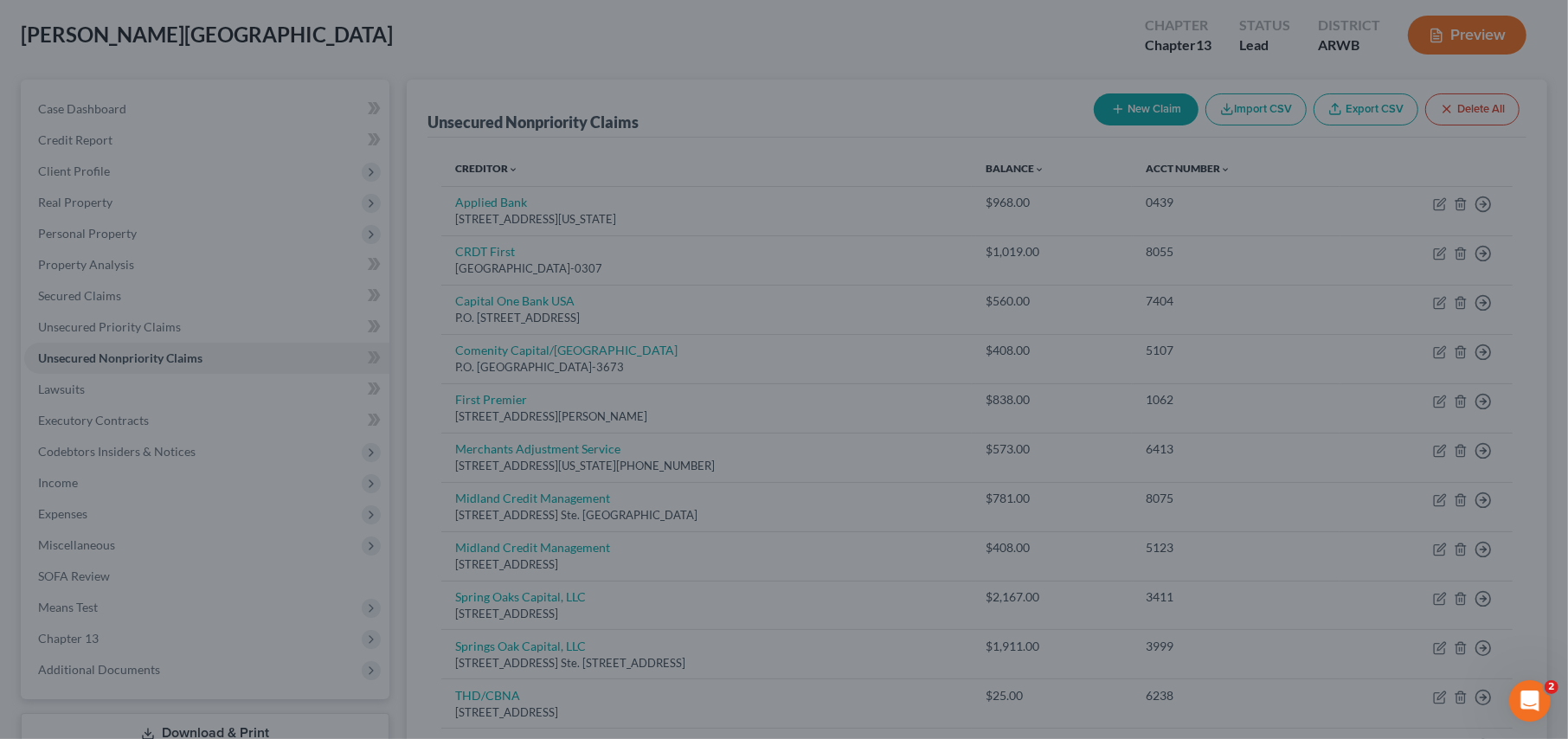
type input "0"
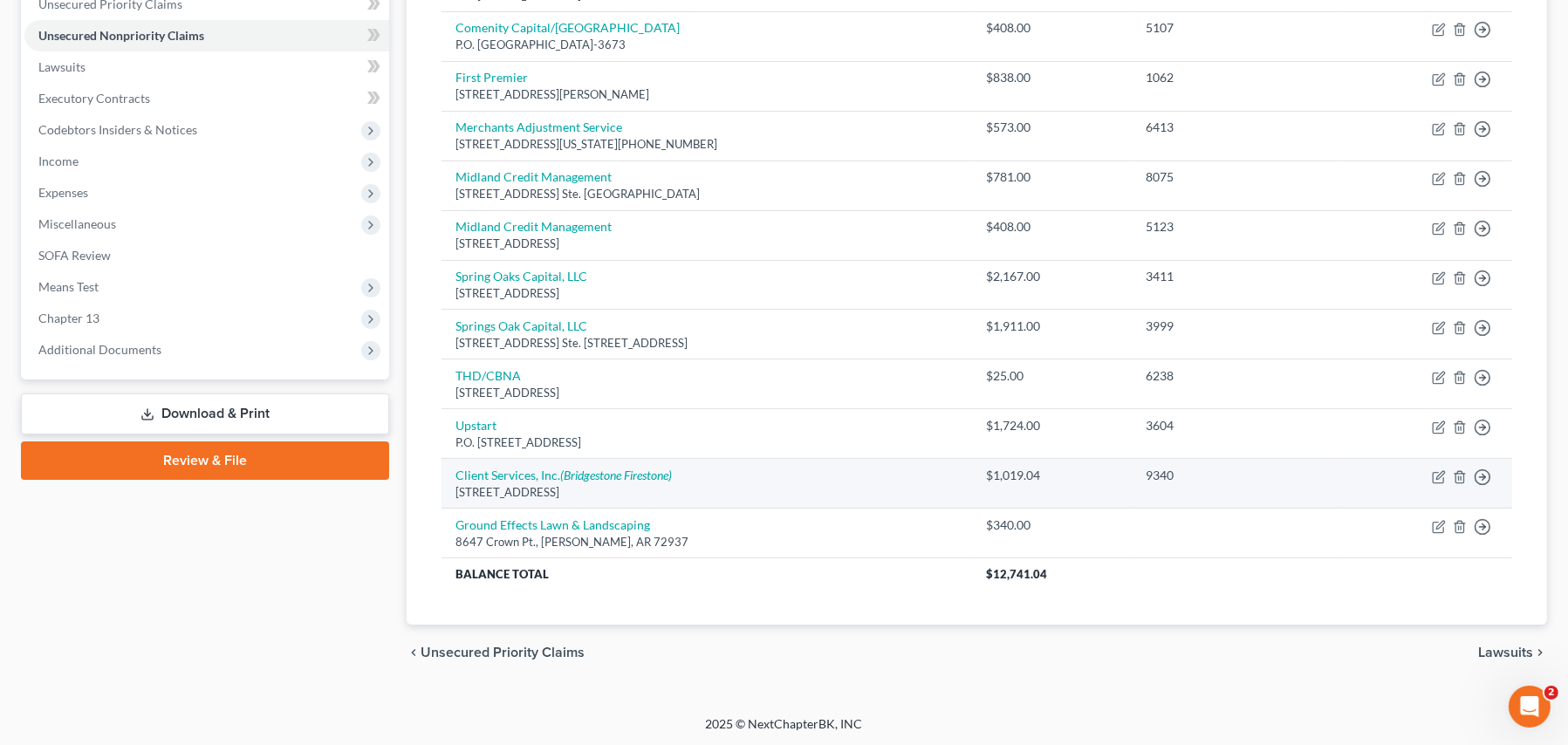
scroll to position [64, 0]
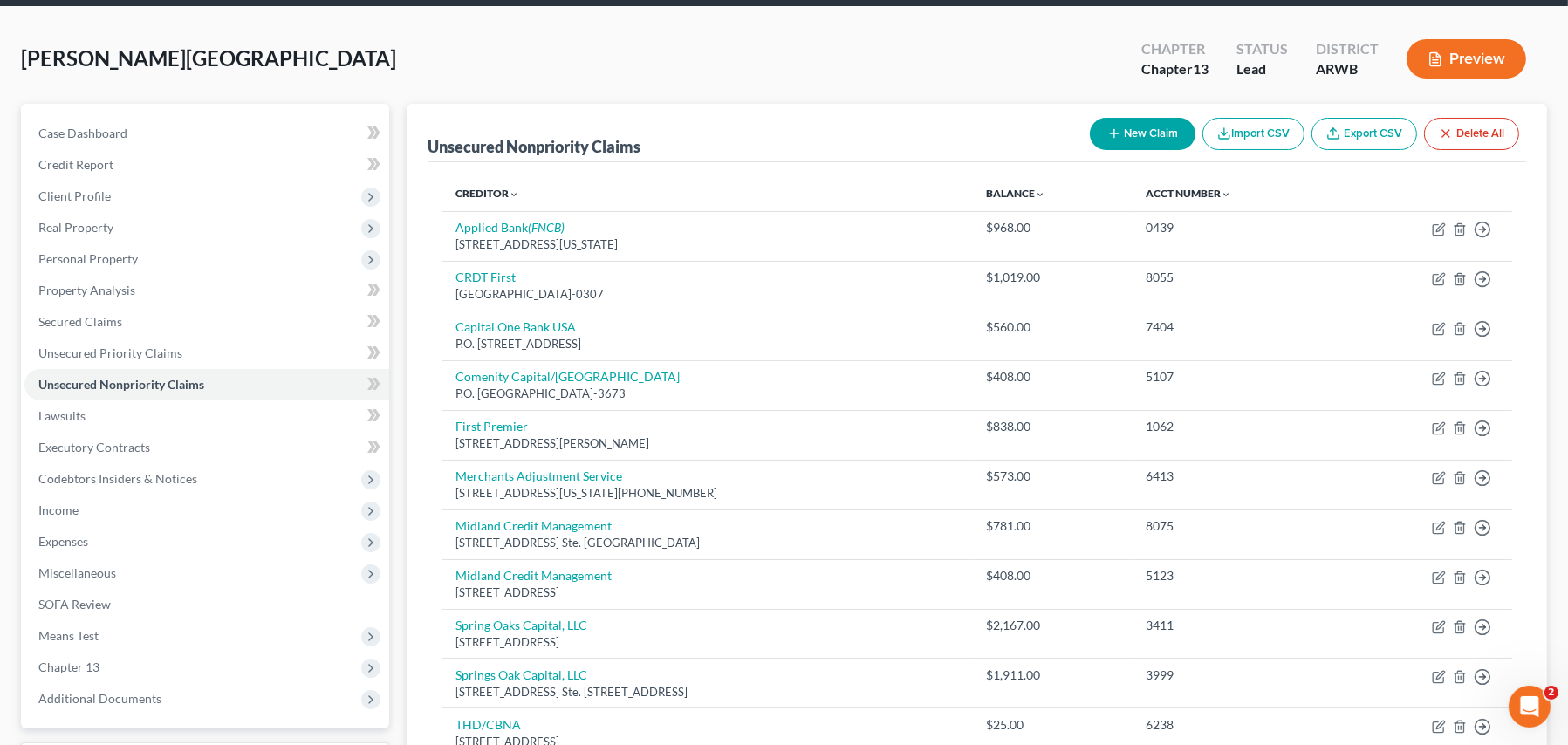
click at [1145, 124] on button "New Claim" at bounding box center [1143, 133] width 106 height 32
select select "0"
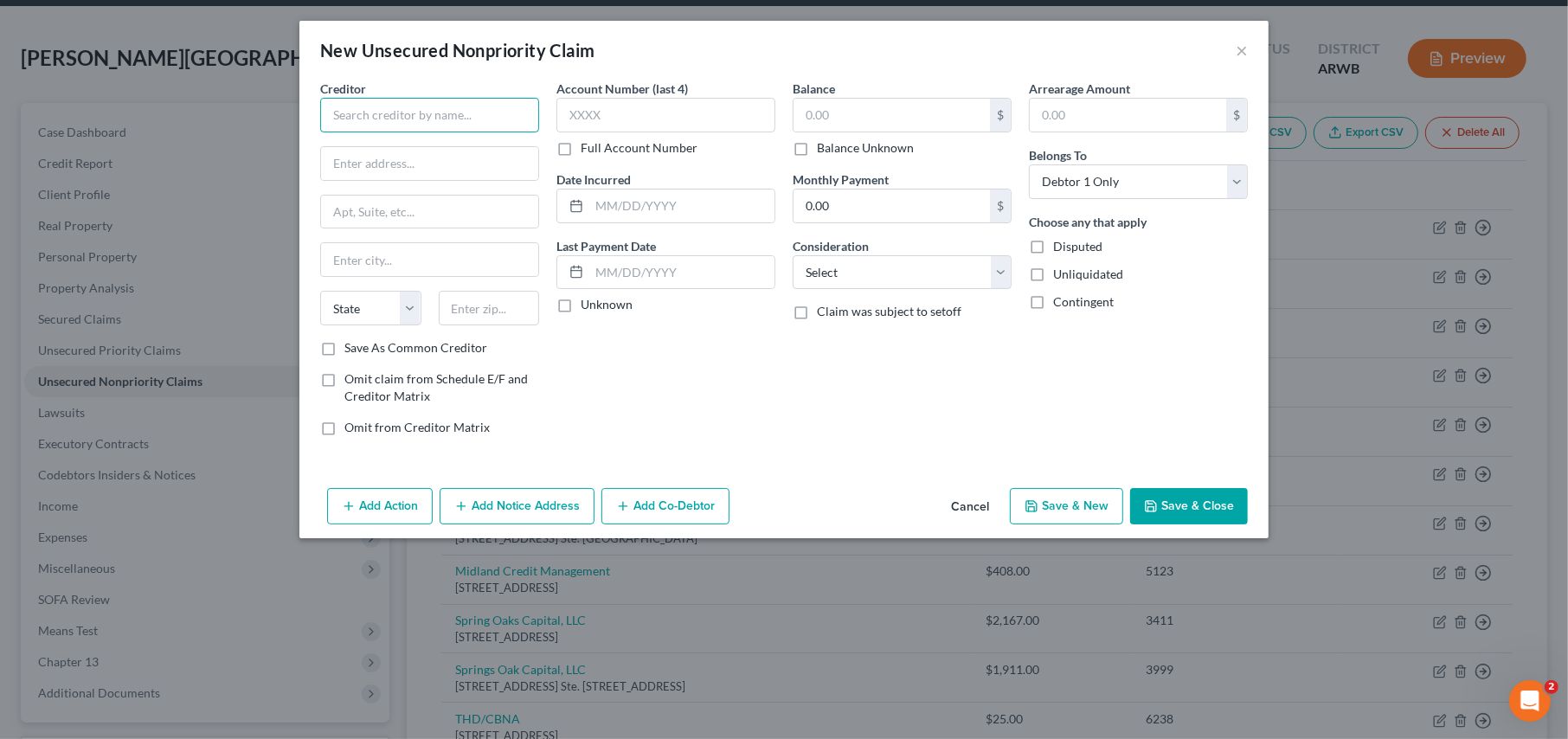
click at [366, 127] on input "text" at bounding box center [430, 116] width 219 height 35
type input "Portfolio Recovery Assoc. LLC"
type input "P.O. Box 12914"
type input "Norfolk"
select select "48"
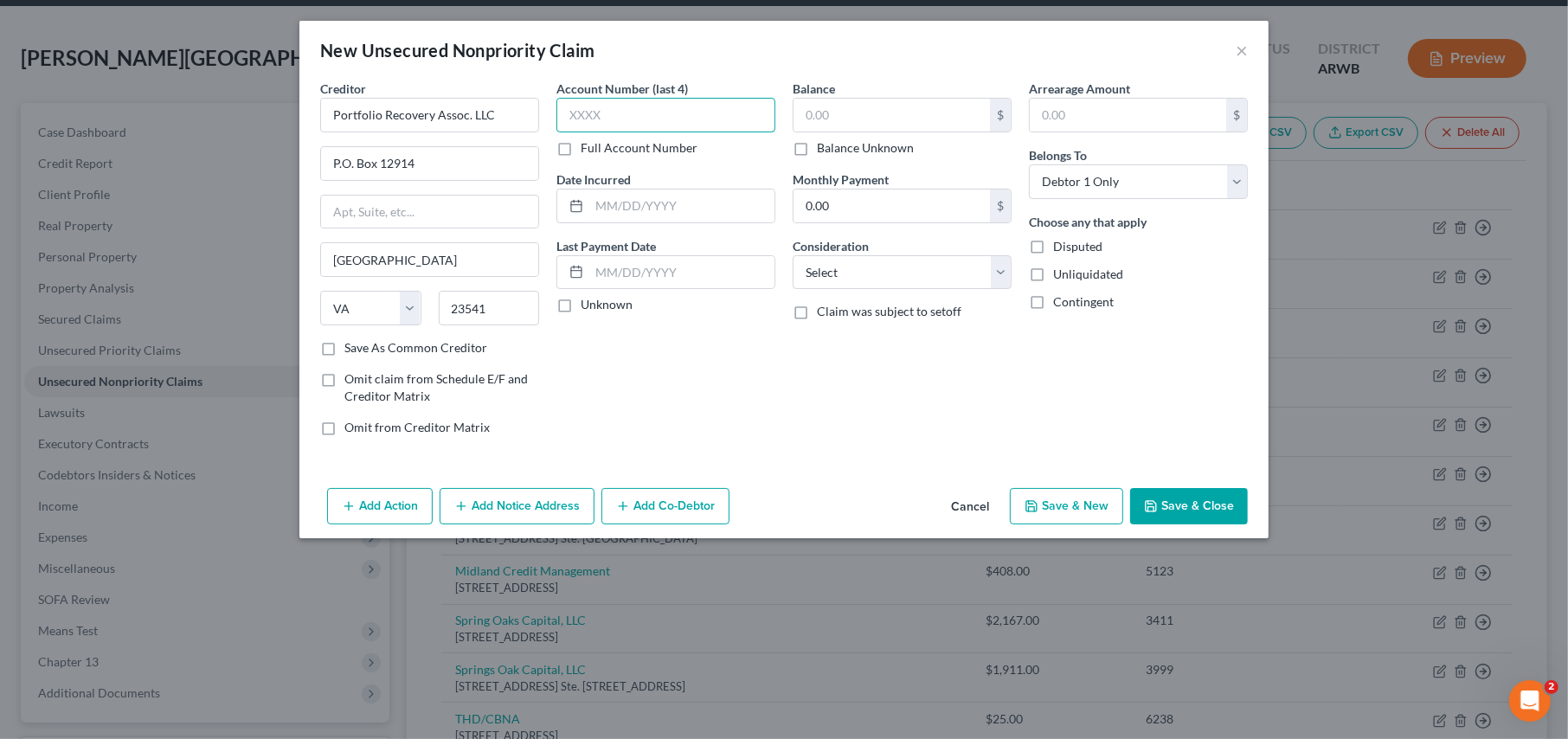
click at [606, 105] on input "text" at bounding box center [666, 116] width 219 height 35
click at [851, 118] on input "text" at bounding box center [892, 116] width 196 height 33
click at [851, 269] on select "Select Cable / Satellite Services Collection Agency Credit Card Debt Debt Couns…" at bounding box center [903, 273] width 219 height 35
click at [793, 255] on select "Select Cable / Satellite Services Collection Agency Credit Card Debt Debt Couns…" at bounding box center [903, 273] width 219 height 35
click at [1183, 500] on button "Save & Close" at bounding box center [1188, 506] width 117 height 36
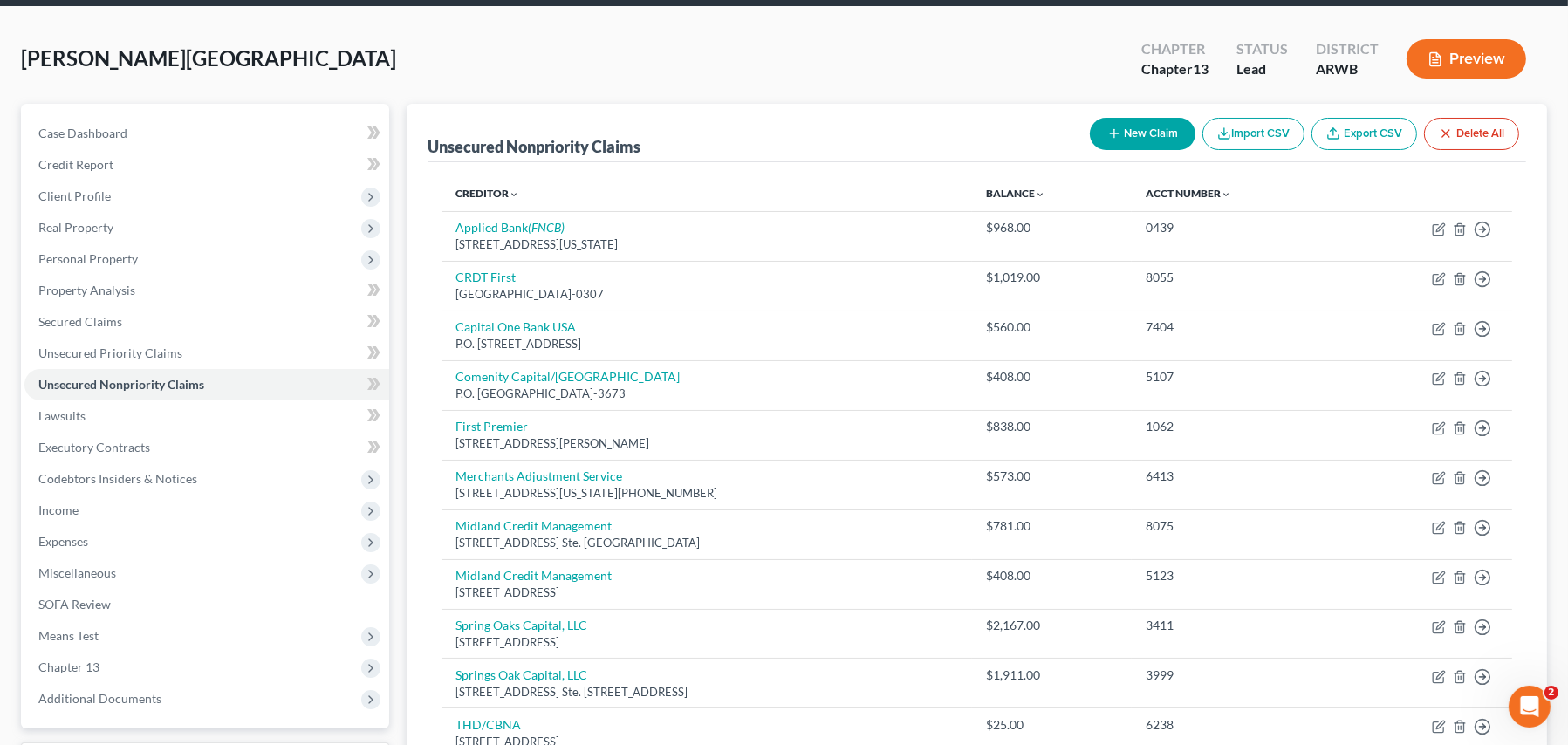
click at [1138, 138] on button "New Claim" at bounding box center [1143, 133] width 106 height 32
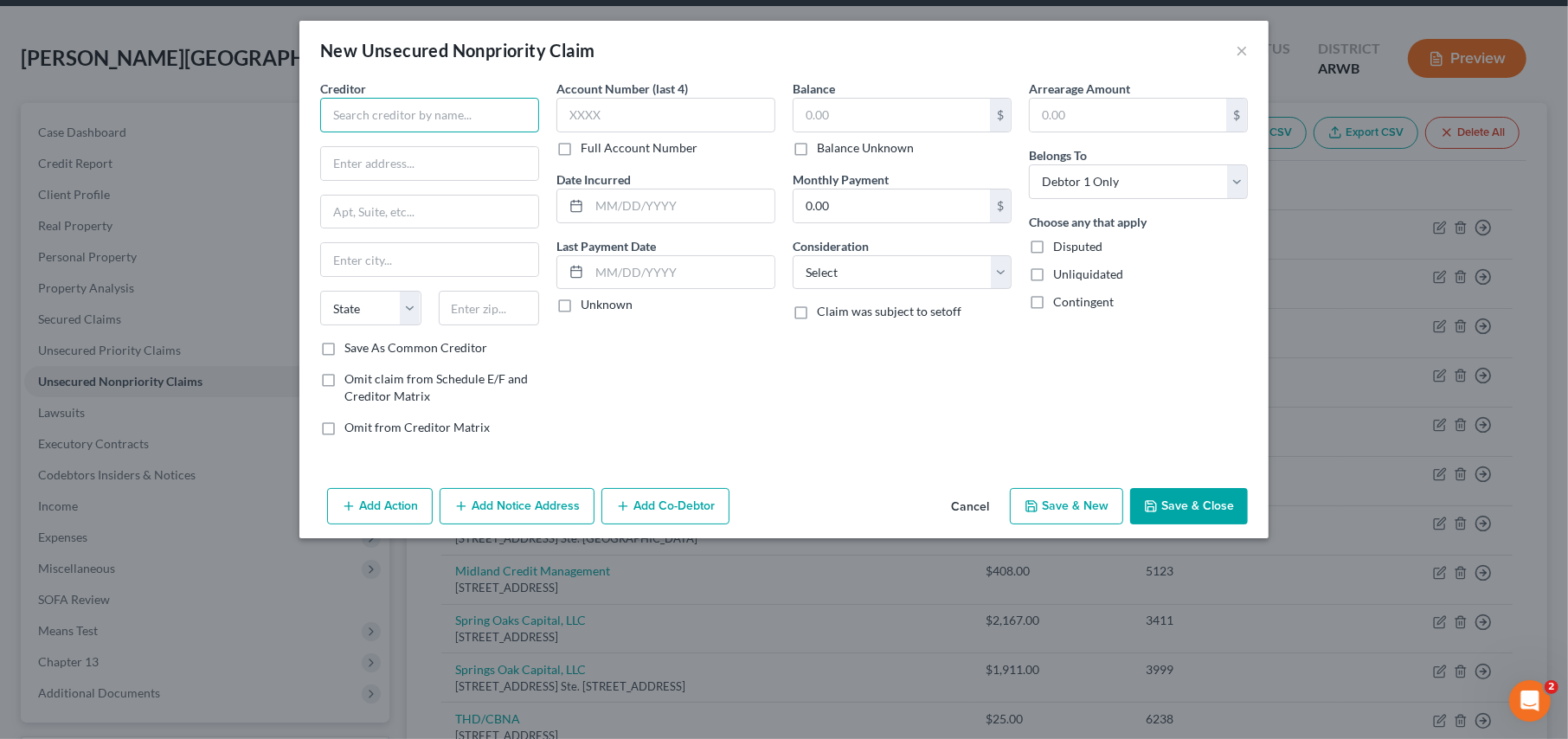
click at [375, 116] on input "text" at bounding box center [430, 116] width 219 height 35
click at [594, 129] on input "text" at bounding box center [666, 116] width 219 height 35
click at [834, 116] on input "text" at bounding box center [892, 116] width 196 height 33
click at [1054, 507] on button "Save & New" at bounding box center [1066, 506] width 114 height 36
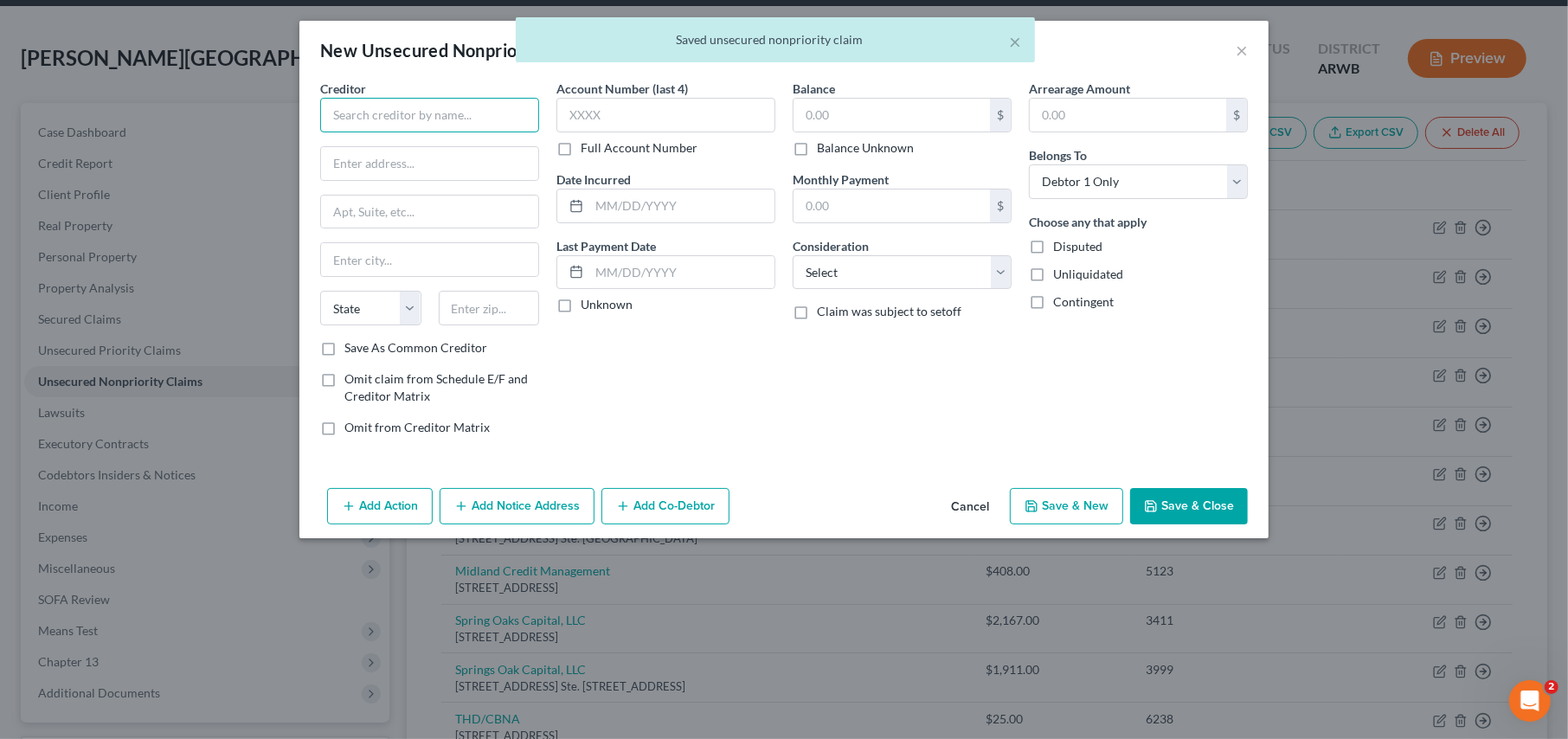
click at [363, 114] on input "text" at bounding box center [430, 116] width 219 height 35
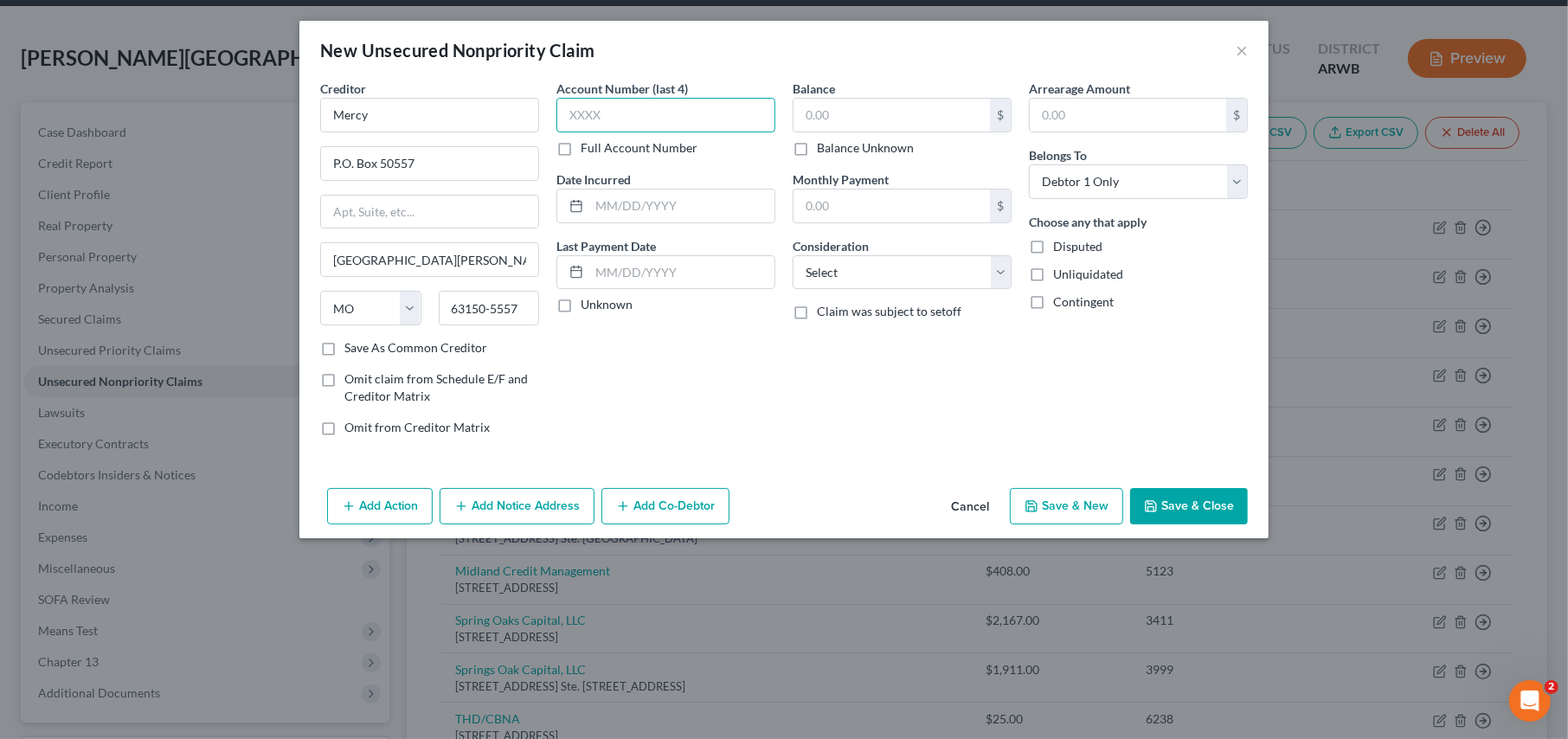
click at [572, 108] on input "text" at bounding box center [666, 116] width 219 height 35
click at [825, 122] on input "text" at bounding box center [892, 116] width 196 height 33
click at [850, 283] on select "Select Cable / Satellite Services Collection Agency Credit Card Debt Debt Couns…" at bounding box center [903, 273] width 219 height 35
click at [793, 255] on select "Select Cable / Satellite Services Collection Agency Credit Card Debt Debt Couns…" at bounding box center [903, 273] width 219 height 35
click at [1178, 501] on button "Save & Close" at bounding box center [1188, 506] width 117 height 36
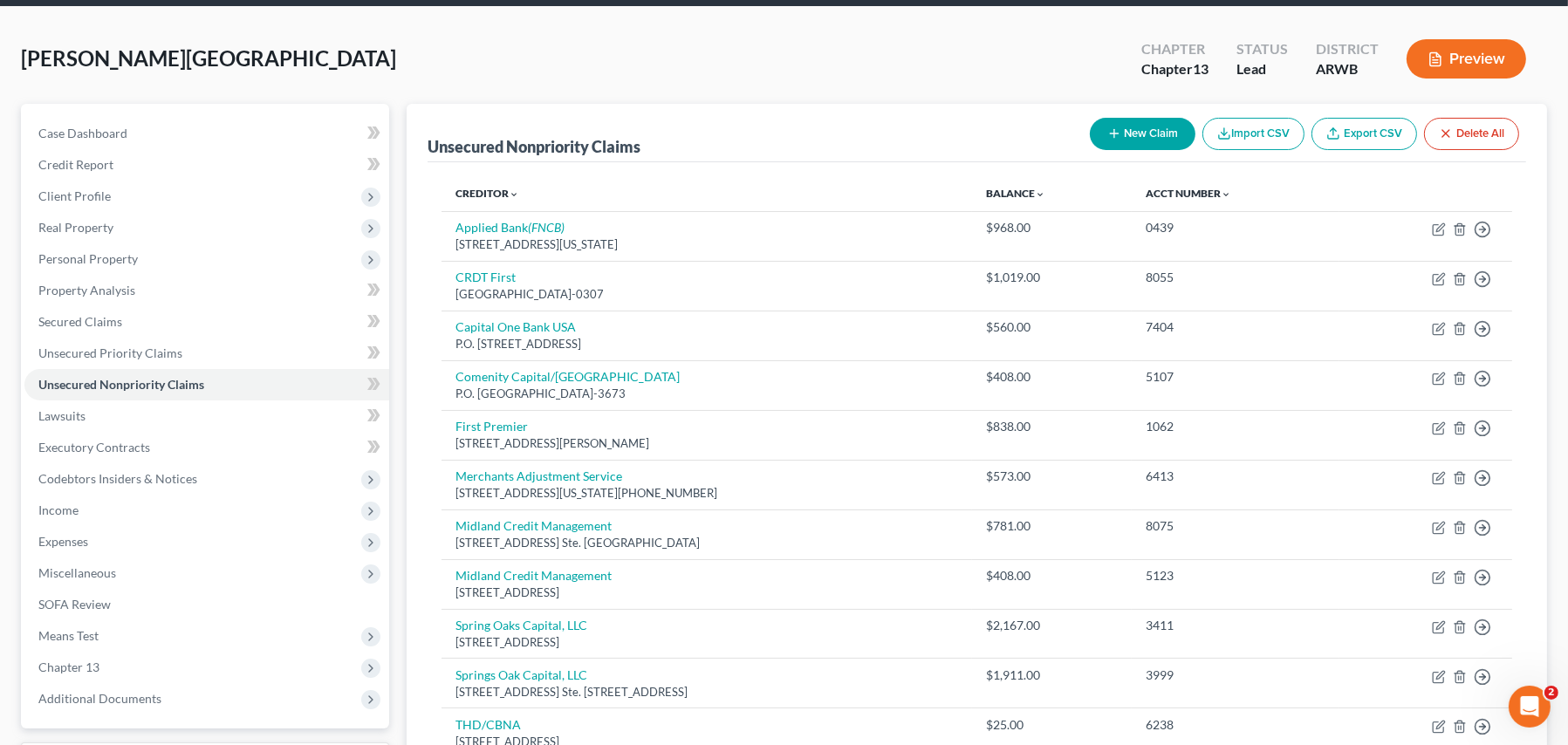
click at [1130, 130] on button "New Claim" at bounding box center [1143, 133] width 106 height 32
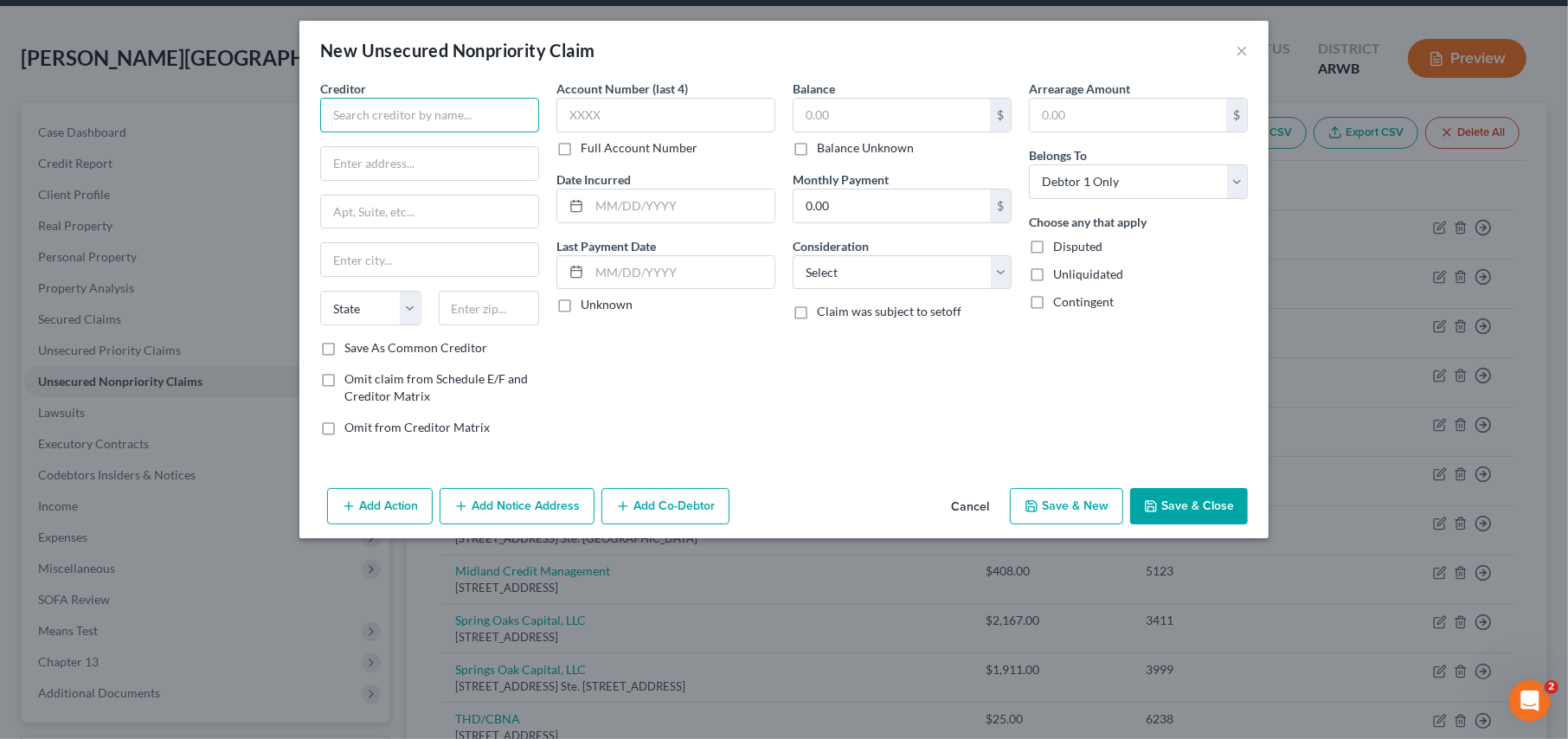
click at [420, 110] on input "text" at bounding box center [430, 116] width 219 height 35
click at [589, 102] on input "text" at bounding box center [666, 116] width 219 height 35
click at [828, 121] on input "text" at bounding box center [892, 116] width 196 height 33
click at [819, 260] on select "Select Cable / Satellite Services Collection Agency Credit Card Debt Debt Couns…" at bounding box center [903, 273] width 219 height 35
click at [793, 255] on select "Select Cable / Satellite Services Collection Agency Credit Card Debt Debt Couns…" at bounding box center [903, 273] width 219 height 35
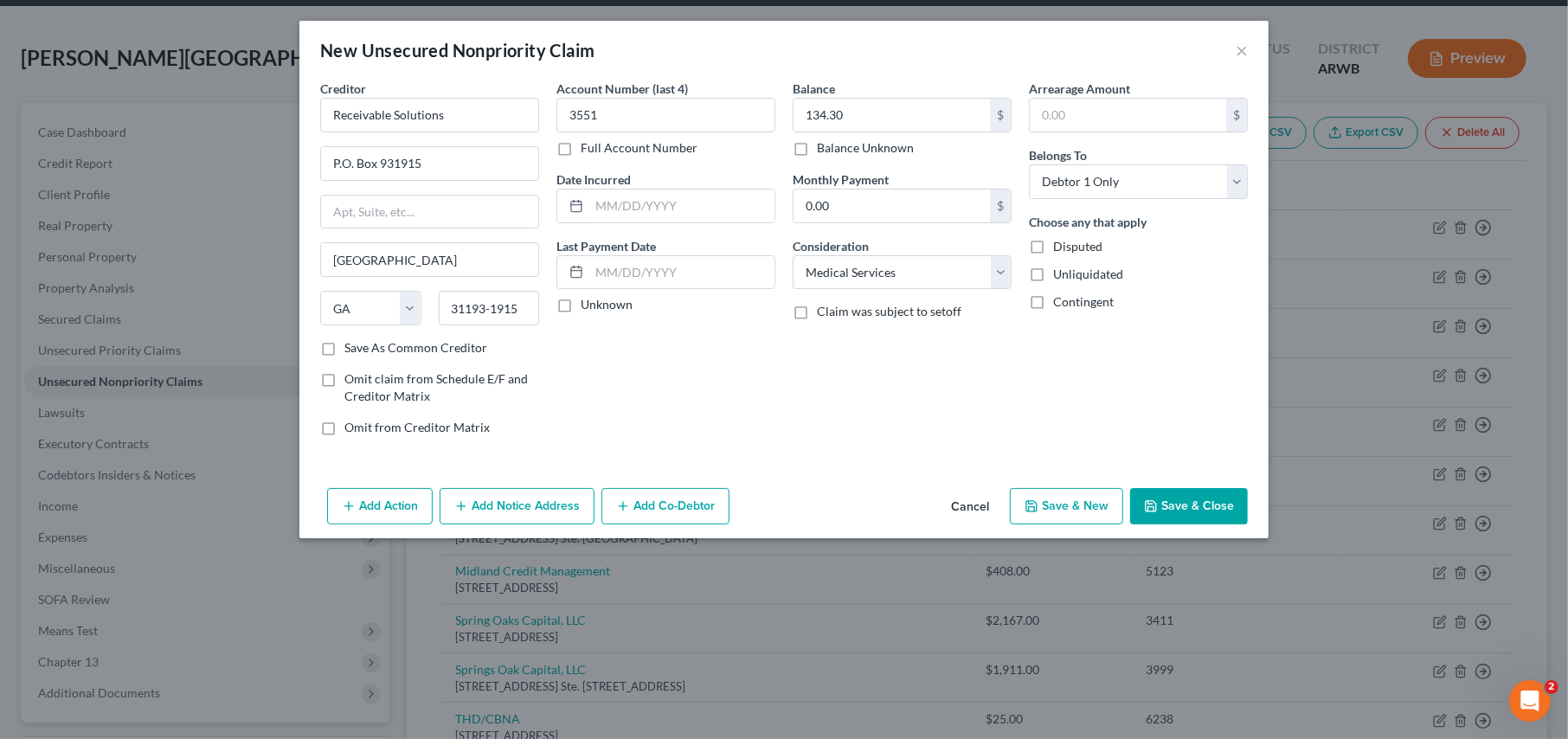
click at [1156, 506] on icon "button" at bounding box center [1151, 506] width 14 height 14
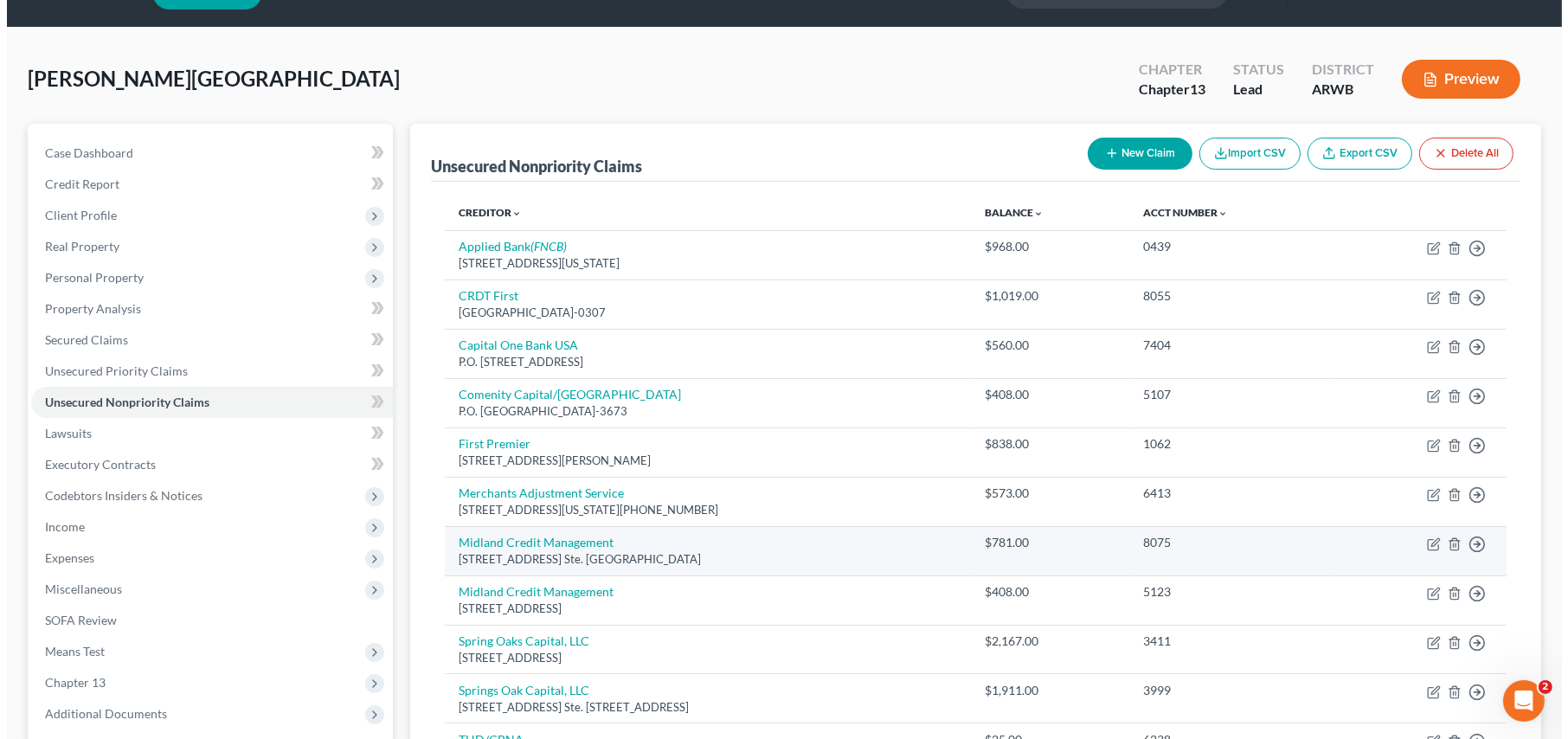
scroll to position [0, 0]
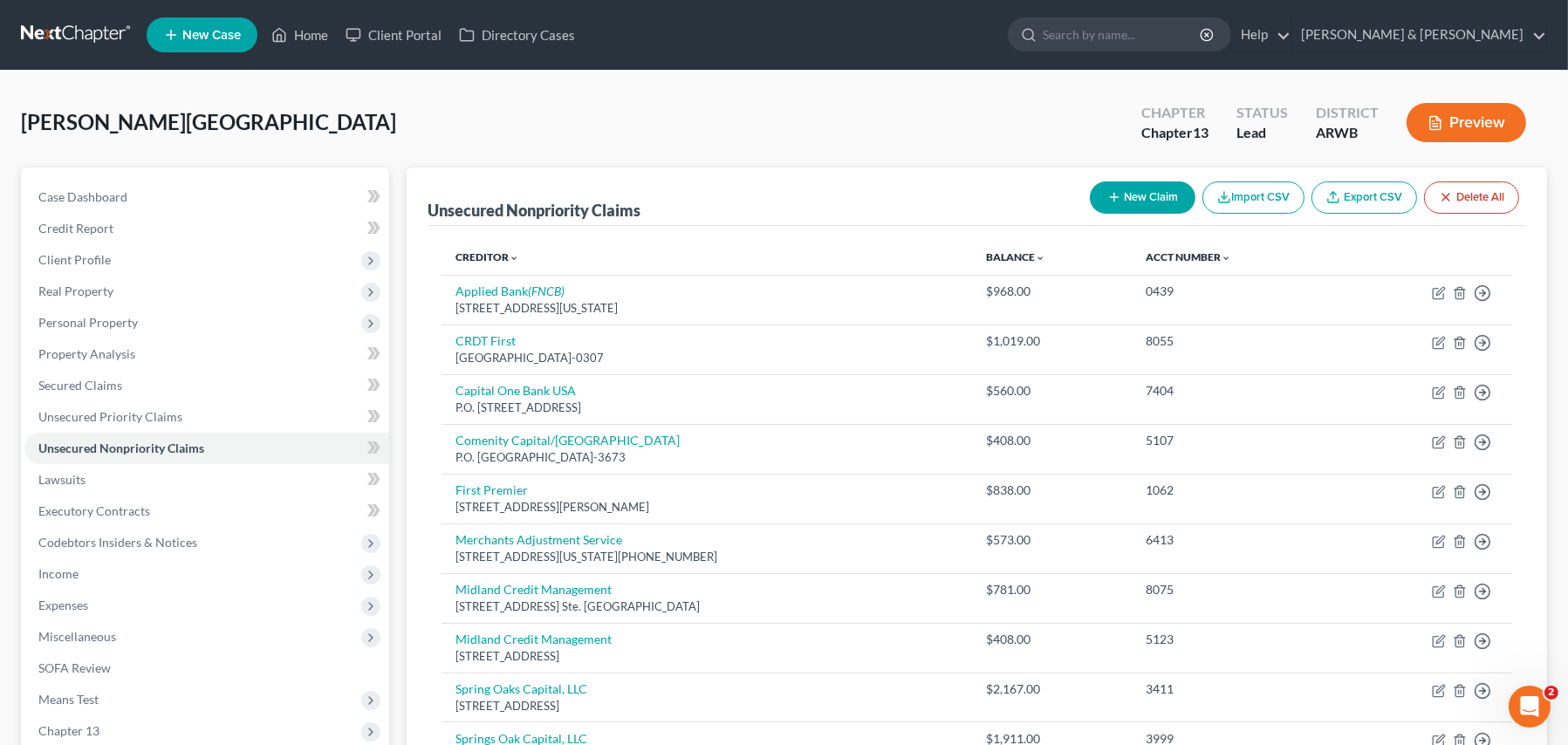
click at [1150, 205] on button "New Claim" at bounding box center [1143, 197] width 106 height 32
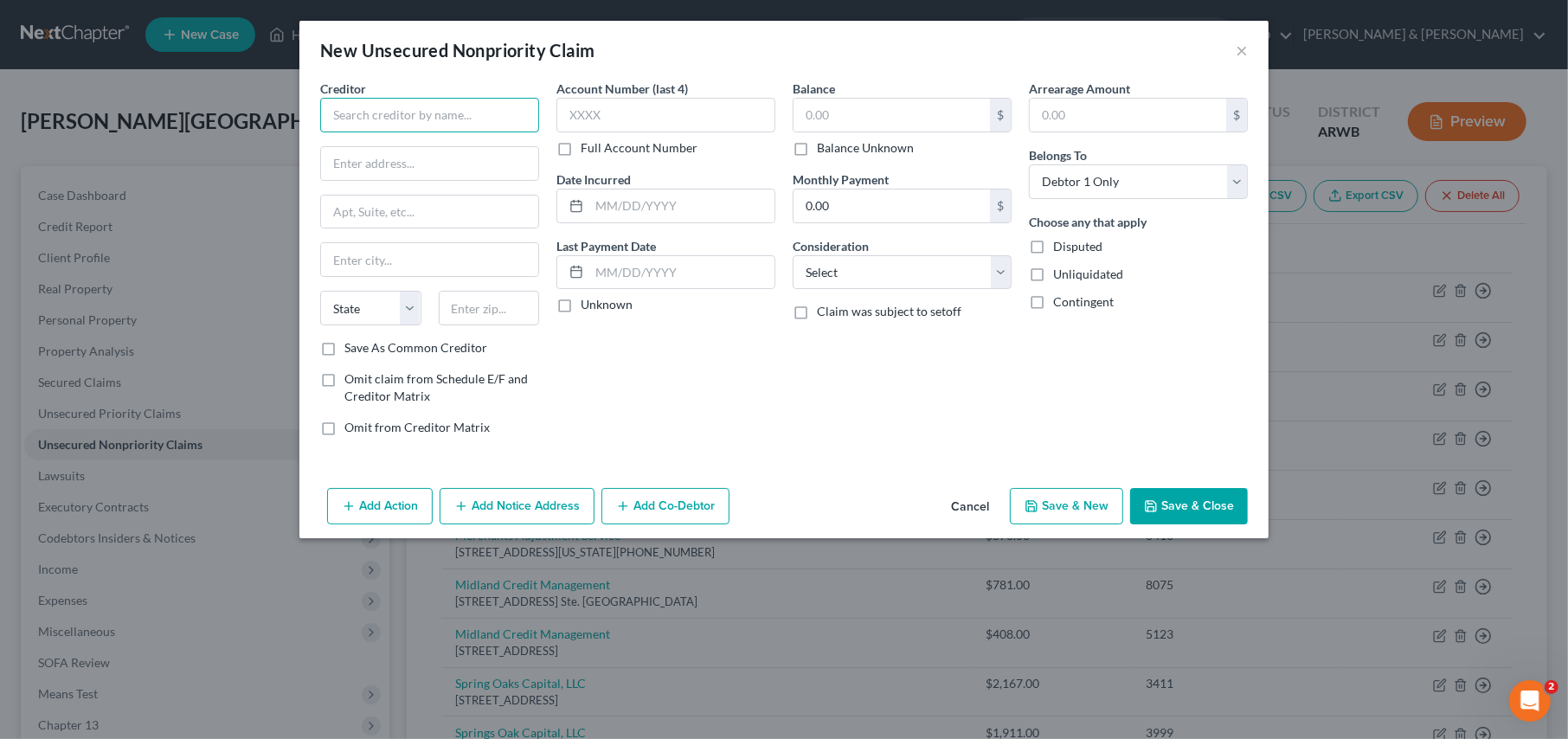
click at [339, 122] on input "text" at bounding box center [430, 116] width 219 height 35
click at [829, 284] on select "Select Cable / Satellite Services Collection Agency Credit Card Debt Debt Couns…" at bounding box center [903, 273] width 219 height 35
drag, startPoint x: 430, startPoint y: 116, endPoint x: 312, endPoint y: 105, distance: 118.5
click at [312, 105] on div "Creditor * Jay B. Williams Williams Law Firm 100 W. Main Street Gentry State AL…" at bounding box center [429, 265] width 236 height 371
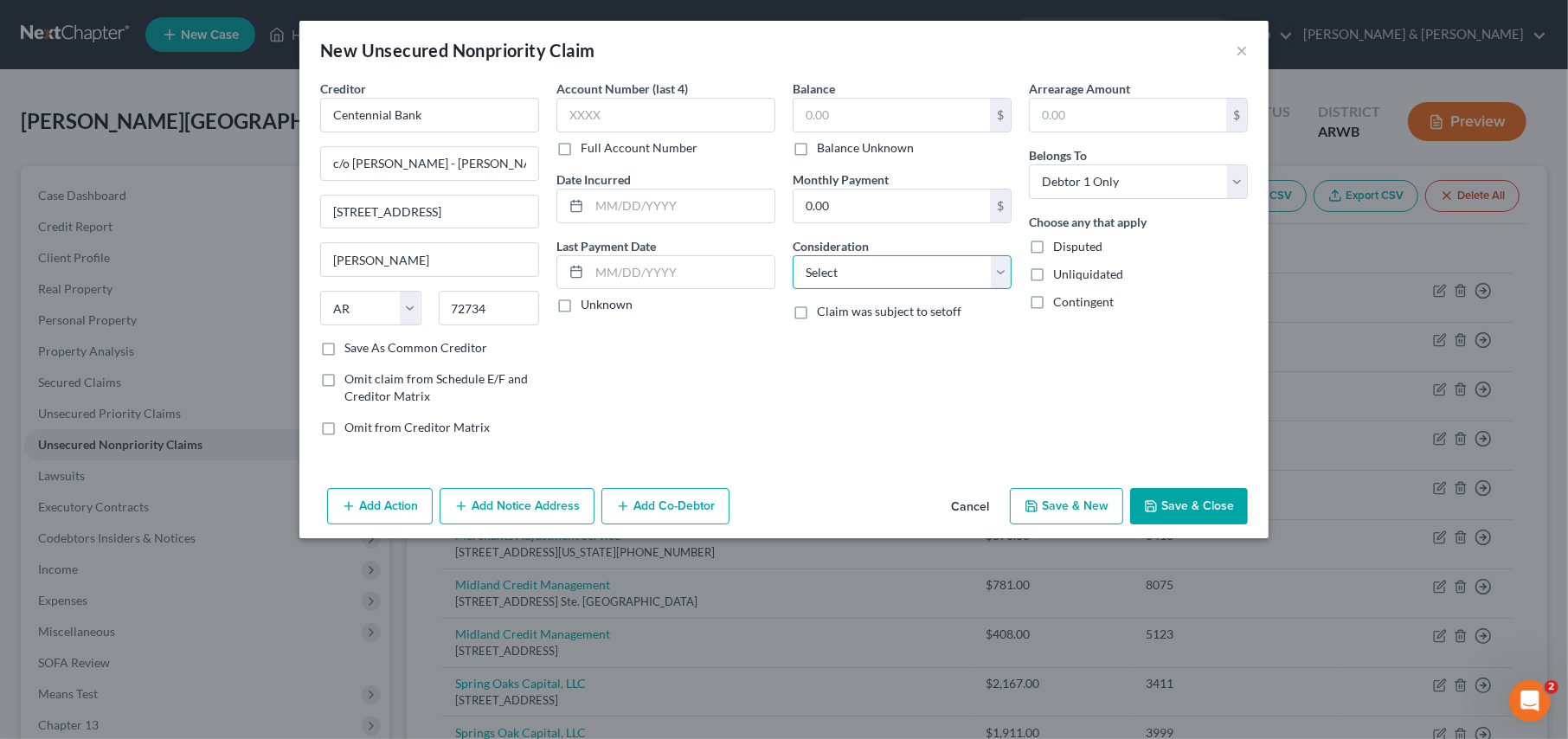
click at [810, 286] on select "Select Cable / Satellite Services Collection Agency Credit Card Debt Debt Couns…" at bounding box center [903, 273] width 219 height 35
click at [793, 255] on select "Select Cable / Satellite Services Collection Agency Credit Card Debt Debt Couns…" at bounding box center [903, 273] width 219 height 35
click at [857, 119] on input "text" at bounding box center [892, 116] width 196 height 33
click at [415, 504] on button "Add Action" at bounding box center [380, 506] width 106 height 36
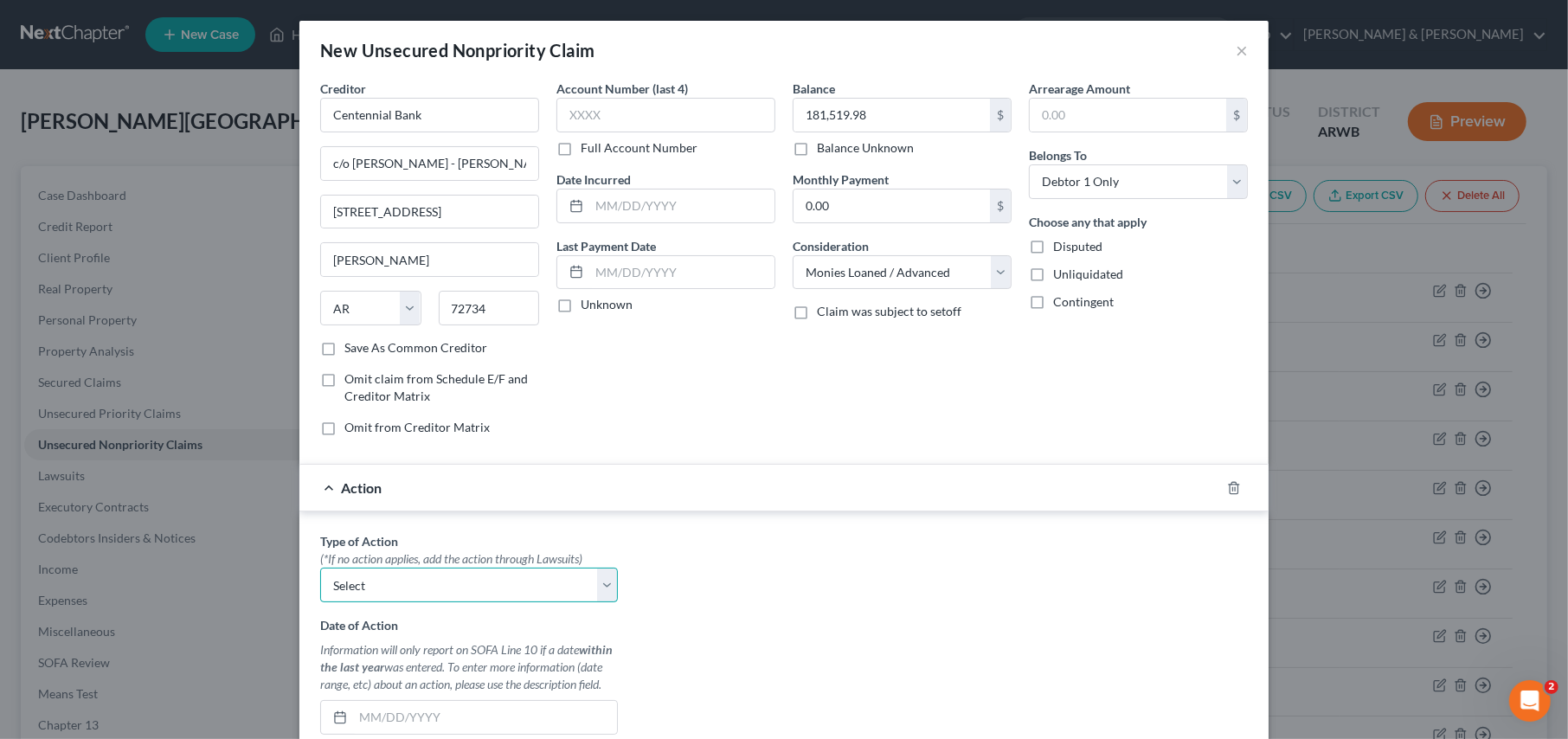
click at [406, 580] on select "Select Repossession Garnishment Foreclosure Personal Injury Attached, Seized, O…" at bounding box center [469, 586] width 298 height 35
click at [320, 568] on select "Select Repossession Garnishment Foreclosure Personal Injury Attached, Seized, O…" at bounding box center [469, 586] width 298 height 35
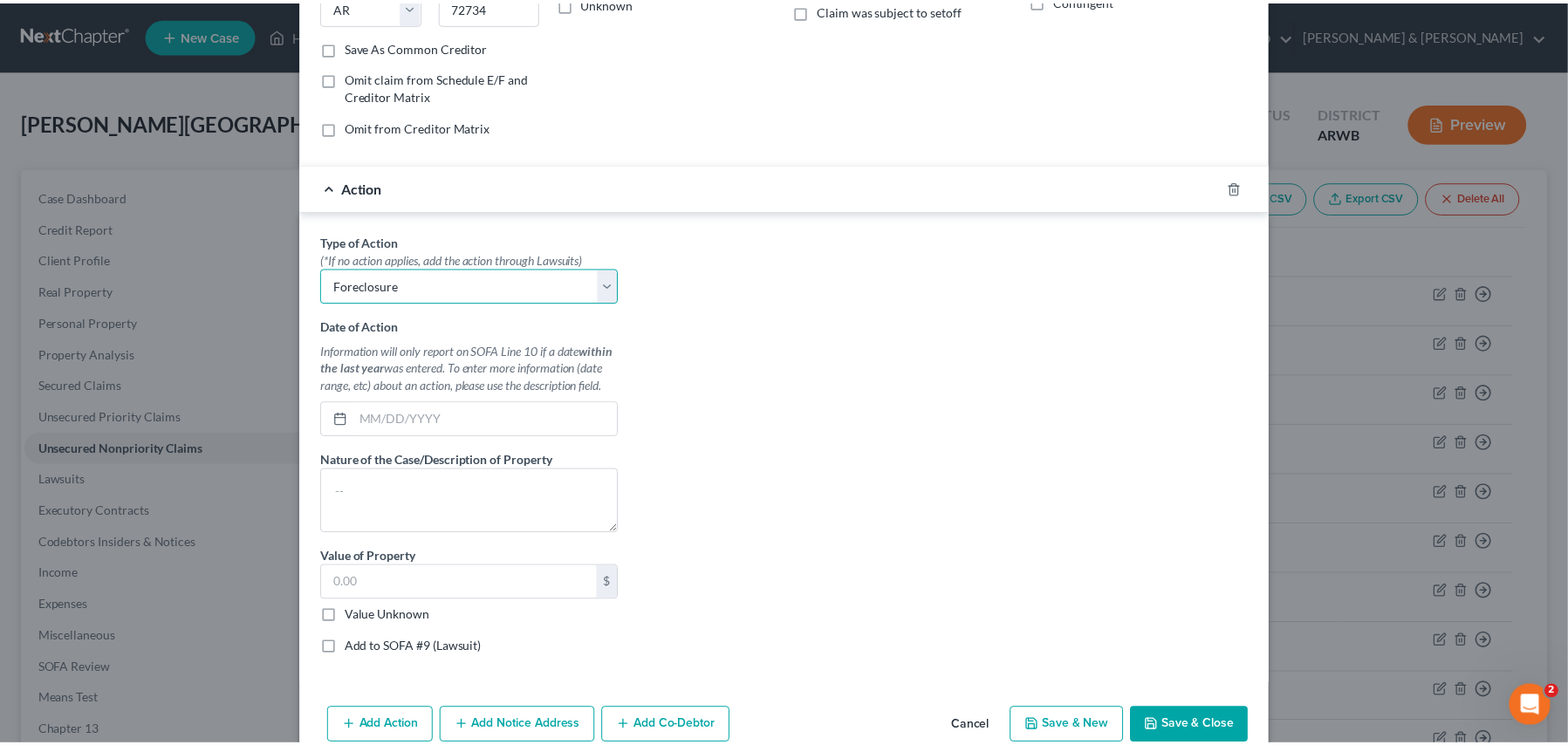
scroll to position [337, 0]
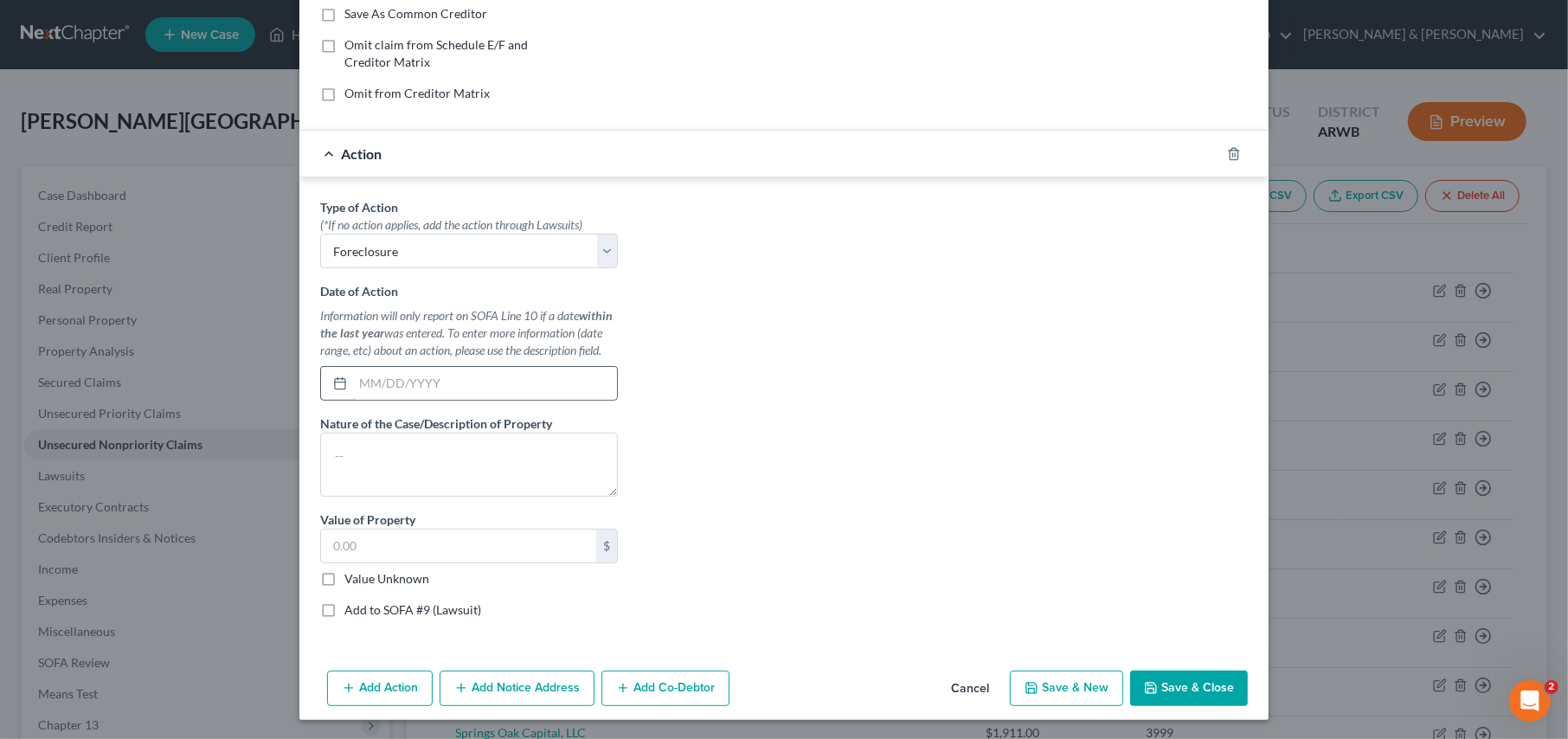
click at [394, 386] on input "text" at bounding box center [485, 384] width 264 height 33
click at [343, 452] on textarea at bounding box center [469, 465] width 298 height 64
click at [345, 577] on label "Value Unknown" at bounding box center [386, 580] width 84 height 17
click at [351, 577] on input "Value Unknown" at bounding box center [357, 577] width 12 height 12
click at [345, 608] on label "Add to SOFA #9 (Lawsuit)" at bounding box center [413, 611] width 137 height 17
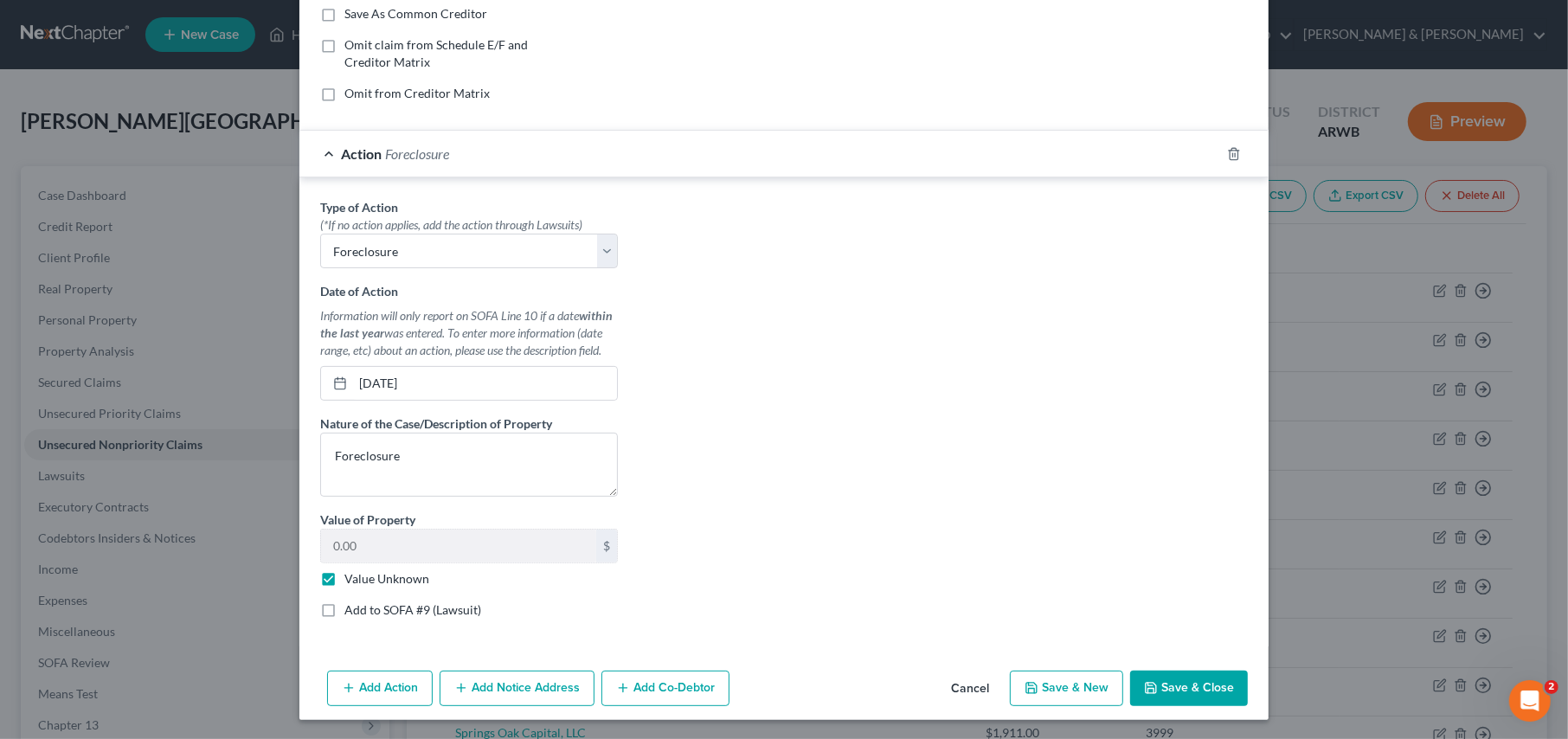
click at [351, 608] on input "Add to SOFA #9 (Lawsuit)" at bounding box center [357, 608] width 12 height 12
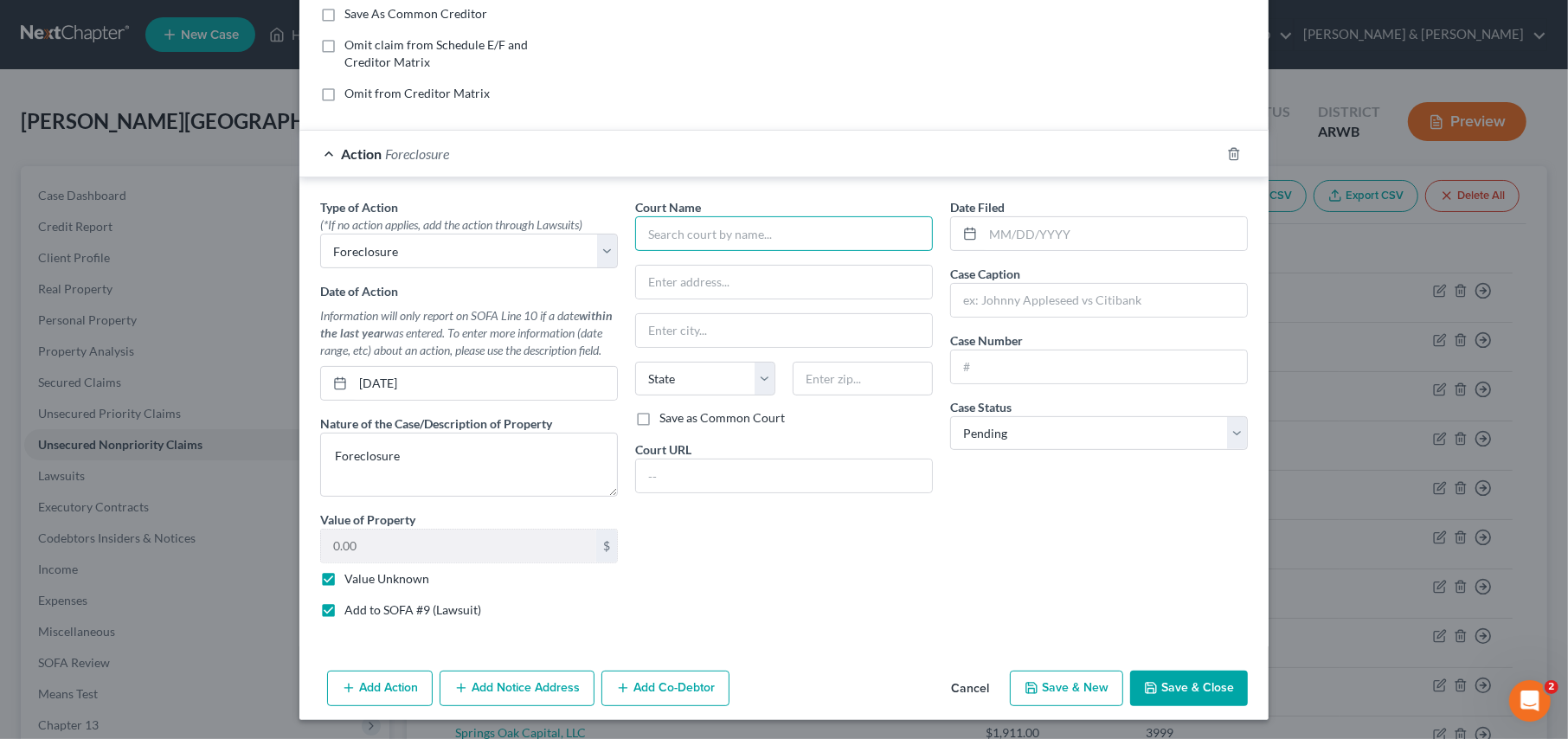
click at [673, 237] on input "text" at bounding box center [784, 234] width 298 height 35
click at [1035, 230] on input "text" at bounding box center [1116, 234] width 264 height 33
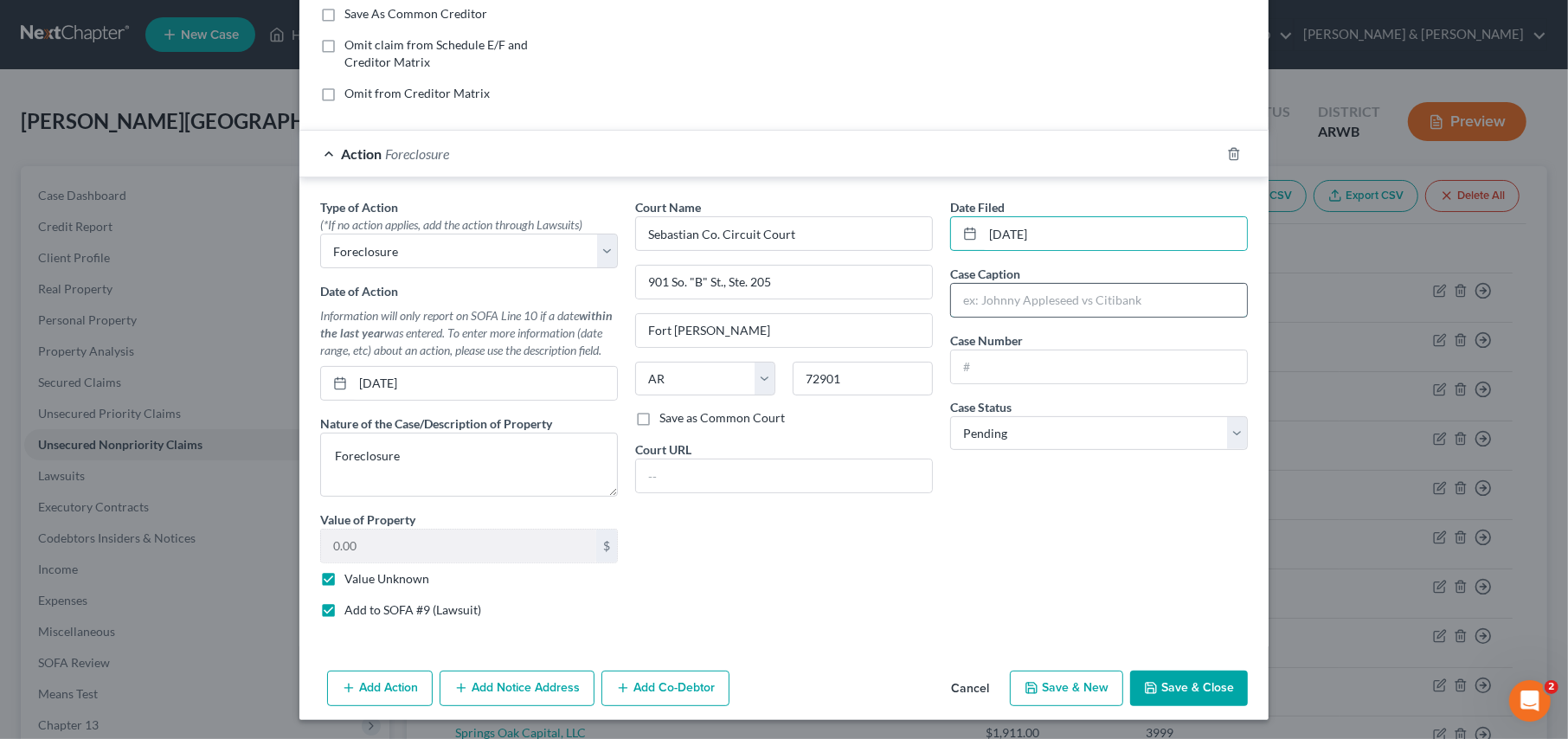
click at [1000, 302] on input "text" at bounding box center [1099, 300] width 296 height 33
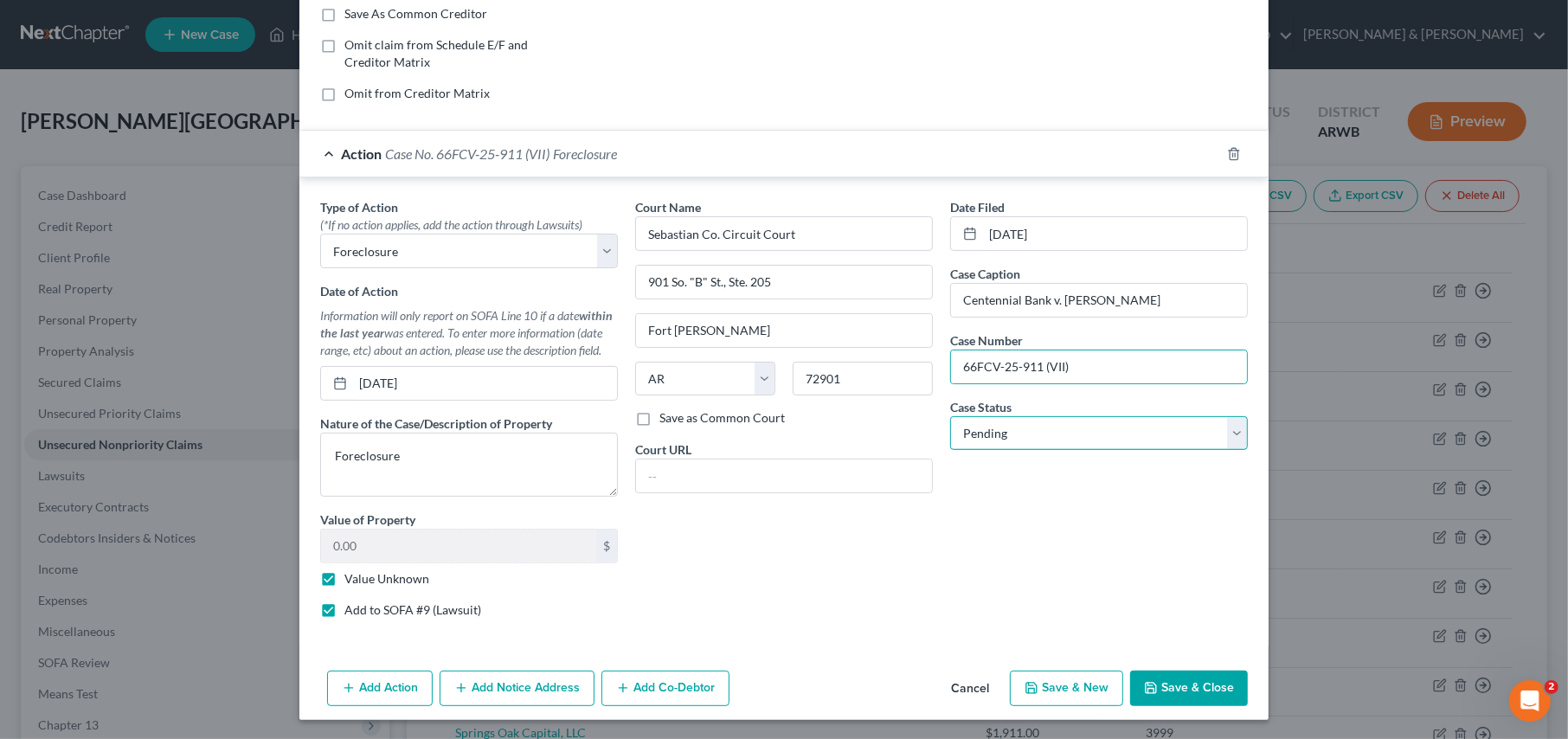
click at [985, 424] on select "Select Pending On Appeal Concluded" at bounding box center [1099, 434] width 298 height 35
click at [985, 423] on select "Select Pending On Appeal Concluded" at bounding box center [1099, 434] width 298 height 35
click at [1175, 671] on button "Save & Close" at bounding box center [1188, 689] width 117 height 36
